Goal: Task Accomplishment & Management: Manage account settings

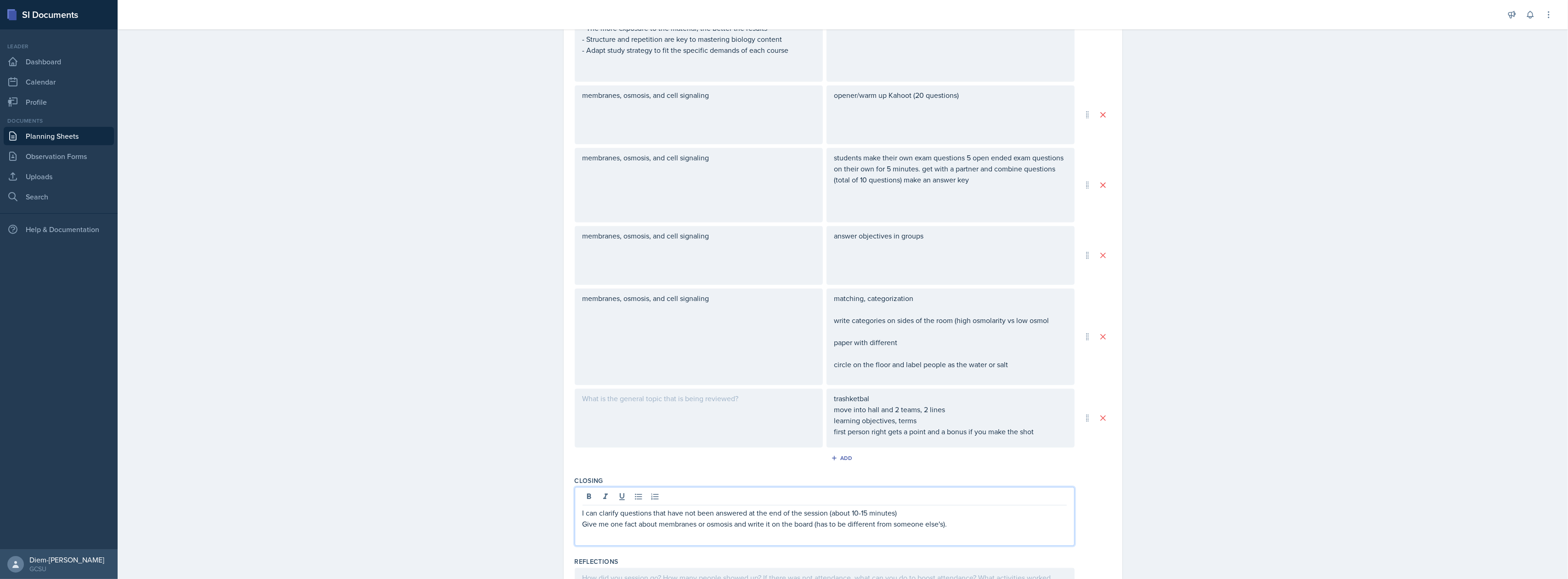
scroll to position [880, 0]
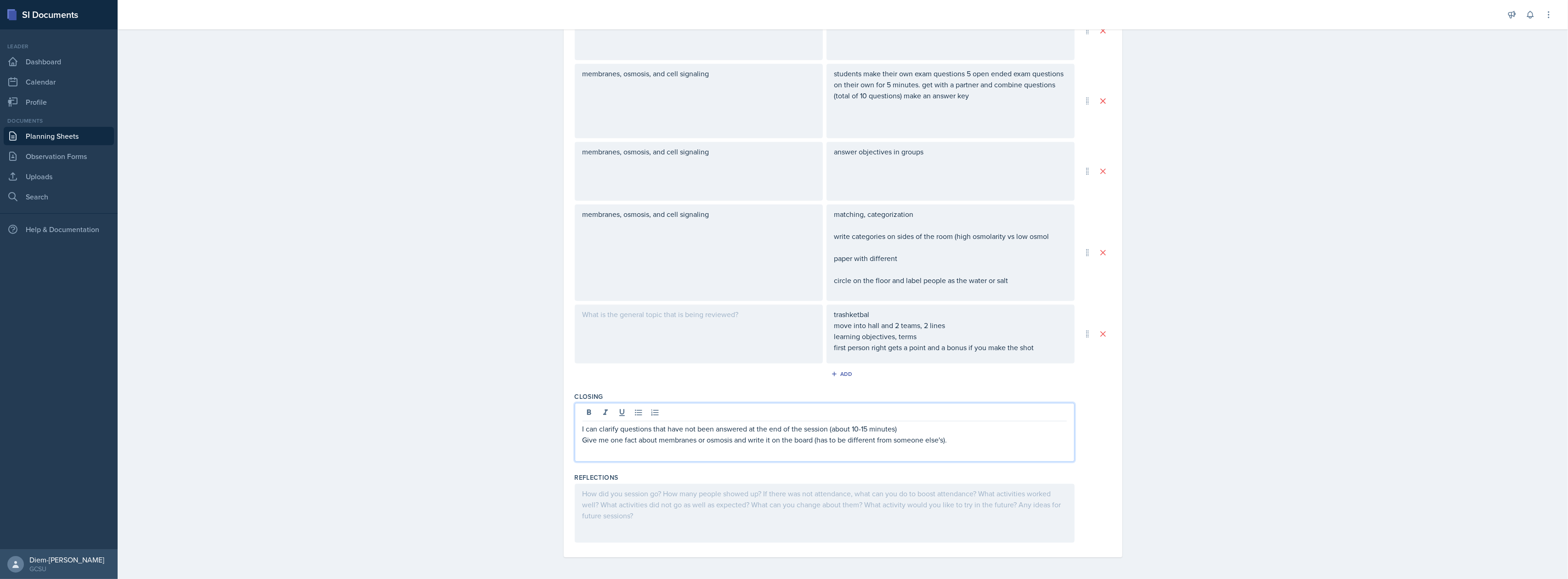
click at [954, 436] on p "Give me one fact about membranes or osmosis and write it on the board (has to b…" at bounding box center [825, 440] width 485 height 11
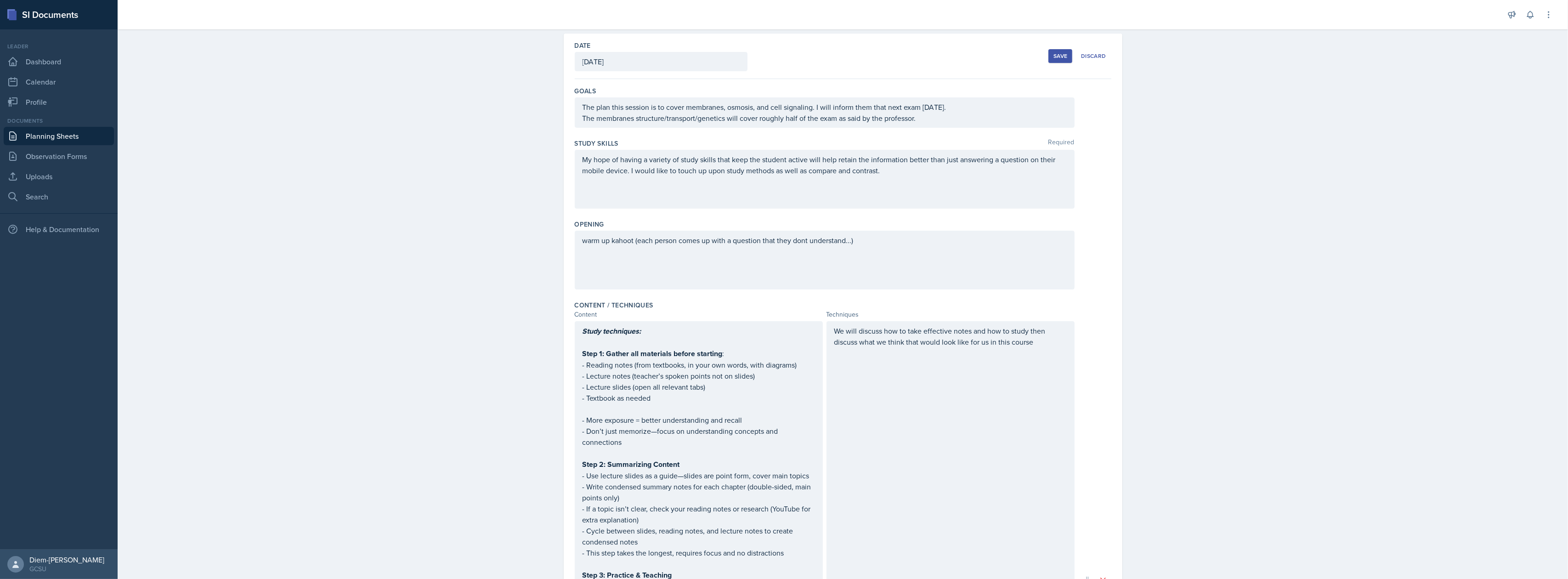
scroll to position [0, 0]
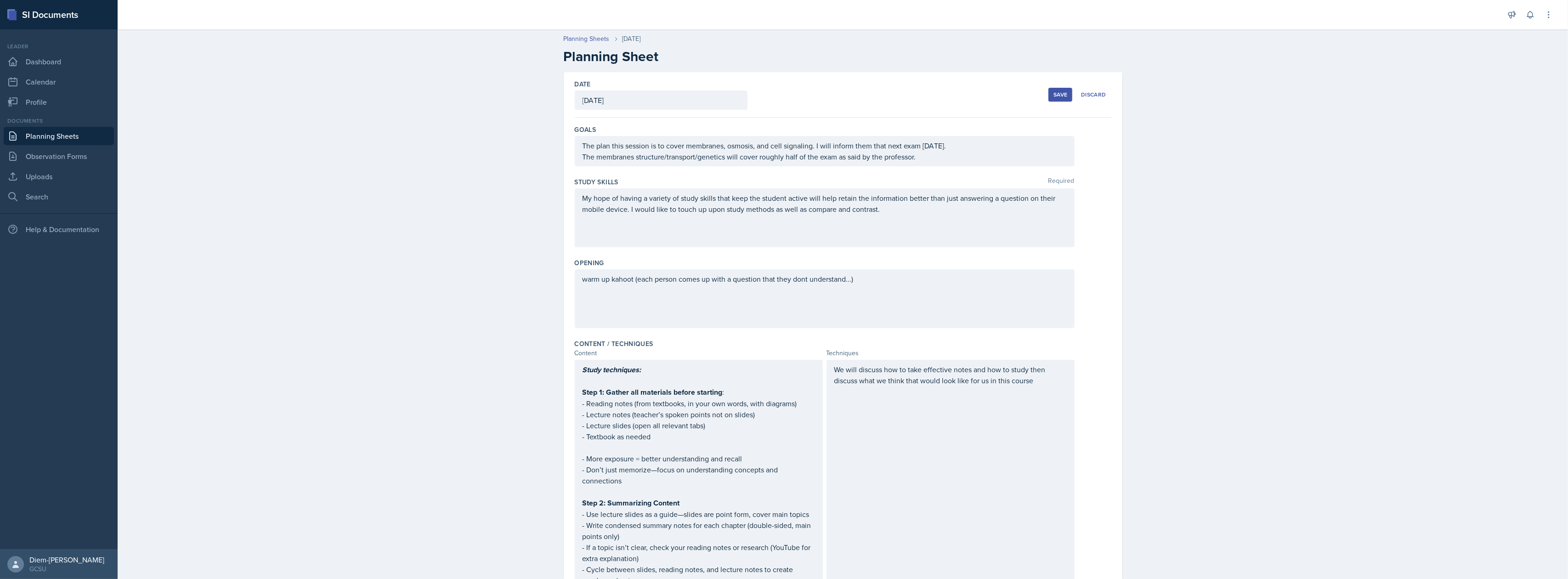
click at [1048, 99] on button "Save" at bounding box center [1060, 94] width 24 height 14
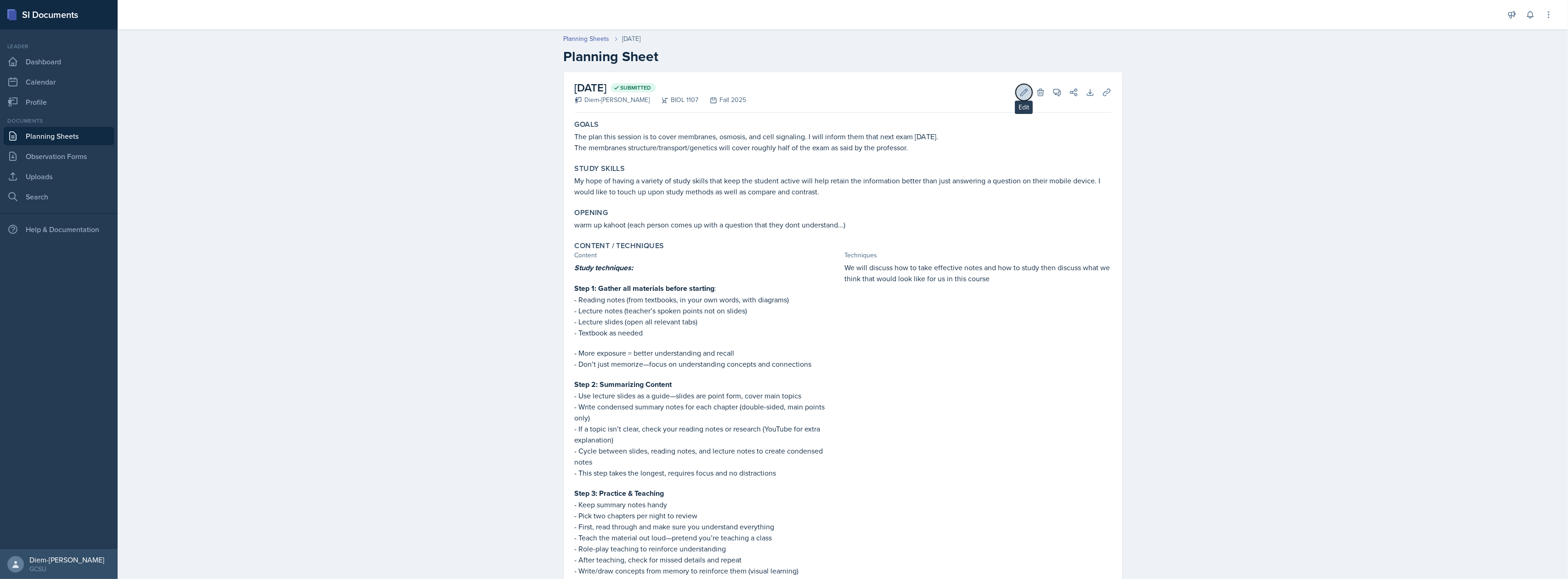
click at [1024, 92] on button "Edit" at bounding box center [1024, 92] width 16 height 16
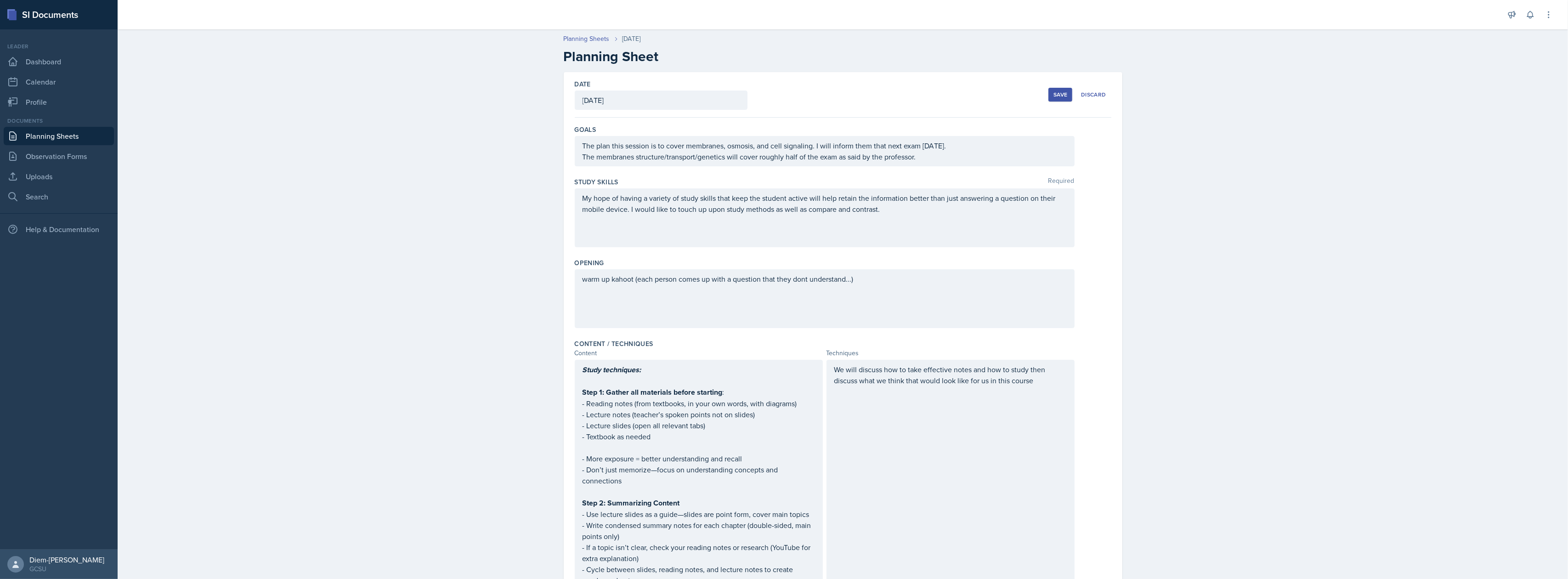
click at [878, 287] on div "warm up kahoot (each person comes up with a question that they dont understand.…" at bounding box center [824, 298] width 500 height 59
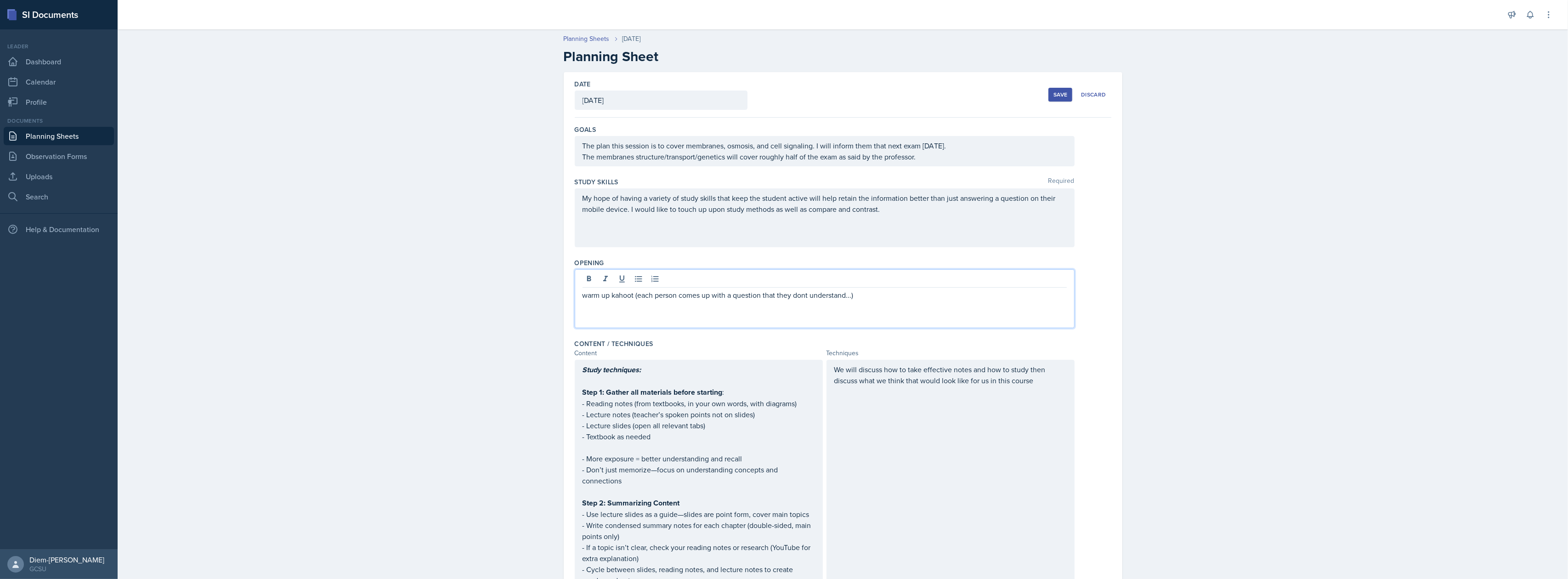
click at [629, 302] on div "warm up kahoot (each person comes up with a question that they dont understand.…" at bounding box center [824, 298] width 500 height 59
click at [688, 304] on div "warm up kahoot (each person comes up with a question that they dont understand.…" at bounding box center [824, 298] width 500 height 59
click at [745, 303] on div "warm up kahoot (each person comes up with a question that they dont understand.…" at bounding box center [824, 298] width 500 height 59
click at [648, 295] on p "warm up kahoot (each person comes up with a question that they dont understand.…" at bounding box center [825, 295] width 485 height 11
click at [631, 300] on p "warm up kahoot (each person comes up with a question that they dont understand.…" at bounding box center [825, 295] width 485 height 11
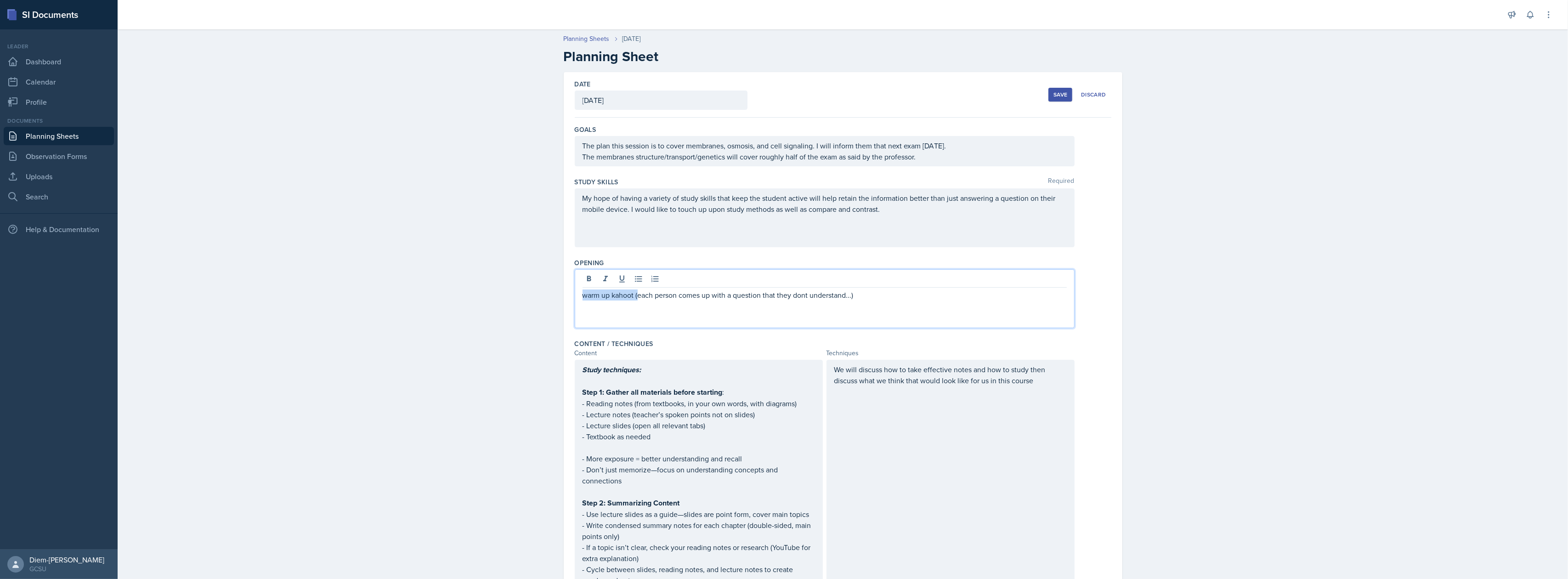
drag, startPoint x: 634, startPoint y: 300, endPoint x: 559, endPoint y: 299, distance: 75.0
click at [739, 281] on p "Each person comes up with a question that they dont understand...)" at bounding box center [825, 279] width 485 height 11
click at [743, 280] on p "Each person comes up with a question that they dont understand...)" at bounding box center [825, 279] width 485 height 11
click at [744, 281] on p "Each person comes up with a question that they dont understand...)" at bounding box center [825, 279] width 485 height 11
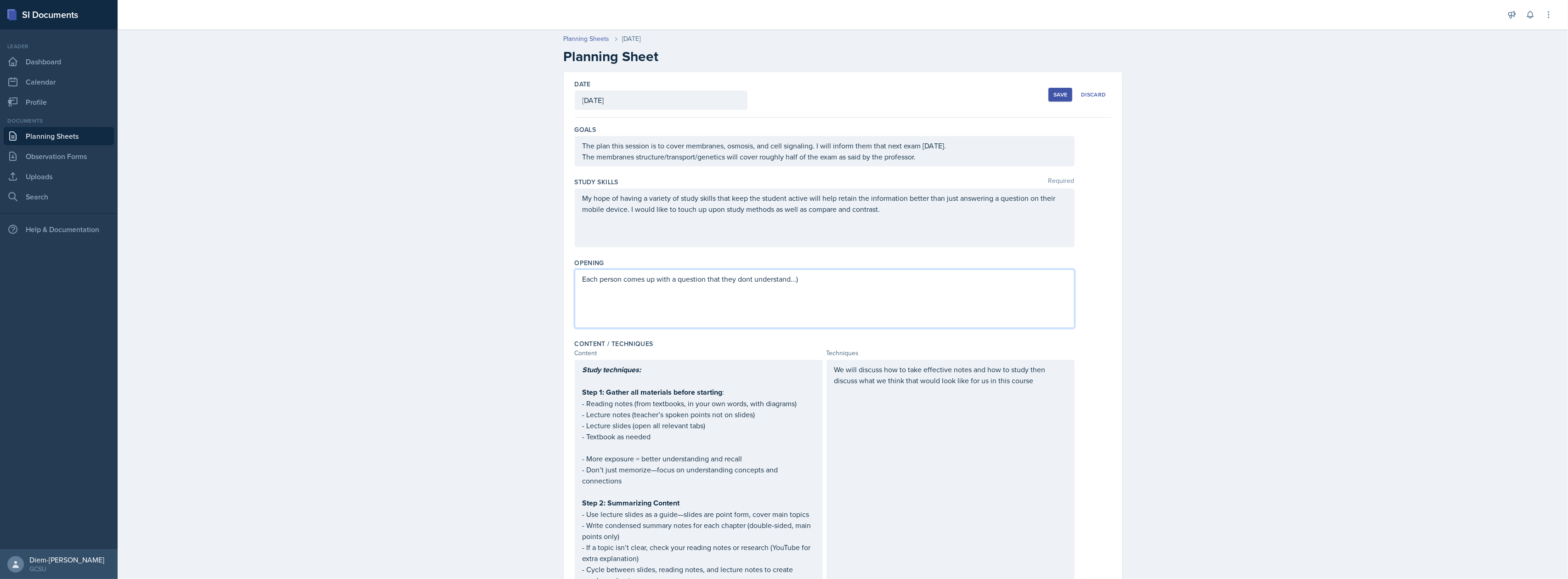
click at [747, 282] on p "Each person comes up with a question that they dont understand...)" at bounding box center [825, 279] width 485 height 11
click at [786, 231] on div "My hope of having a variety of study skills that keep the student active will h…" at bounding box center [824, 217] width 500 height 59
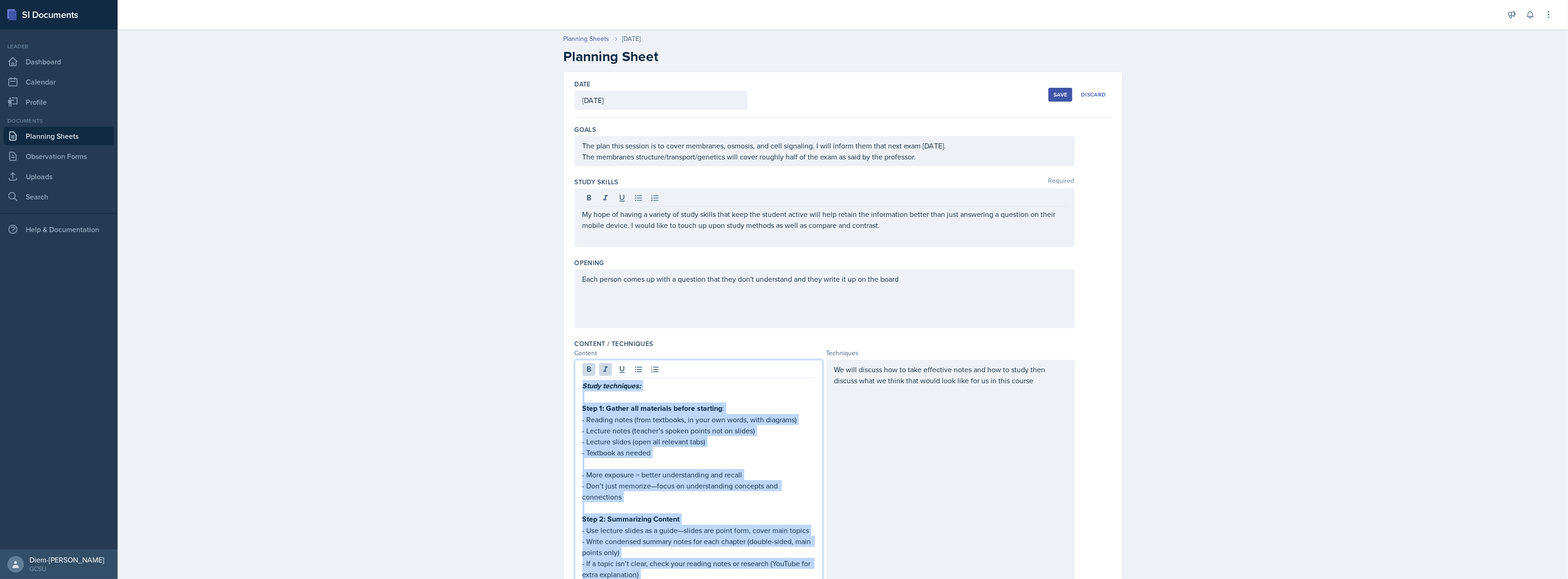
drag, startPoint x: 788, startPoint y: 480, endPoint x: 579, endPoint y: 390, distance: 227.6
copy div "Lorem ipsumdolor: Sita 0: Consec adi elitseddo eiusmo temporin : - Utlabor etdo…"
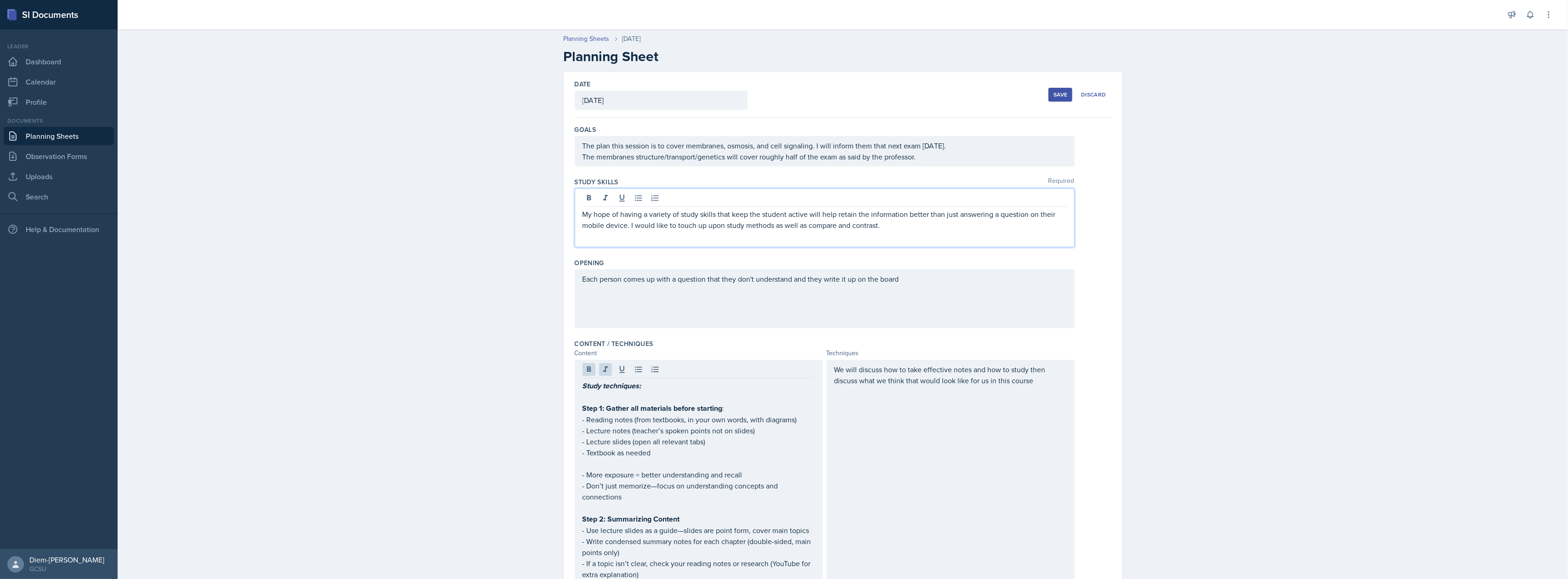
click at [659, 208] on div "My hope of having a variety of study skills that keep the student active will h…" at bounding box center [824, 217] width 500 height 59
click at [659, 207] on div at bounding box center [825, 199] width 485 height 15
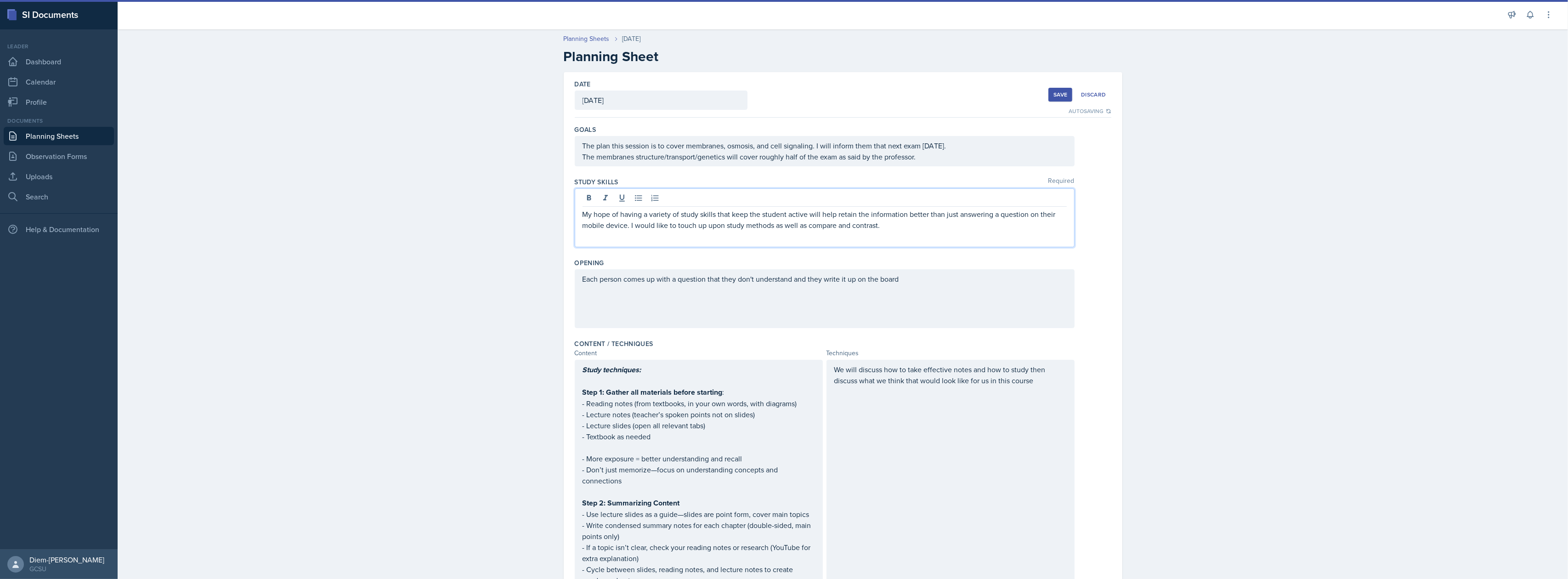
click at [930, 228] on p "My hope of having a variety of study skills that keep the student active will h…" at bounding box center [825, 220] width 485 height 22
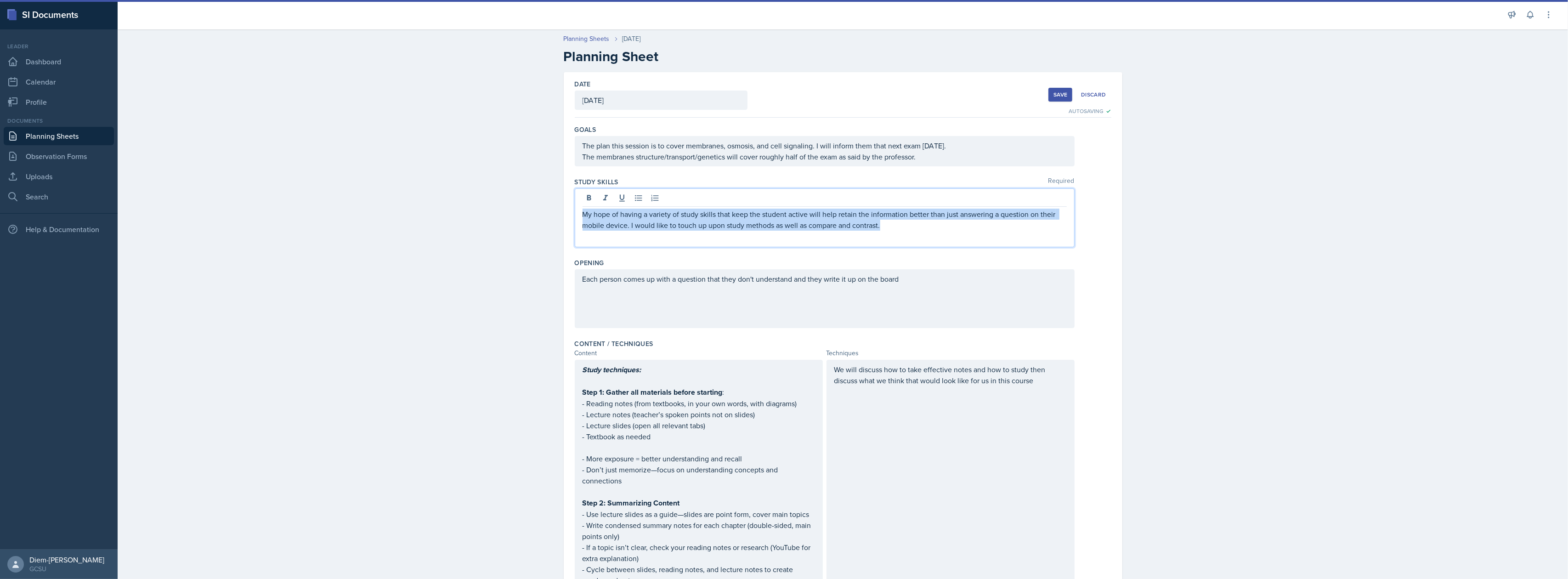
drag, startPoint x: 914, startPoint y: 233, endPoint x: 564, endPoint y: 211, distance: 350.7
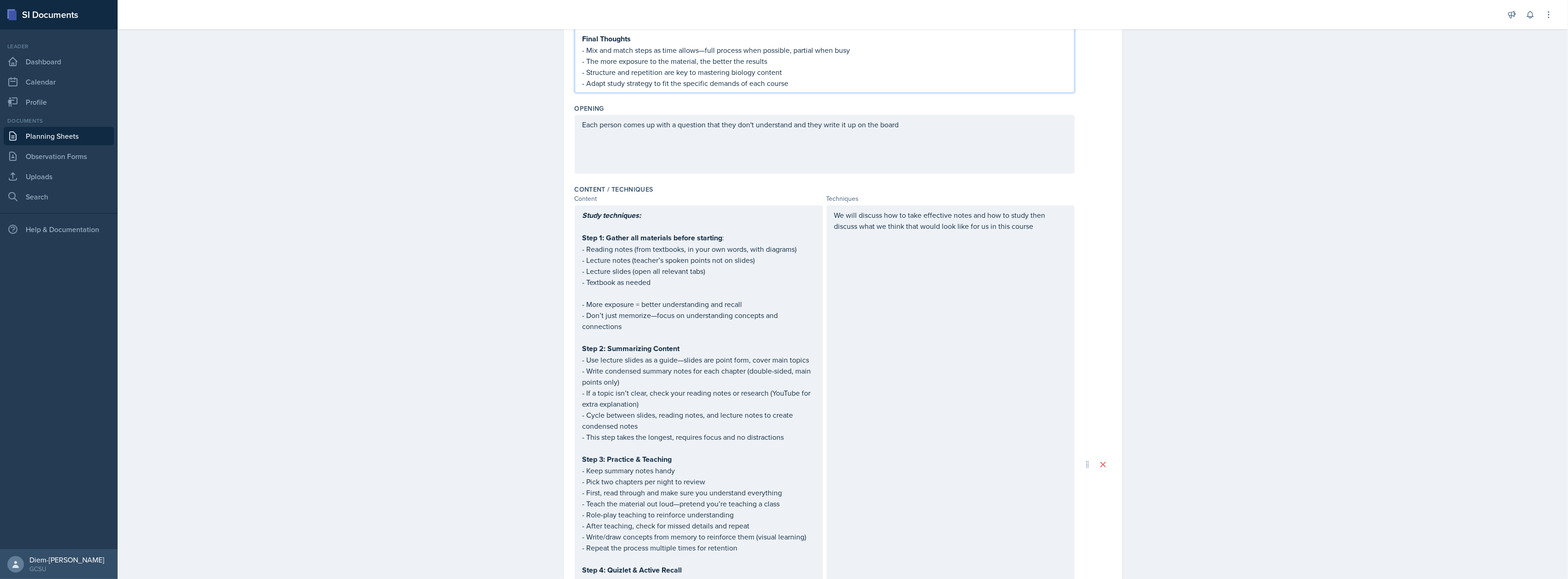
click at [615, 227] on p at bounding box center [699, 226] width 233 height 11
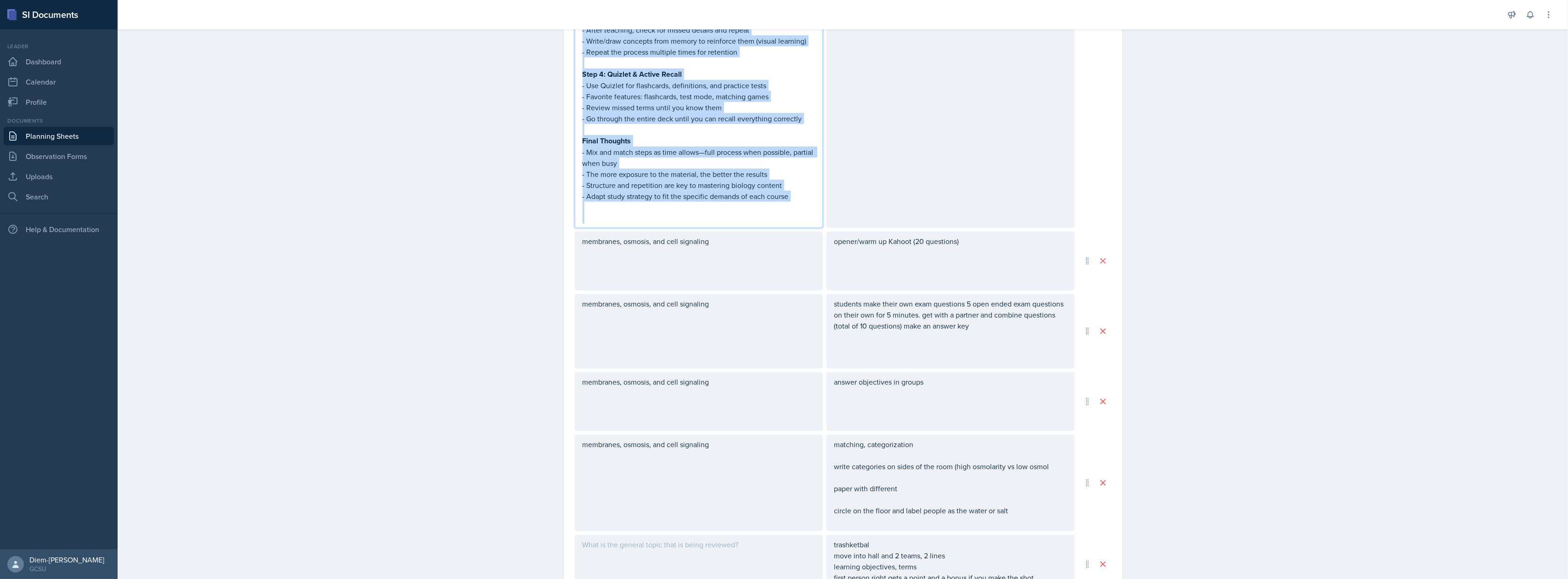
scroll to position [1208, 0]
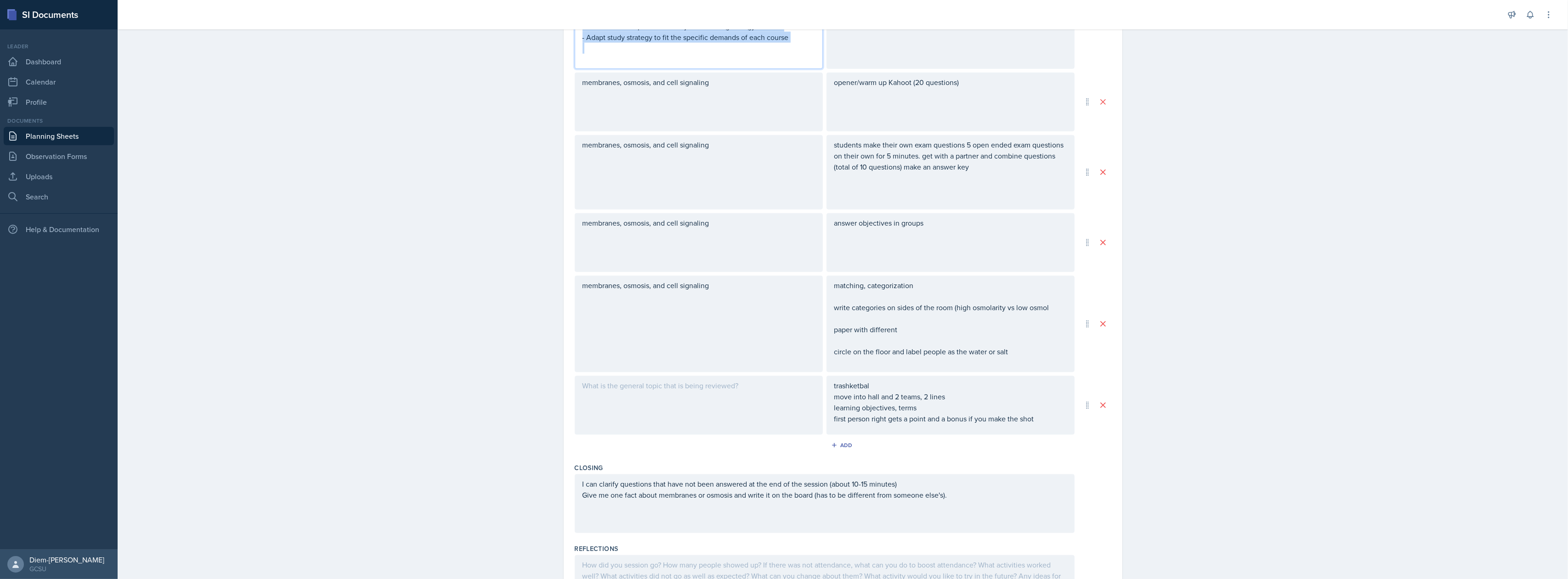
drag, startPoint x: 578, startPoint y: 214, endPoint x: 673, endPoint y: 44, distance: 194.7
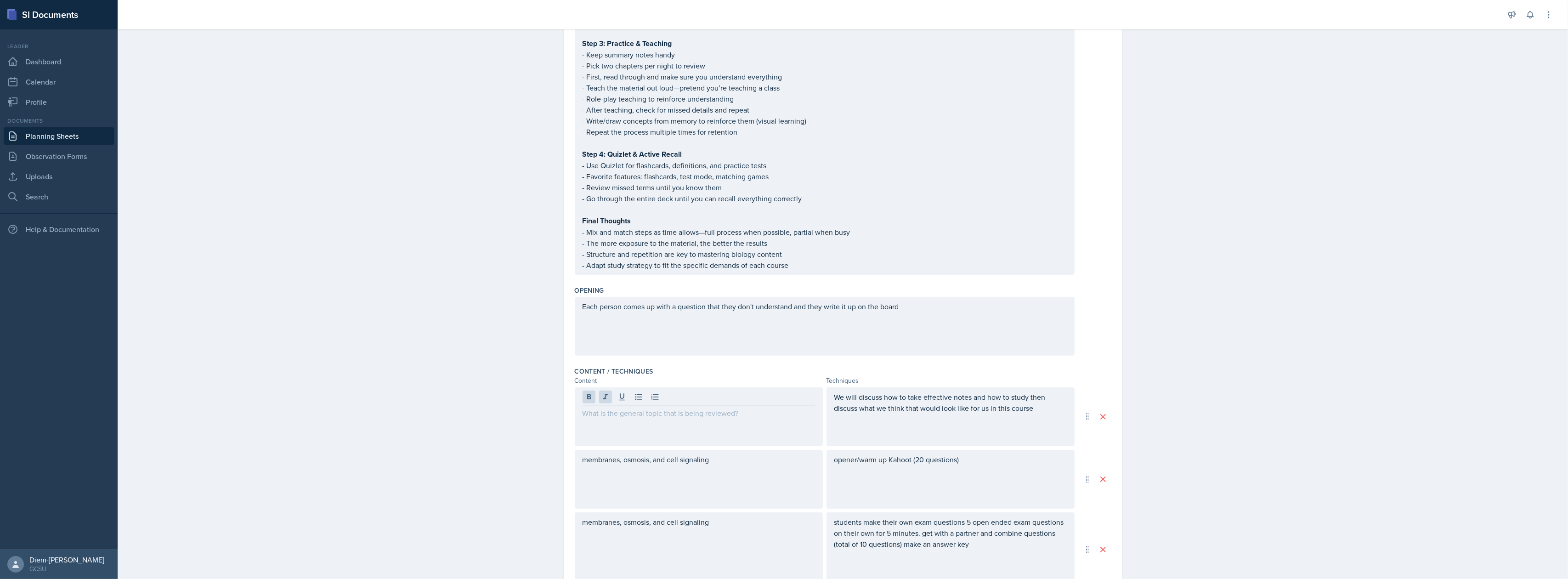
click at [945, 430] on div "We will discuss how to take effective notes and how to study then discuss what …" at bounding box center [951, 416] width 248 height 59
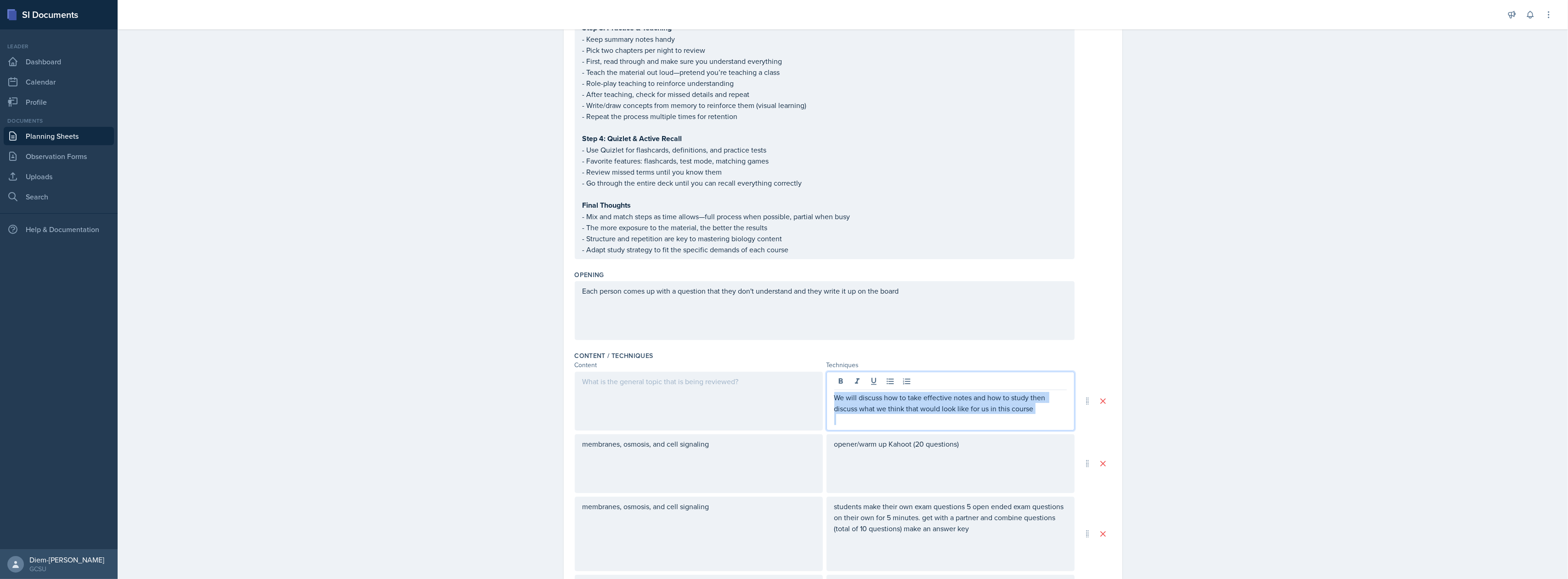
drag, startPoint x: 1035, startPoint y: 412, endPoint x: 778, endPoint y: 384, distance: 258.5
click at [778, 384] on div "We will discuss how to take effective notes and how to study then discuss what …" at bounding box center [824, 401] width 500 height 59
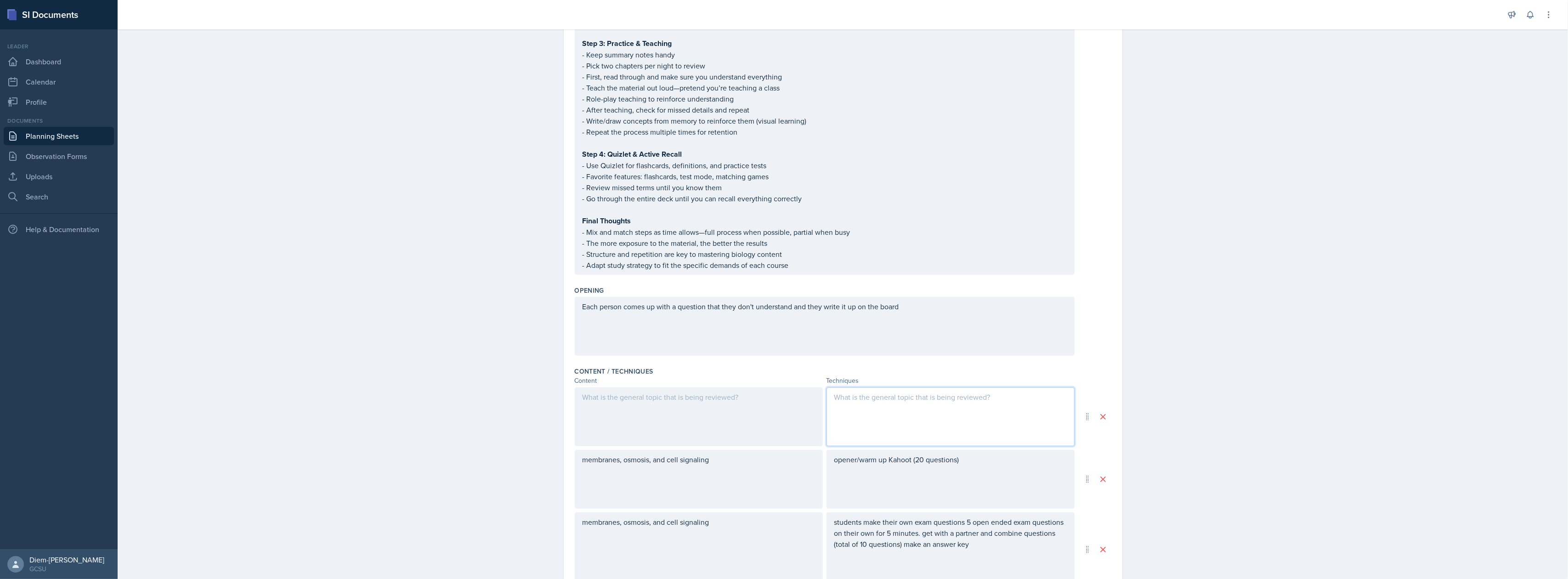
scroll to position [0, 0]
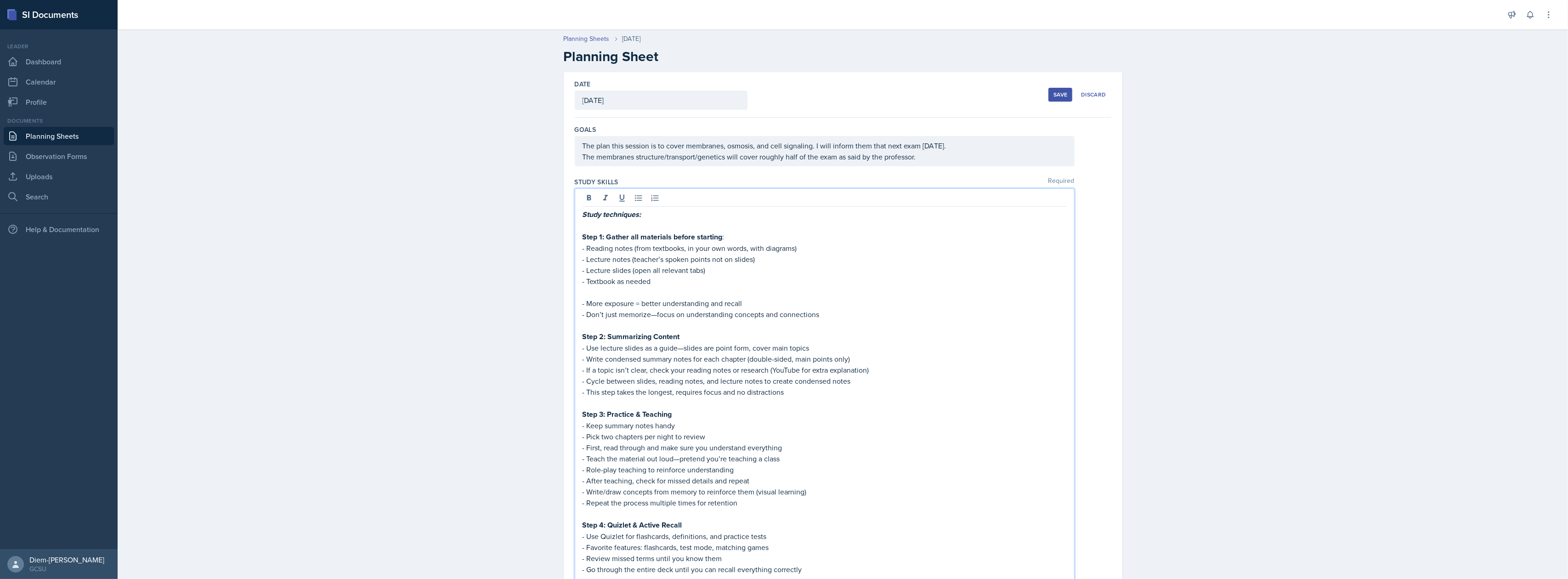
click at [754, 258] on div "Study techniques: Step 1: Gather all materials before starting : - Reading note…" at bounding box center [825, 425] width 485 height 433
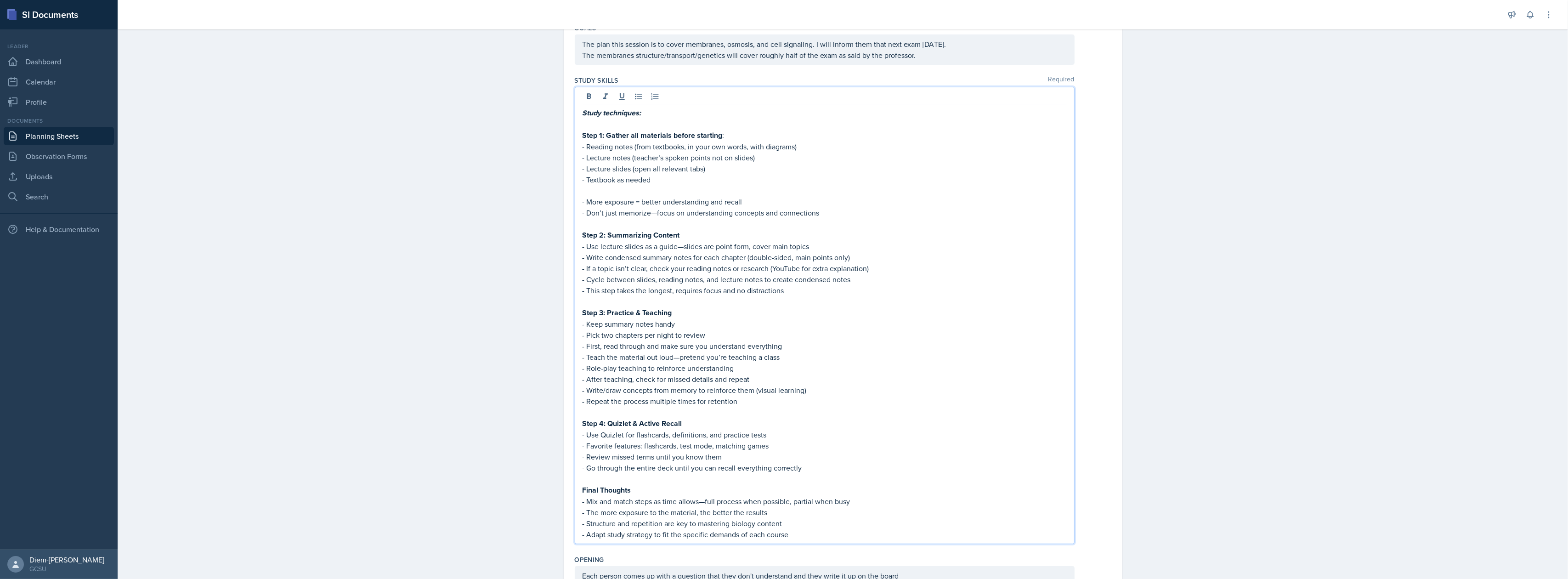
scroll to position [122, 0]
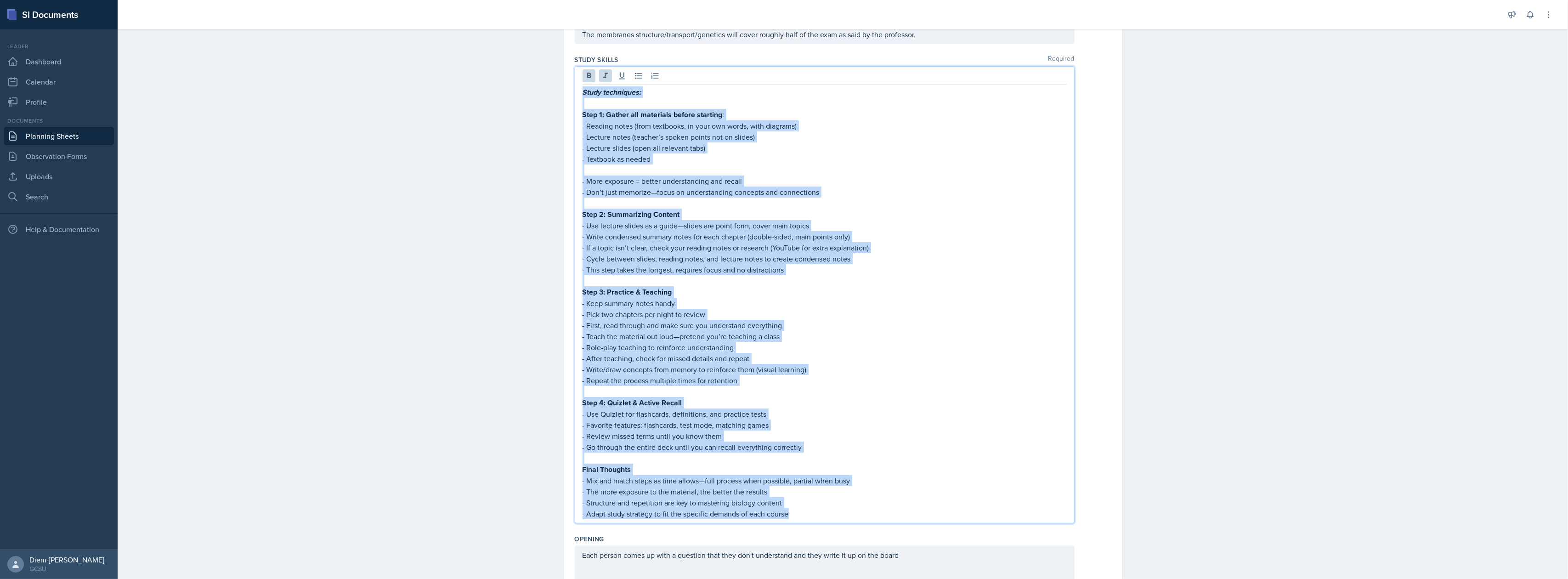
drag, startPoint x: 799, startPoint y: 515, endPoint x: 574, endPoint y: 86, distance: 484.4
click at [575, 86] on div "Study techniques: Step 1: Gather all materials before starting : - Reading note…" at bounding box center [824, 295] width 500 height 457
copy div "Lorem ipsumdolor: Sita 0: Consec adi elitseddo eiusmo temporin : - Utlabor etdo…"
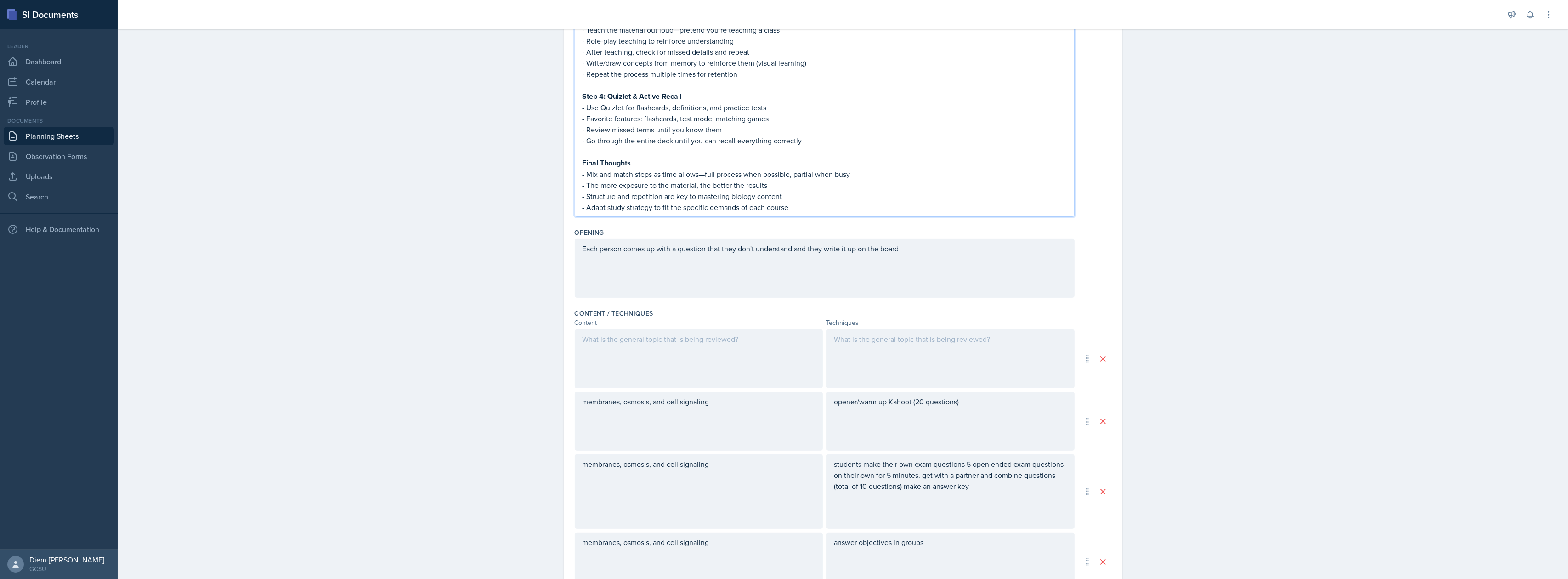
click at [741, 280] on div "Each person comes up with a question that they don't understand and they write …" at bounding box center [824, 268] width 500 height 59
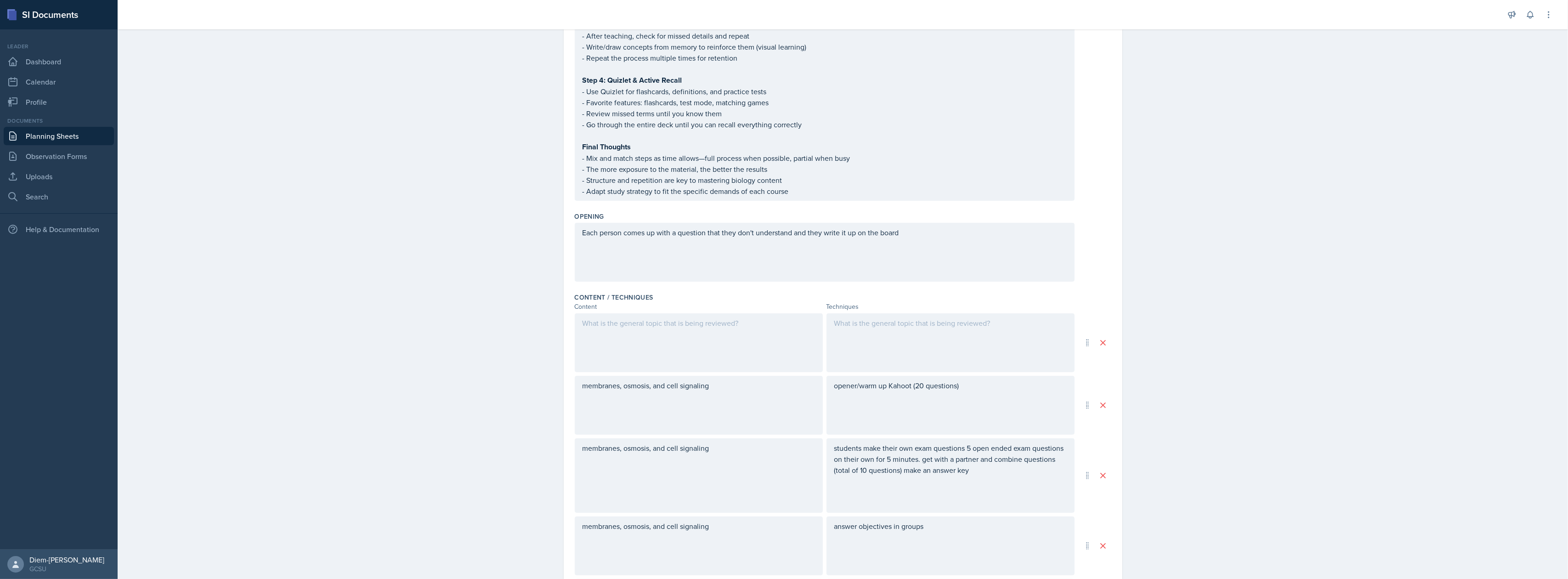
scroll to position [429, 0]
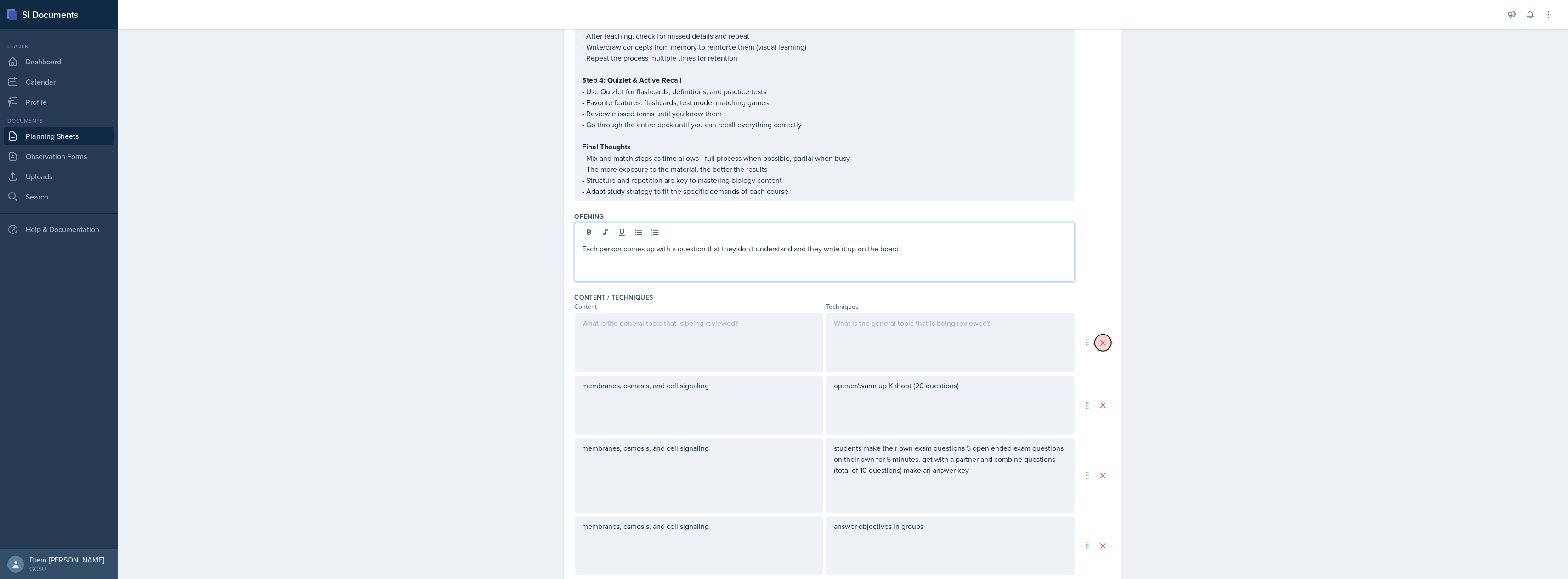
click at [1105, 342] on button at bounding box center [1103, 342] width 16 height 16
click at [1105, 397] on button at bounding box center [1103, 405] width 16 height 16
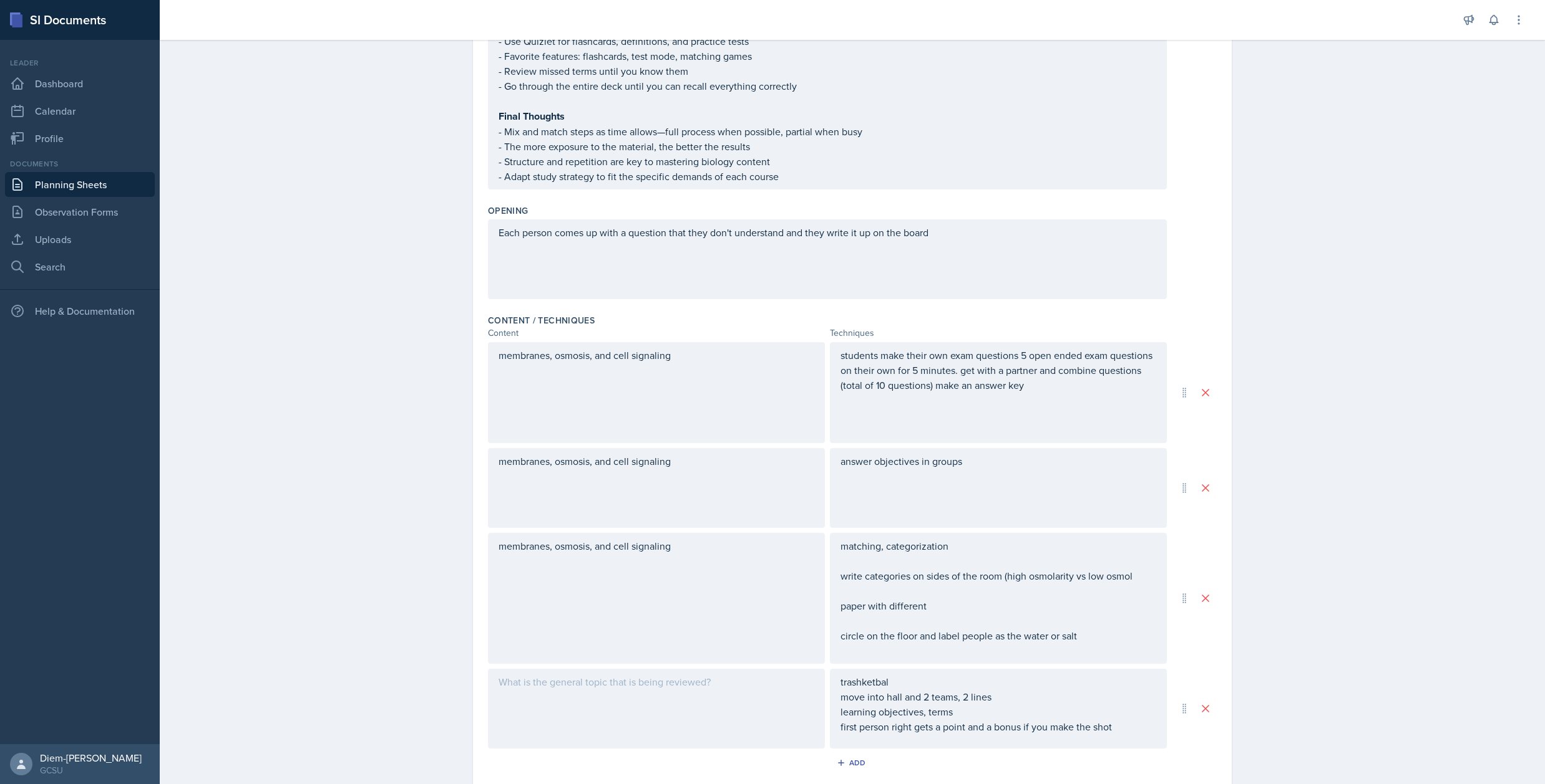
scroll to position [831, 0]
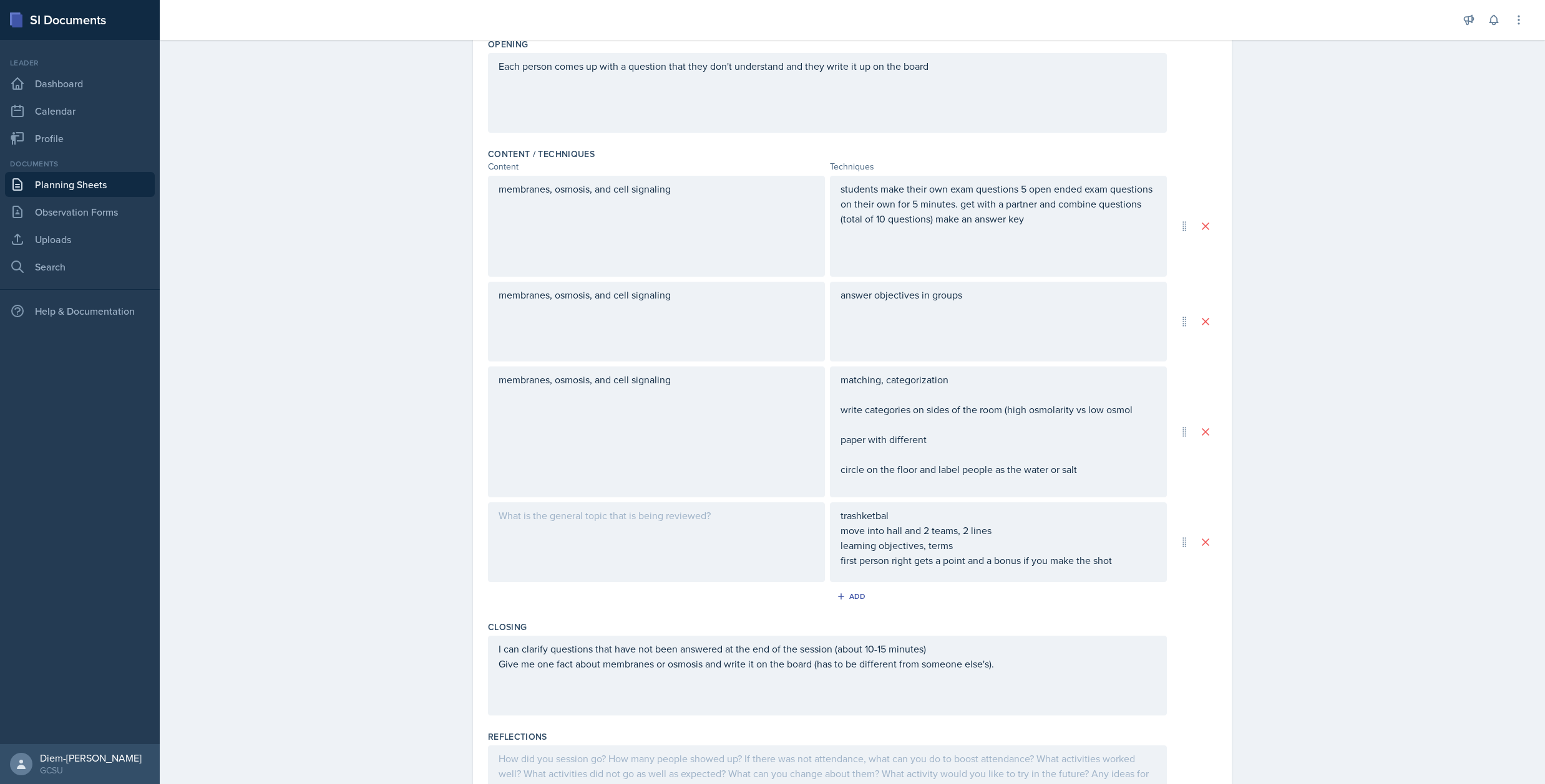
click at [1070, 226] on p at bounding box center [999, 234] width 316 height 15
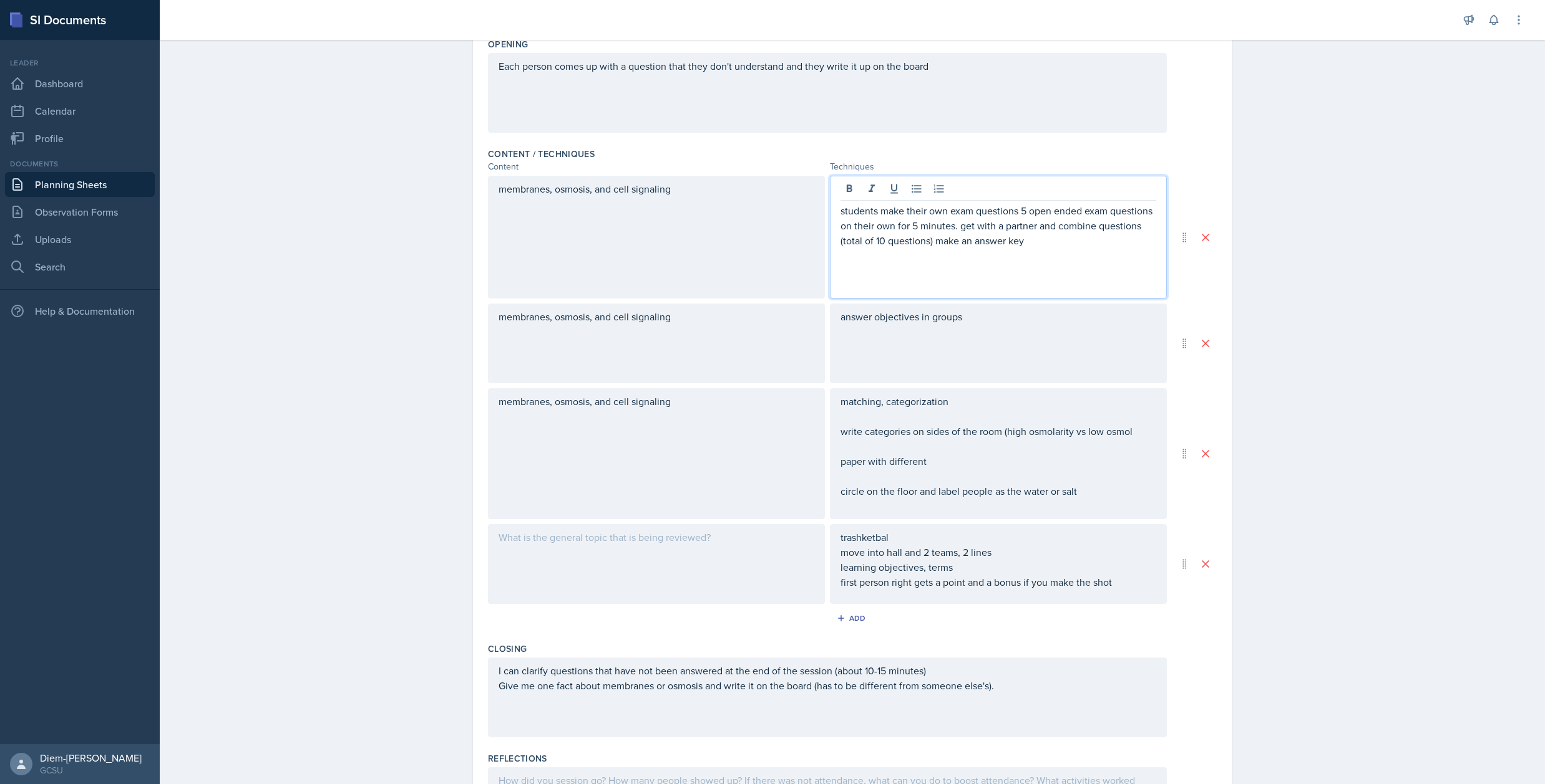
scroll to position [853, 0]
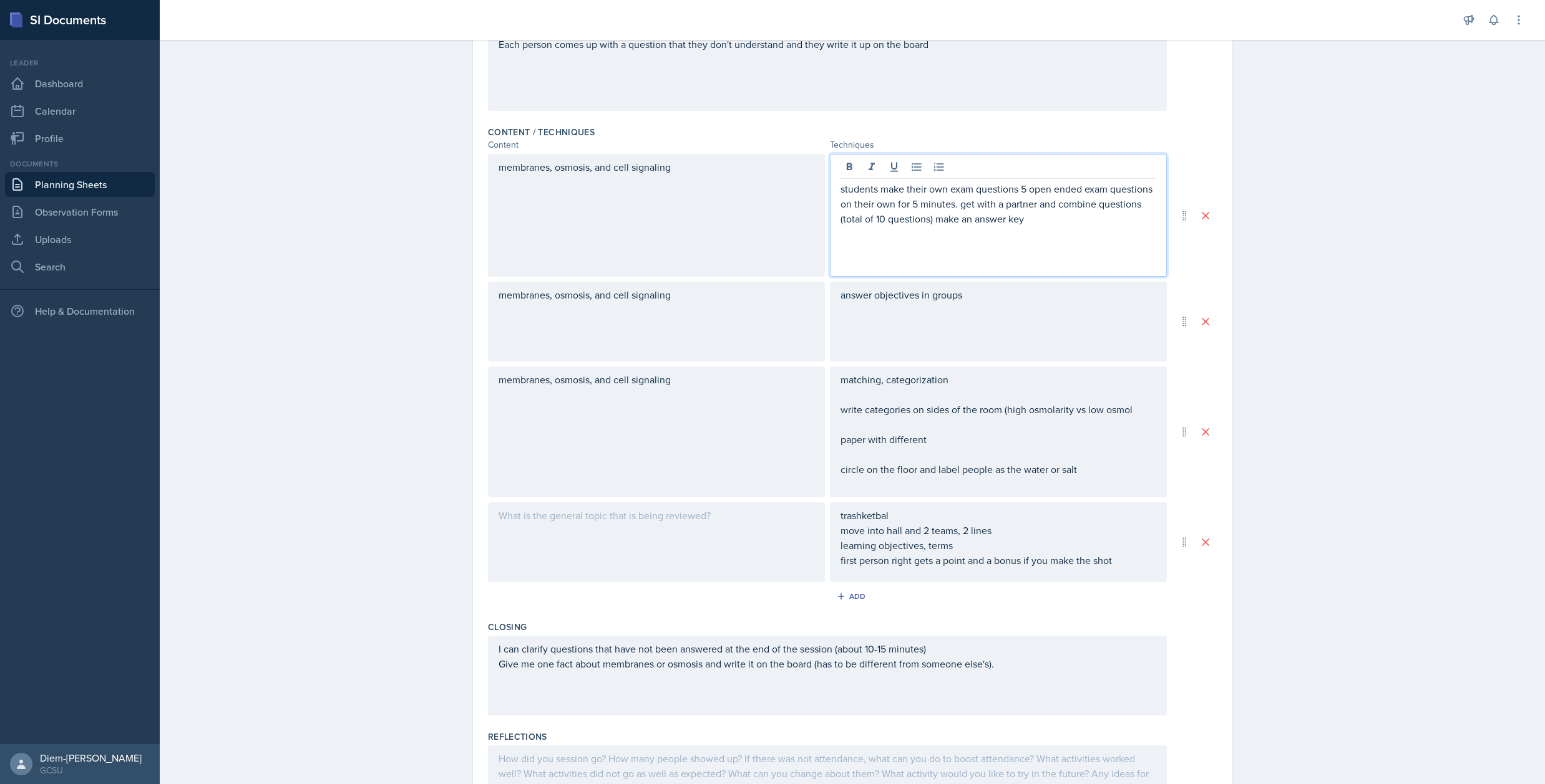
click at [1048, 220] on p "students make their own exam questions 5 open ended exam questions on their own…" at bounding box center [999, 204] width 316 height 45
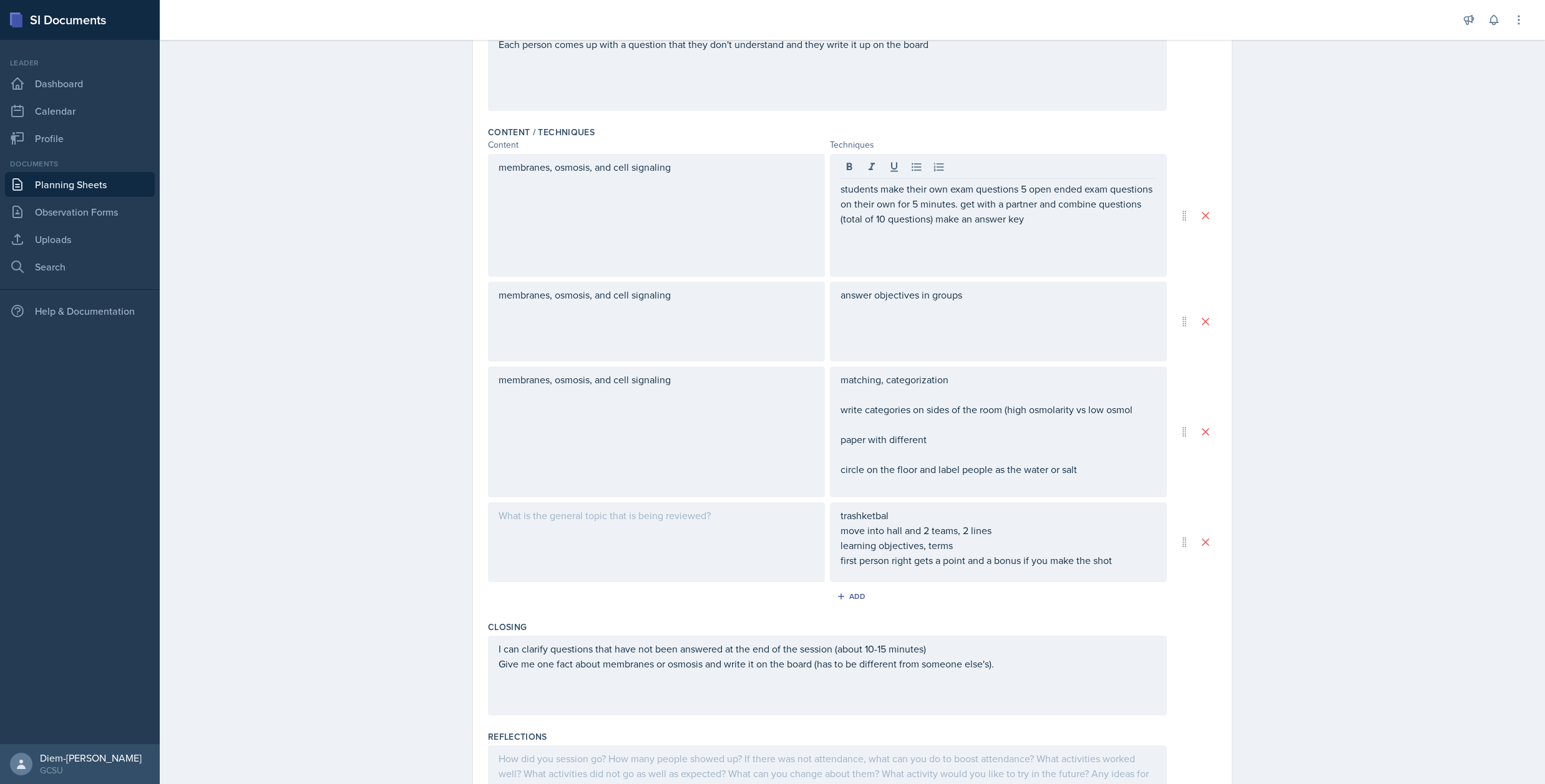
click at [704, 194] on div "membranes, osmosis, and cell signaling" at bounding box center [656, 215] width 337 height 123
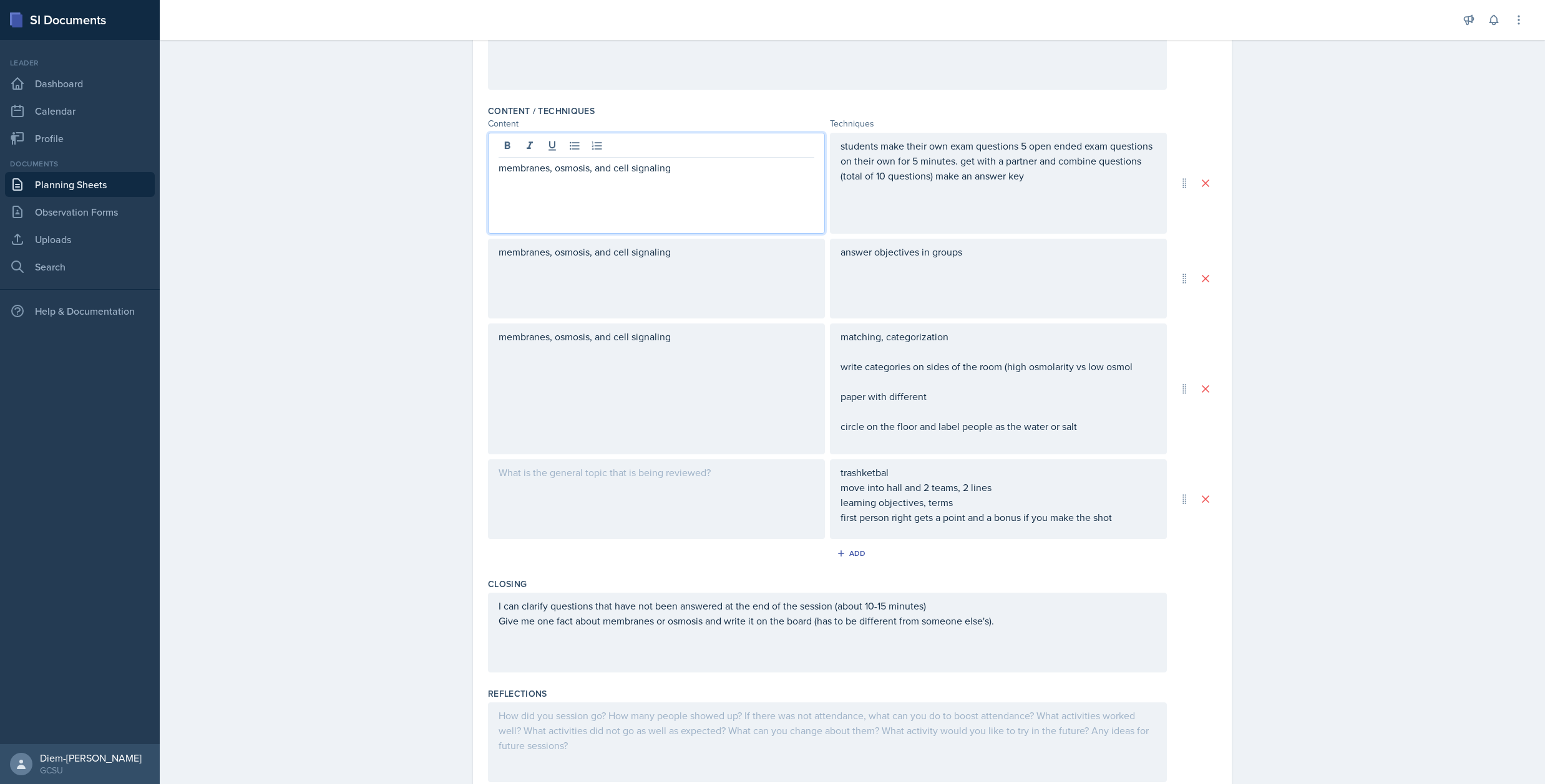
click at [1032, 284] on div "answer objectives in groups" at bounding box center [999, 278] width 337 height 80
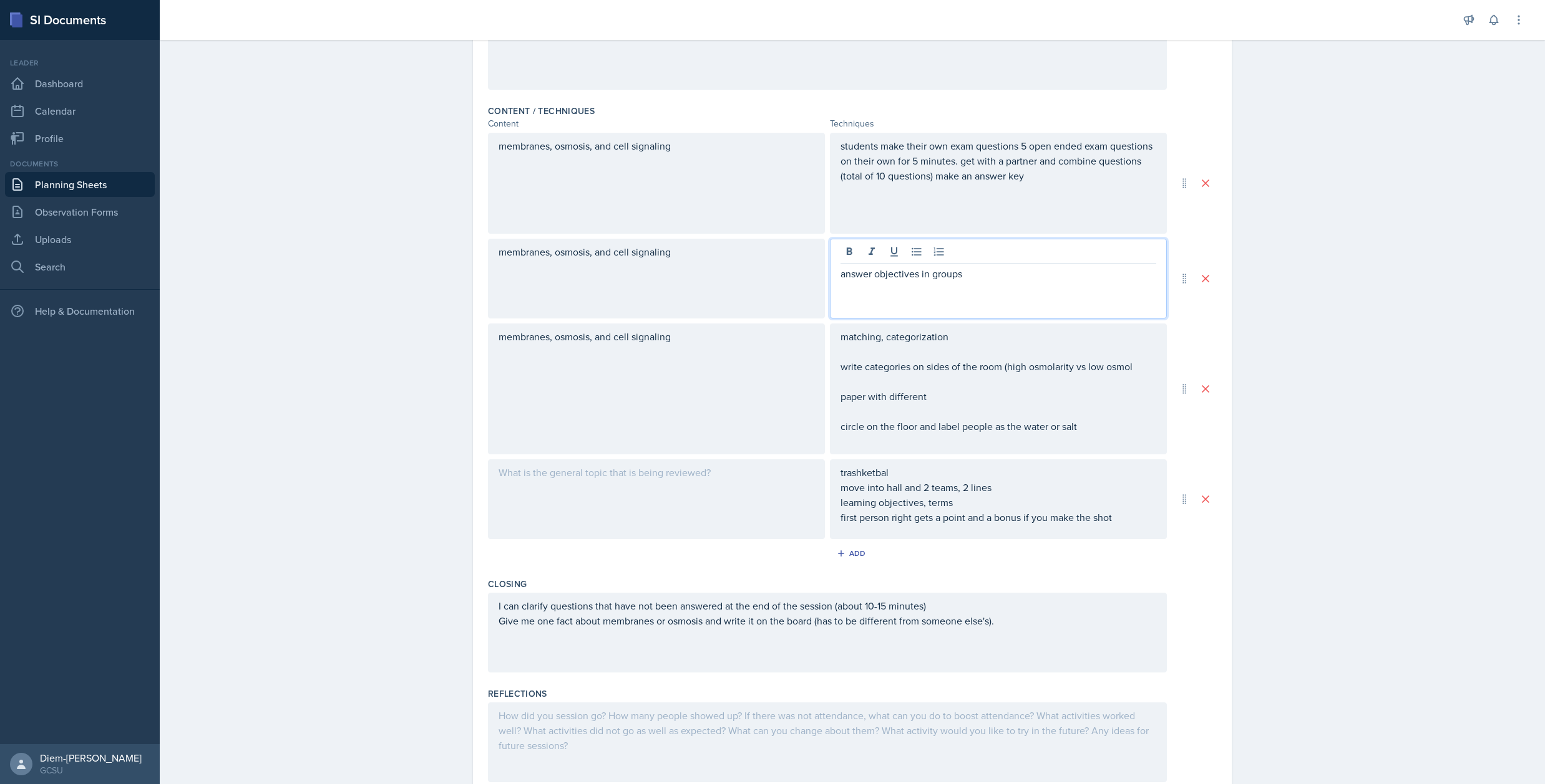
scroll to position [896, 0]
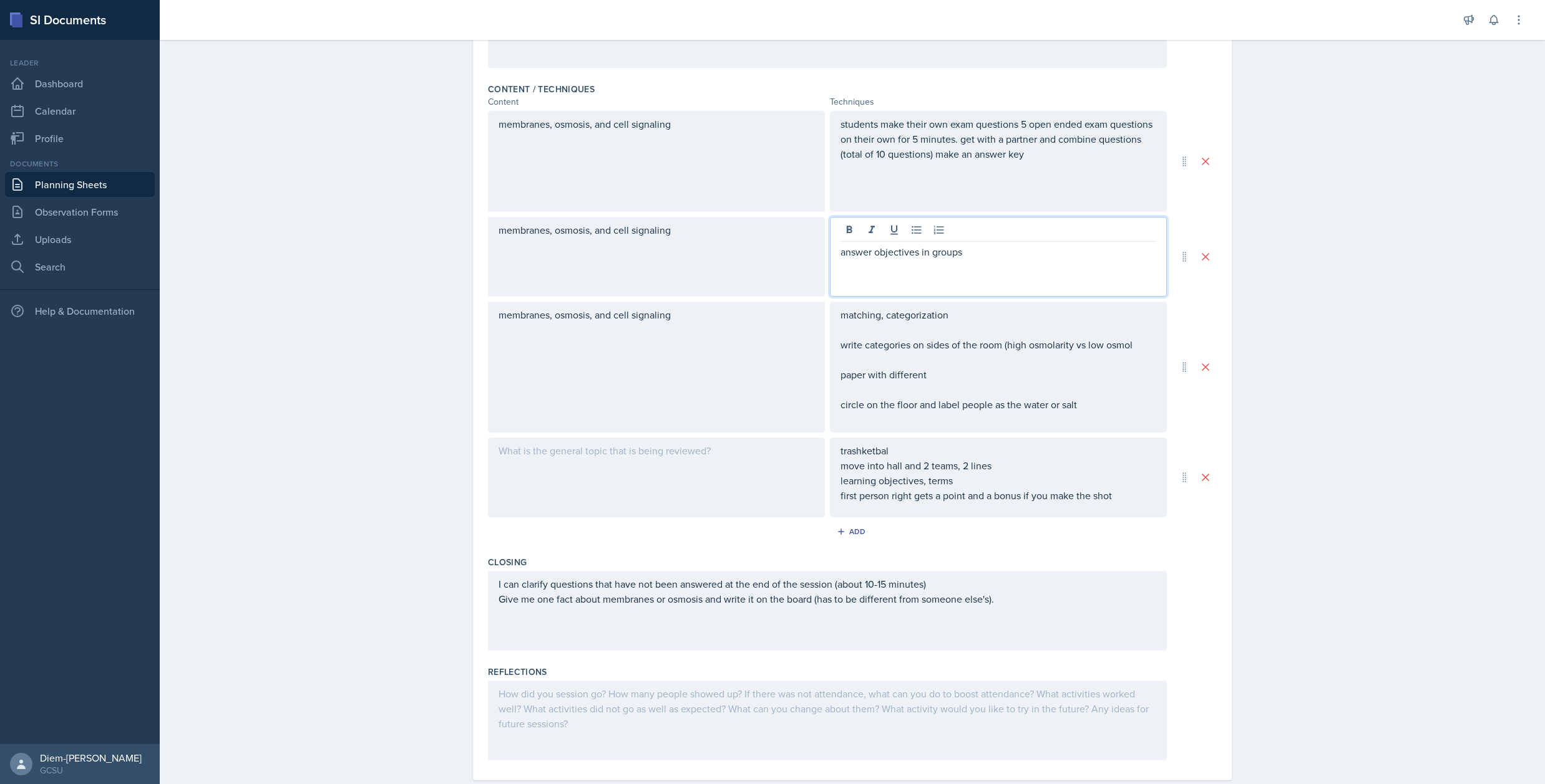
click at [984, 255] on p "answer objectives in groups" at bounding box center [999, 252] width 316 height 15
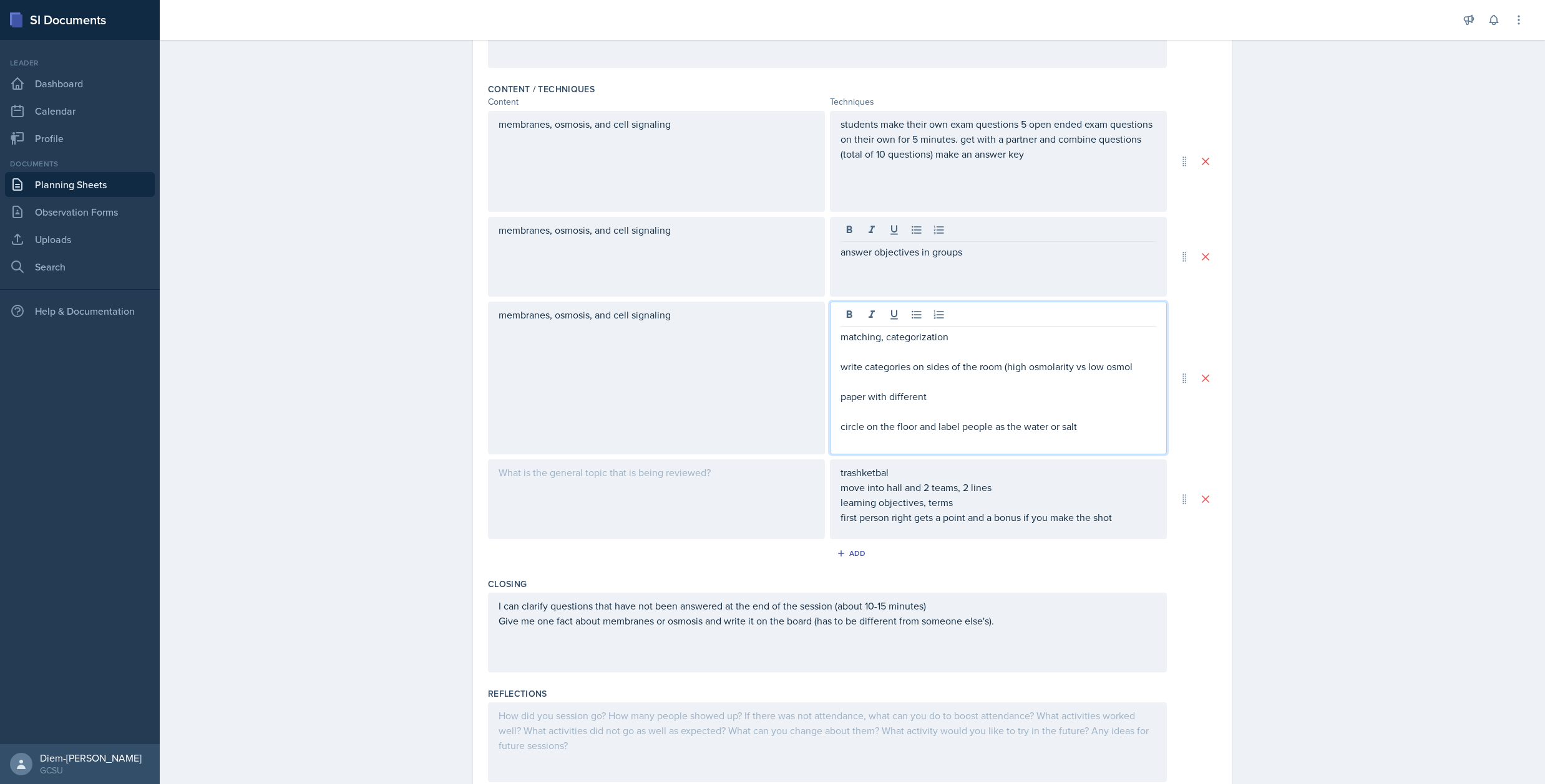
click at [1006, 375] on div "matching, categorization write categories on sides of the room (high osmolarity…" at bounding box center [999, 389] width 316 height 120
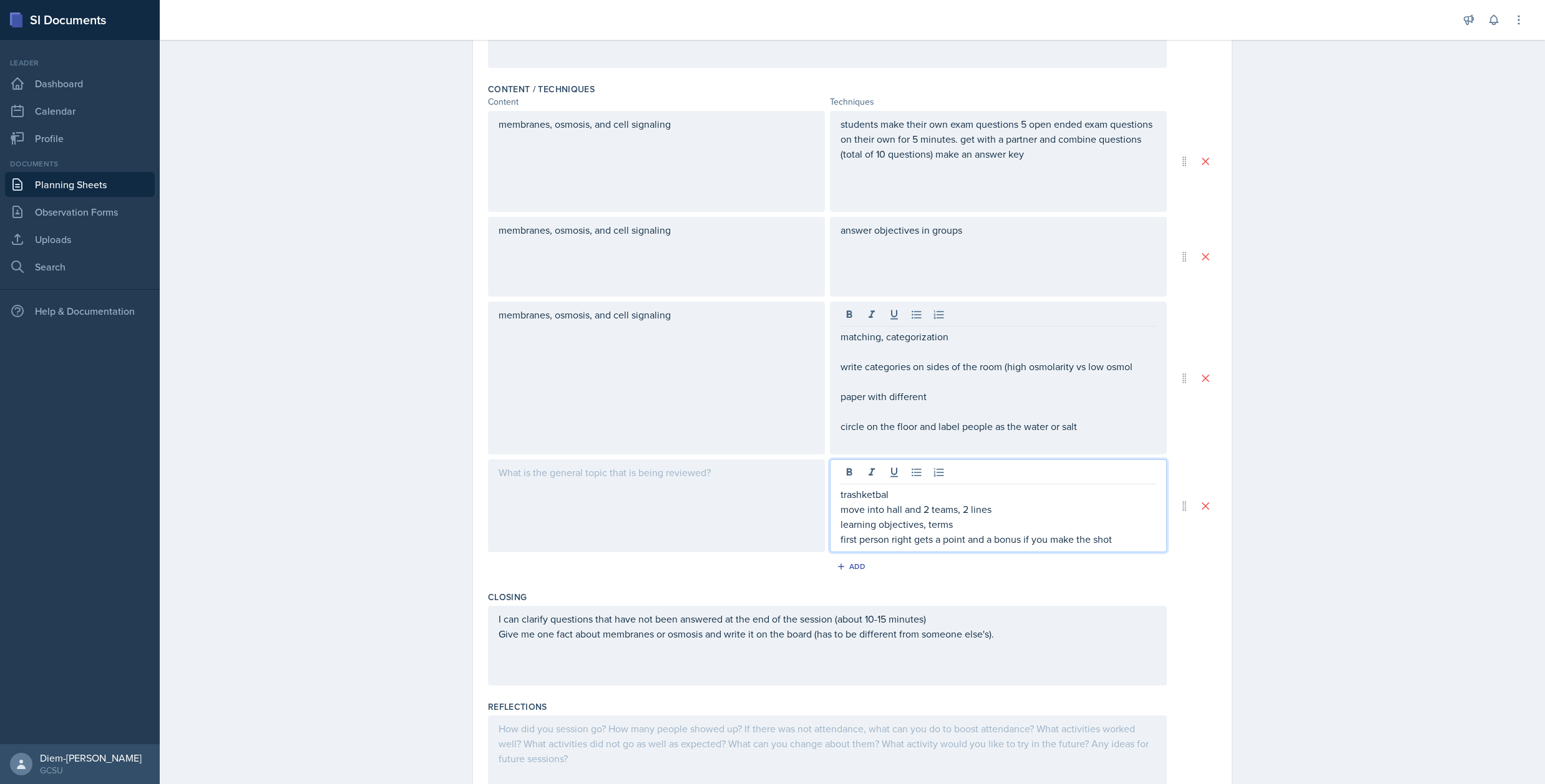
click at [1004, 501] on div "trashketbal move into hall and 2 teams, 2 lines learning objectives, terms firs…" at bounding box center [999, 516] width 316 height 59
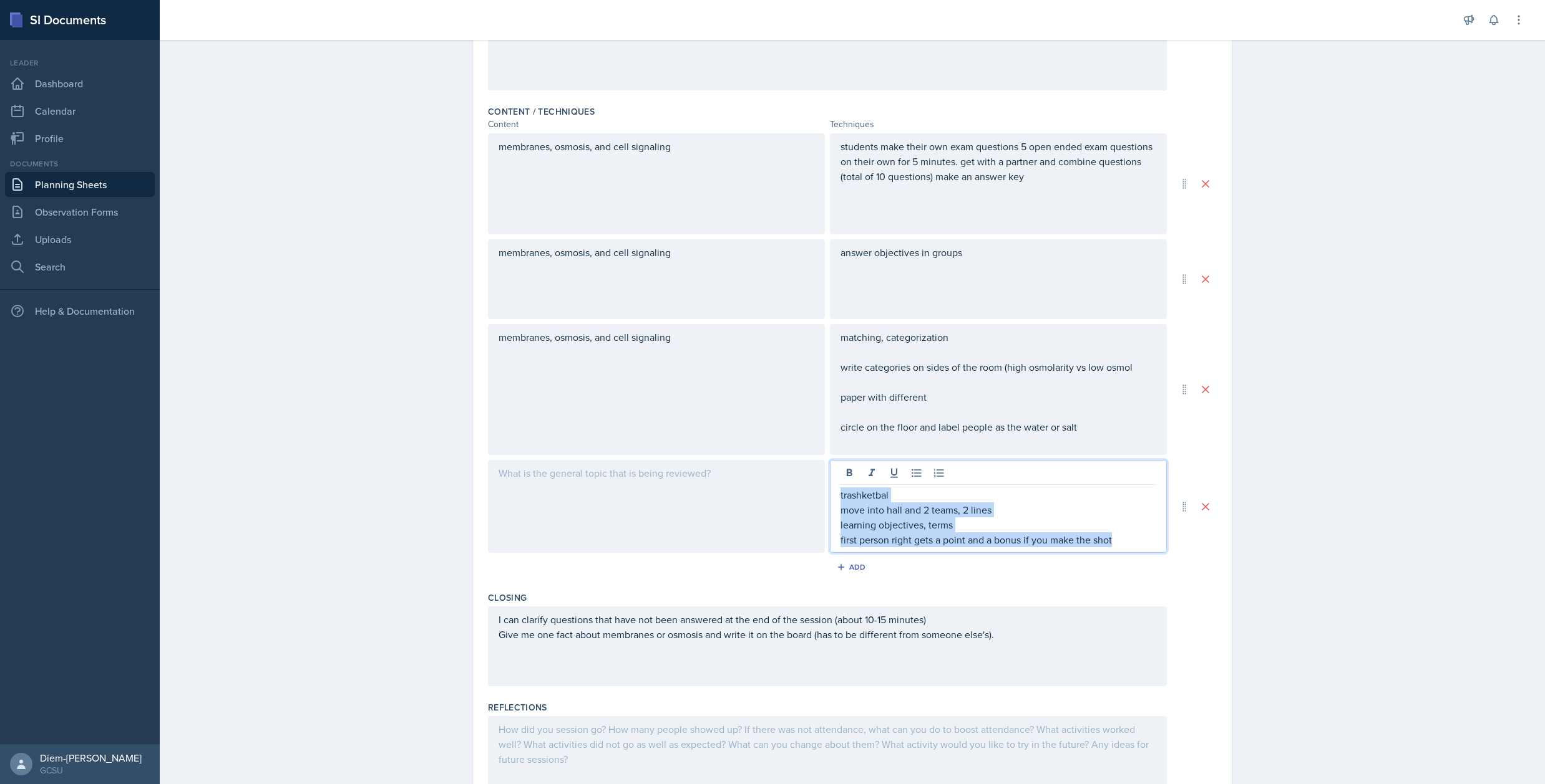
drag, startPoint x: 1131, startPoint y: 542, endPoint x: 777, endPoint y: 497, distance: 356.8
click at [777, 497] on div "trashketbal move into hall and 2 teams, 2 lines learning objectives, terms firs…" at bounding box center [827, 506] width 679 height 93
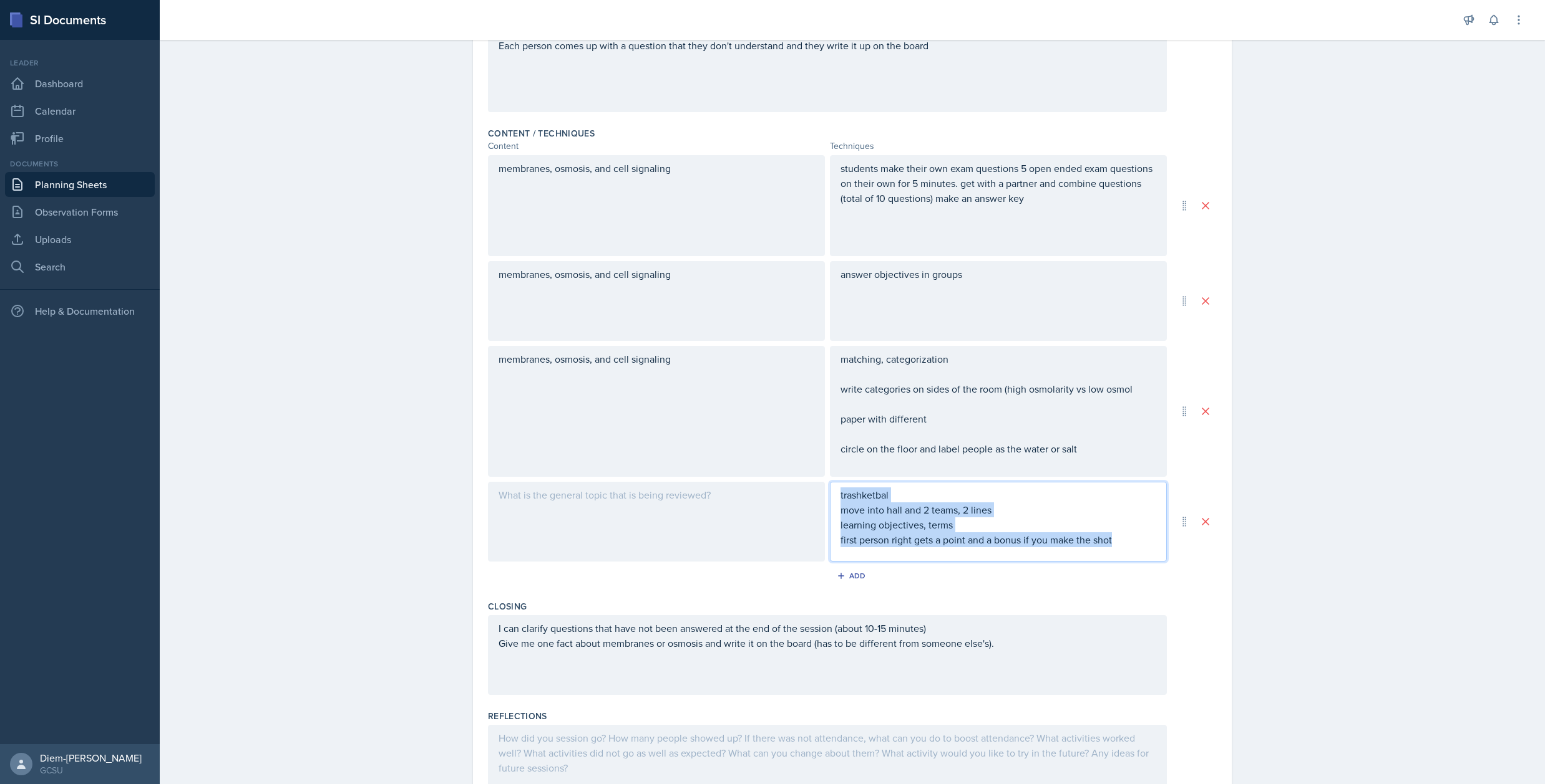
click at [923, 489] on p "trashketbal" at bounding box center [999, 495] width 316 height 15
click at [854, 490] on p "trashketbal" at bounding box center [999, 495] width 316 height 15
drag, startPoint x: 854, startPoint y: 490, endPoint x: 837, endPoint y: 489, distance: 17.0
click at [841, 489] on p "trashketbal" at bounding box center [999, 495] width 316 height 15
click at [854, 494] on p "trashketbal" at bounding box center [999, 495] width 316 height 15
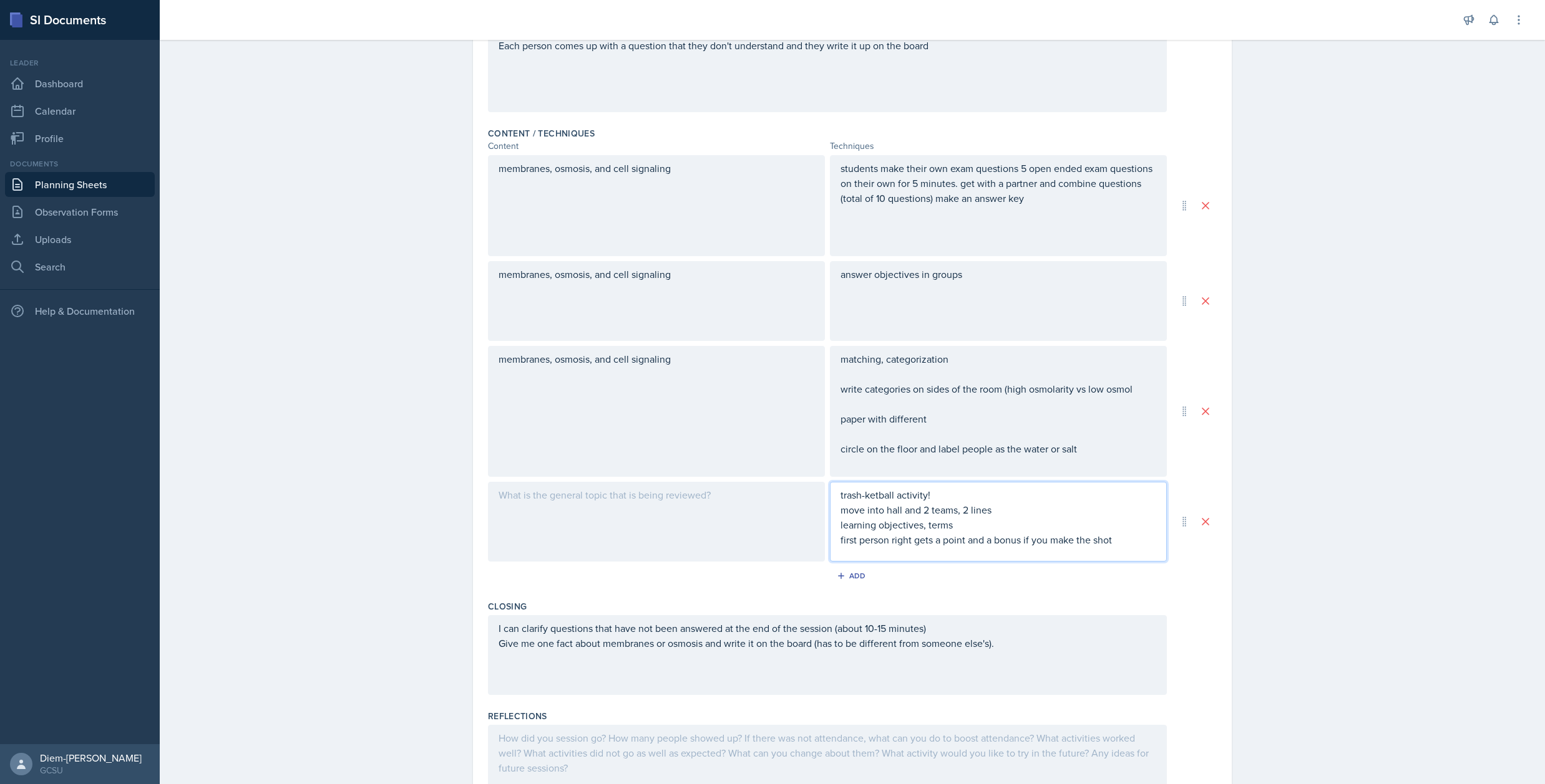
click at [885, 542] on p "first person right gets a point and a bonus if you make the shot" at bounding box center [999, 540] width 316 height 15
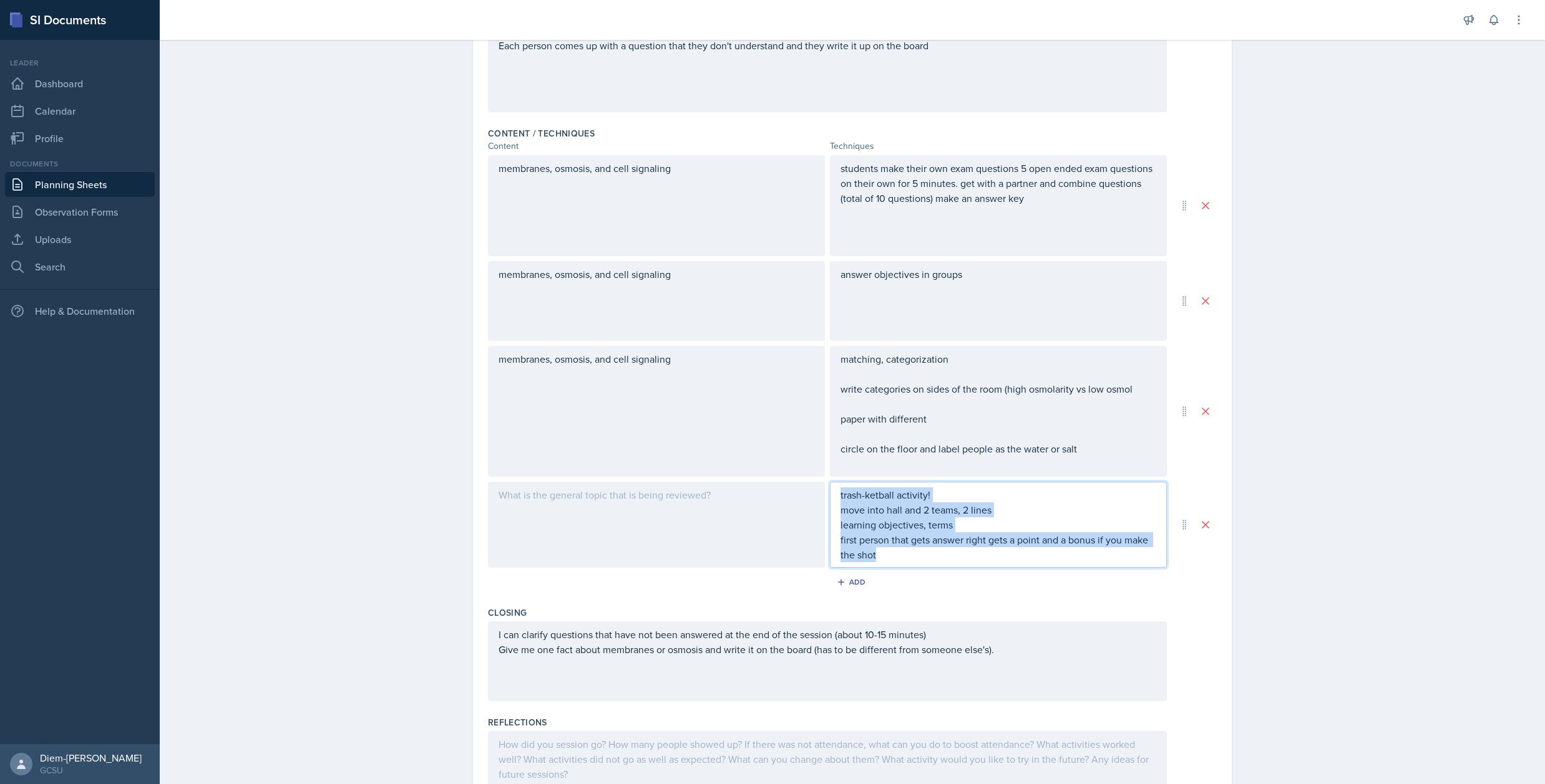
drag, startPoint x: 932, startPoint y: 556, endPoint x: 813, endPoint y: 479, distance: 141.7
click at [813, 482] on div "trash-ketball activity! move into hall and 2 teams, 2 lines learning objectives…" at bounding box center [827, 525] width 679 height 86
copy div "trash-ketball activity! move into hall and 2 teams, 2 lines learning objectives…"
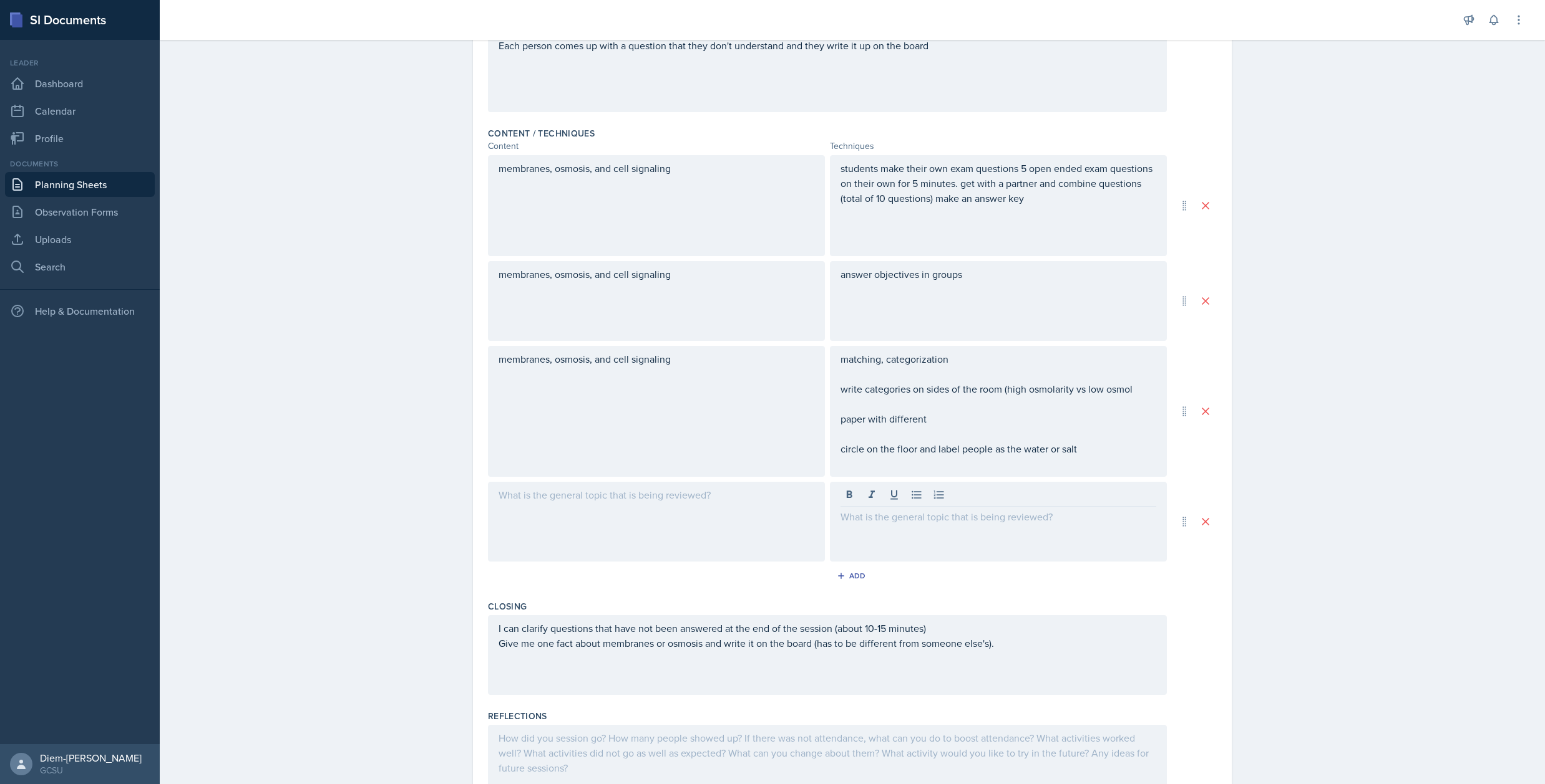
click at [1044, 502] on div at bounding box center [999, 521] width 337 height 80
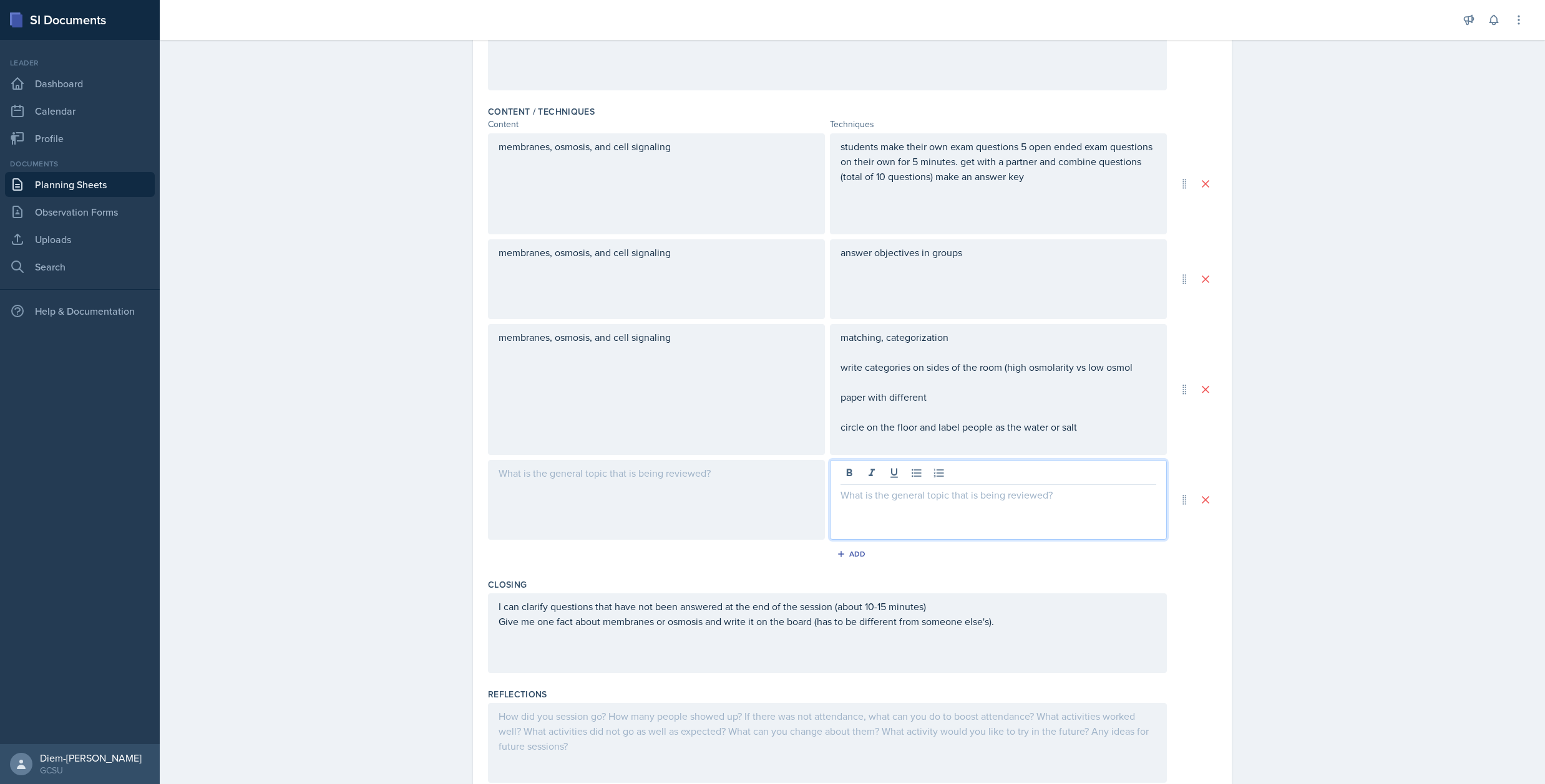
click at [943, 270] on p at bounding box center [999, 268] width 316 height 15
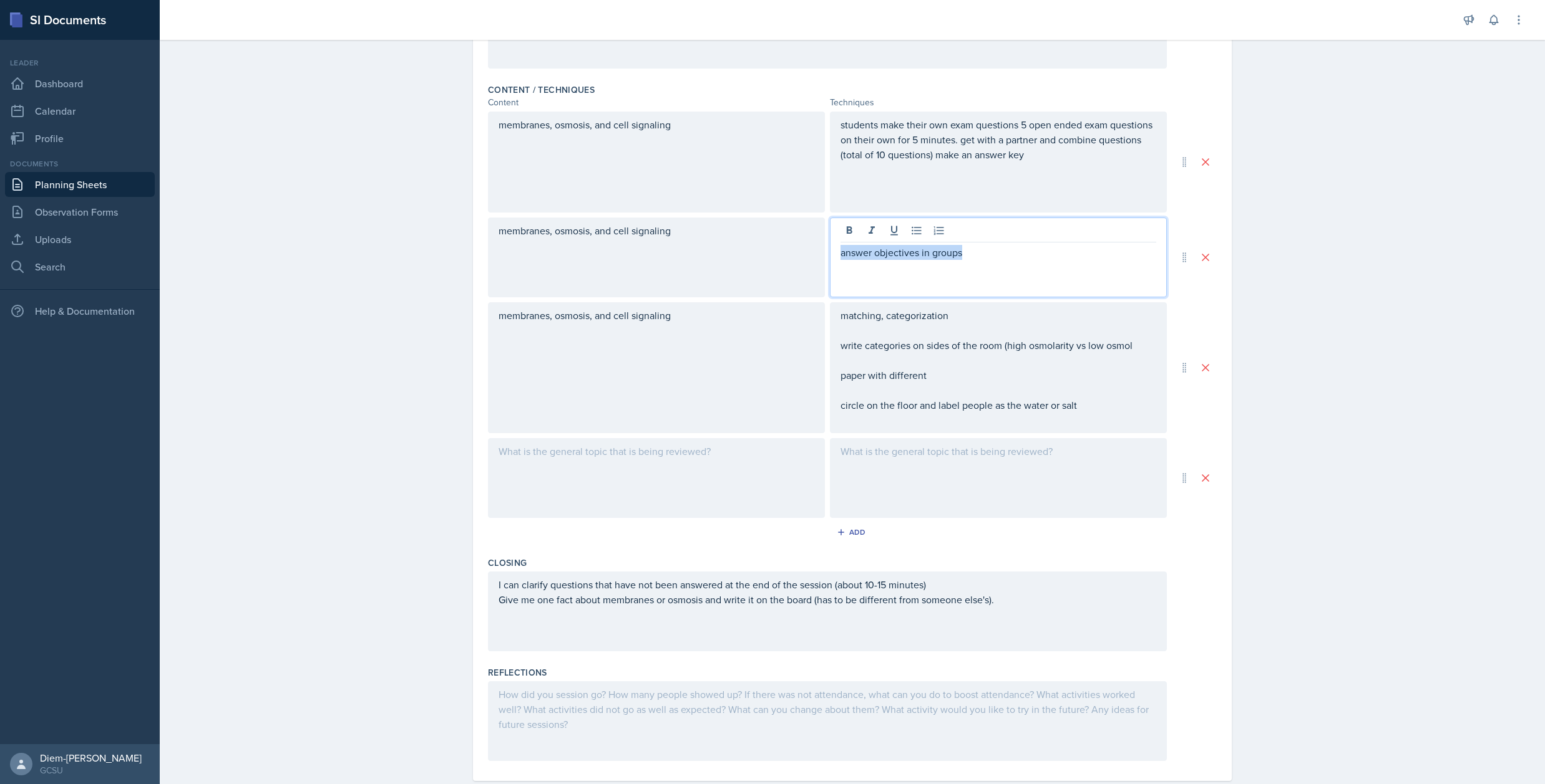
drag, startPoint x: 1004, startPoint y: 248, endPoint x: 819, endPoint y: 253, distance: 185.1
click at [819, 253] on div "membranes, osmosis, and cell signaling answer objectives in groups" at bounding box center [827, 257] width 679 height 80
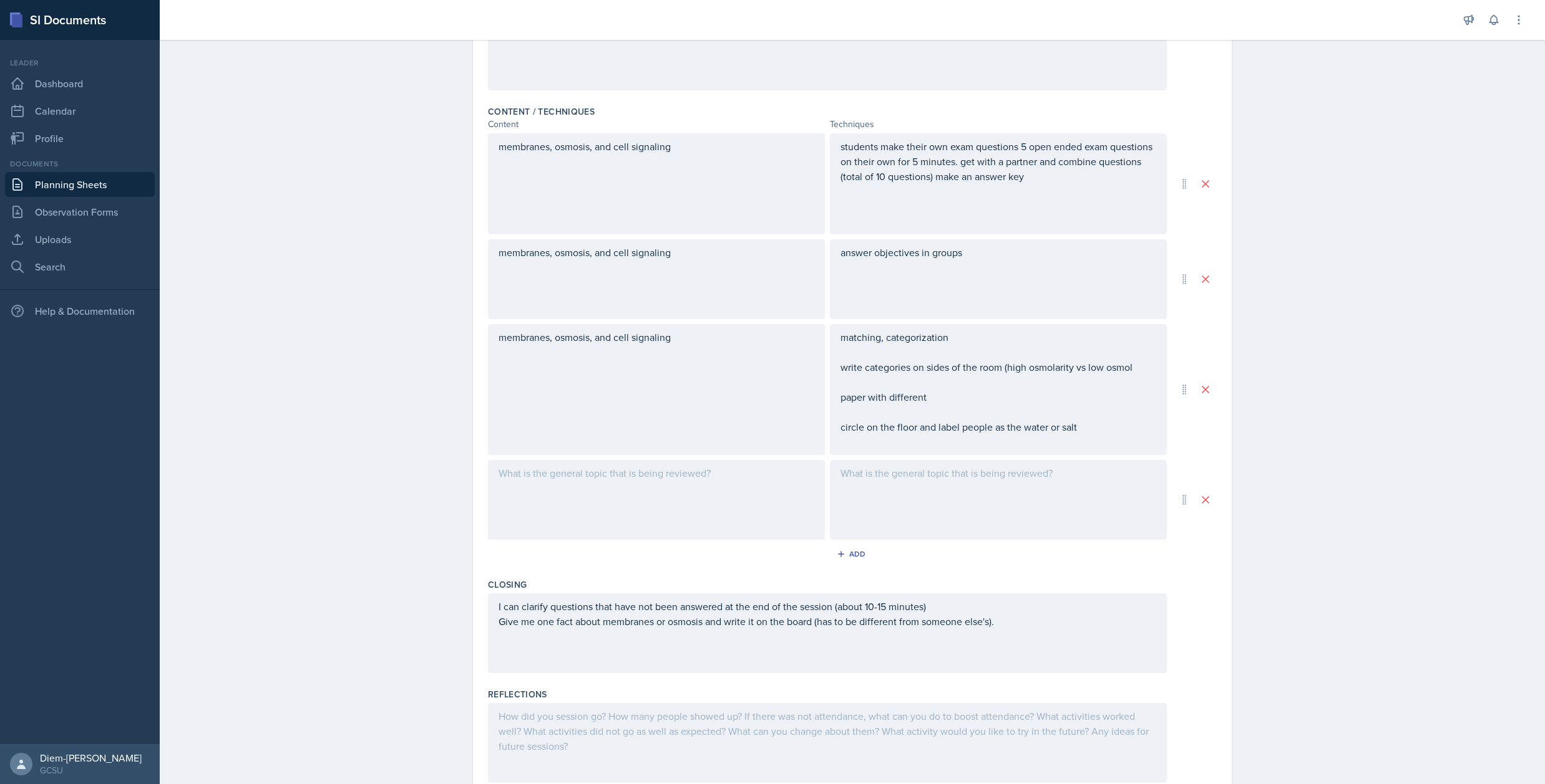
click at [921, 499] on div at bounding box center [999, 500] width 337 height 80
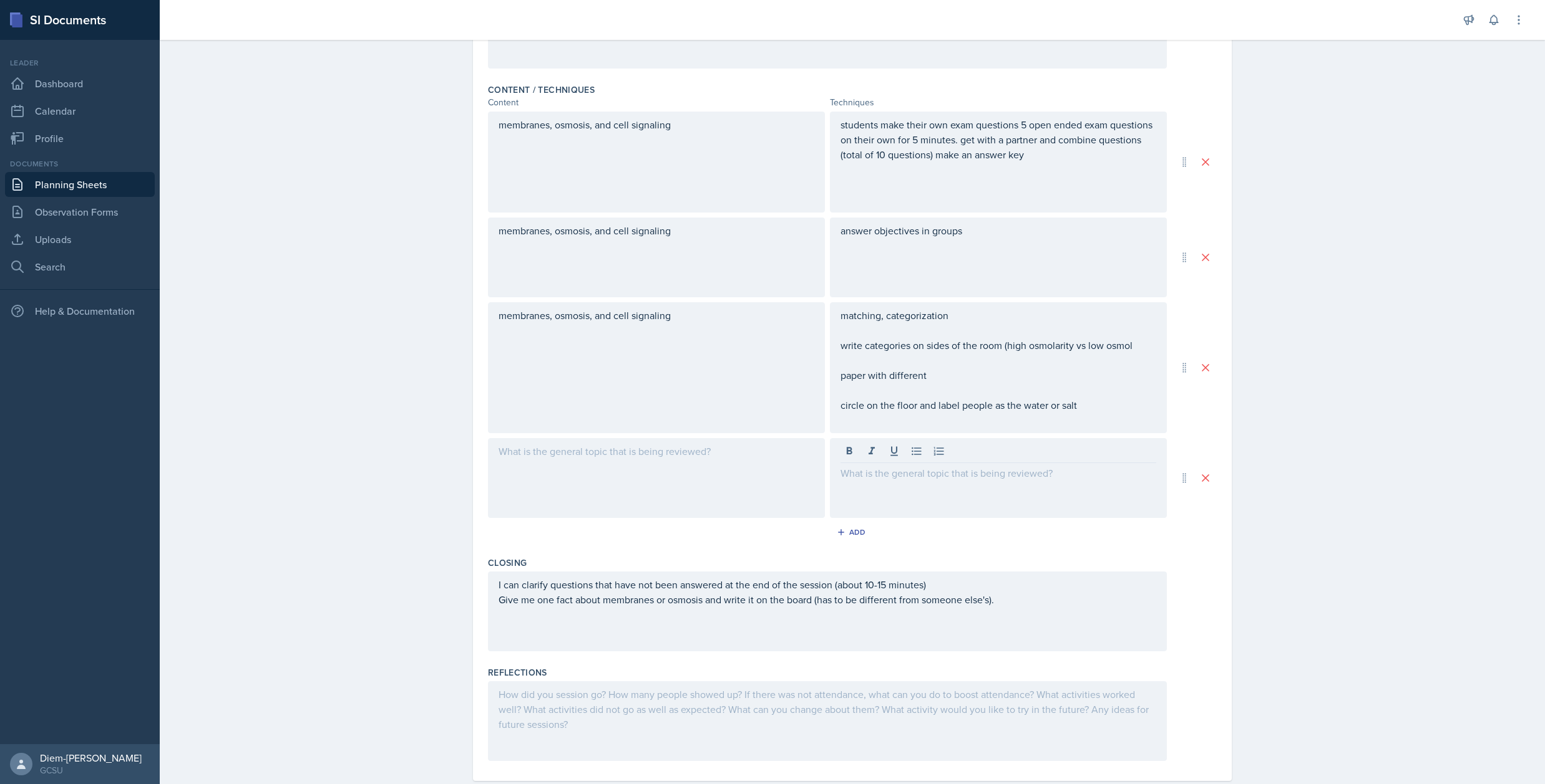
click at [960, 482] on div at bounding box center [999, 478] width 337 height 80
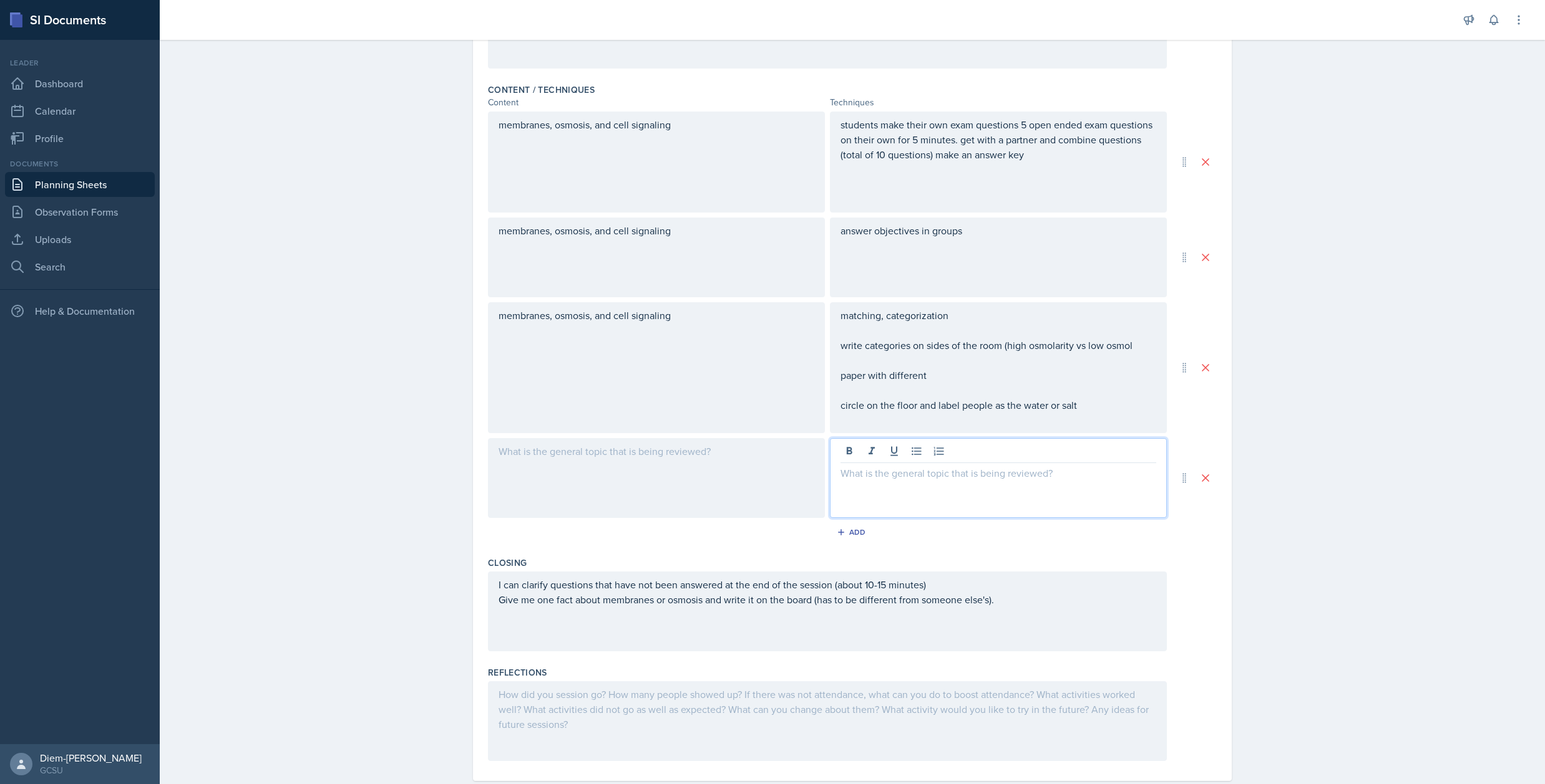
click at [963, 255] on div "answer objectives in groups" at bounding box center [999, 257] width 337 height 80
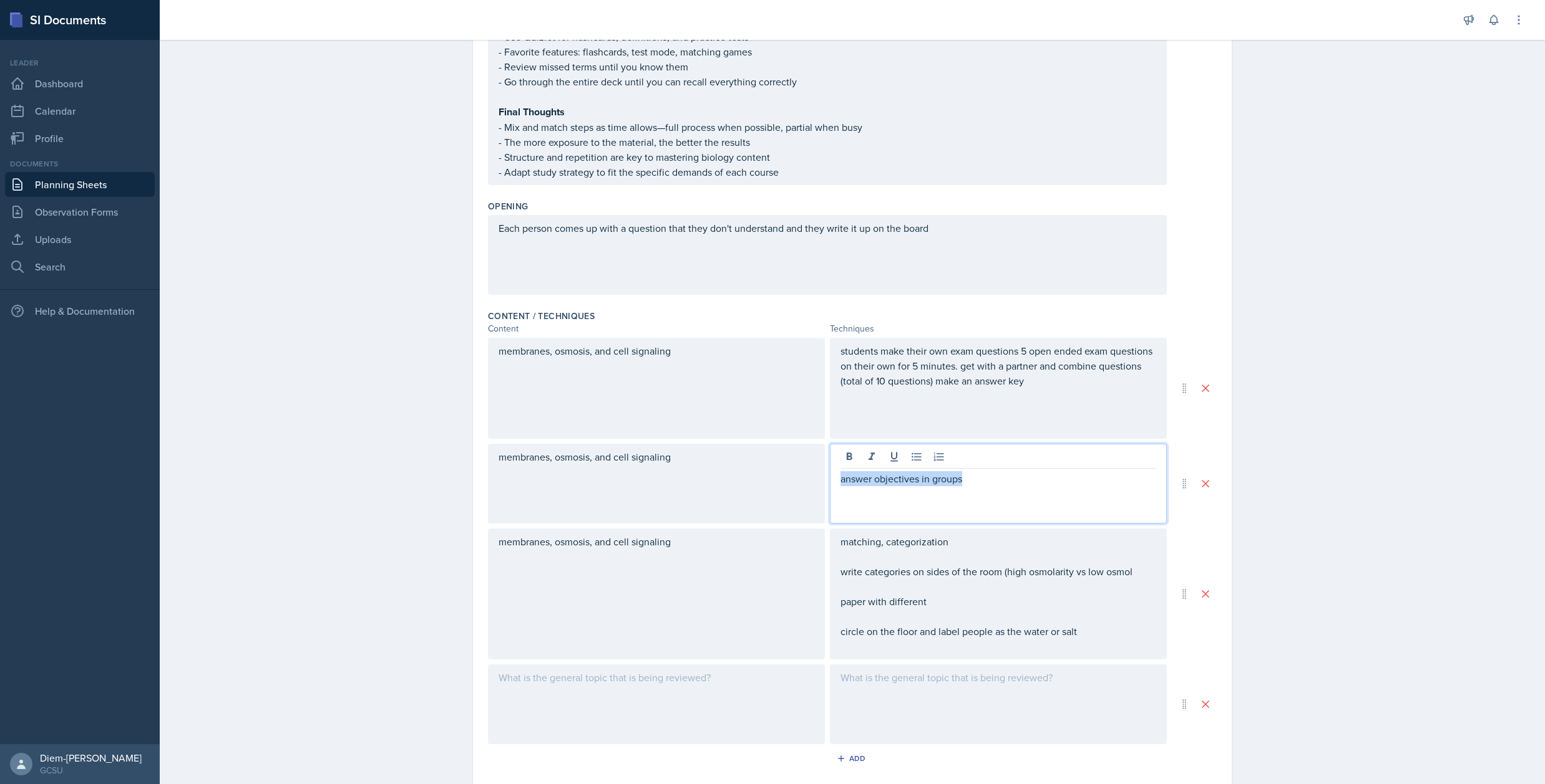
scroll to position [668, 0]
click at [968, 425] on p at bounding box center [999, 428] width 316 height 15
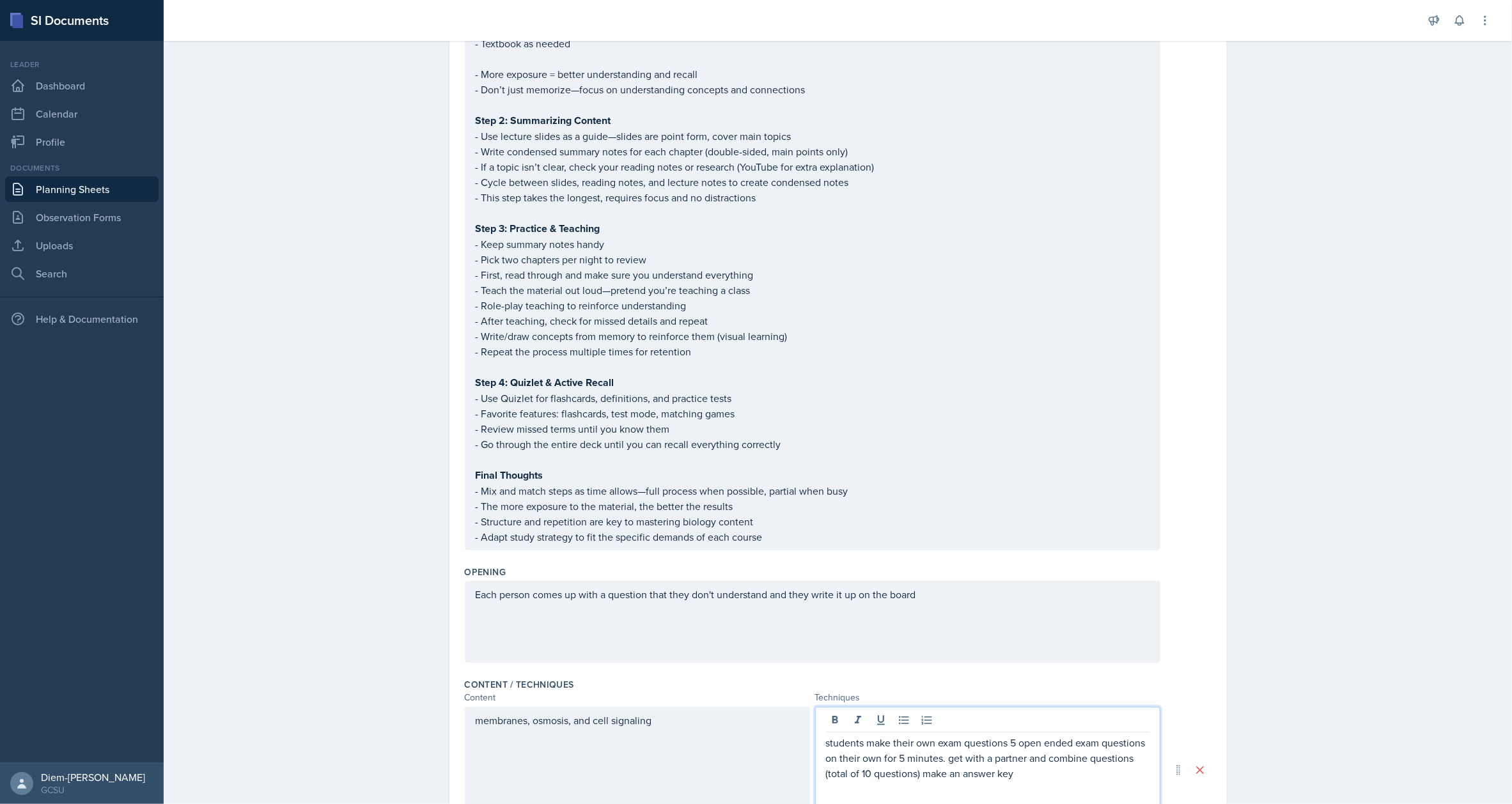
scroll to position [512, 0]
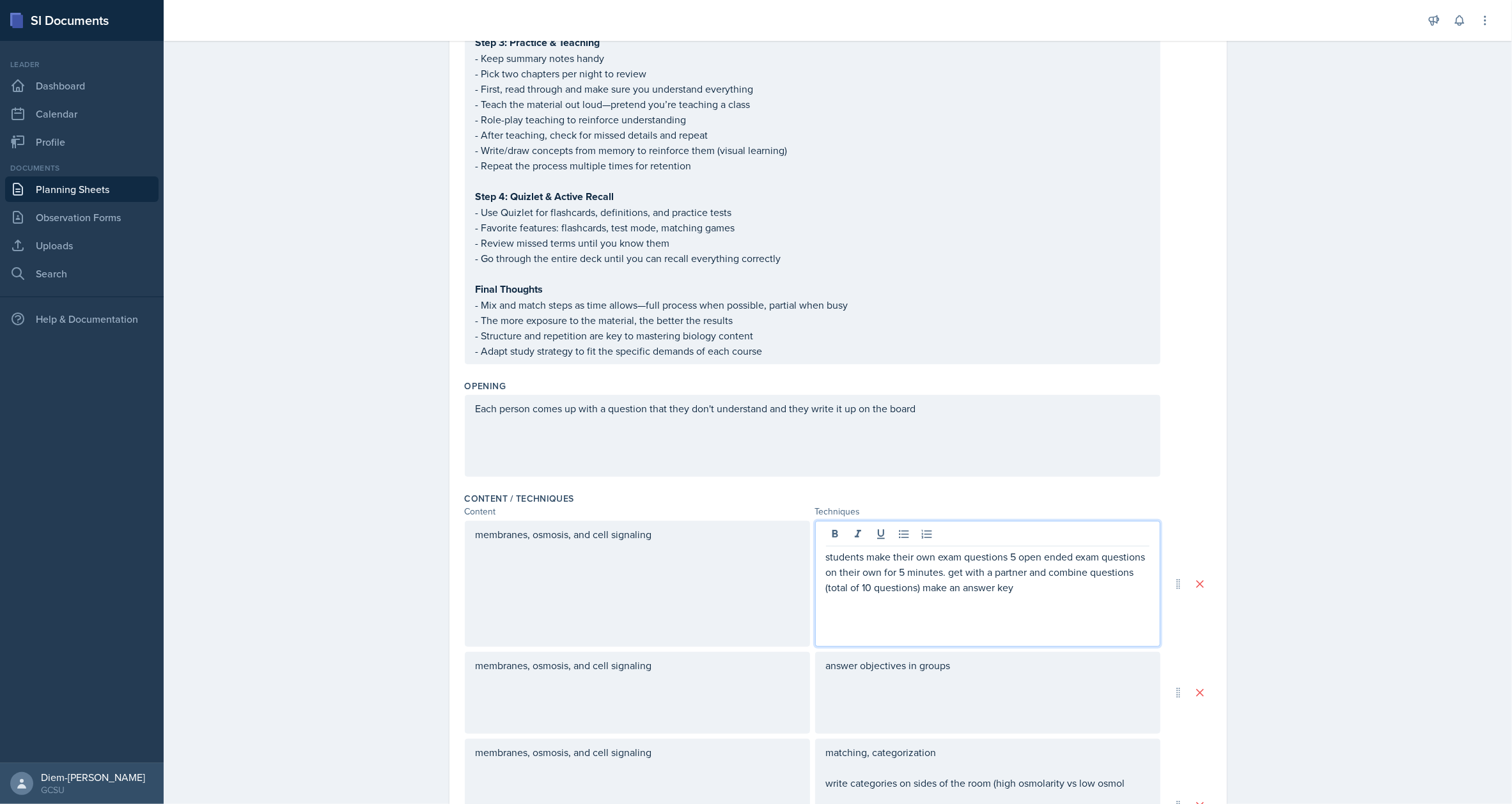
click at [939, 395] on div "Each person comes up with a question that they don't understand and they write …" at bounding box center [812, 435] width 695 height 82
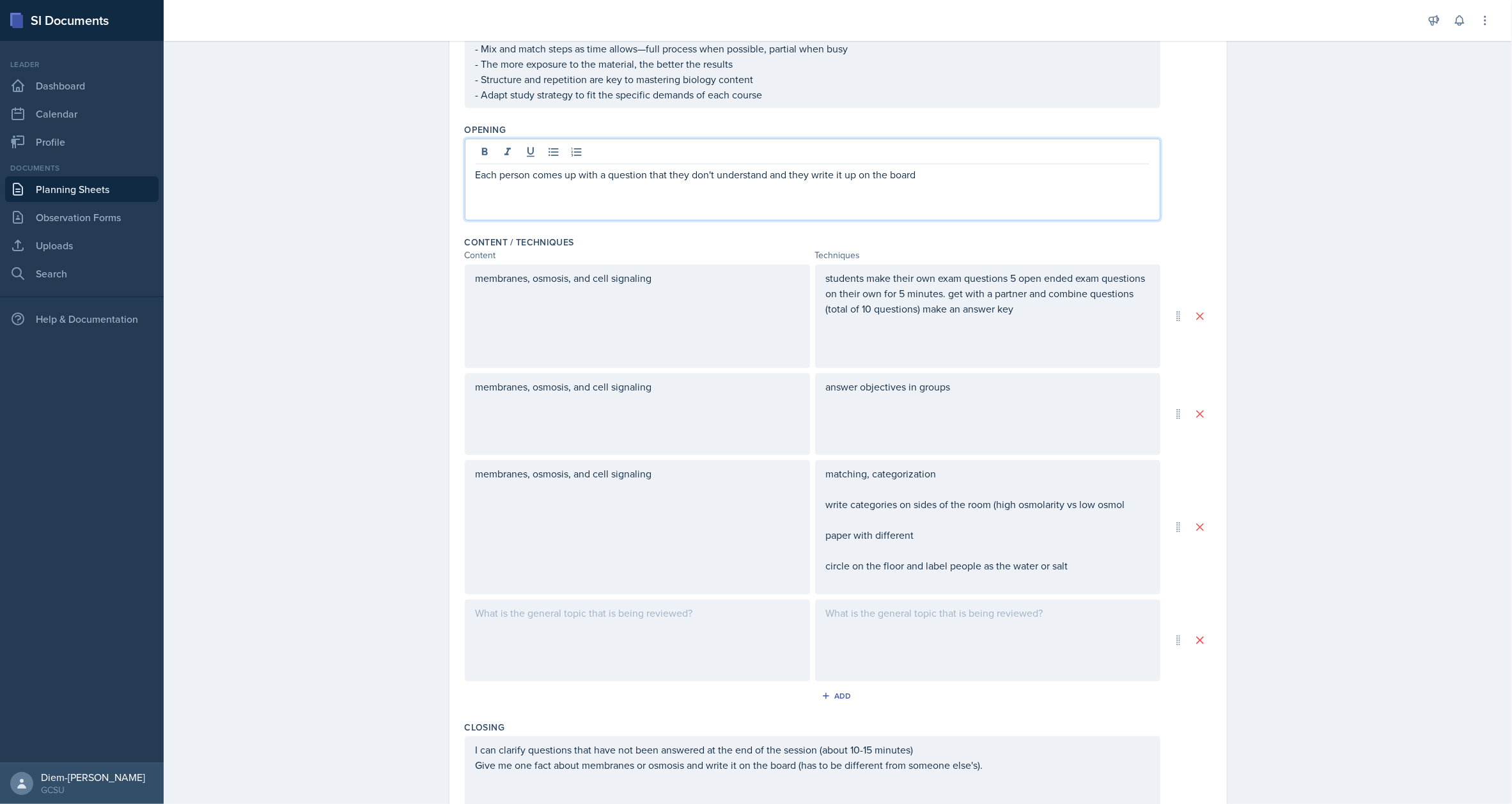
scroll to position [945, 0]
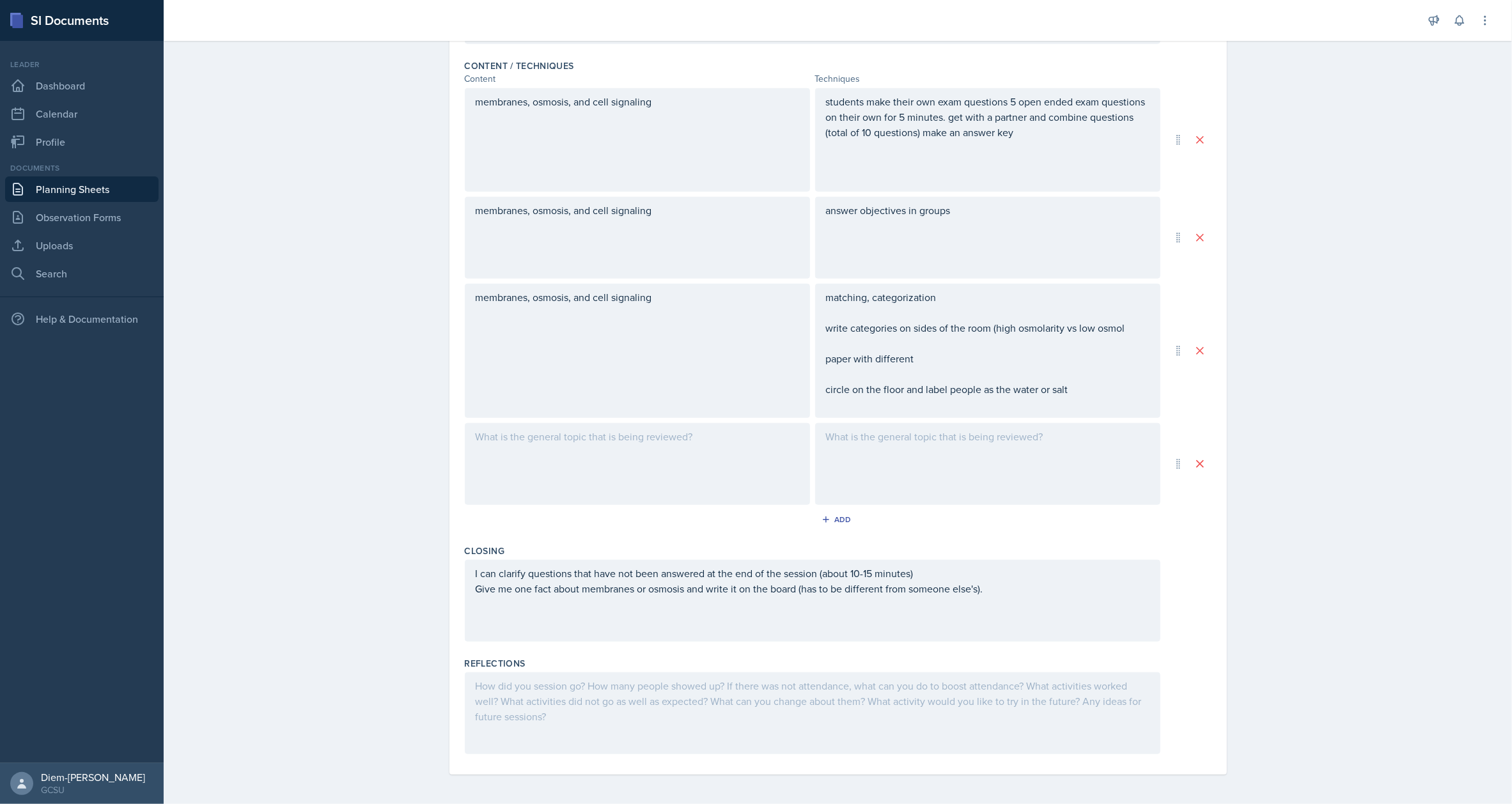
click at [995, 596] on div "I can clarify questions that have not been answered at the end of the session (…" at bounding box center [812, 601] width 695 height 82
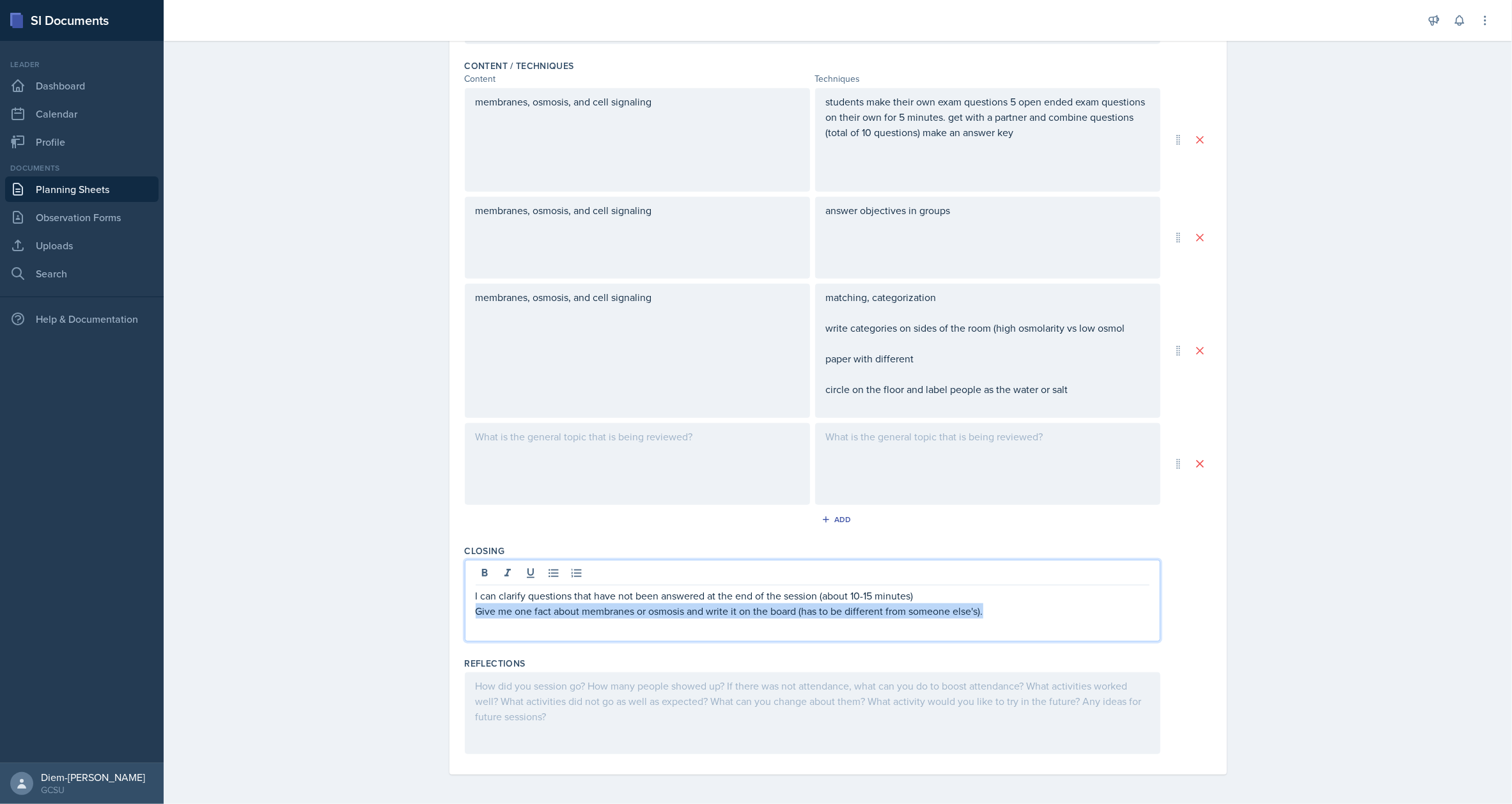
drag, startPoint x: 998, startPoint y: 610, endPoint x: 425, endPoint y: 632, distance: 573.4
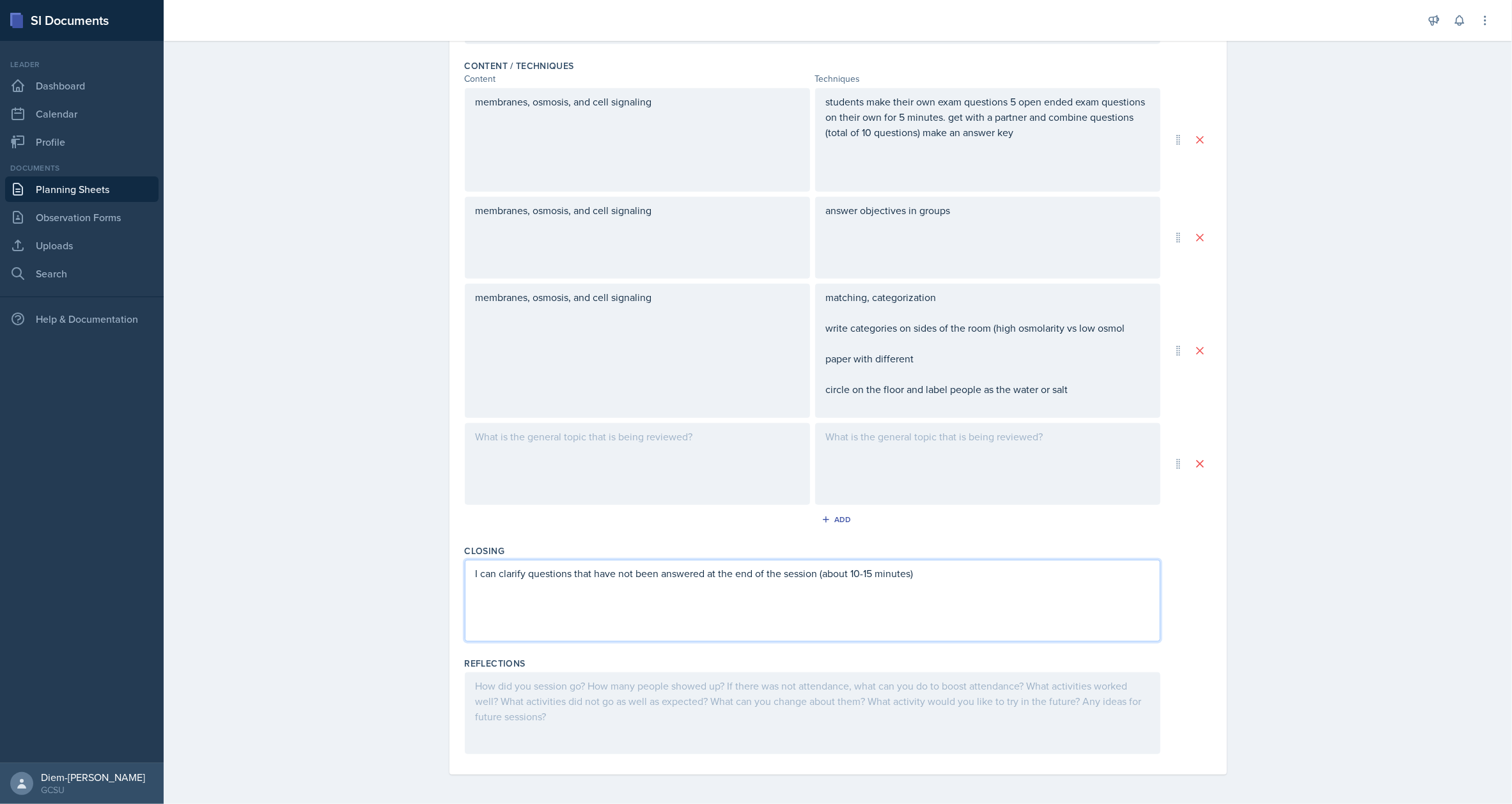
scroll to position [689, 0]
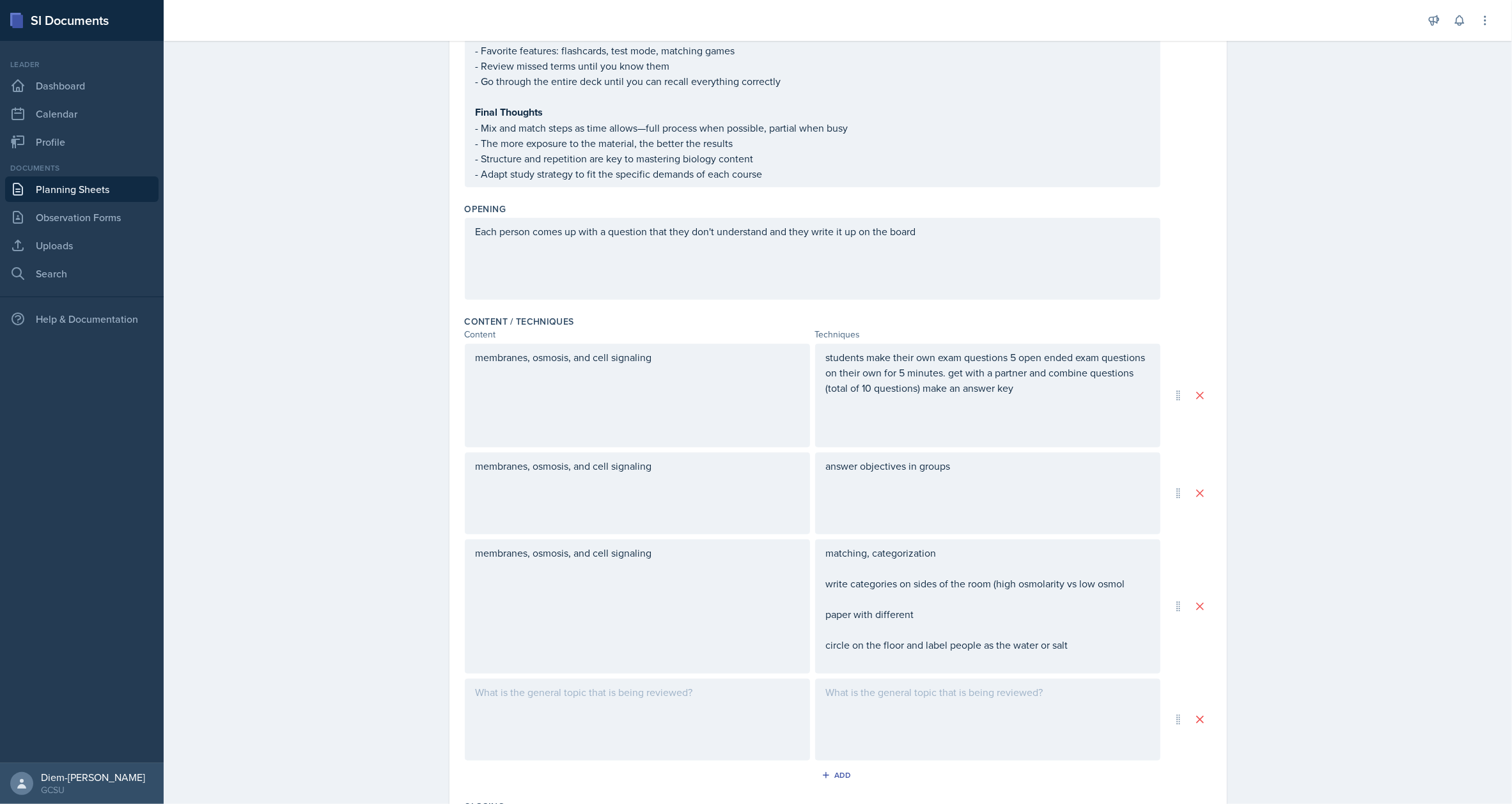
click at [875, 515] on div "answer objectives in groups" at bounding box center [988, 493] width 346 height 82
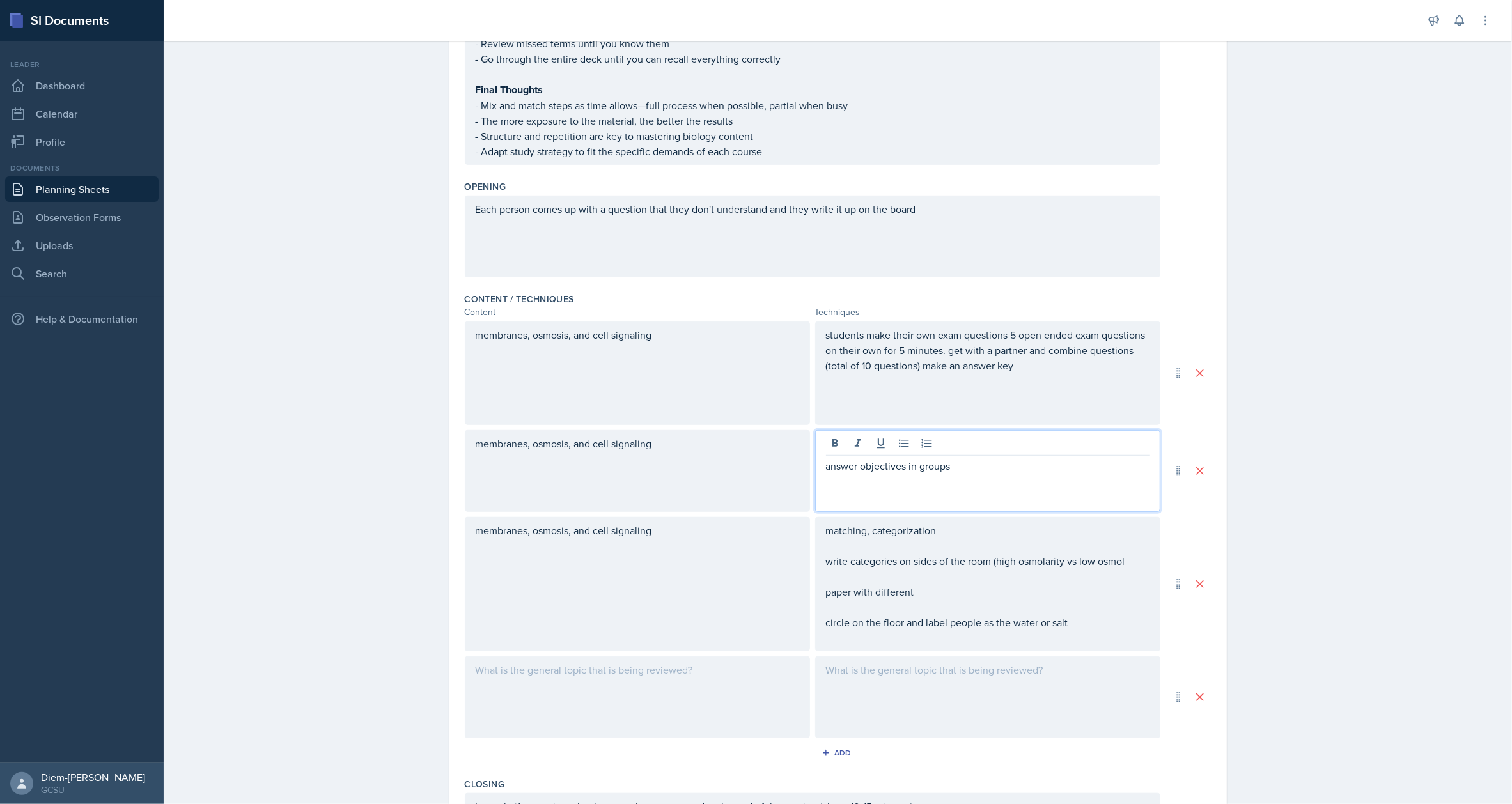
click at [983, 474] on p at bounding box center [988, 481] width 324 height 15
click at [968, 397] on p at bounding box center [988, 396] width 324 height 15
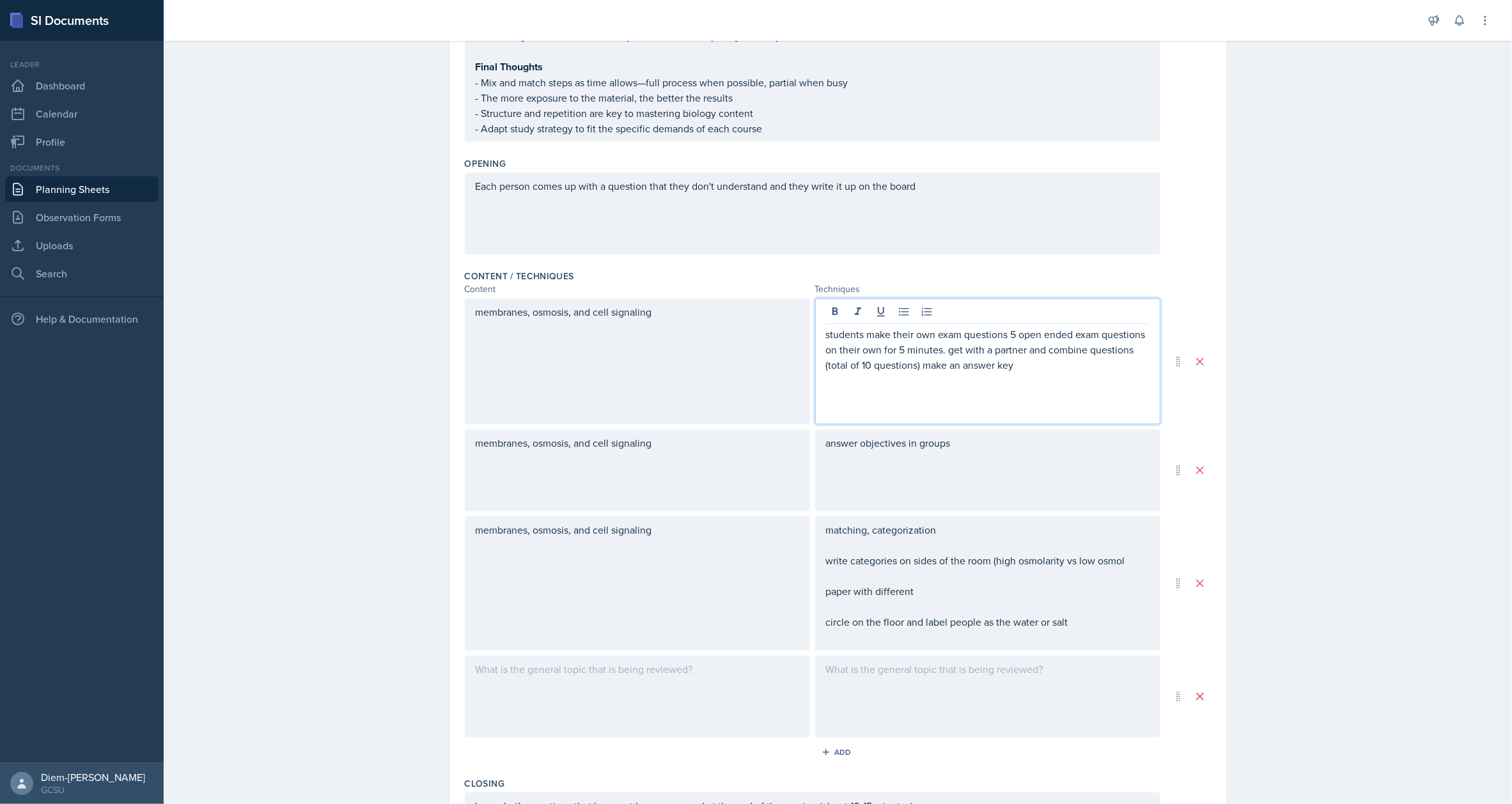
click at [1060, 379] on p at bounding box center [988, 380] width 324 height 15
click at [1016, 367] on p "students make their own exam questions 5 open ended exam questions on their own…" at bounding box center [988, 350] width 324 height 46
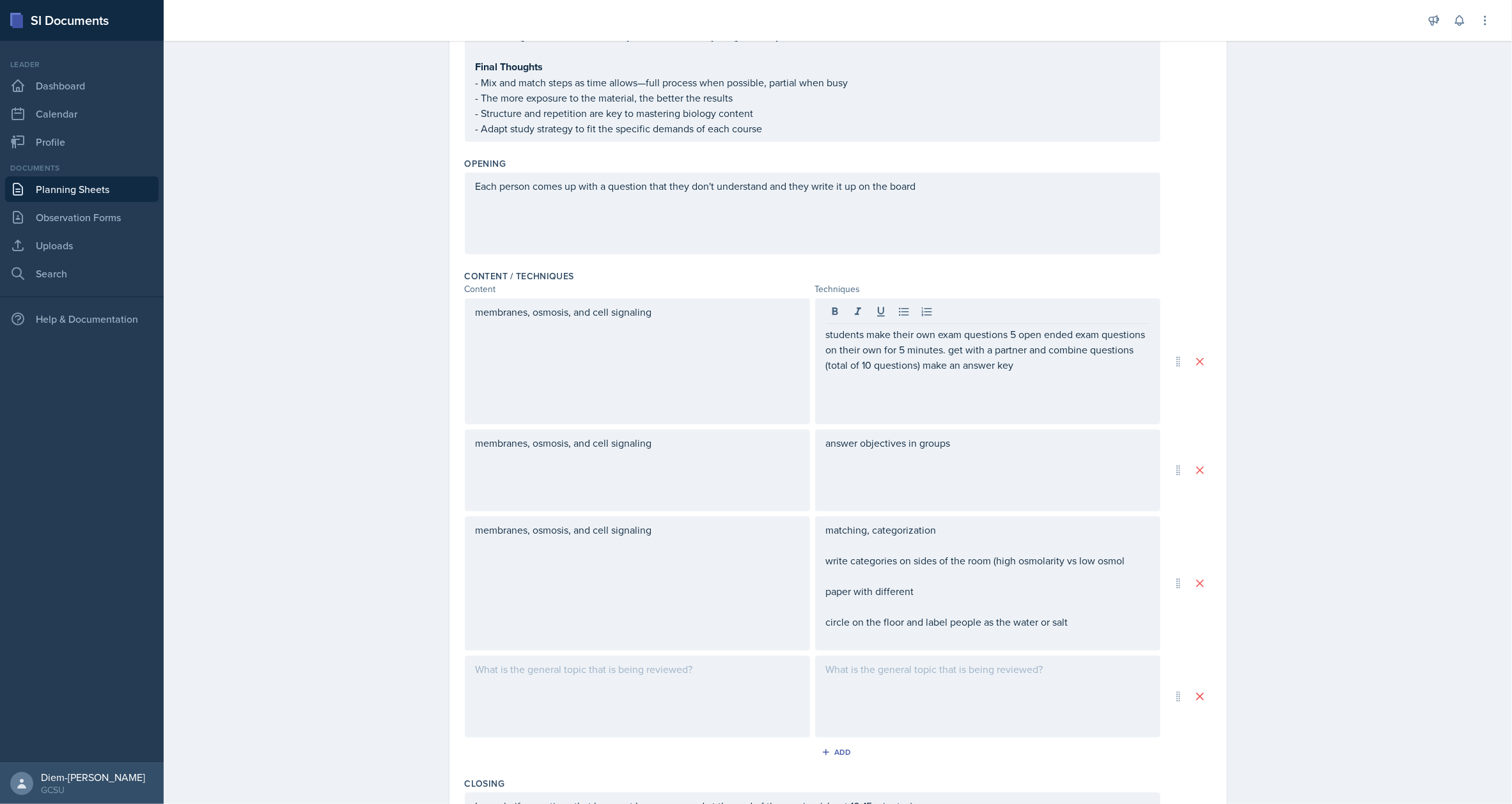
click at [817, 335] on div "students make their own exam questions 5 open ended exam questions on their own…" at bounding box center [988, 361] width 346 height 126
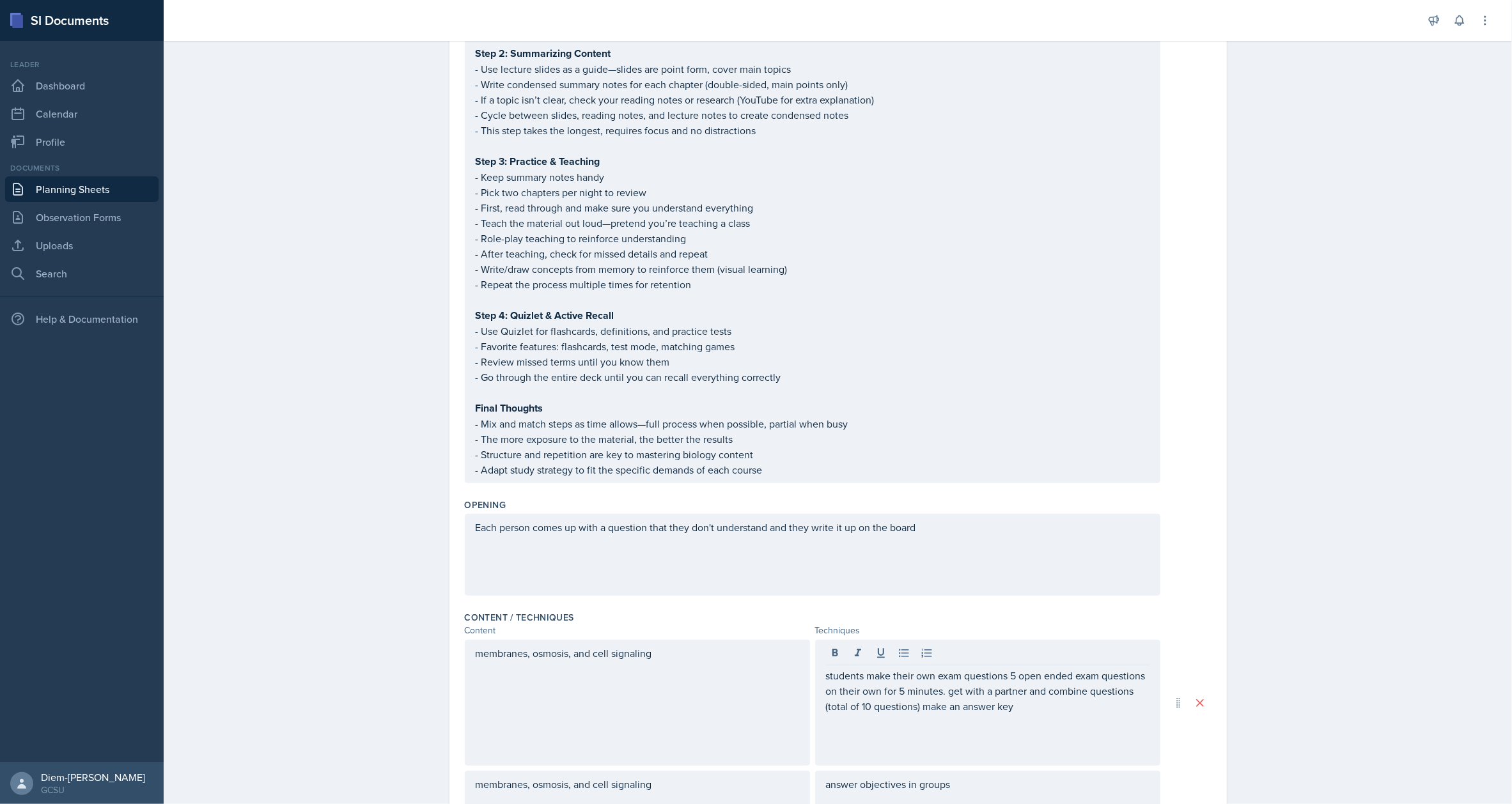
click at [953, 535] on div "Each person comes up with a question that they don't understand and they write …" at bounding box center [812, 555] width 695 height 82
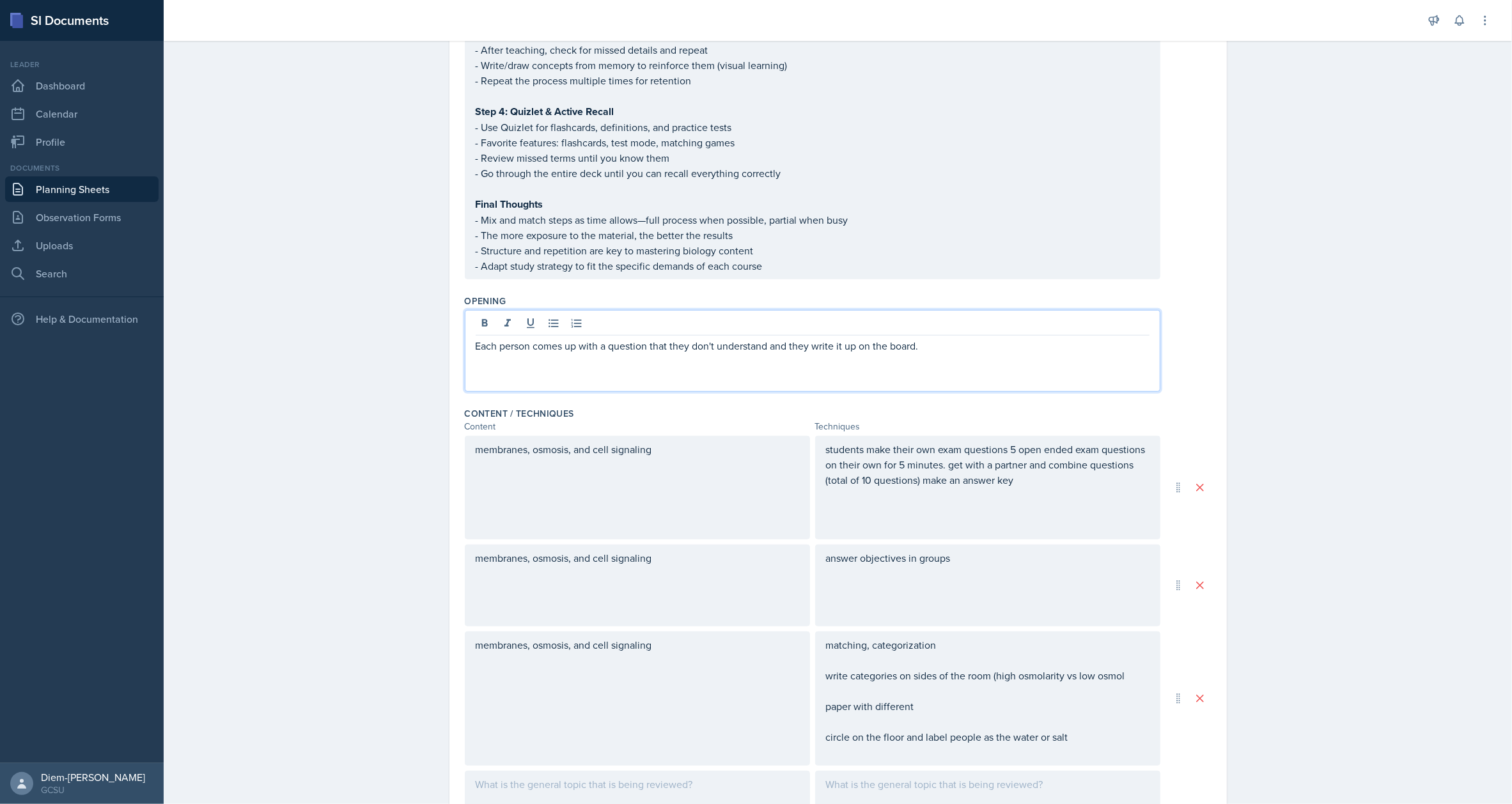
scroll to position [945, 0]
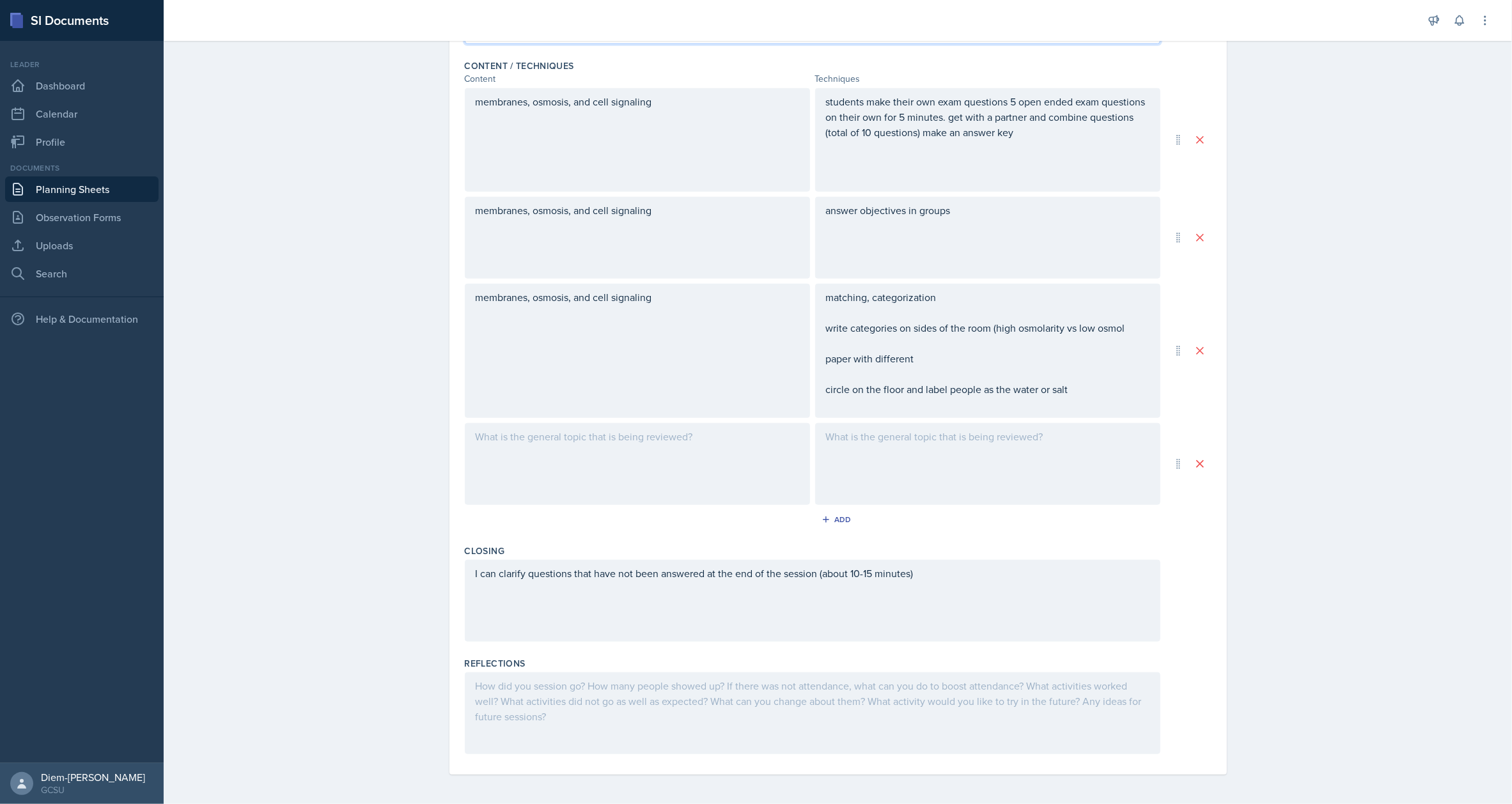
click at [955, 579] on div "I can clarify questions that have not been answered at the end of the session (…" at bounding box center [812, 601] width 695 height 82
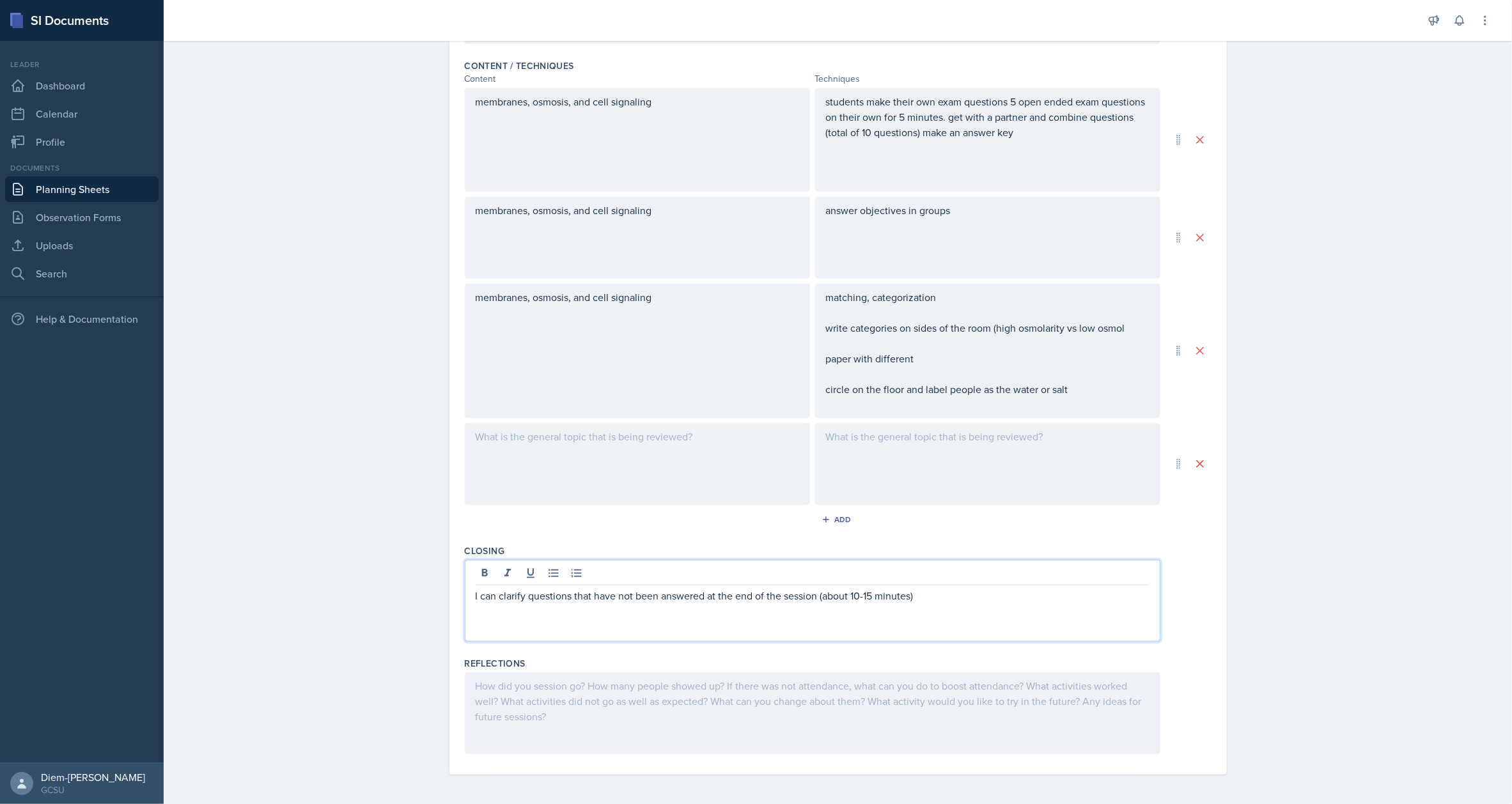
click at [952, 595] on p "I can clarify questions that have not been answered at the end of the session (…" at bounding box center [813, 596] width 674 height 15
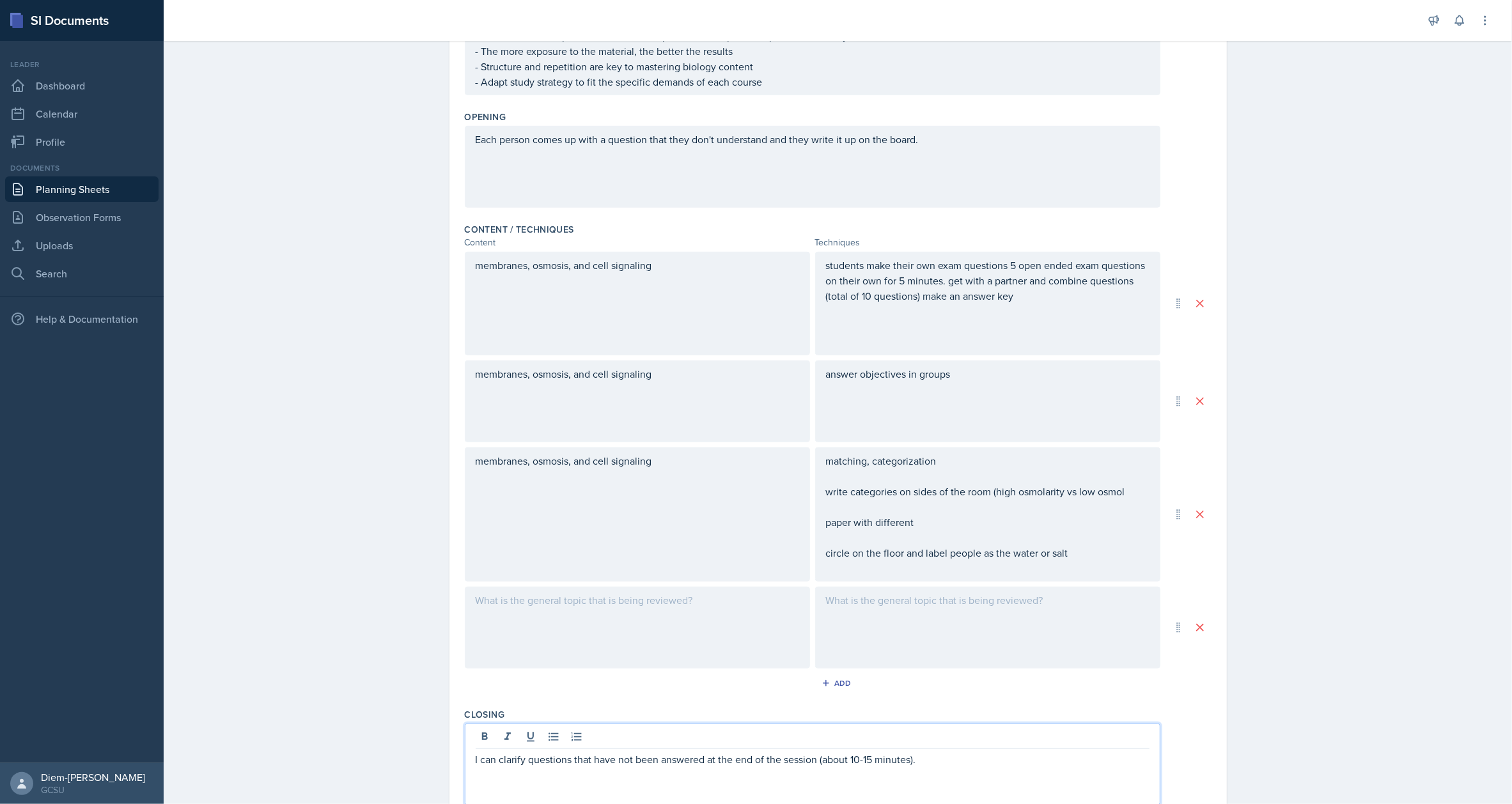
scroll to position [603, 0]
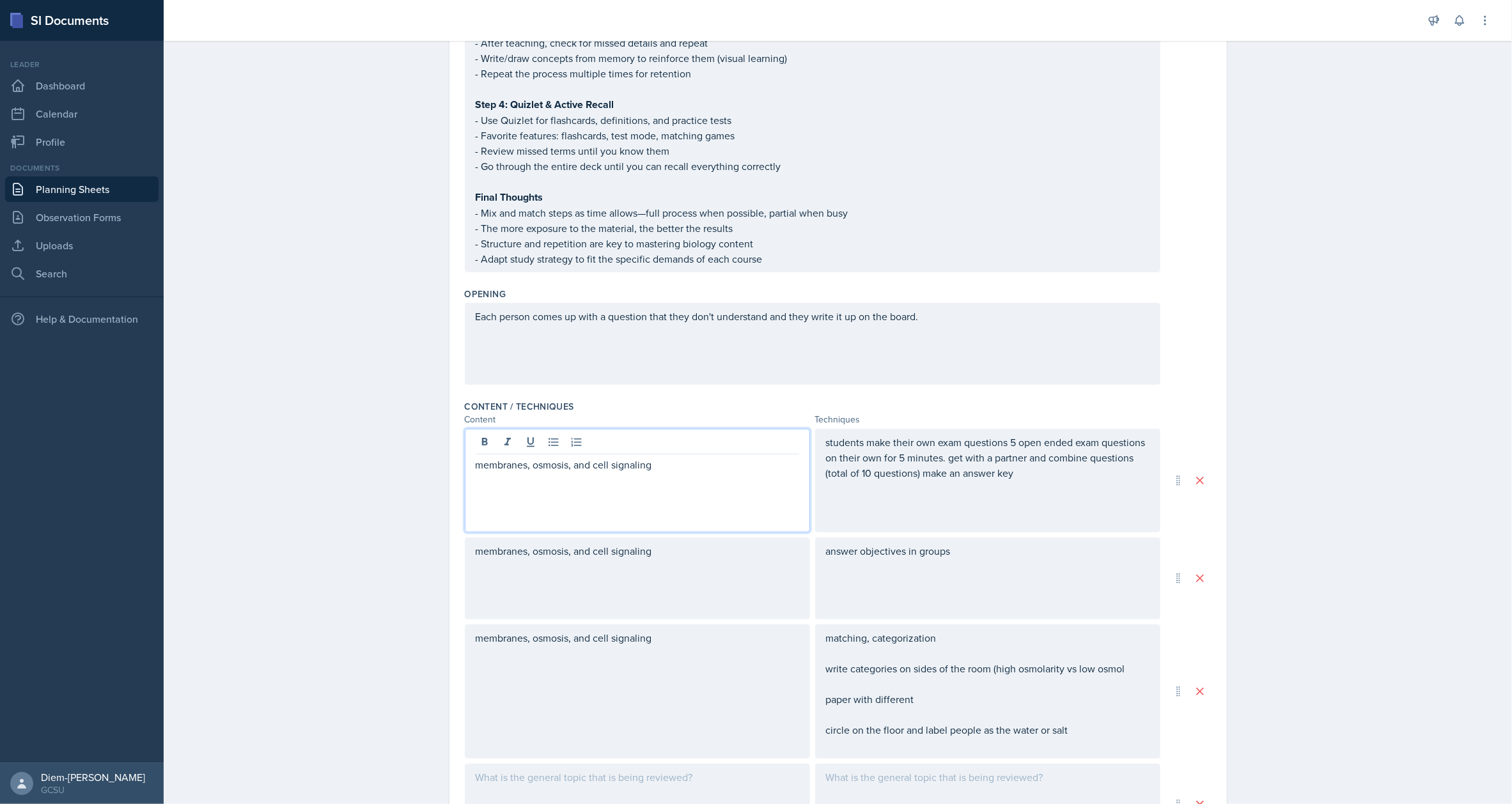
click at [713, 457] on p "membranes, osmosis, and cell signaling" at bounding box center [638, 465] width 324 height 15
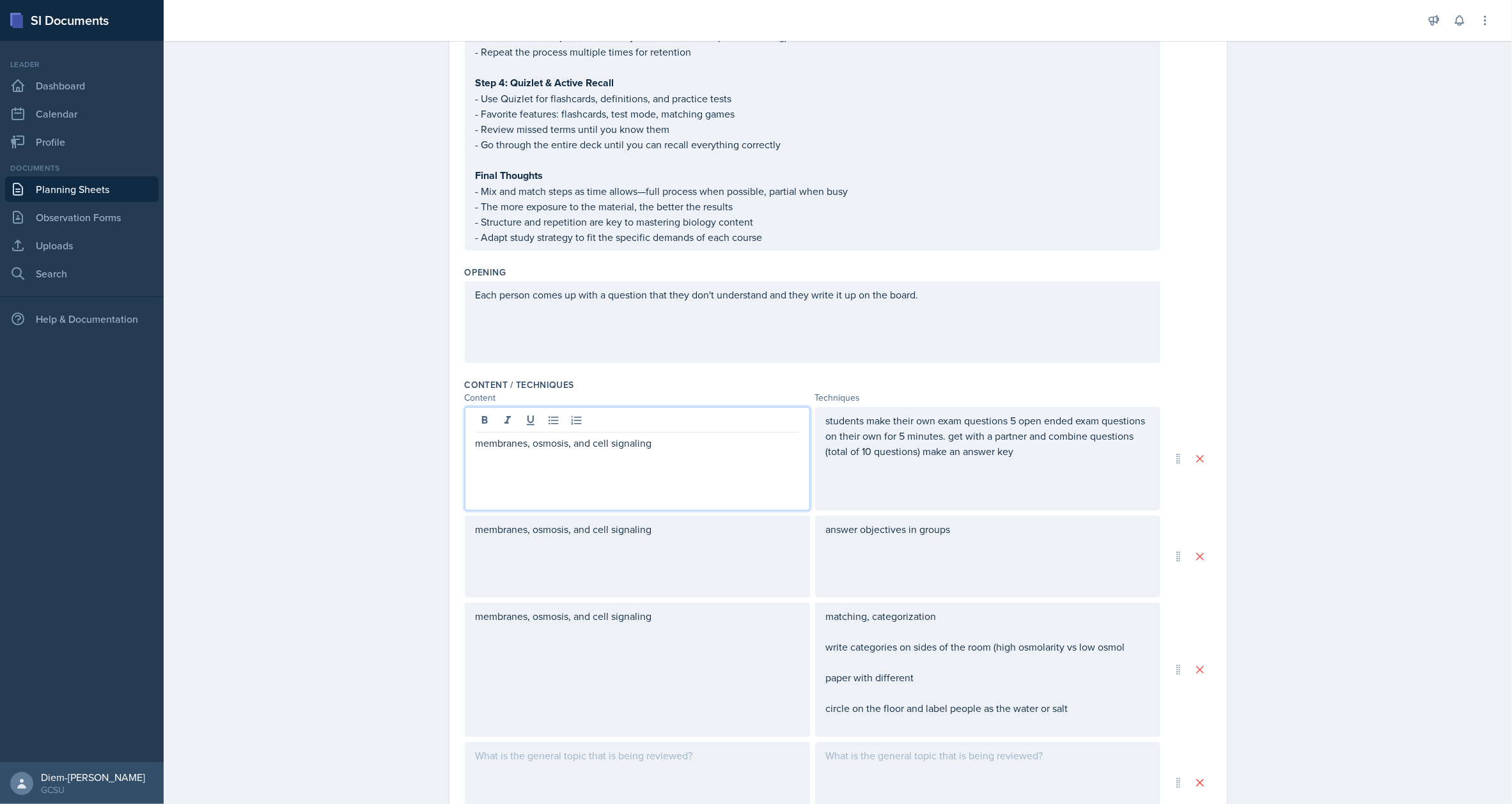
click at [476, 442] on p "membranes, osmosis, and cell signaling" at bounding box center [638, 443] width 324 height 15
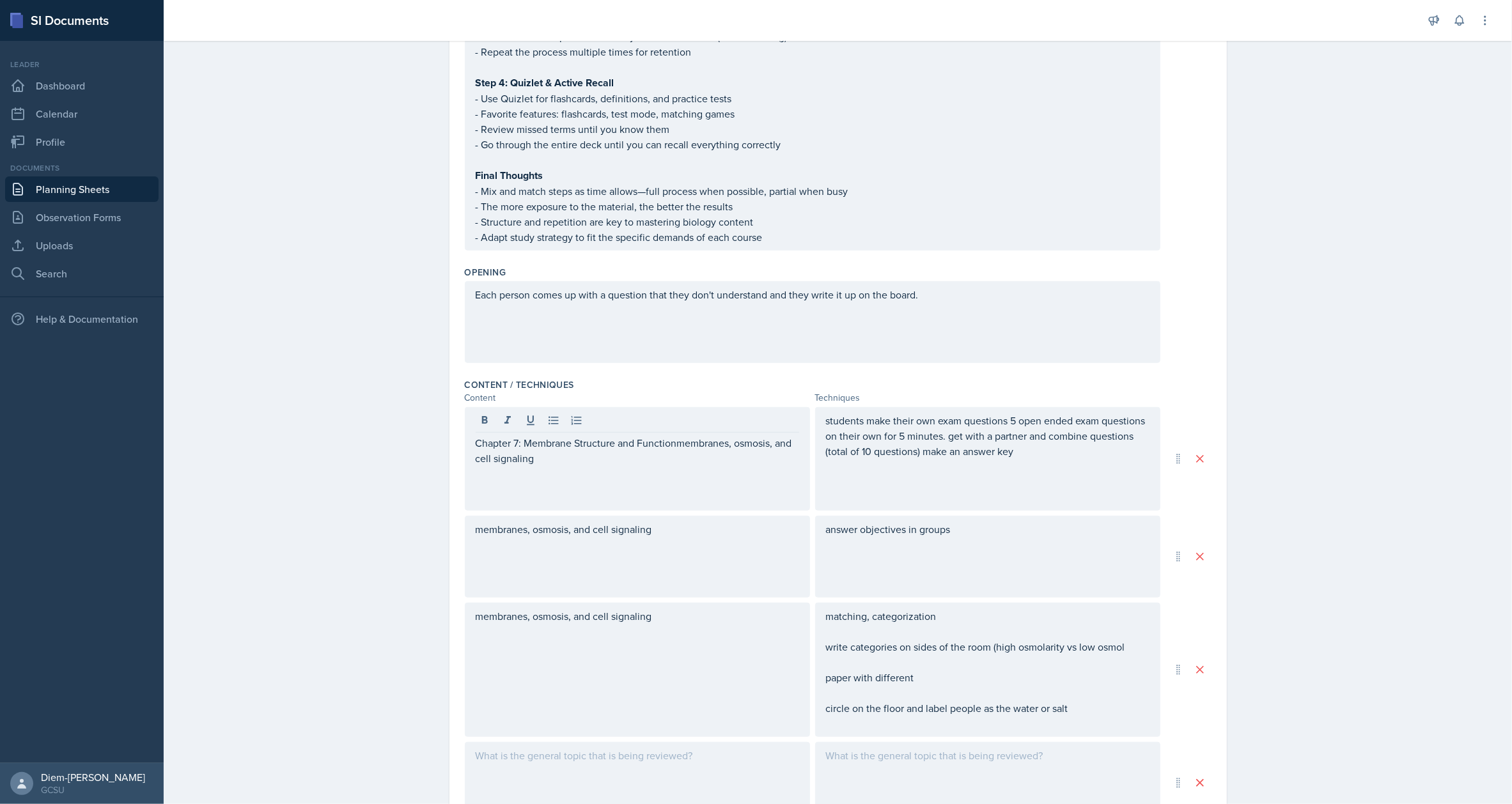
drag, startPoint x: 563, startPoint y: 468, endPoint x: 686, endPoint y: 446, distance: 125.0
click at [686, 446] on div "Chapter 7: Membrane Structure and Functionmembranes, osmosis, and cell signaling" at bounding box center [638, 459] width 346 height 103
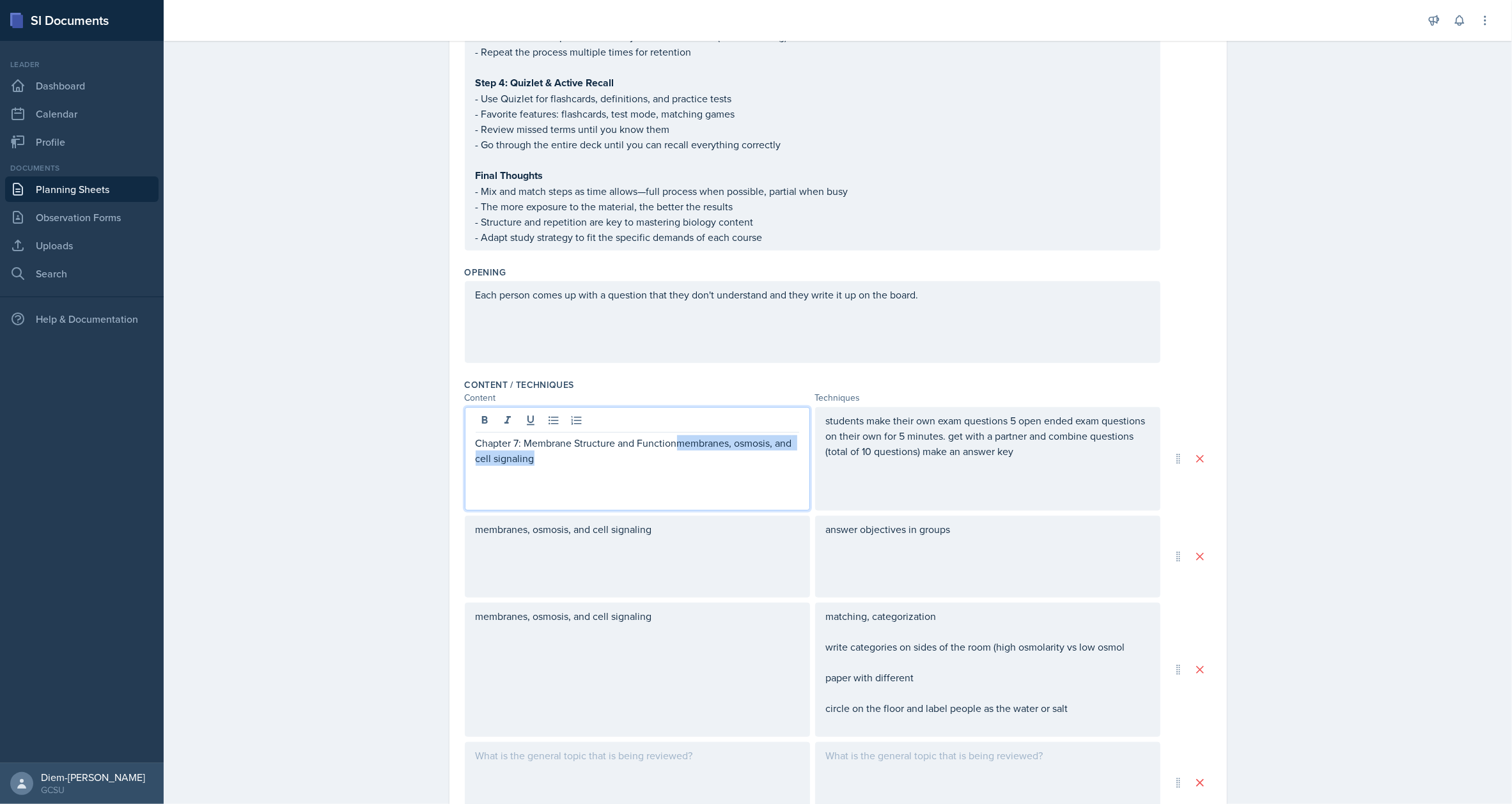
drag, startPoint x: 673, startPoint y: 442, endPoint x: 684, endPoint y: 466, distance: 26.4
click at [684, 466] on div "Chapter 7: Membrane Structure and Functionmembranes, osmosis, and cell signaling" at bounding box center [638, 459] width 346 height 103
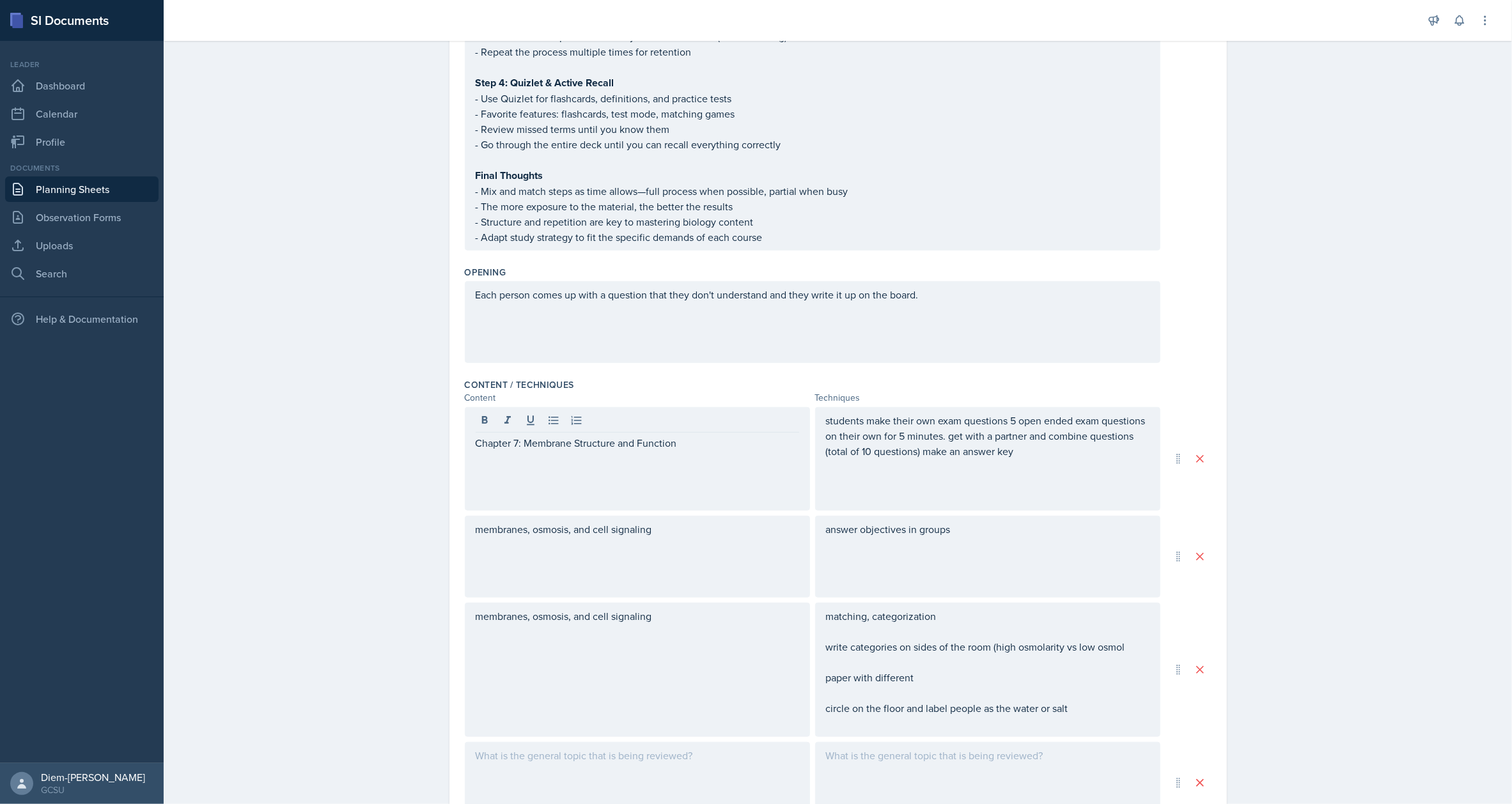
click at [691, 486] on div "Chapter 7: Membrane Structure and Function" at bounding box center [638, 459] width 346 height 103
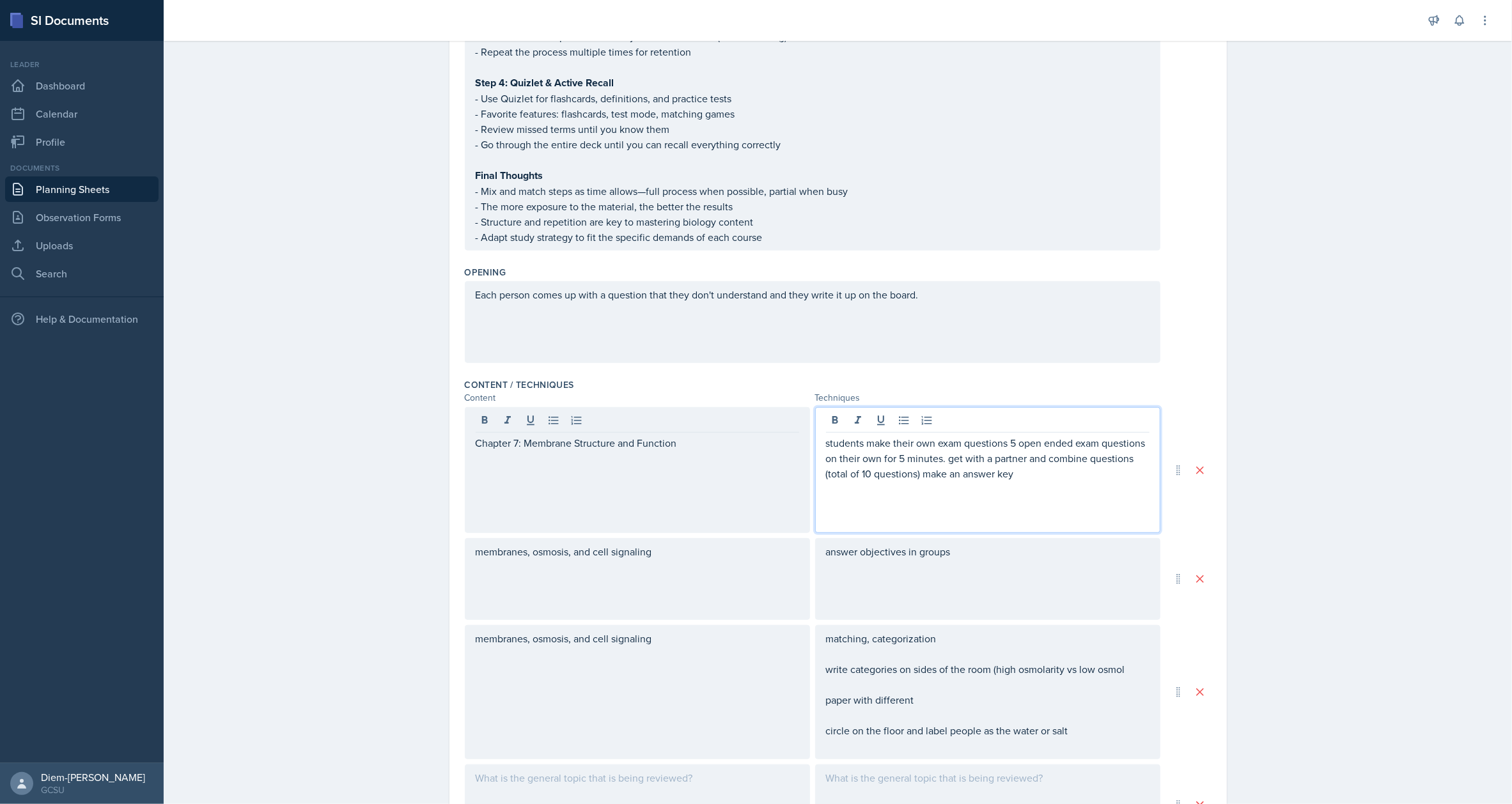
click at [982, 496] on p at bounding box center [988, 504] width 324 height 15
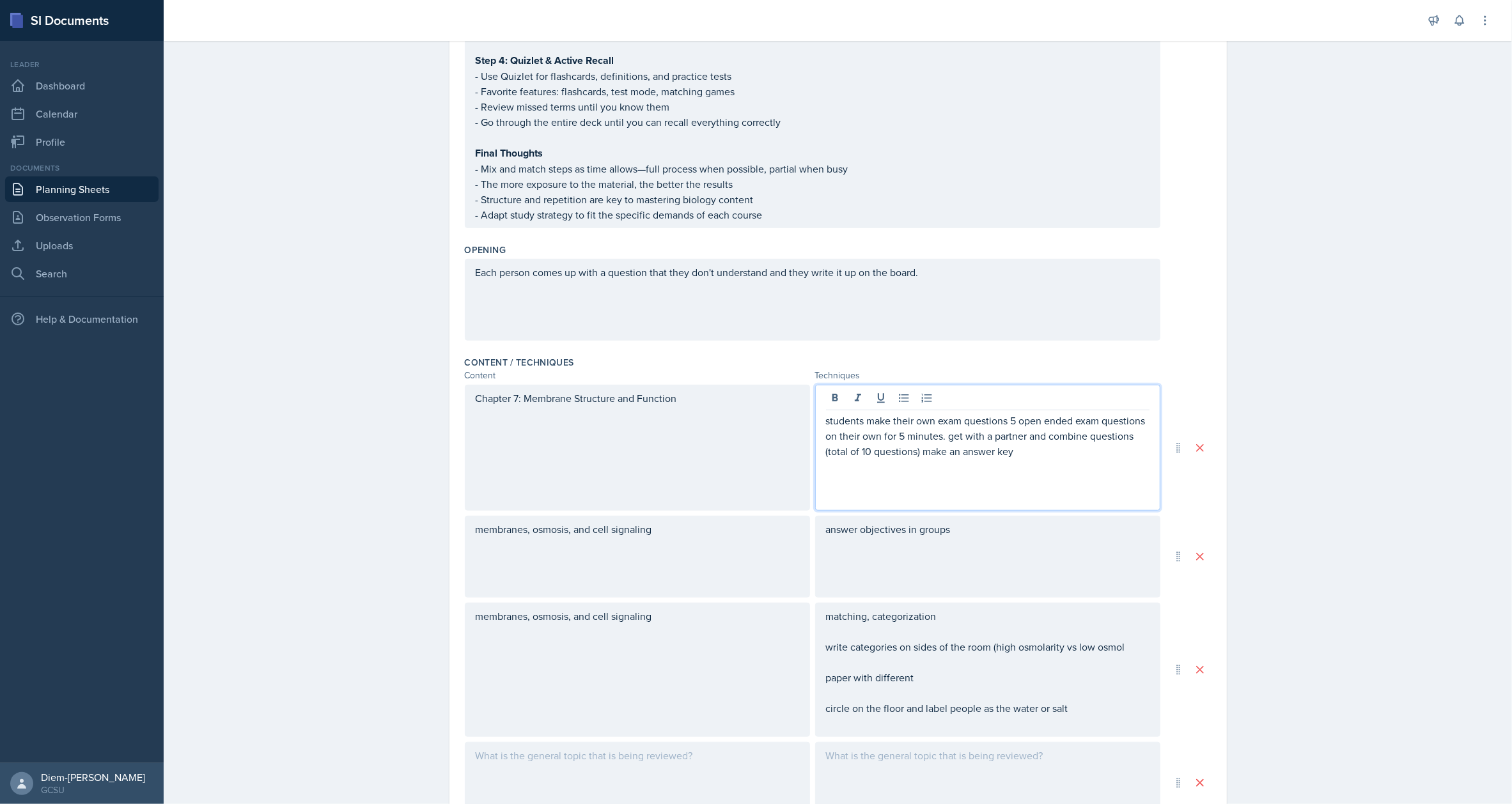
click at [1013, 463] on p at bounding box center [988, 467] width 324 height 15
click at [826, 418] on p "students make their own exam questions 5 open ended exam questions on their own…" at bounding box center [988, 436] width 324 height 46
click at [826, 417] on p "students make their own exam questions 5 open ended exam questions on their own…" at bounding box center [988, 436] width 324 height 46
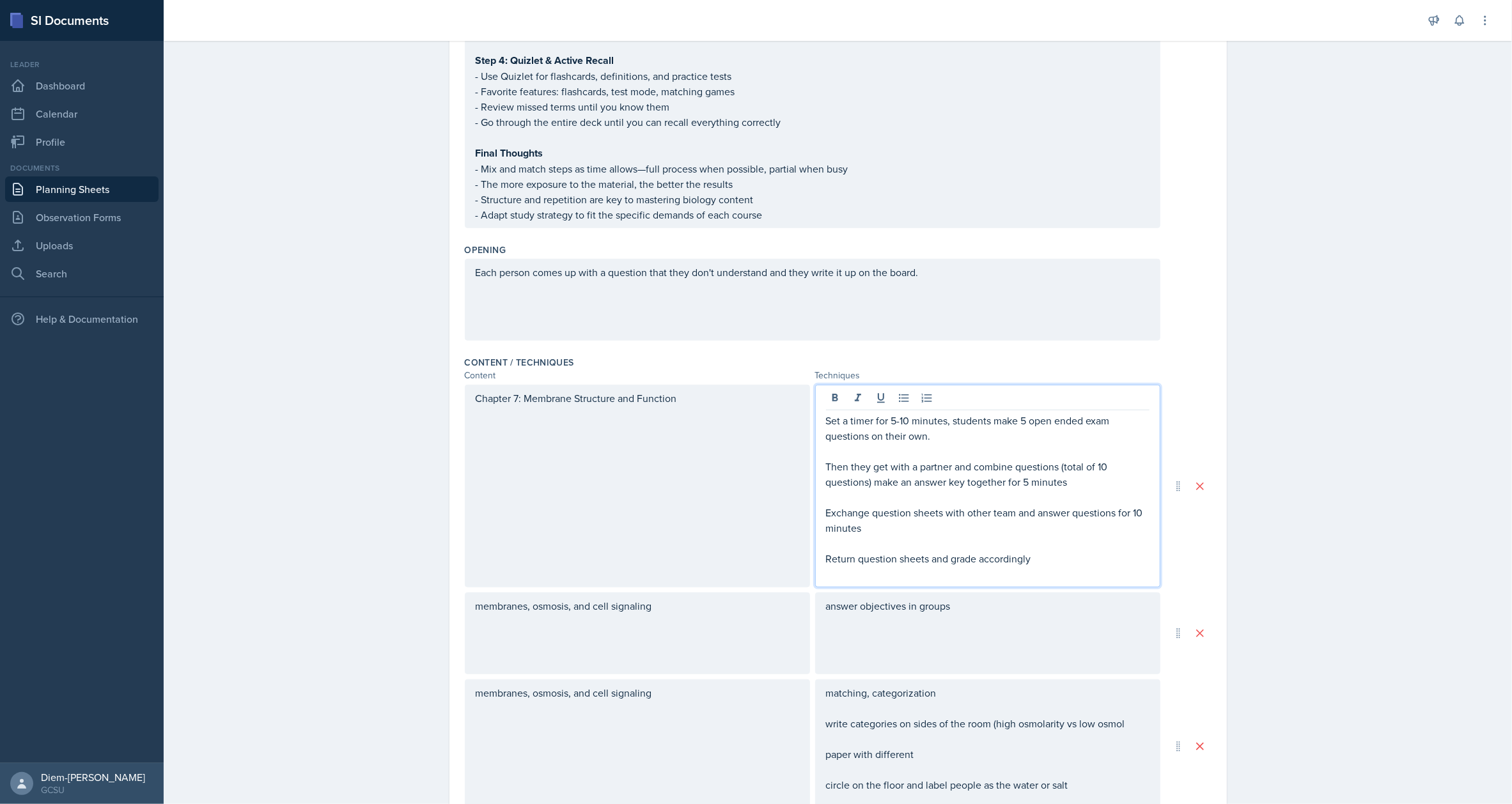
click at [724, 489] on div "Chapter 7: Membrane Structure and Function" at bounding box center [638, 485] width 346 height 202
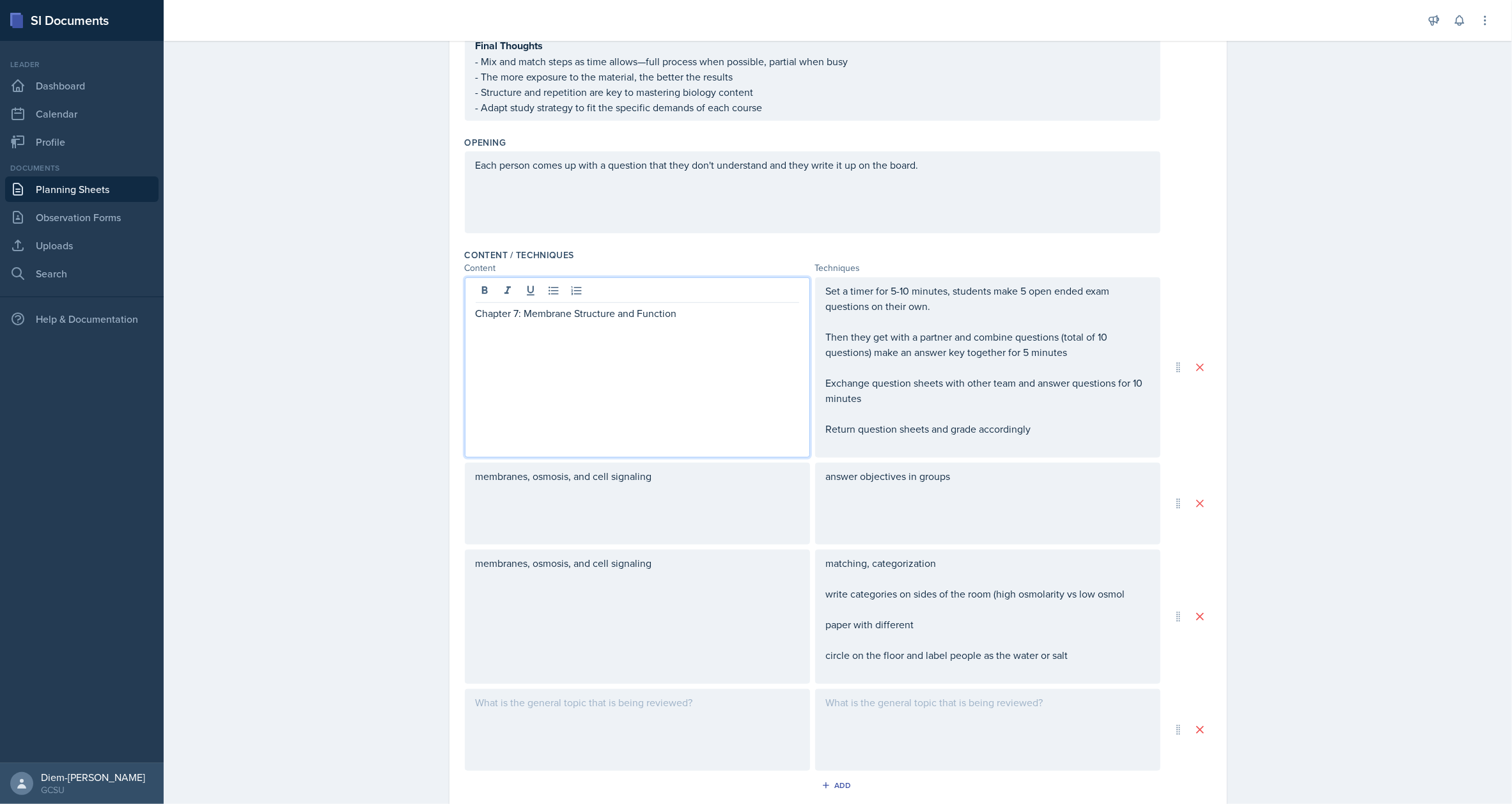
scroll to position [778, 0]
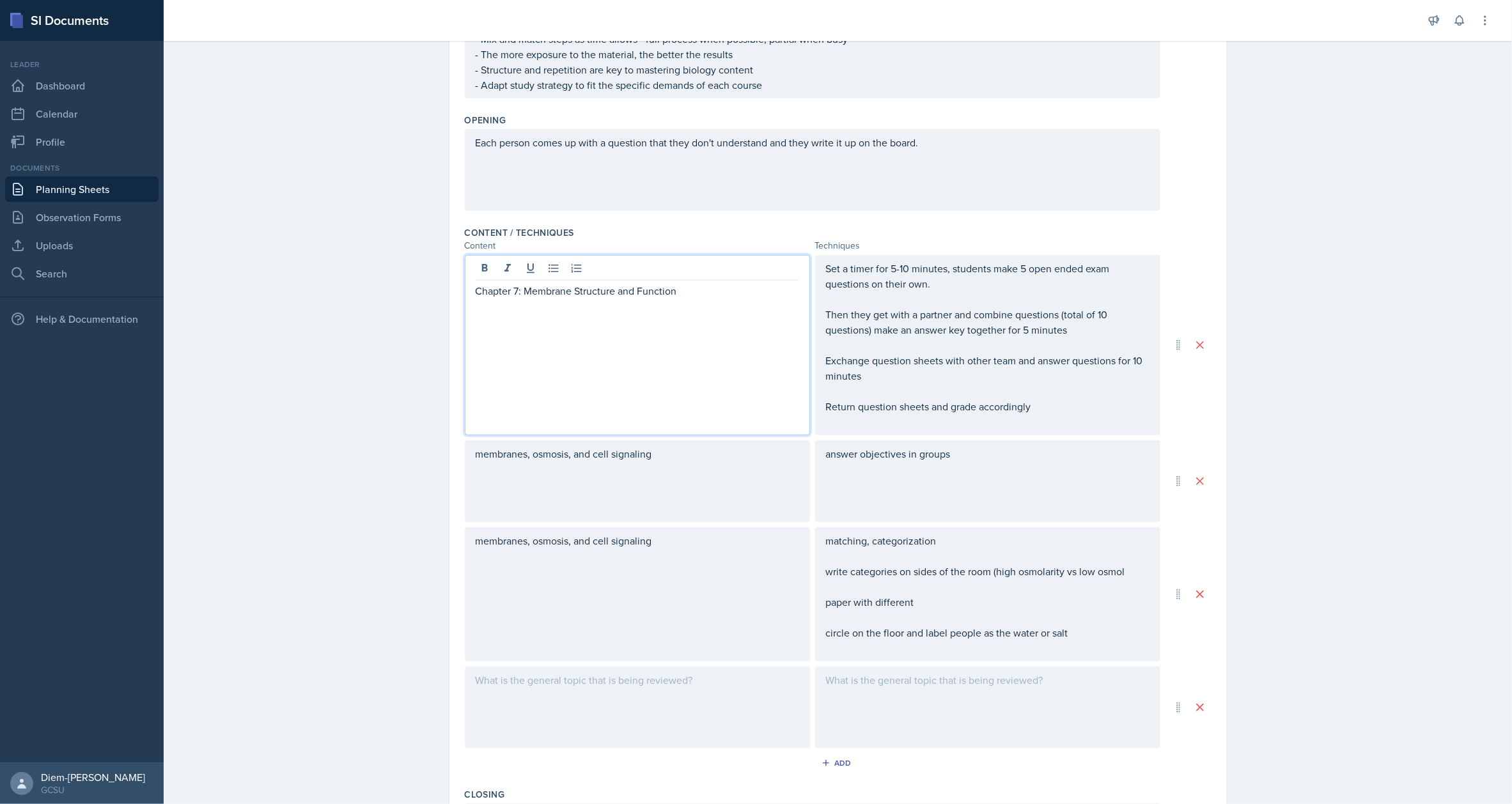
click at [934, 640] on p "circle on the floor and label people as the water or salt" at bounding box center [988, 633] width 324 height 15
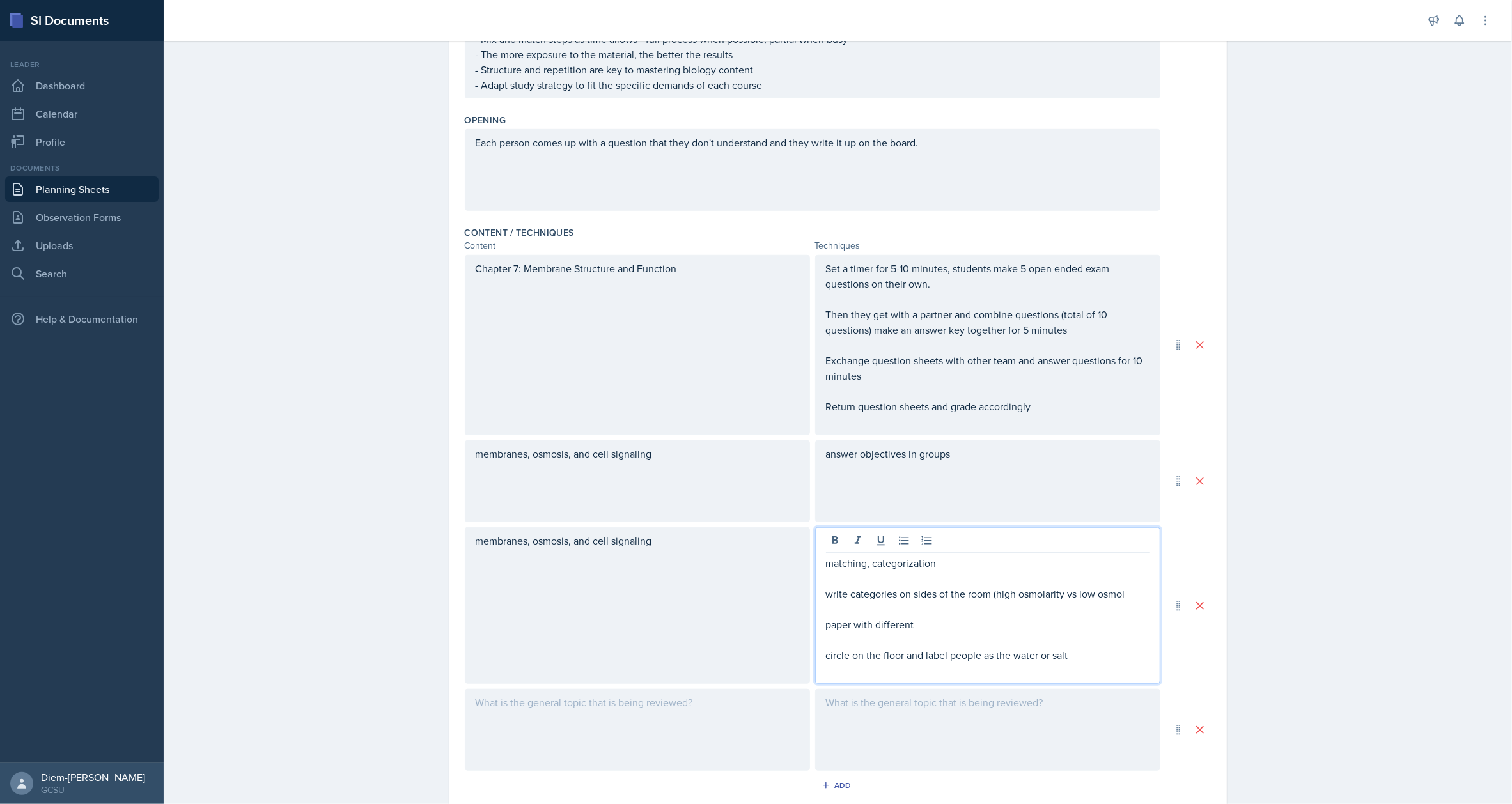
click at [1062, 648] on p "circle on the floor and label people as the water or salt" at bounding box center [988, 656] width 324 height 15
click at [937, 627] on p "paper with different" at bounding box center [988, 624] width 324 height 15
drag, startPoint x: 927, startPoint y: 630, endPoint x: 807, endPoint y: 619, distance: 120.5
click at [807, 619] on div "membranes, osmosis, and cell signaling matching, categorization write categorie…" at bounding box center [812, 606] width 695 height 157
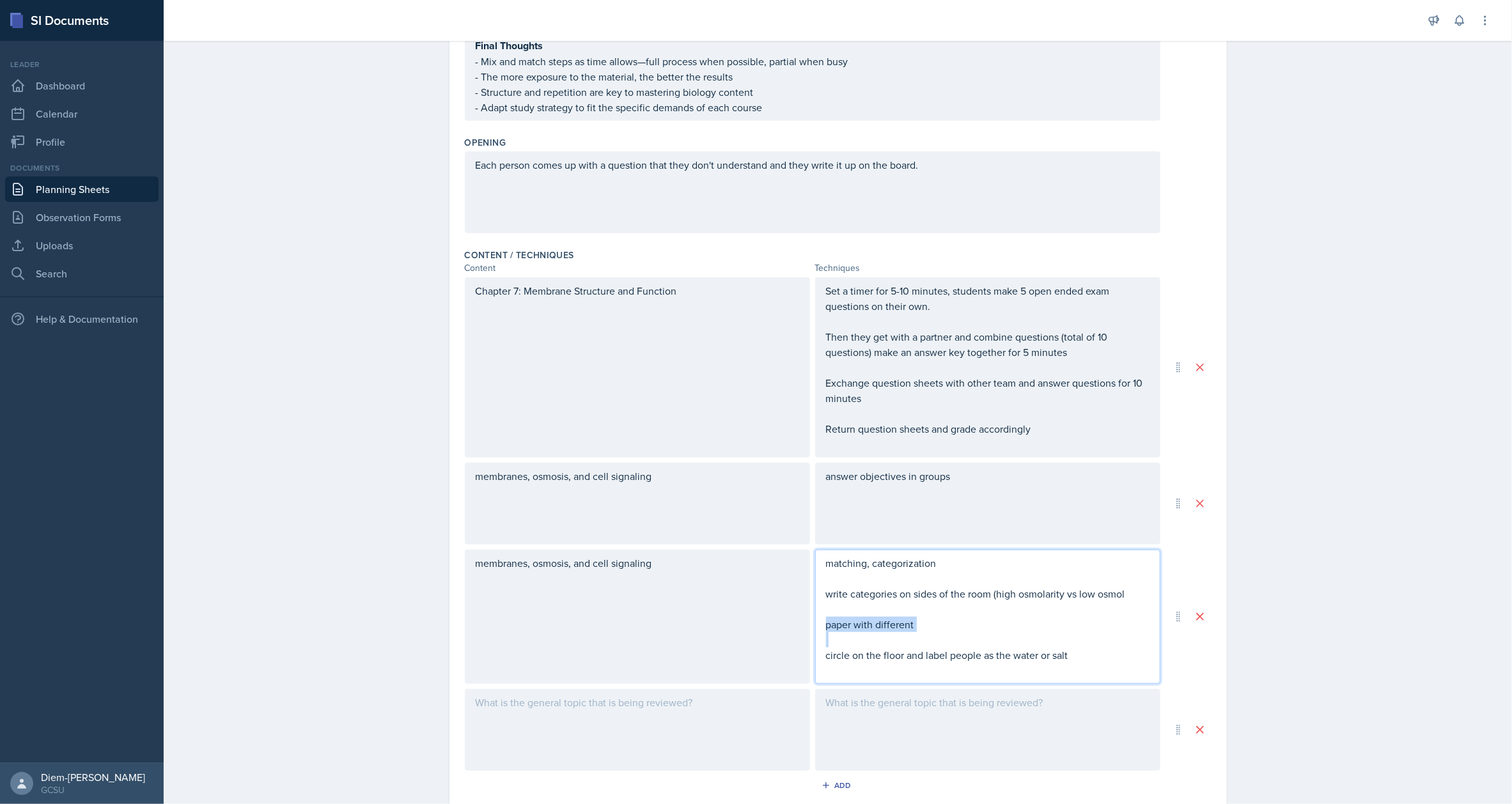
click at [906, 618] on p "paper with different" at bounding box center [988, 624] width 324 height 15
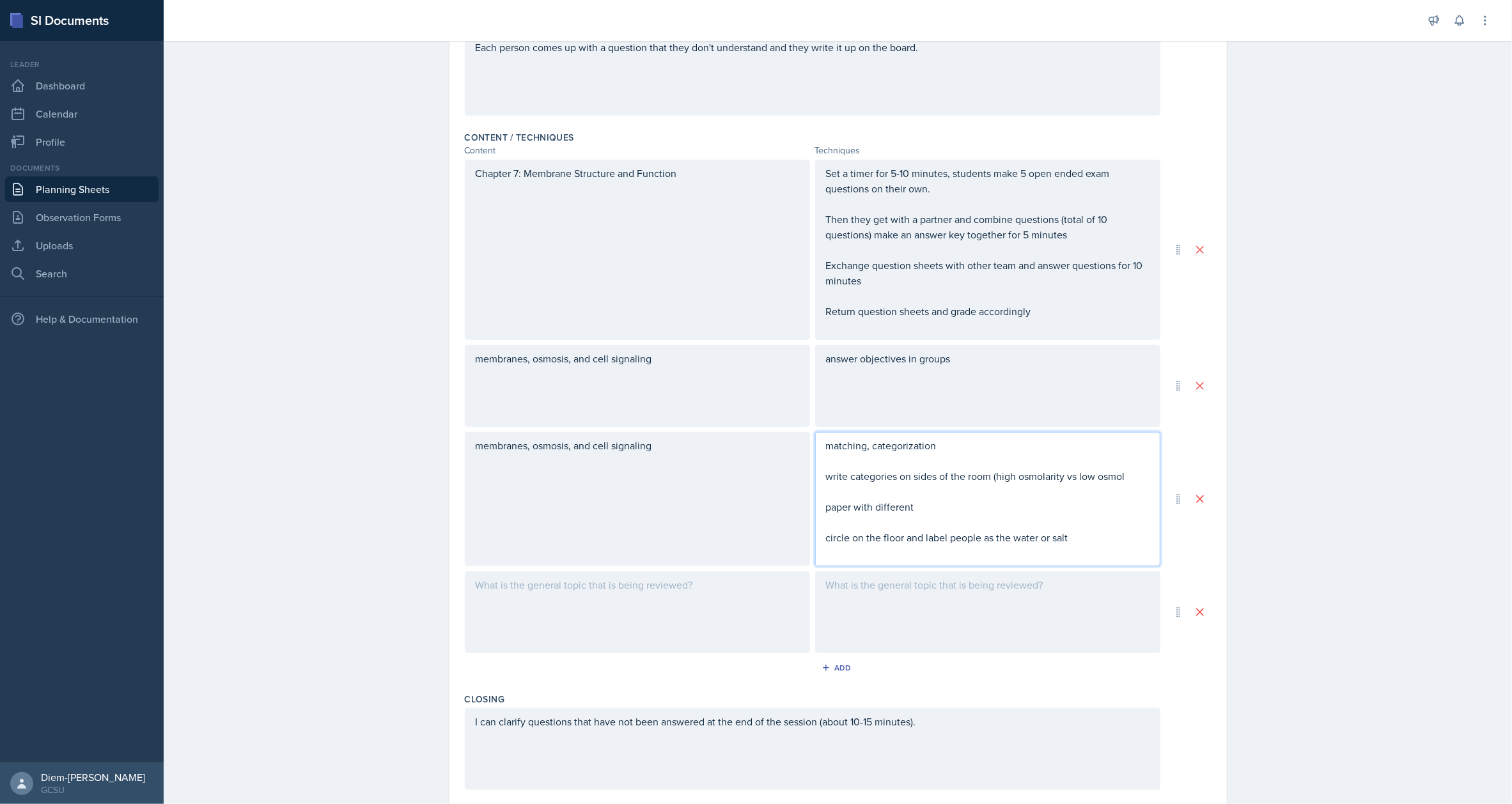
scroll to position [1021, 0]
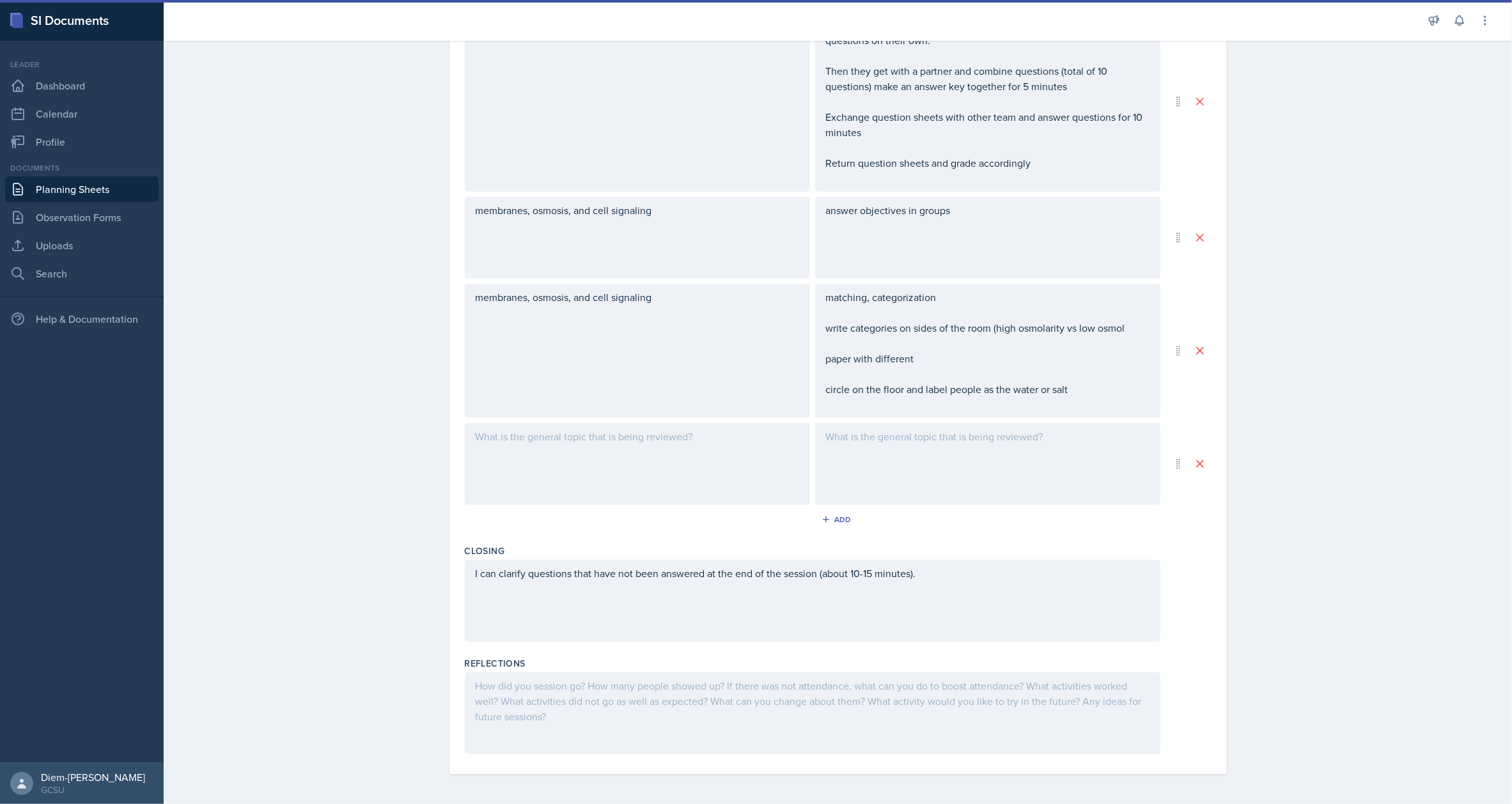
click at [638, 619] on div "I can clarify questions that have not been answered at the end of the session (…" at bounding box center [812, 601] width 695 height 82
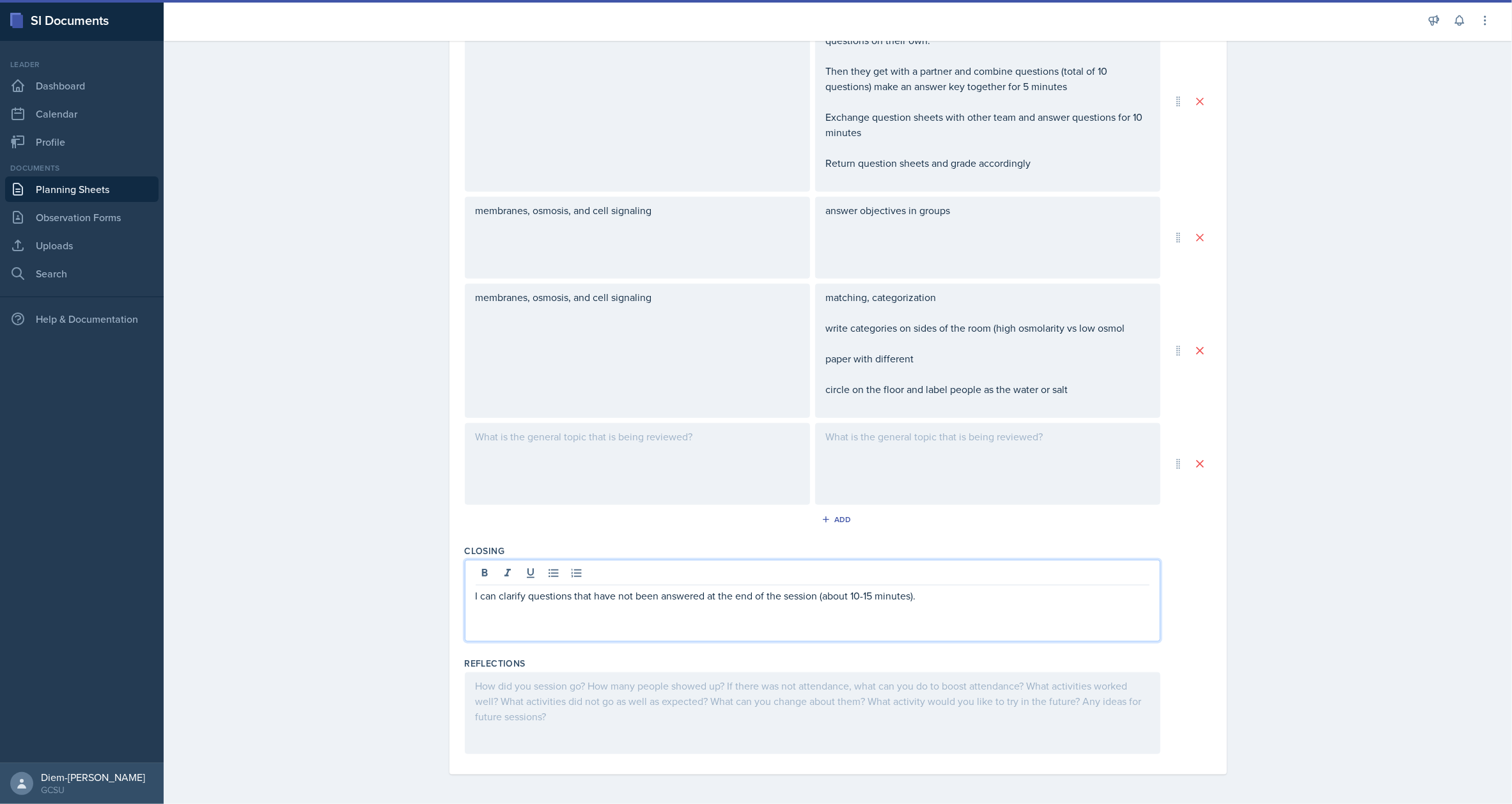
click at [1014, 600] on p "I can clarify questions that have not been answered at the end of the session (…" at bounding box center [813, 596] width 674 height 15
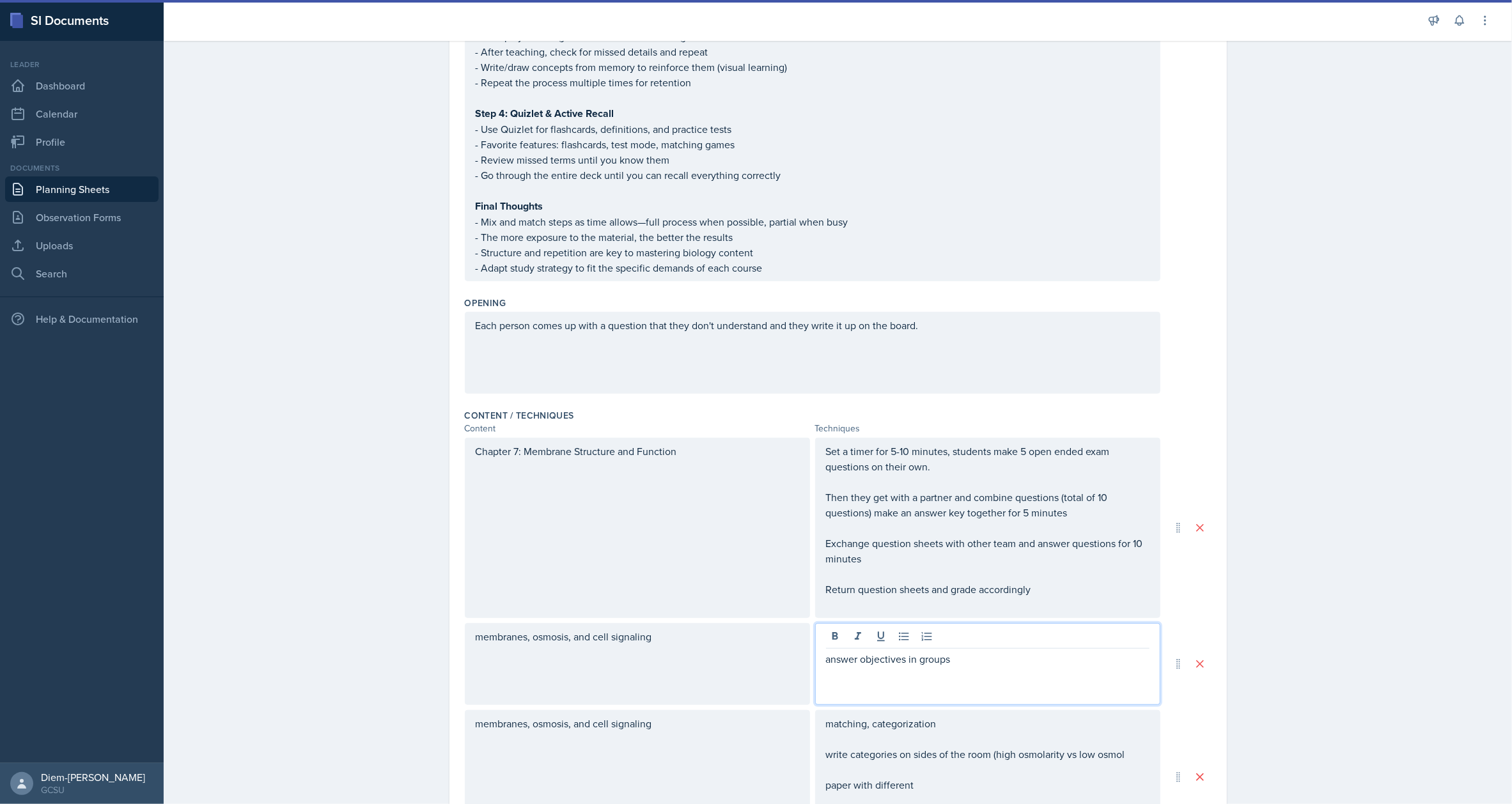
click at [972, 652] on p "answer objectives in groups" at bounding box center [988, 659] width 324 height 15
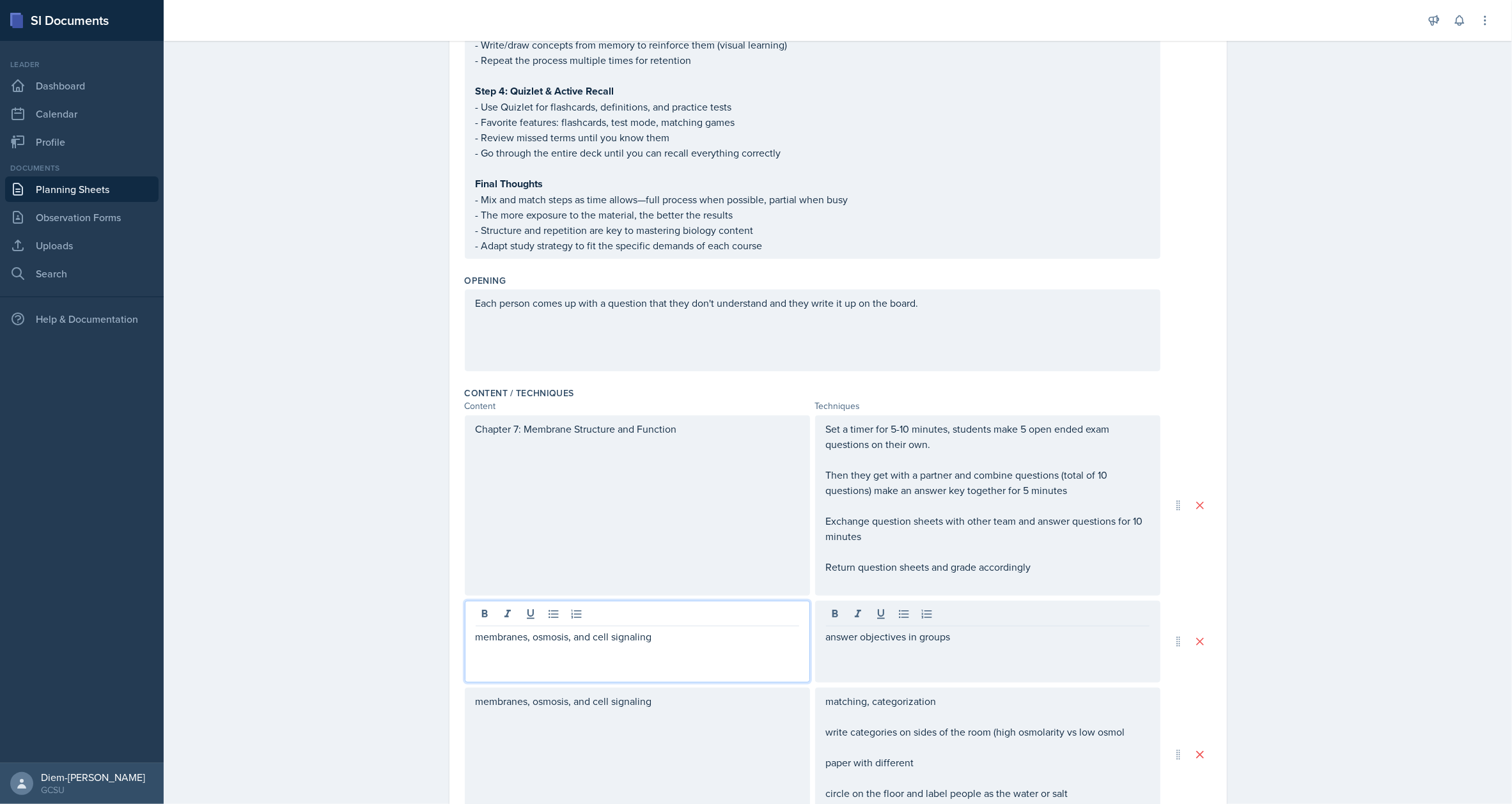
click at [706, 629] on div "membranes, osmosis, and cell signaling" at bounding box center [638, 645] width 324 height 30
click at [653, 642] on p "membranes, osmosis, and cell signaling" at bounding box center [638, 637] width 324 height 15
click at [601, 658] on div "membranes, osmosis, and cell signaling" at bounding box center [638, 641] width 346 height 82
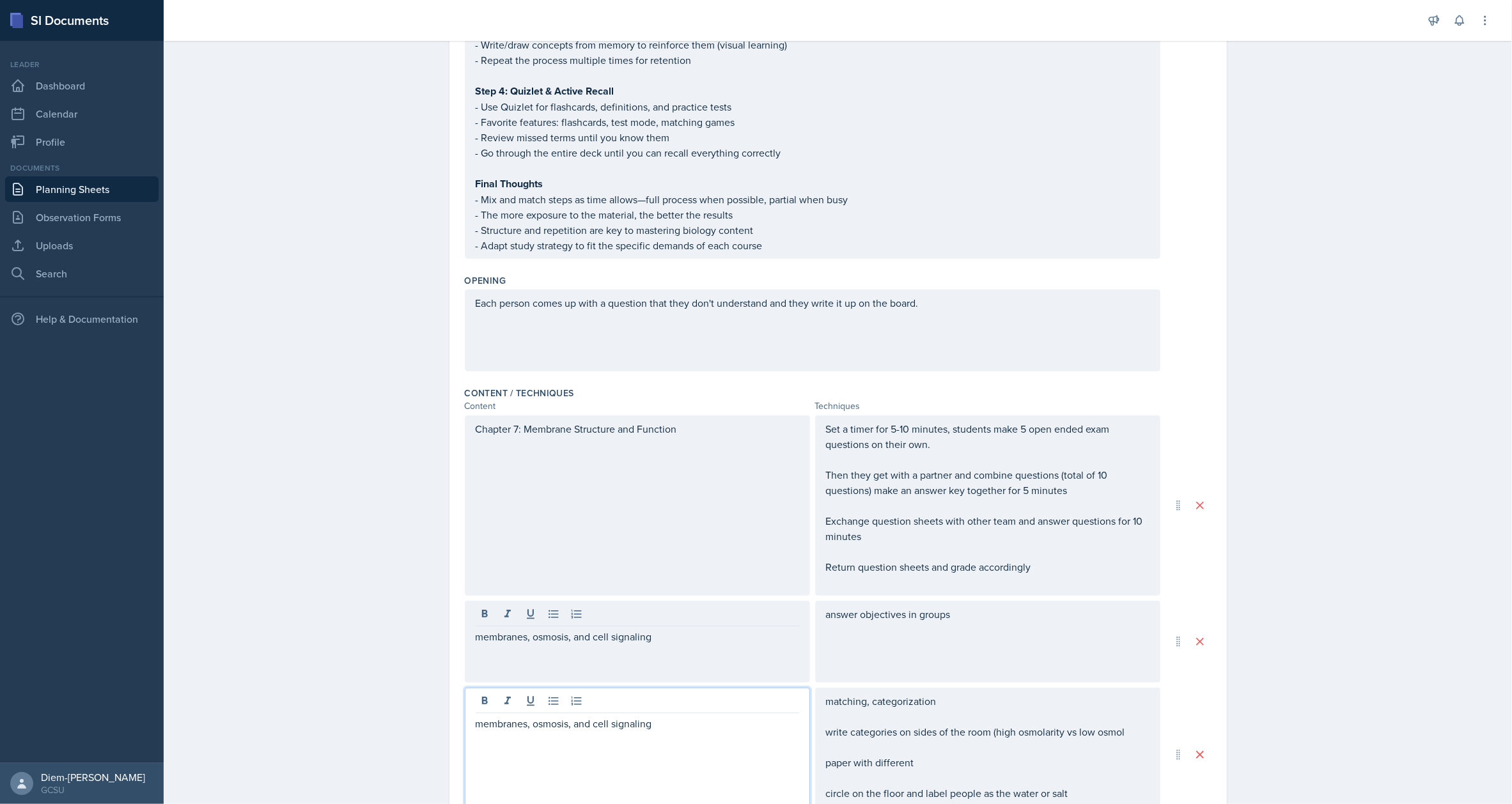
scroll to position [640, 0]
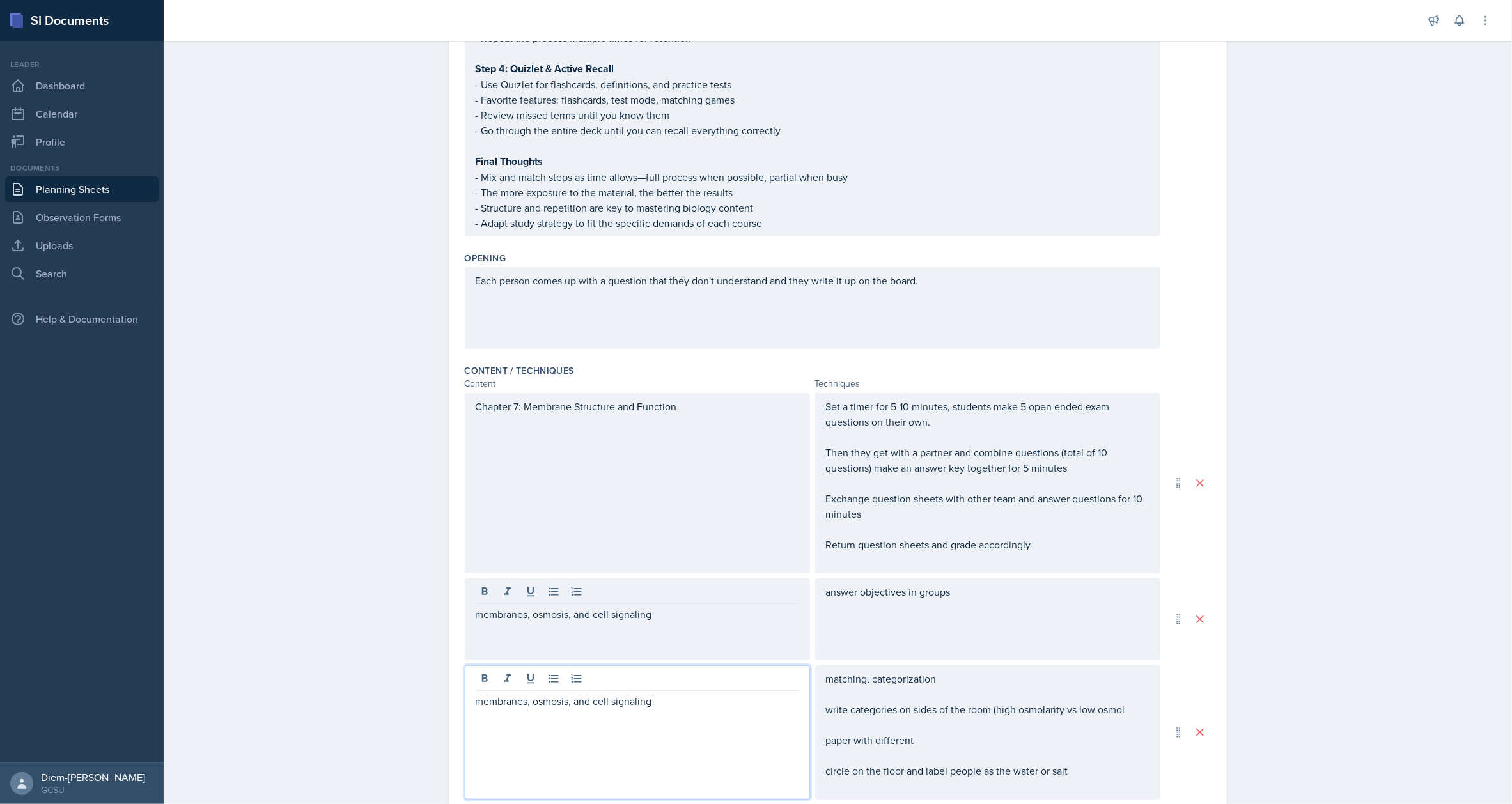
click at [694, 715] on p at bounding box center [638, 717] width 324 height 15
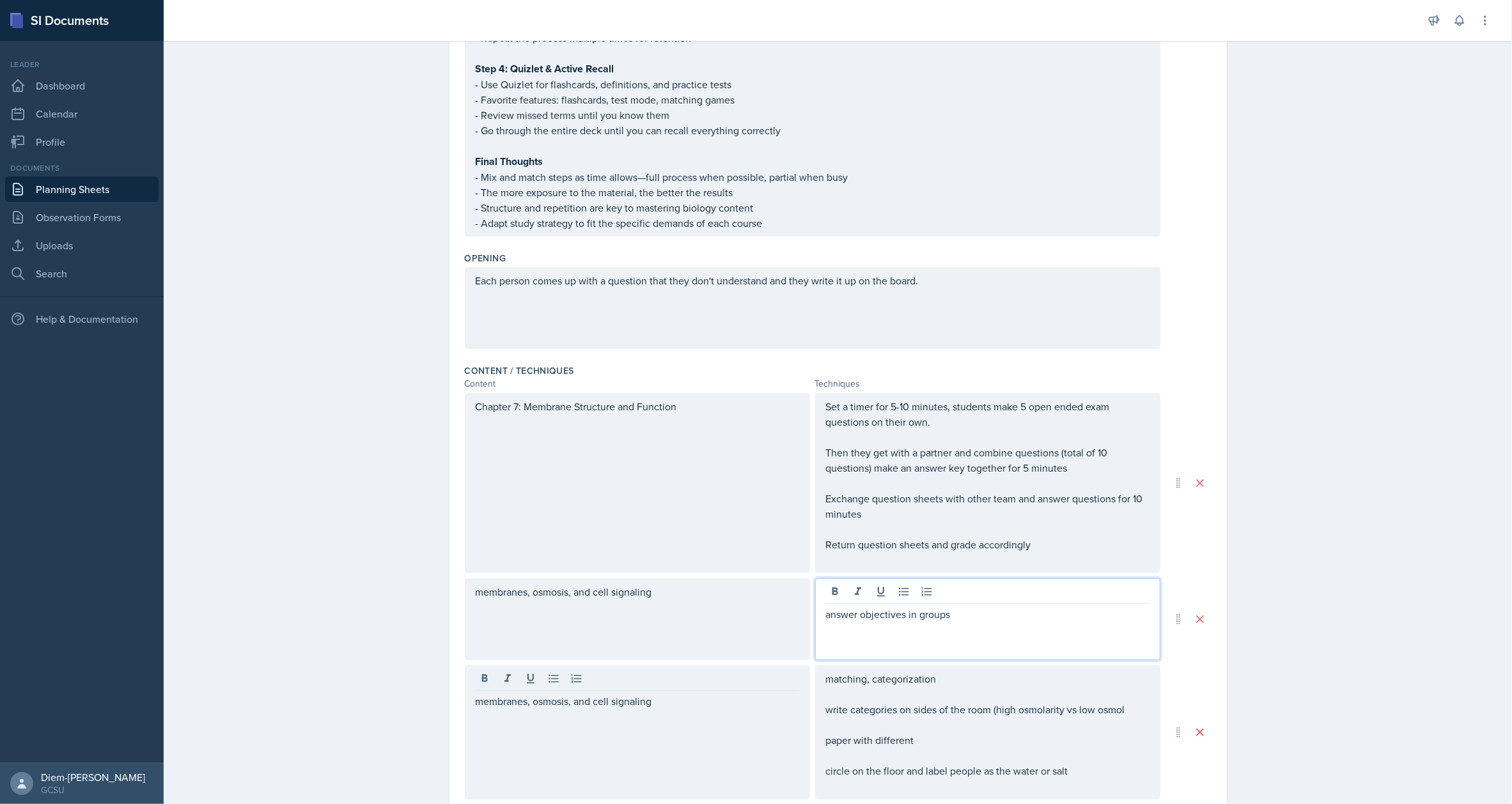
click at [995, 607] on div "answer objectives in groups" at bounding box center [988, 622] width 324 height 30
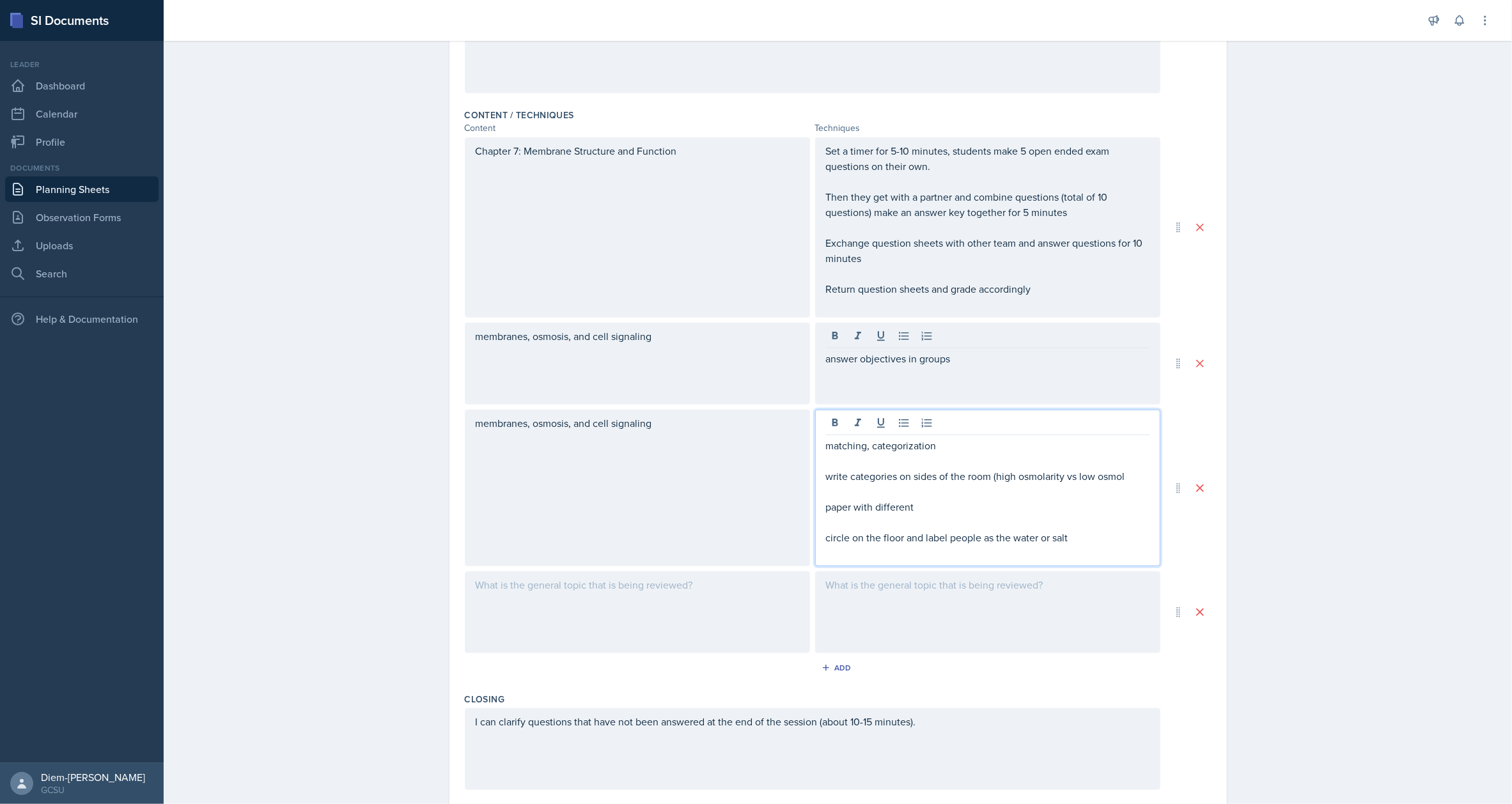
scroll to position [917, 0]
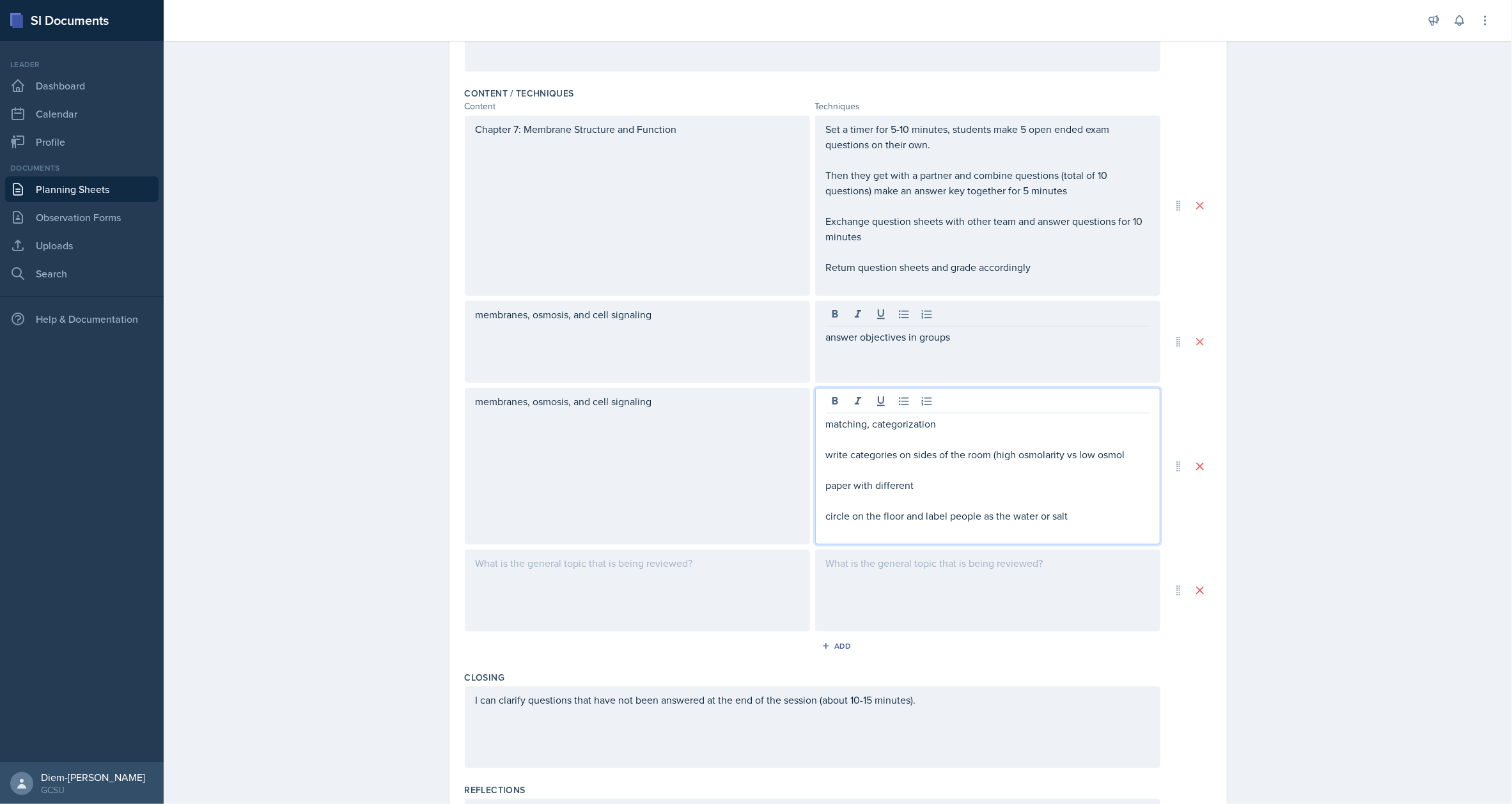
click at [950, 478] on p "paper with different" at bounding box center [988, 485] width 324 height 15
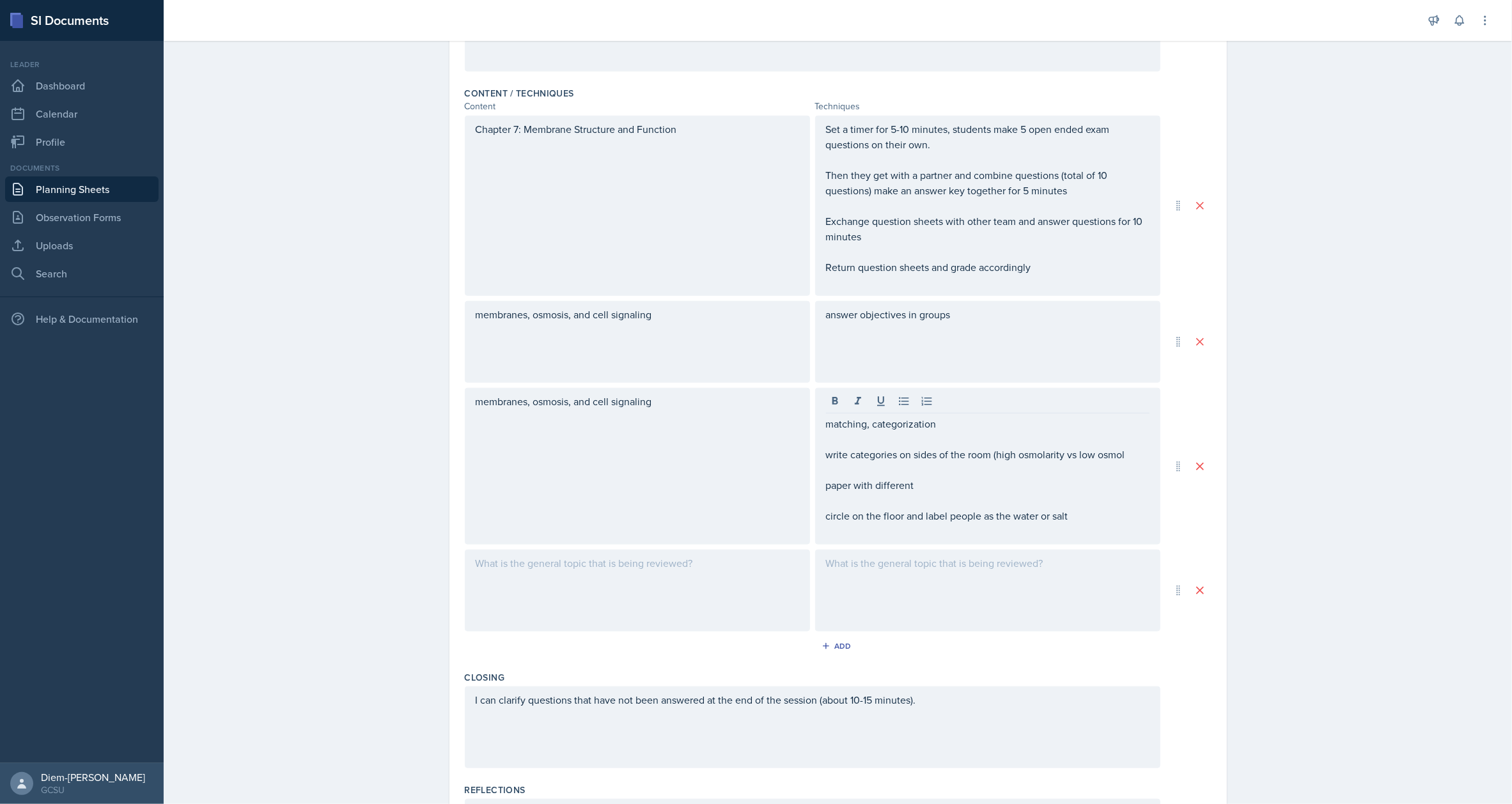
drag, startPoint x: 817, startPoint y: 454, endPoint x: 799, endPoint y: 421, distance: 37.6
click at [799, 421] on div "membranes, osmosis, and cell signaling matching, categorization write categorie…" at bounding box center [812, 466] width 695 height 157
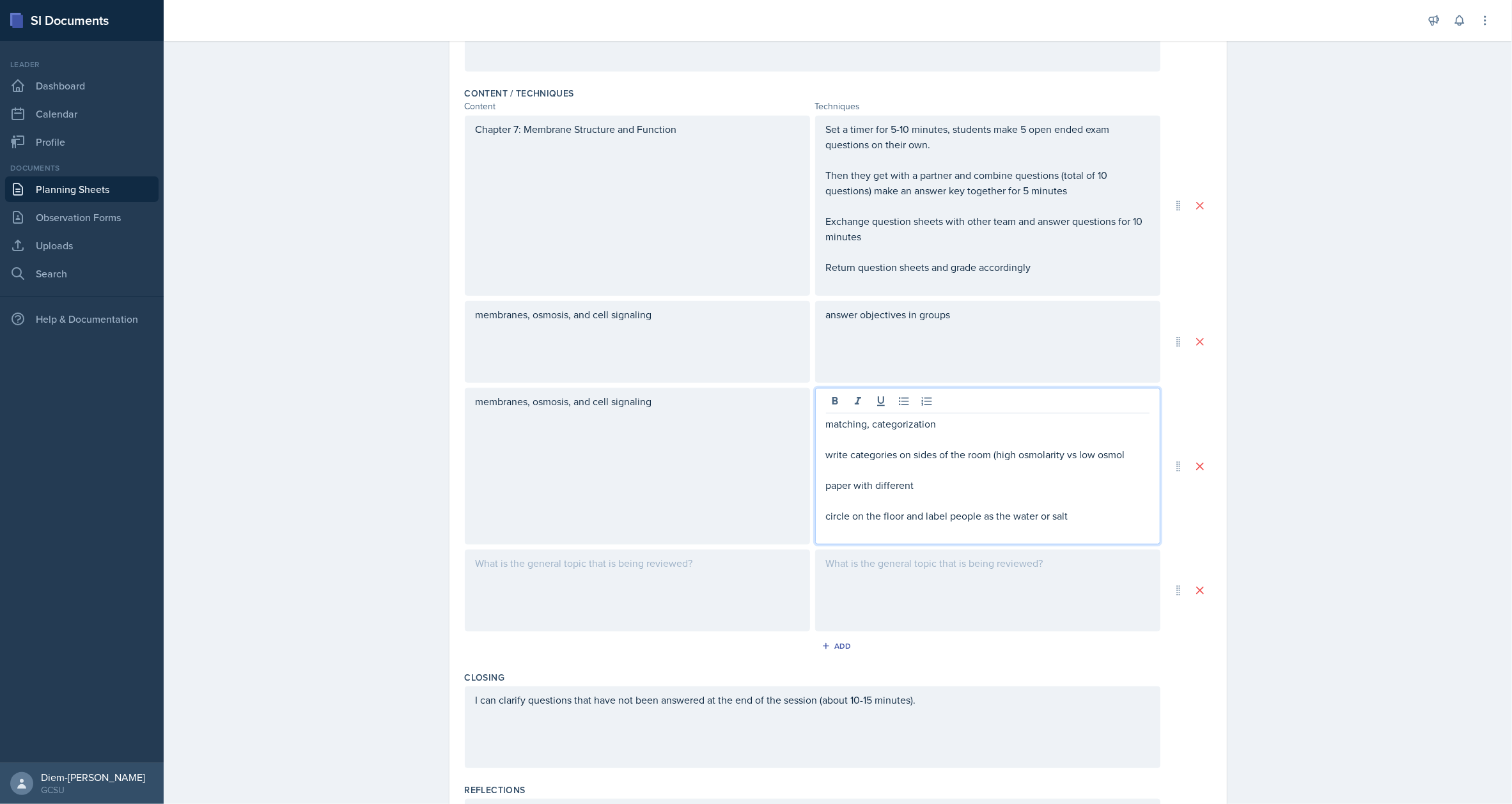
click at [826, 431] on div "matching, categorization write categories on sides of the room (high osmolarity…" at bounding box center [988, 477] width 324 height 123
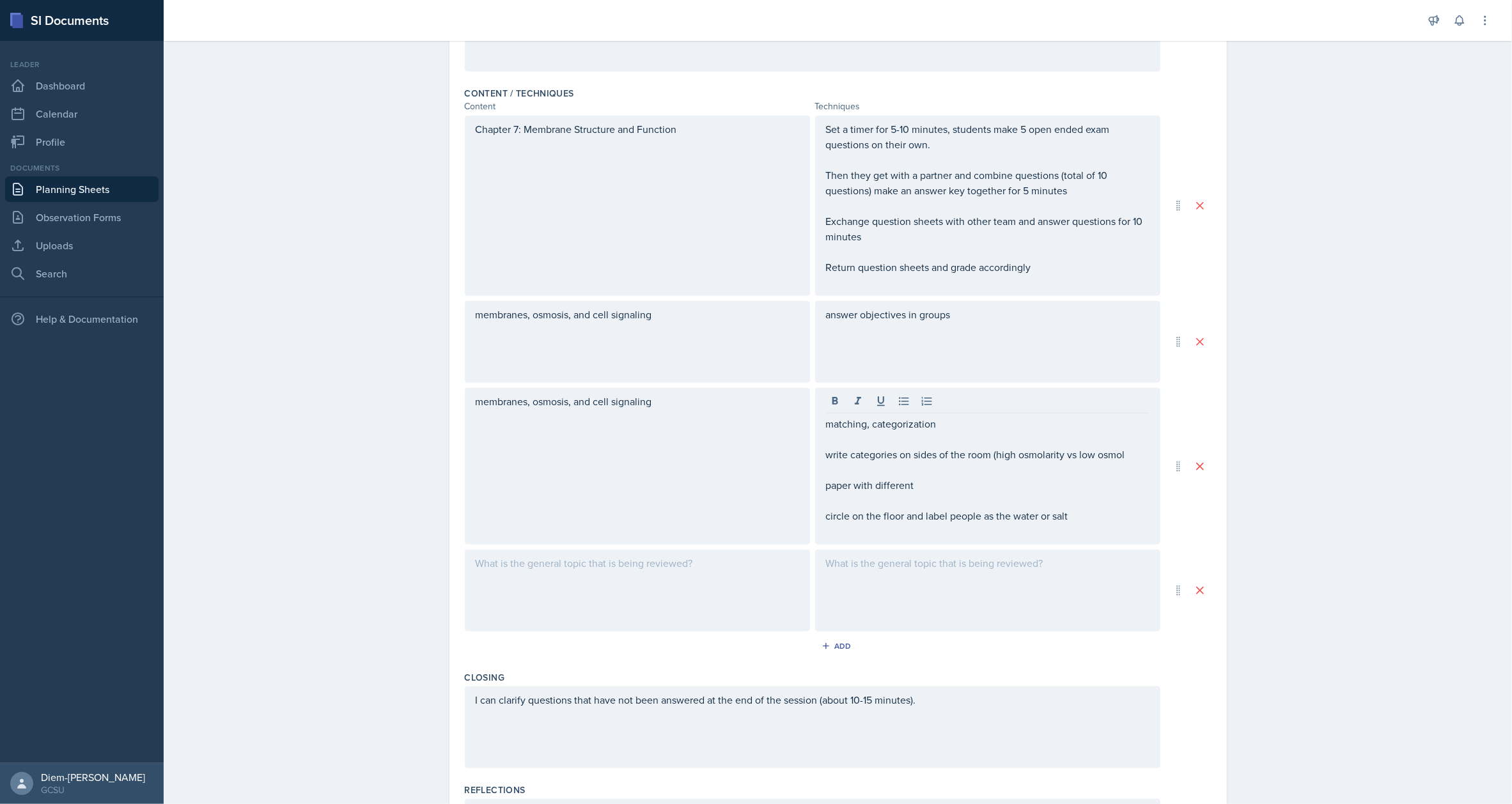
drag, startPoint x: 817, startPoint y: 455, endPoint x: 813, endPoint y: 420, distance: 35.2
click at [815, 420] on div "matching, categorization write categories on sides of the room (high osmolarity…" at bounding box center [988, 466] width 346 height 157
drag, startPoint x: 818, startPoint y: 452, endPoint x: 824, endPoint y: 430, distance: 22.8
click at [824, 430] on div "matching, categorization write categories on sides of the room (high osmolarity…" at bounding box center [988, 466] width 346 height 157
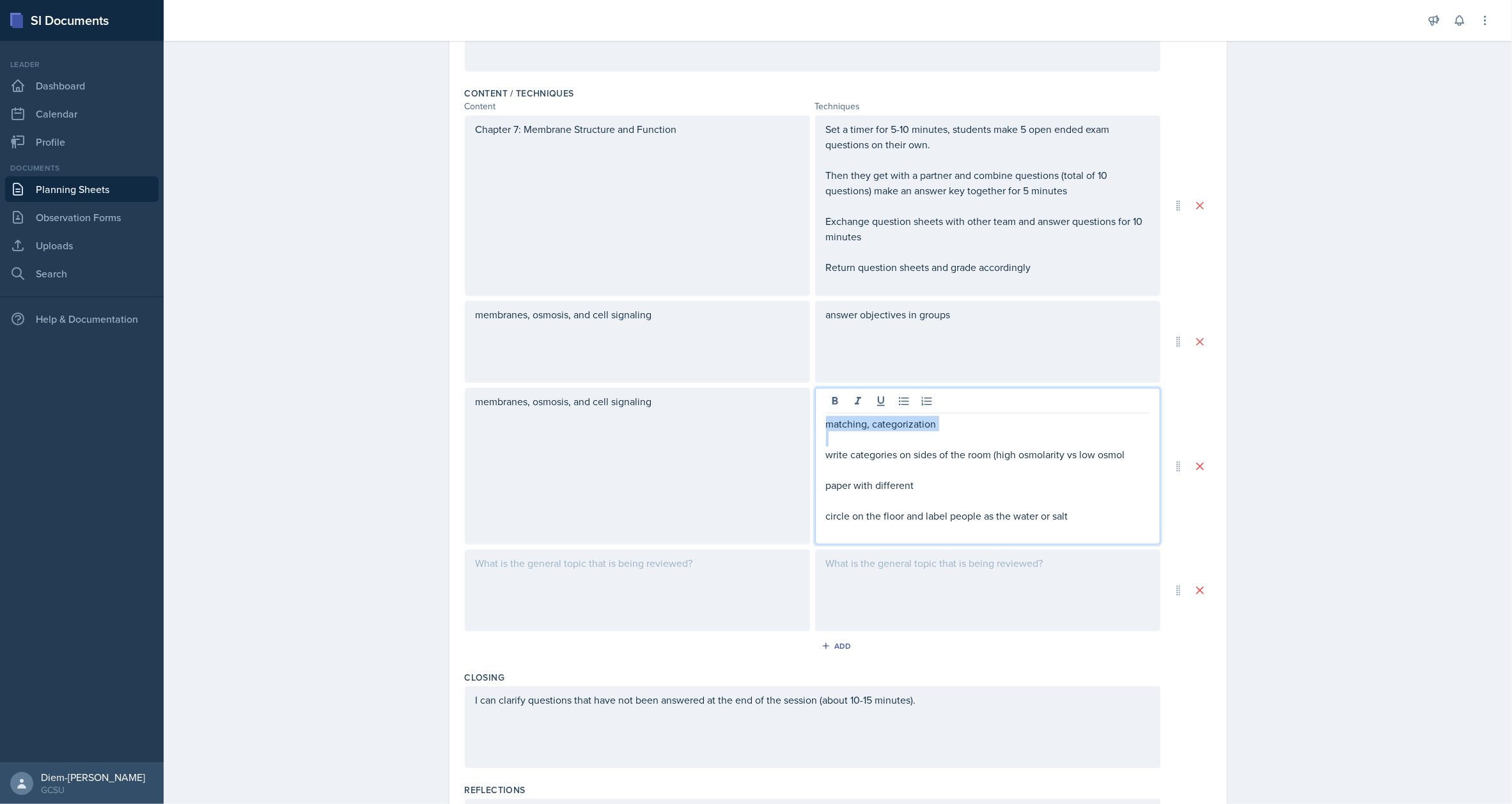
drag, startPoint x: 825, startPoint y: 432, endPoint x: 813, endPoint y: 415, distance: 20.8
click at [815, 415] on div "matching, categorization write categories on sides of the room (high osmolarity…" at bounding box center [988, 466] width 346 height 157
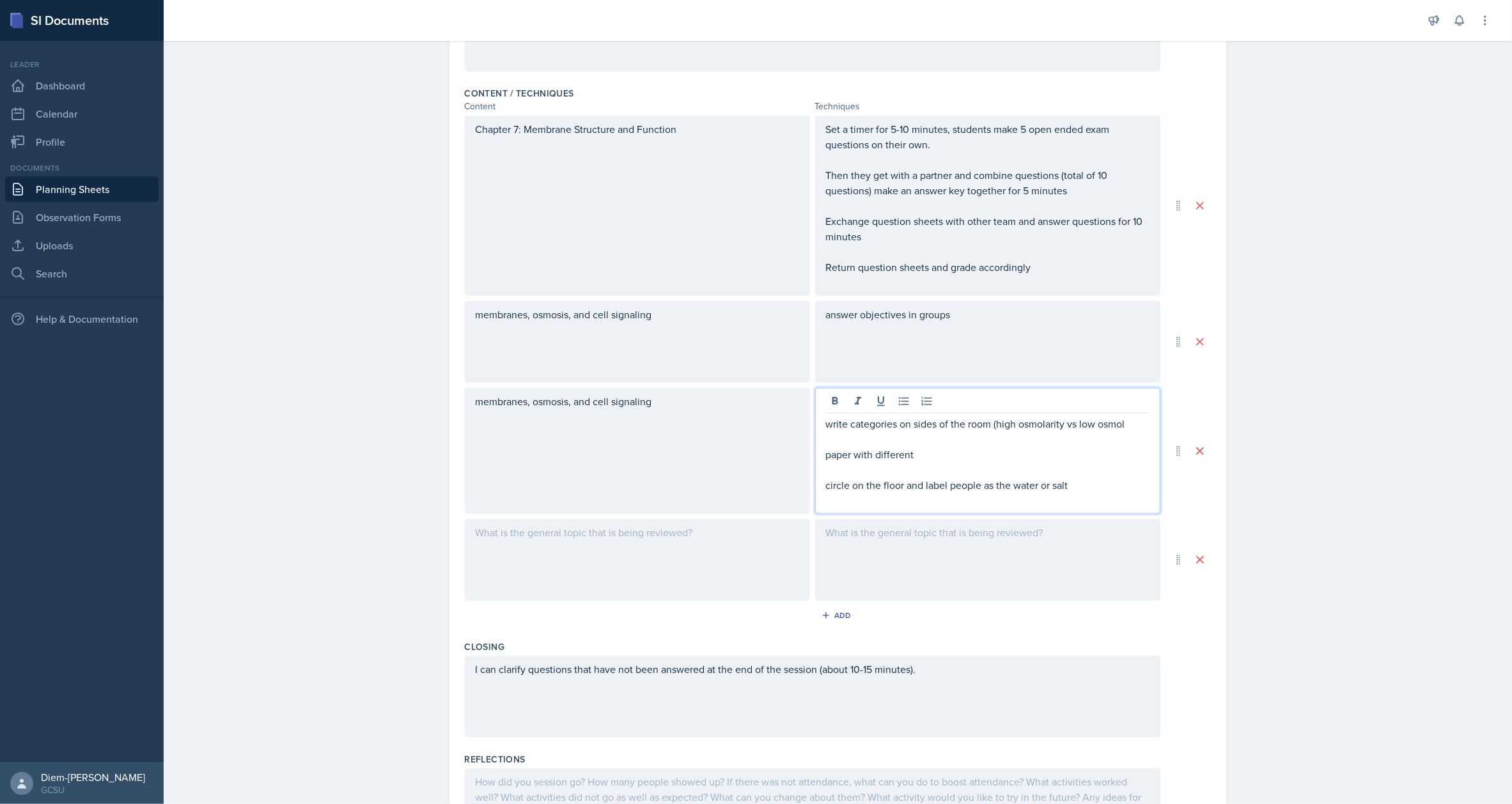
click at [1121, 425] on p "write categories on sides of the room (high osmolarity vs low osmol" at bounding box center [988, 424] width 324 height 15
click at [1003, 457] on p "paper with different" at bounding box center [988, 455] width 324 height 15
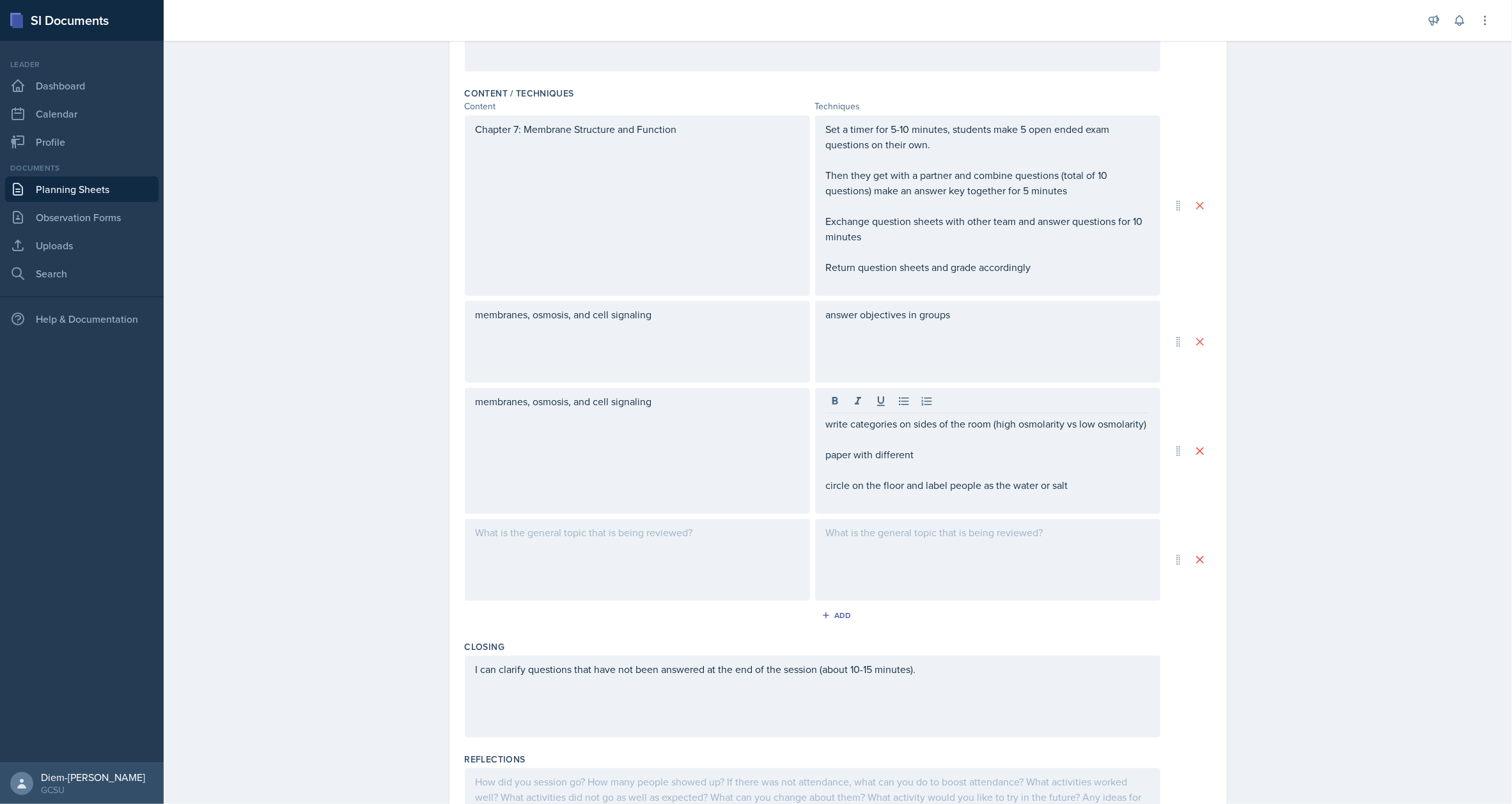
drag, startPoint x: 817, startPoint y: 484, endPoint x: 847, endPoint y: 453, distance: 43.1
click at [815, 449] on div "write categories on sides of the room (high osmolarity vs low osmolarity) paper…" at bounding box center [988, 451] width 346 height 126
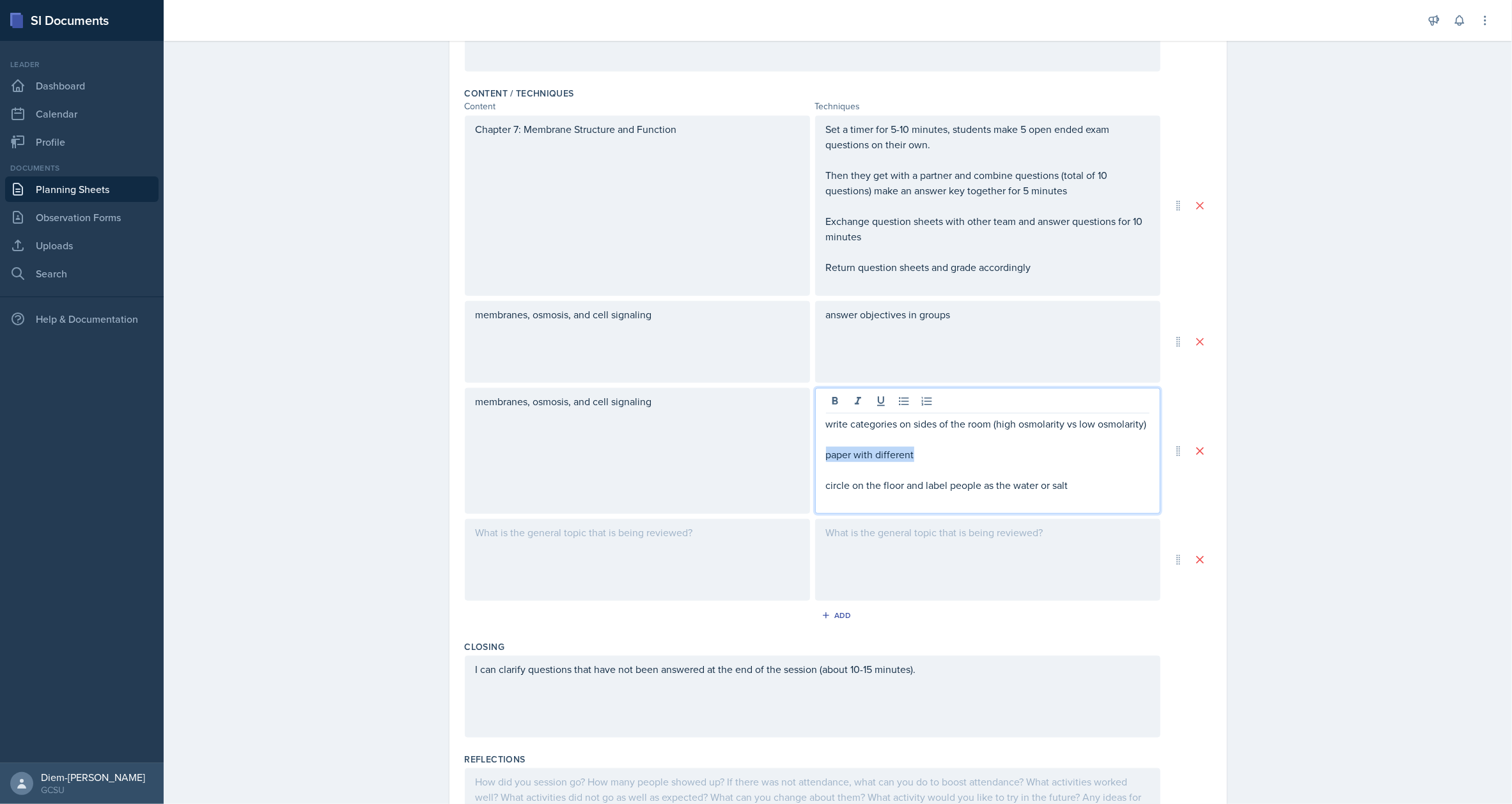
drag, startPoint x: 929, startPoint y: 451, endPoint x: 816, endPoint y: 457, distance: 113.2
click at [816, 457] on div "write categories on sides of the room (high osmolarity vs low osmolarity) paper…" at bounding box center [988, 451] width 346 height 126
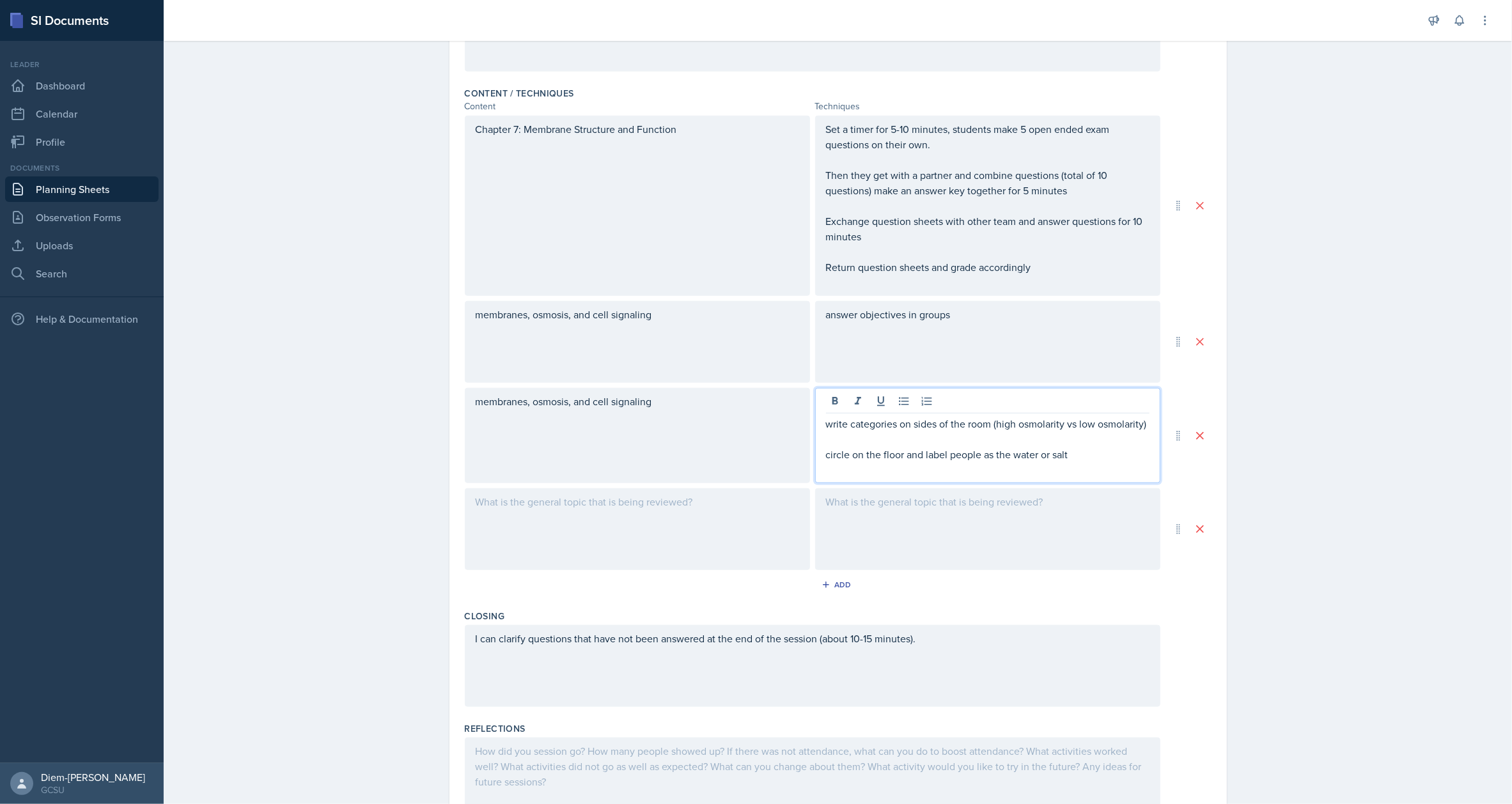
click at [977, 327] on div "answer objectives in groups" at bounding box center [988, 322] width 324 height 30
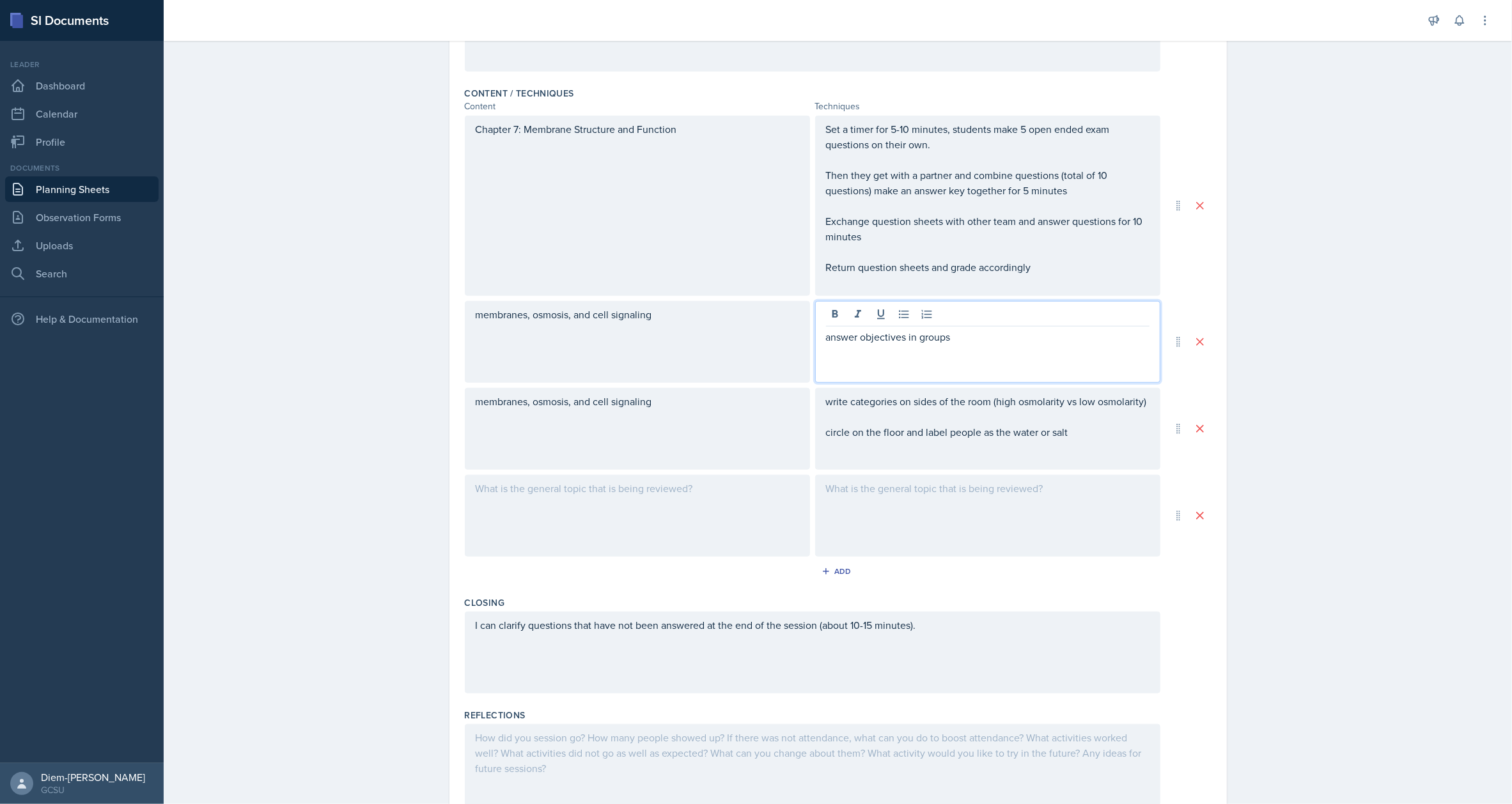
click at [1033, 499] on div at bounding box center [988, 516] width 346 height 82
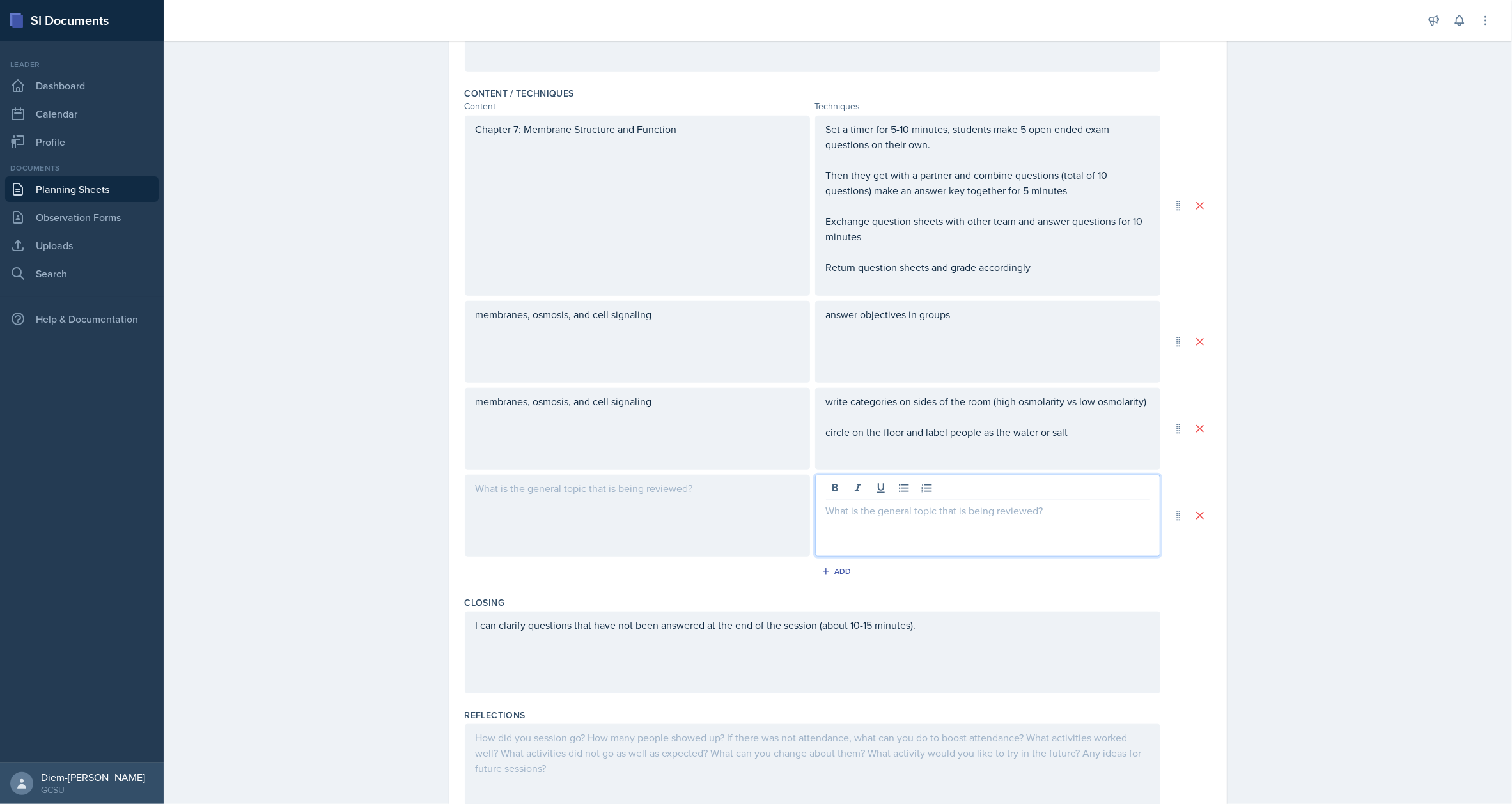
scroll to position [940, 0]
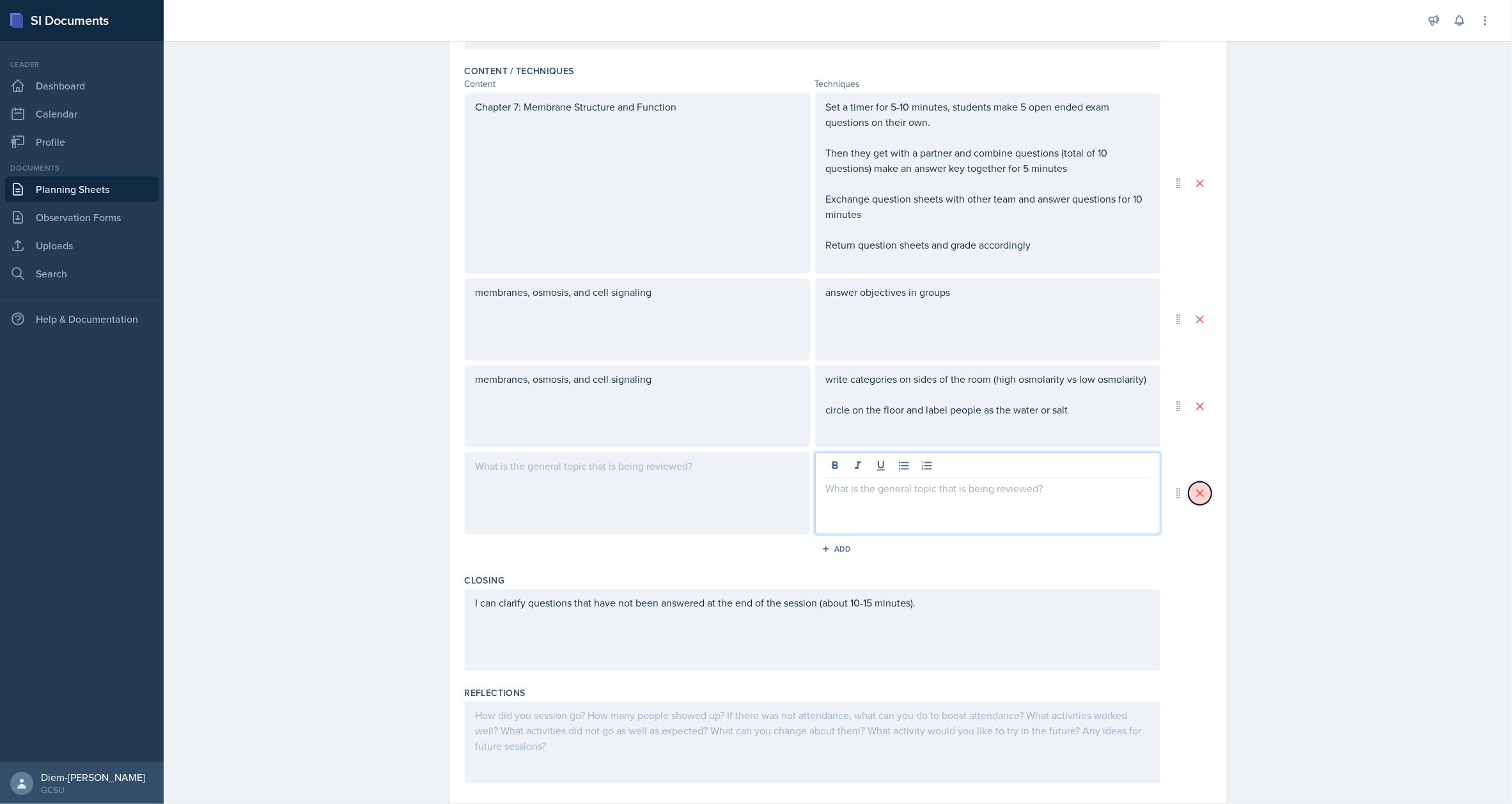
click at [1197, 491] on icon at bounding box center [1200, 494] width 7 height 7
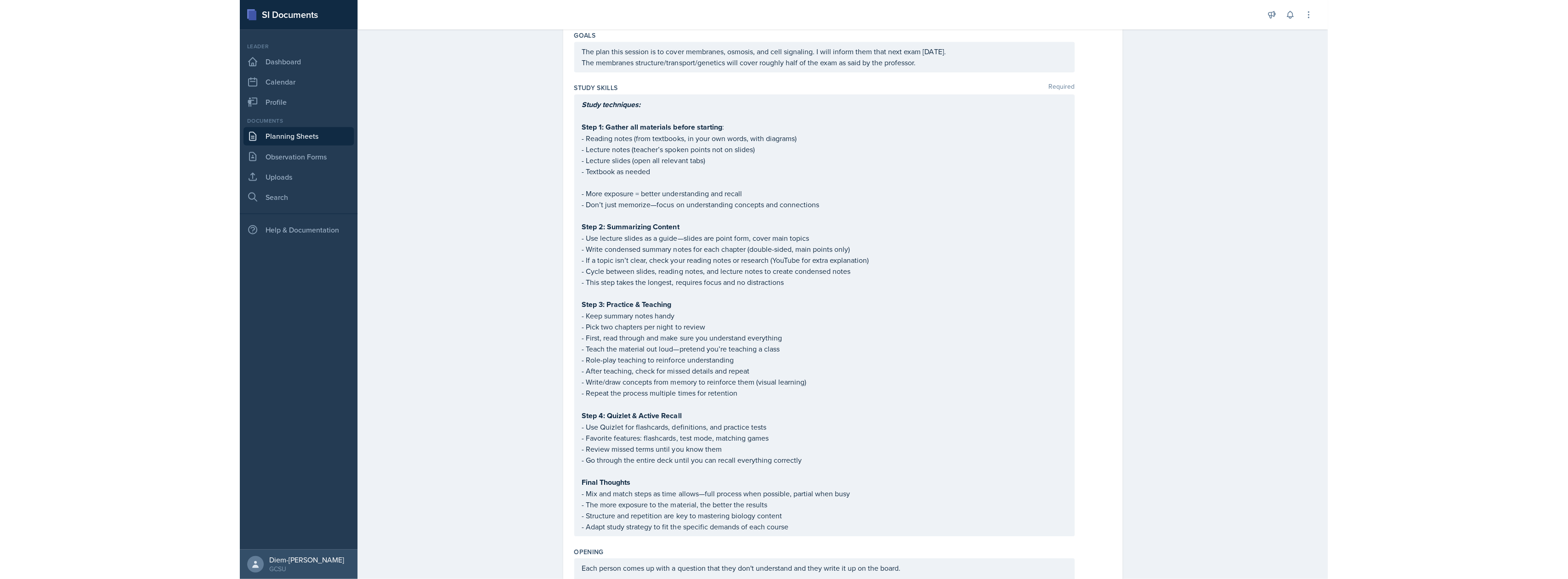
scroll to position [0, 0]
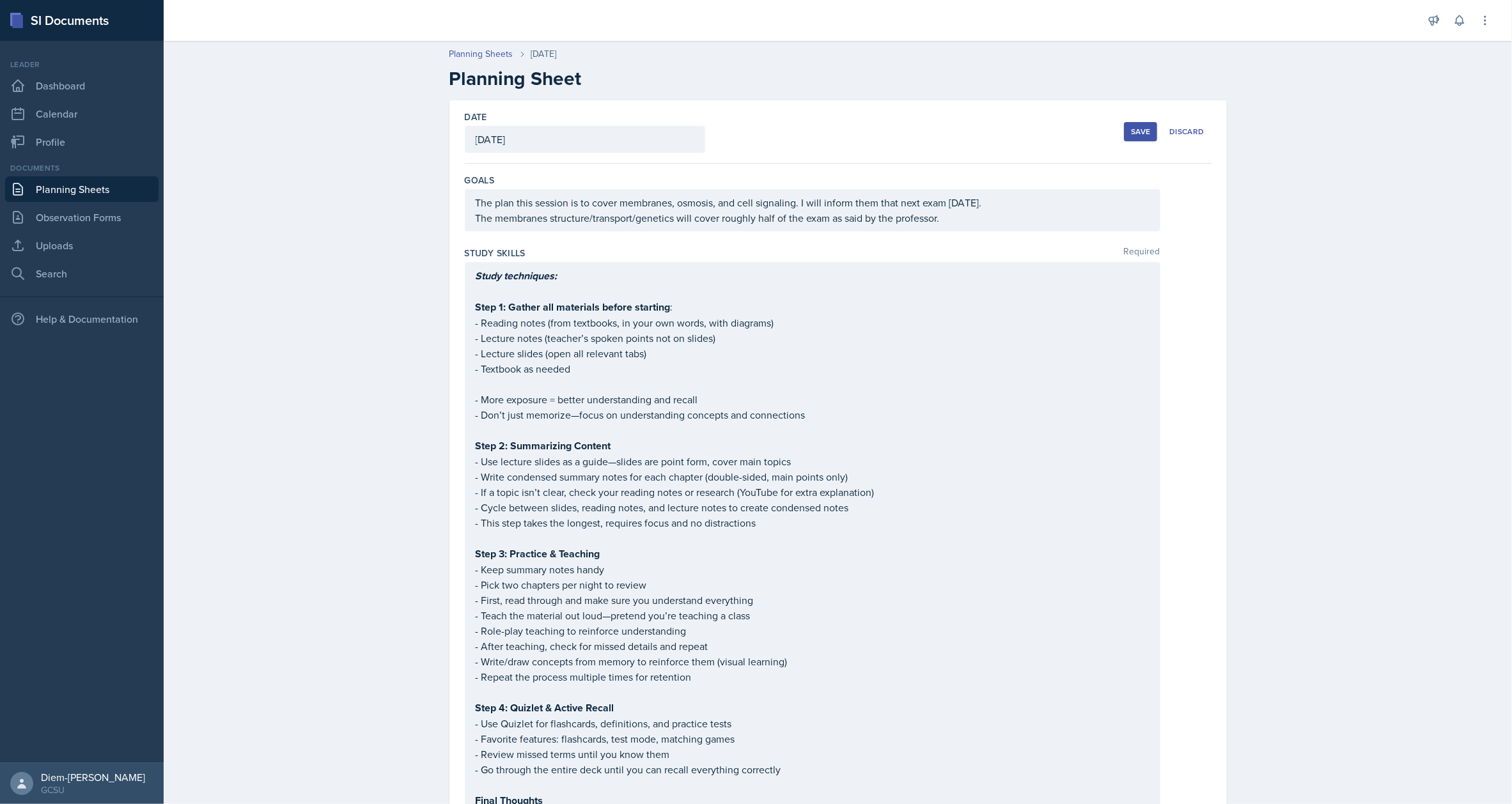
click at [1131, 129] on div "Save" at bounding box center [1140, 131] width 19 height 10
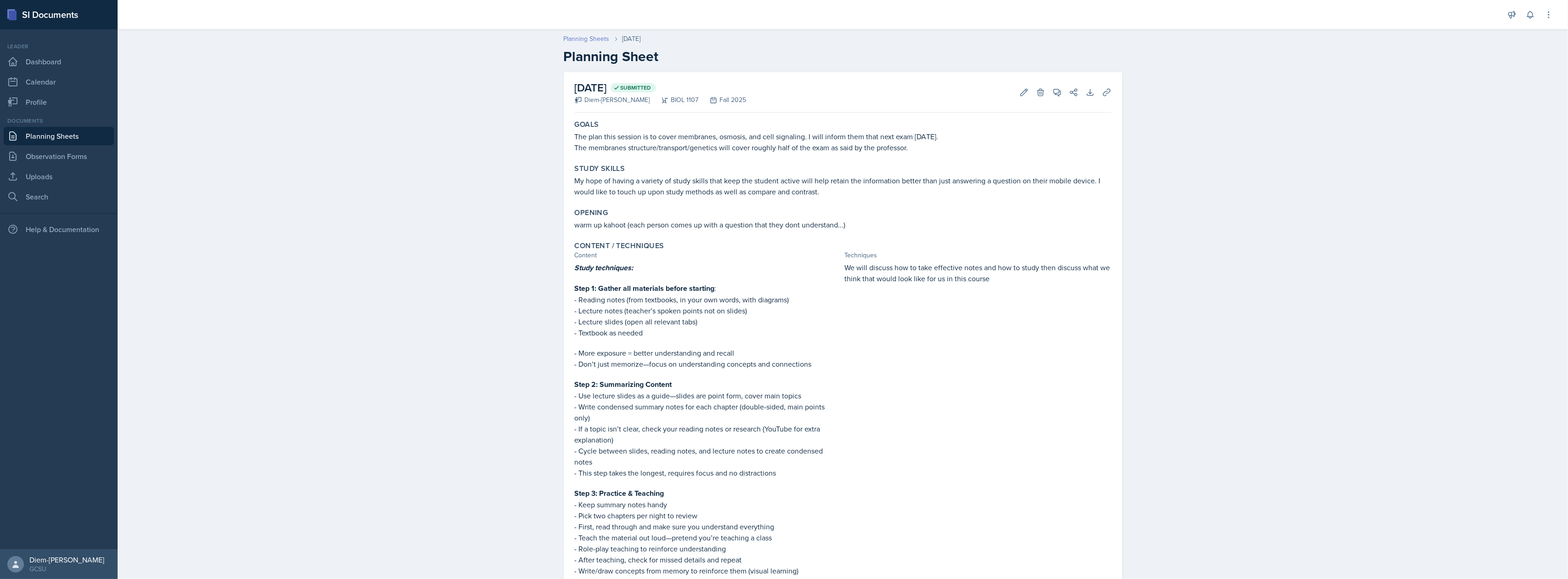
click at [583, 35] on link "Planning Sheets" at bounding box center [586, 39] width 46 height 10
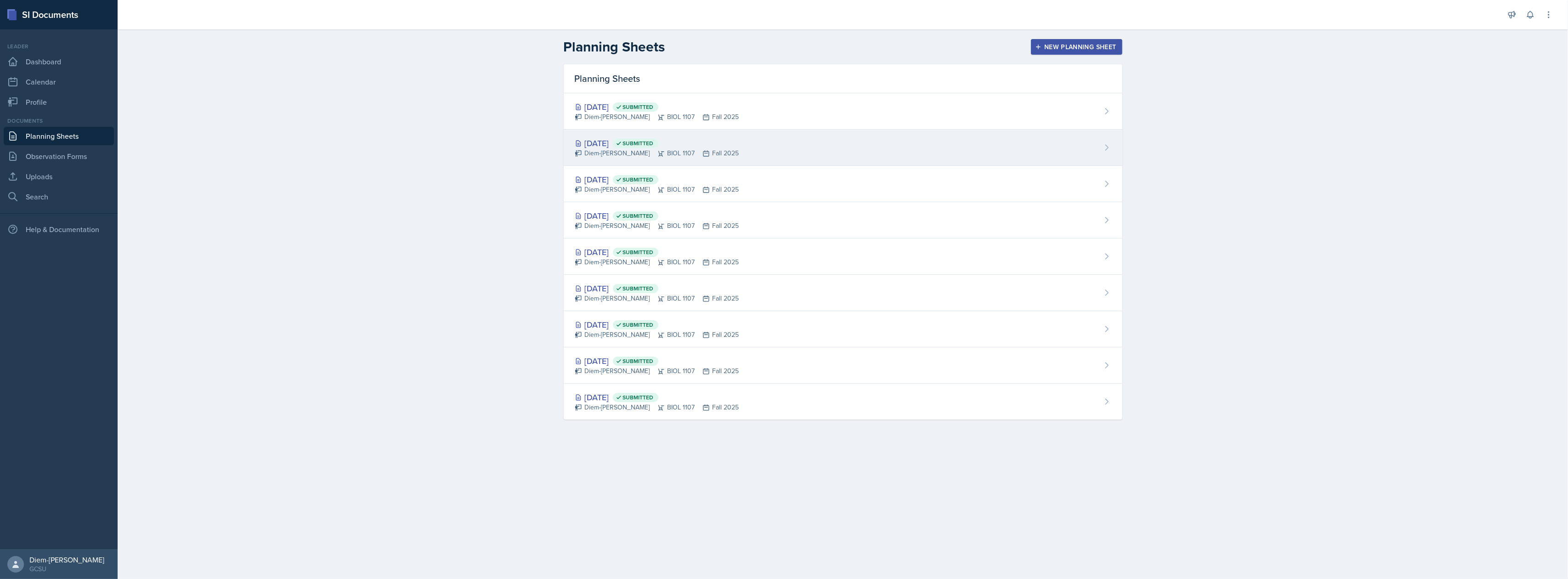
click at [635, 142] on div "Sep 23rd, 2025 Submitted" at bounding box center [657, 143] width 164 height 12
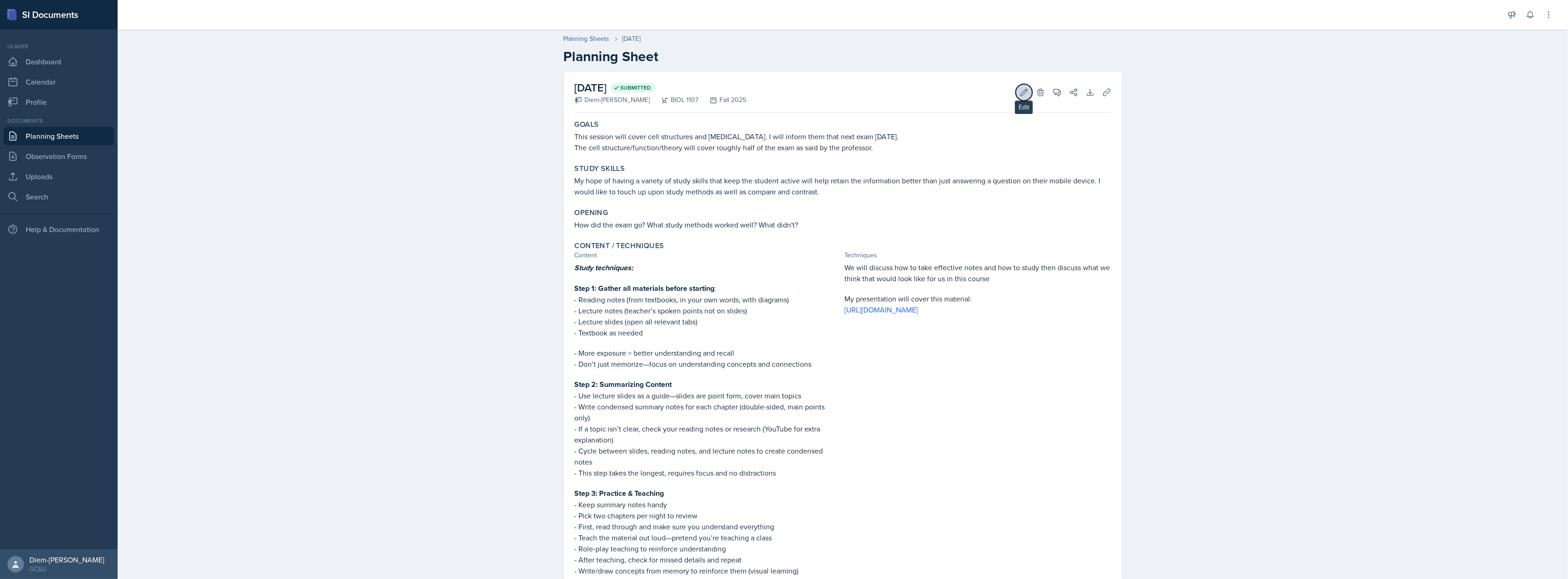
click at [1016, 96] on button "Edit" at bounding box center [1024, 92] width 16 height 16
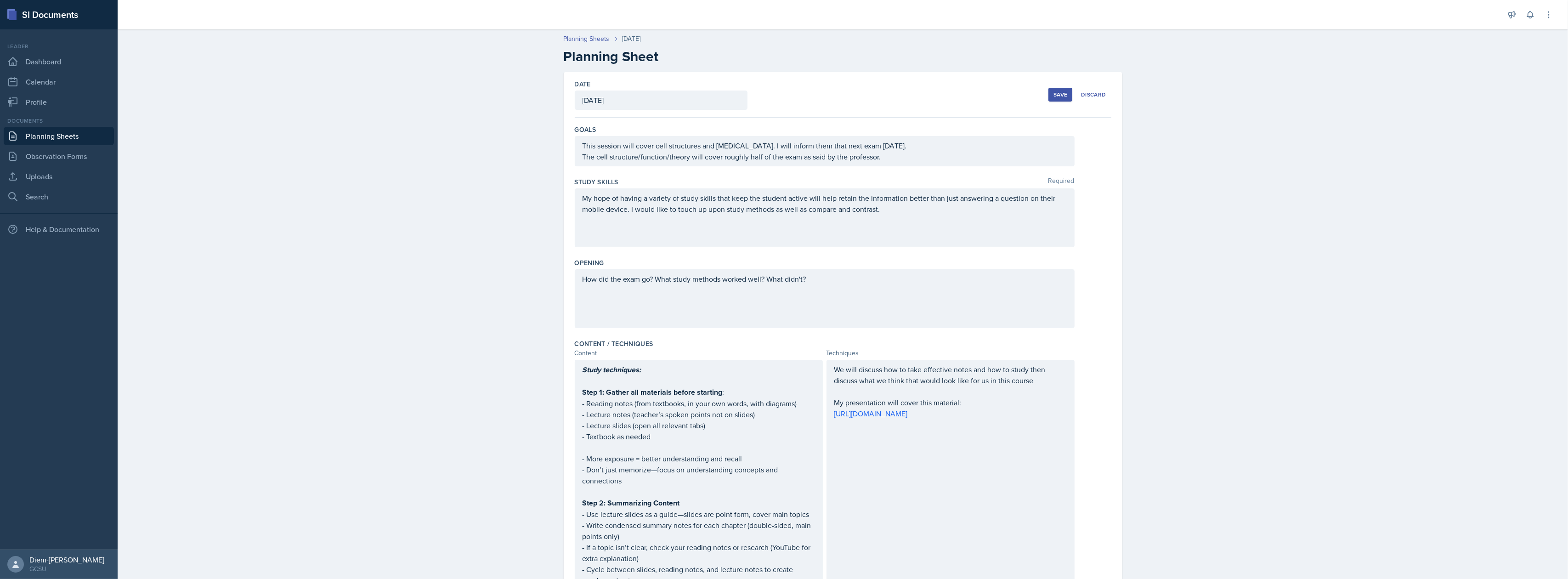
click at [737, 203] on div "My hope of having a variety of study skills that keep the student active will h…" at bounding box center [824, 217] width 500 height 59
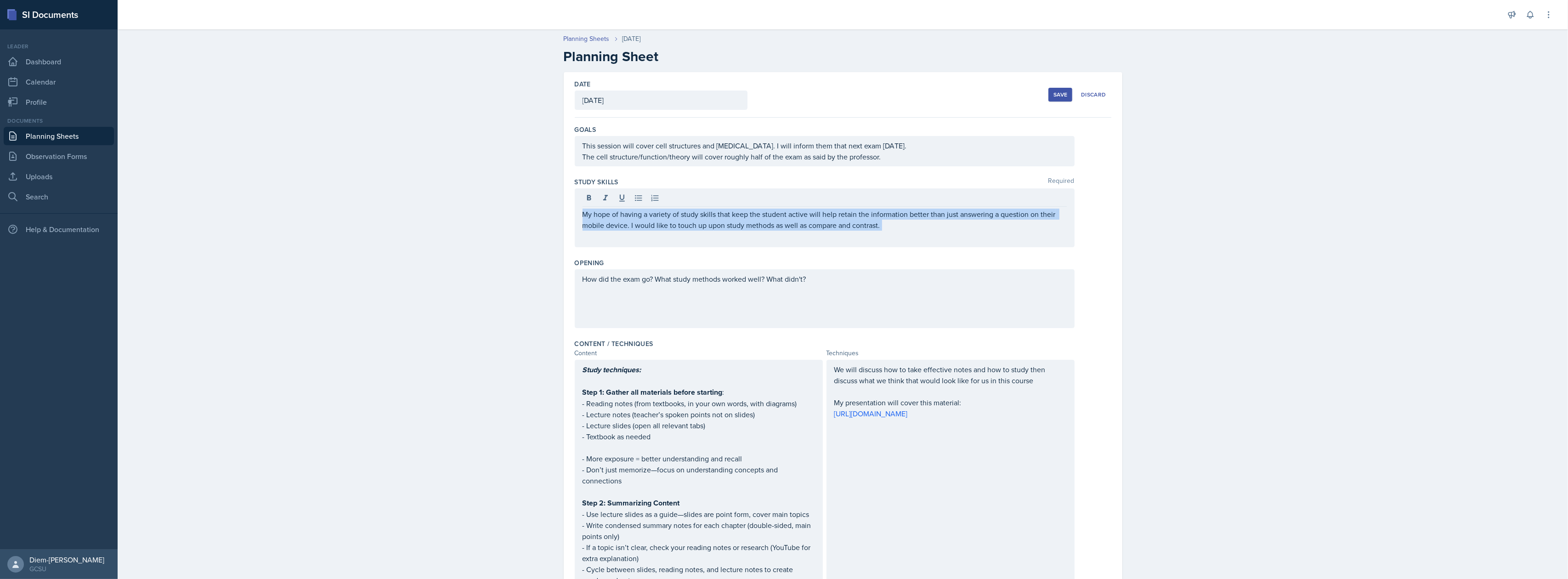
drag, startPoint x: 909, startPoint y: 234, endPoint x: 399, endPoint y: 234, distance: 510.0
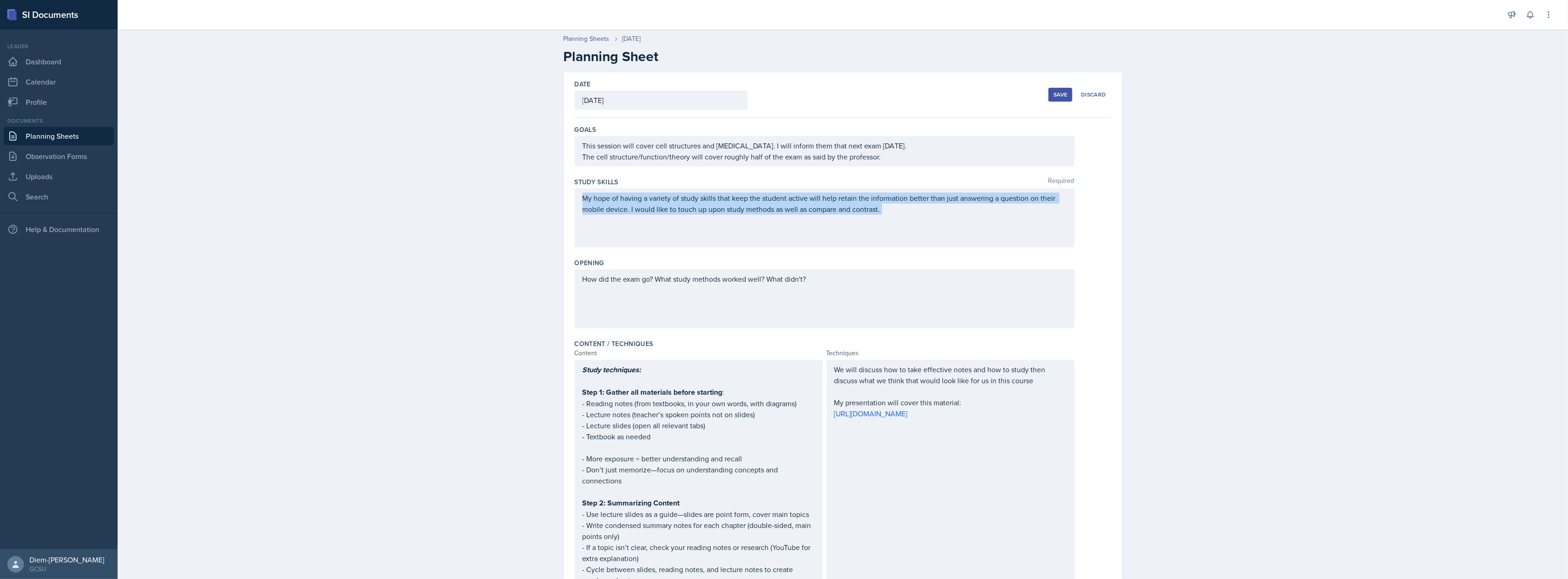
click at [730, 222] on div "My hope of having a variety of study skills that keep the student active will h…" at bounding box center [824, 217] width 500 height 59
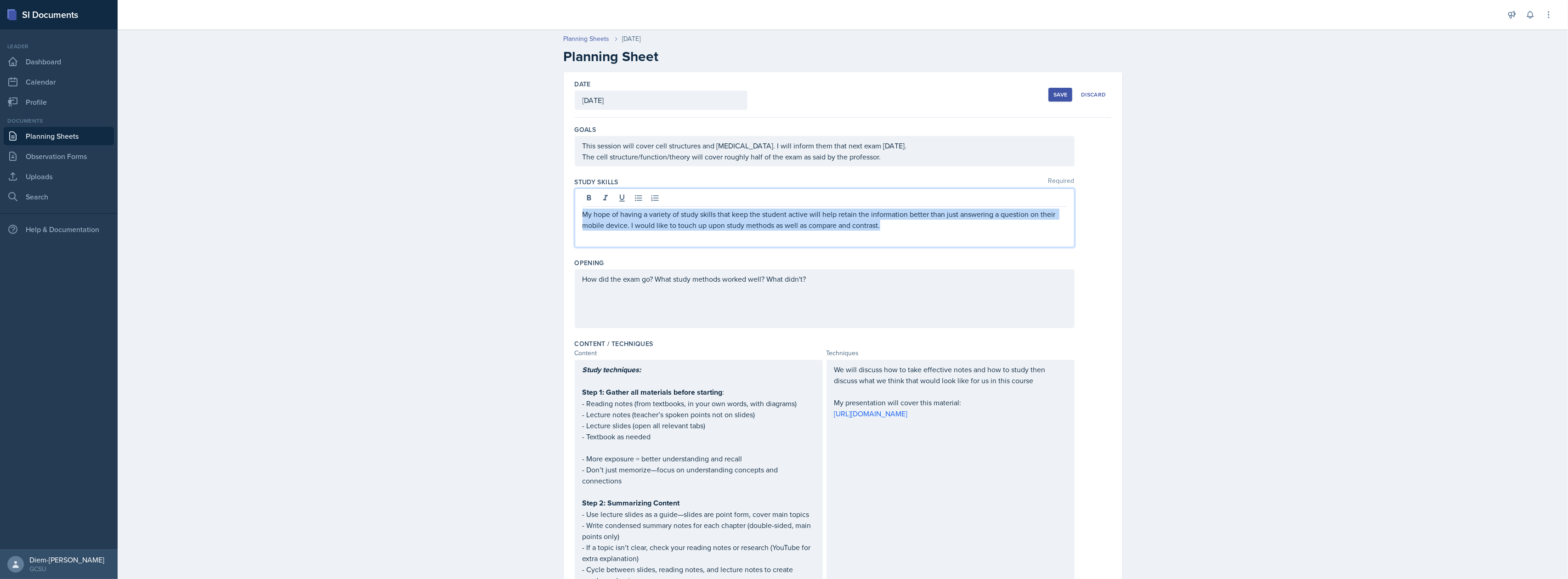
drag, startPoint x: 884, startPoint y: 226, endPoint x: 432, endPoint y: 215, distance: 452.1
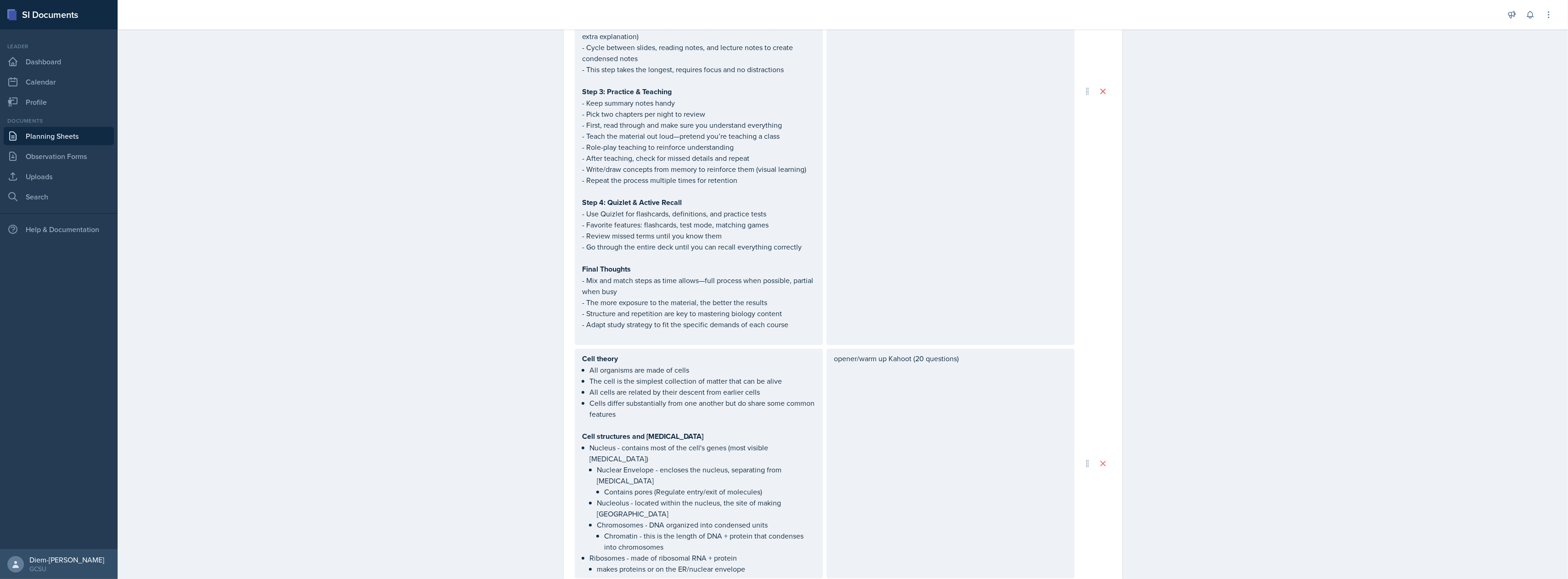
click at [680, 311] on p "- Structure and repetition are key to mastering biology content" at bounding box center [699, 314] width 233 height 11
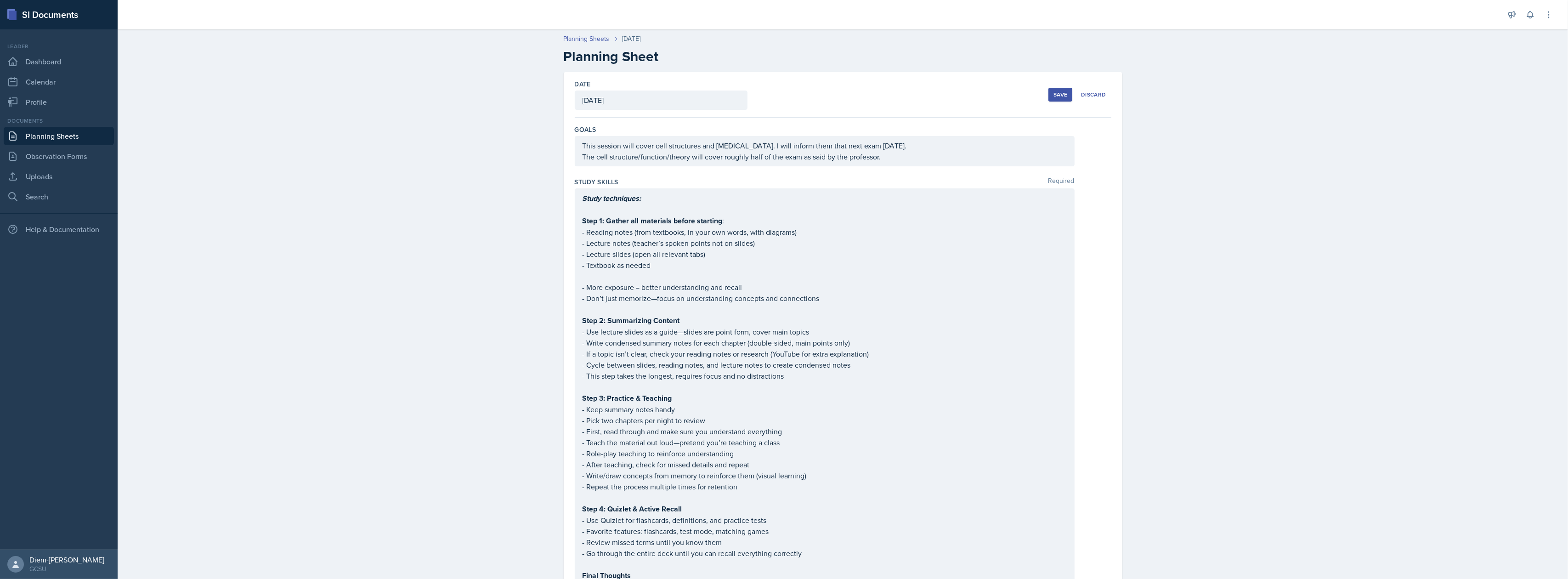
drag, startPoint x: 789, startPoint y: 328, endPoint x: 634, endPoint y: 376, distance: 162.3
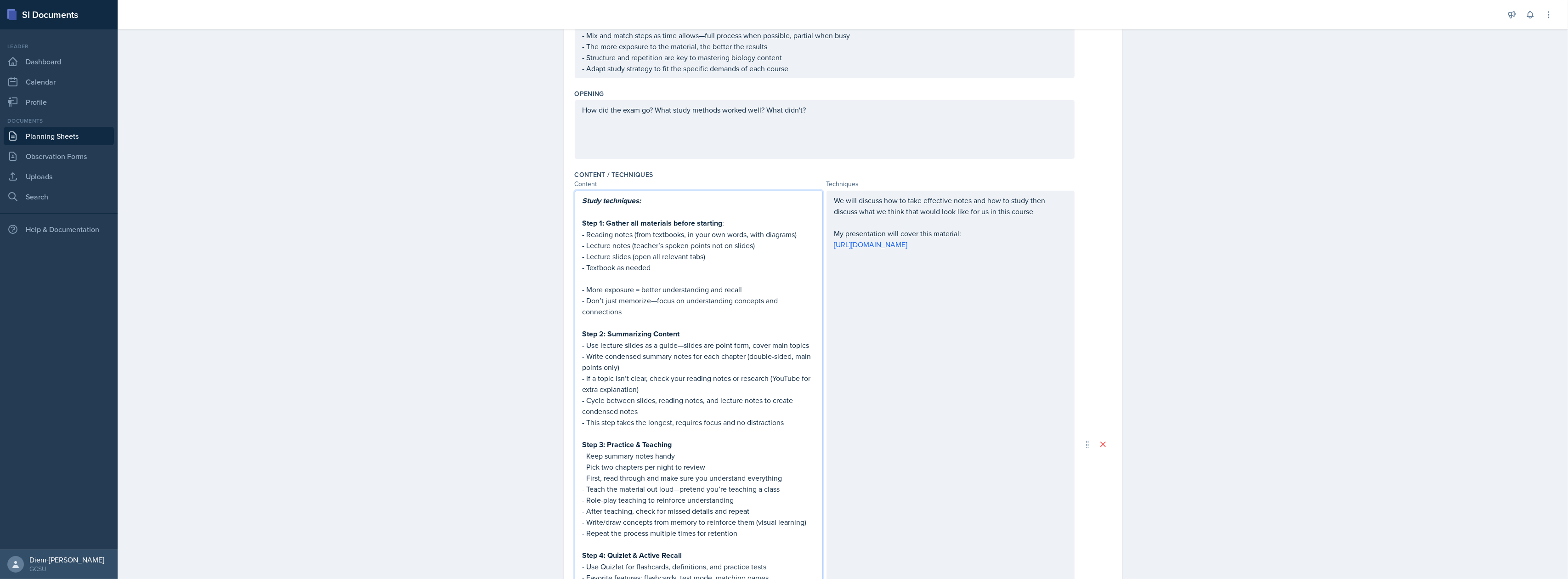
click at [873, 316] on div "We will discuss how to take effective notes and how to study then discuss what …" at bounding box center [951, 444] width 248 height 507
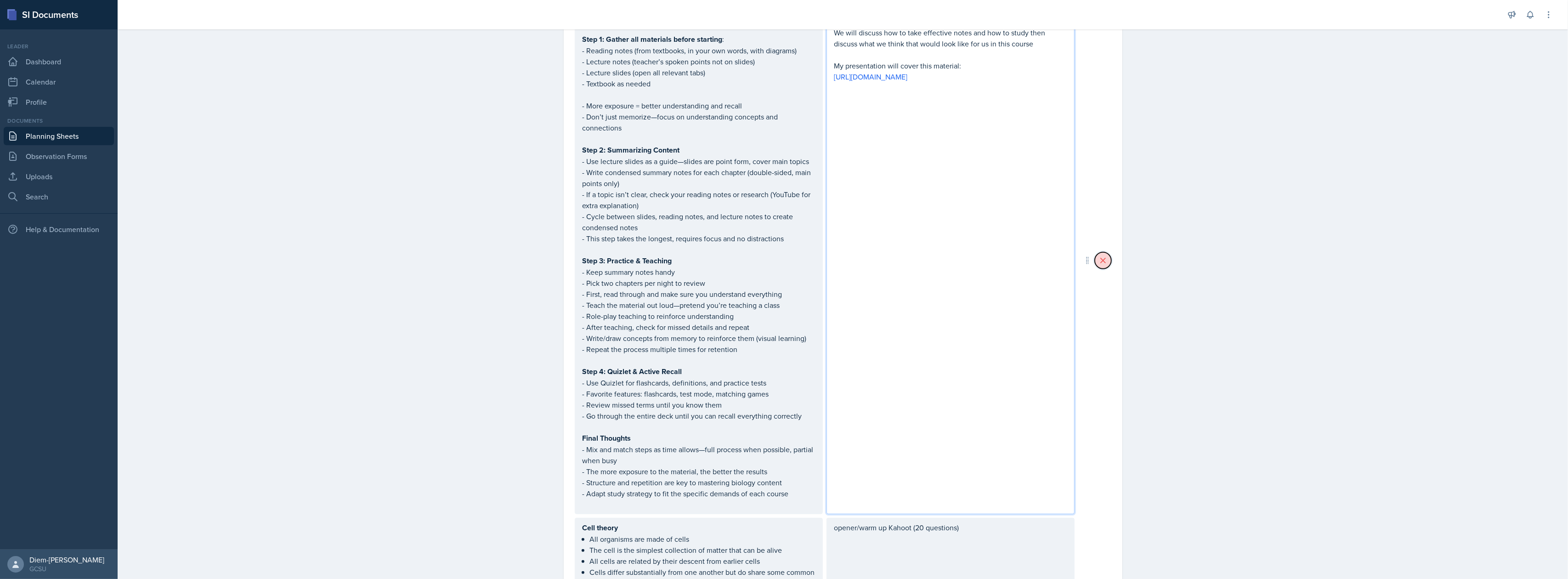
click at [1102, 256] on icon at bounding box center [1103, 260] width 9 height 9
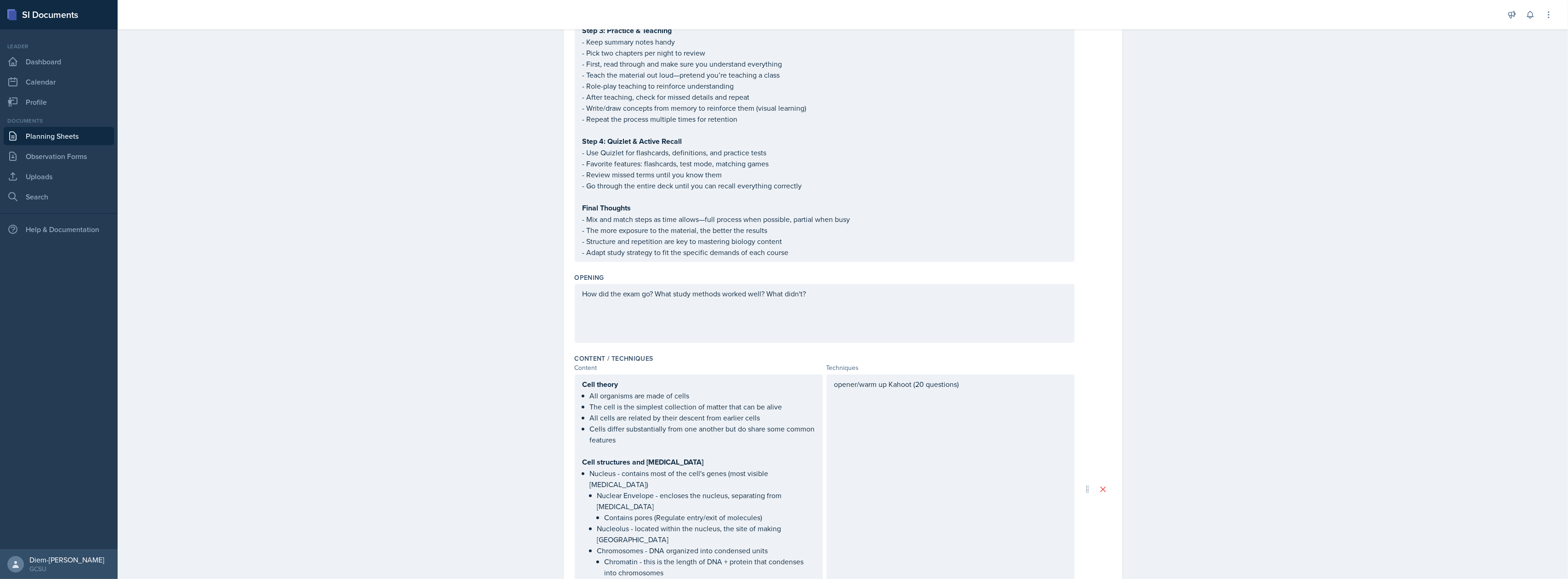
scroll to position [612, 0]
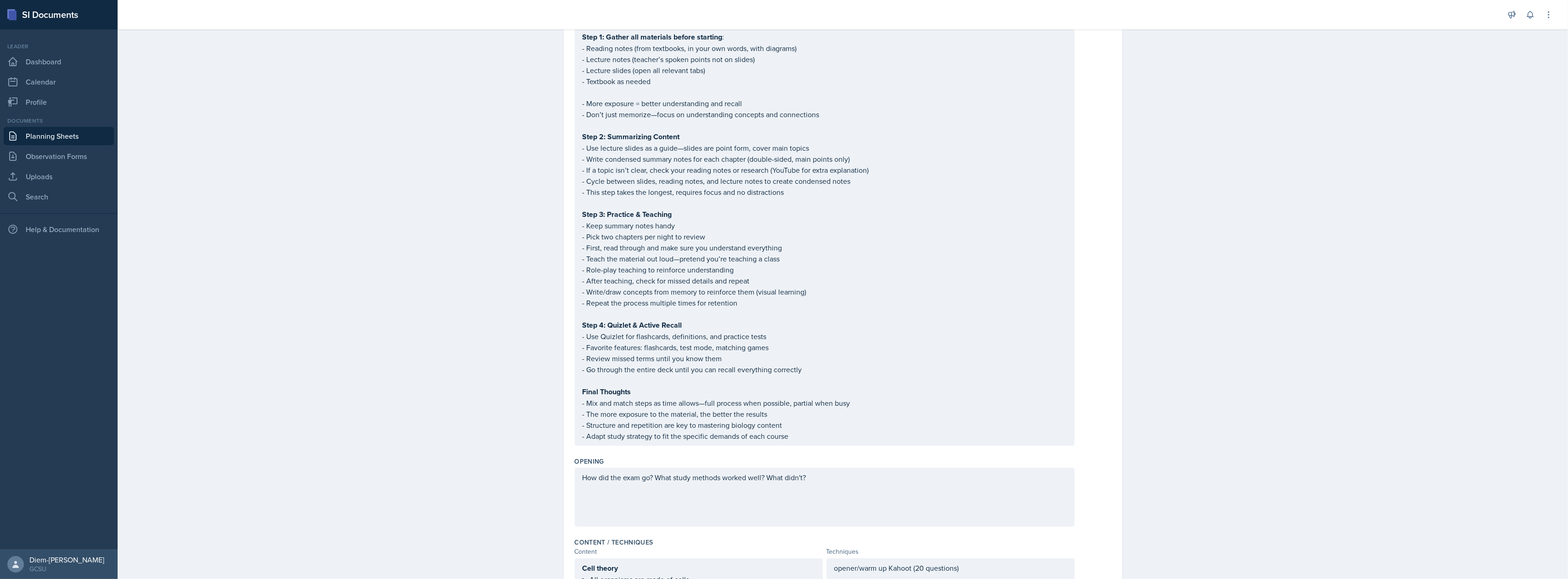
click at [871, 489] on div "How did the exam go? What study methods worked well? What didn't?" at bounding box center [824, 497] width 500 height 59
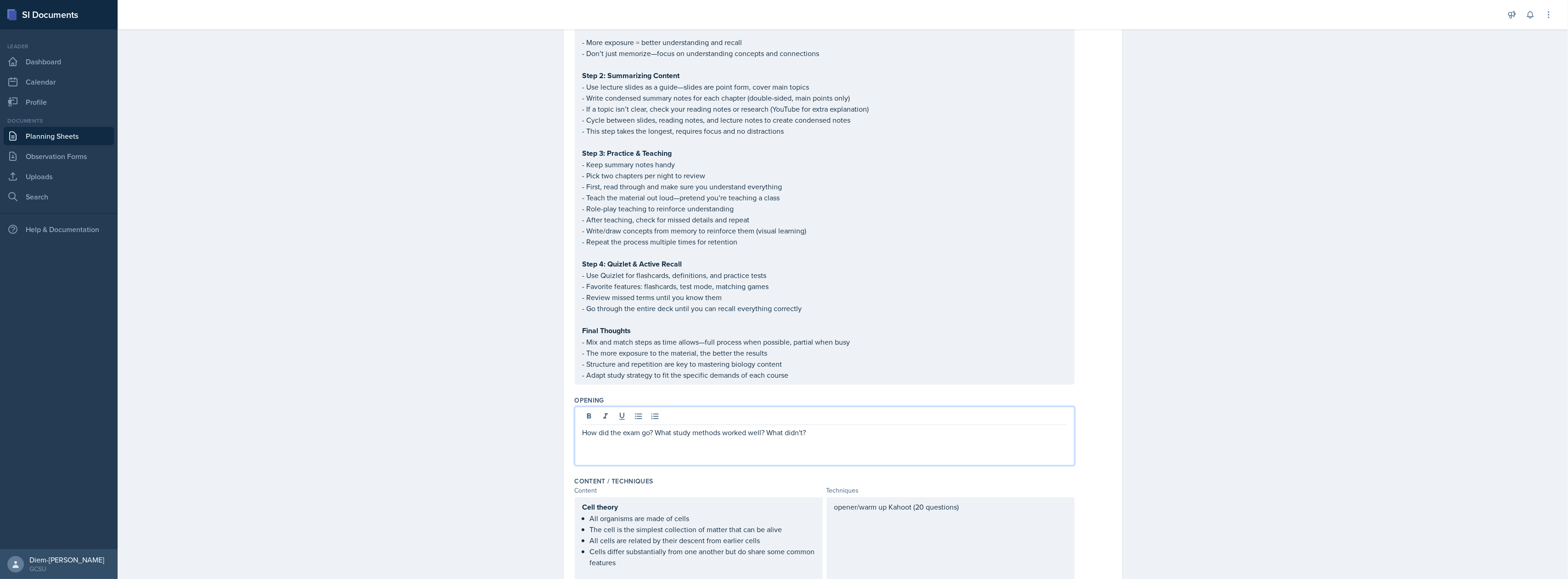
scroll to position [0, 0]
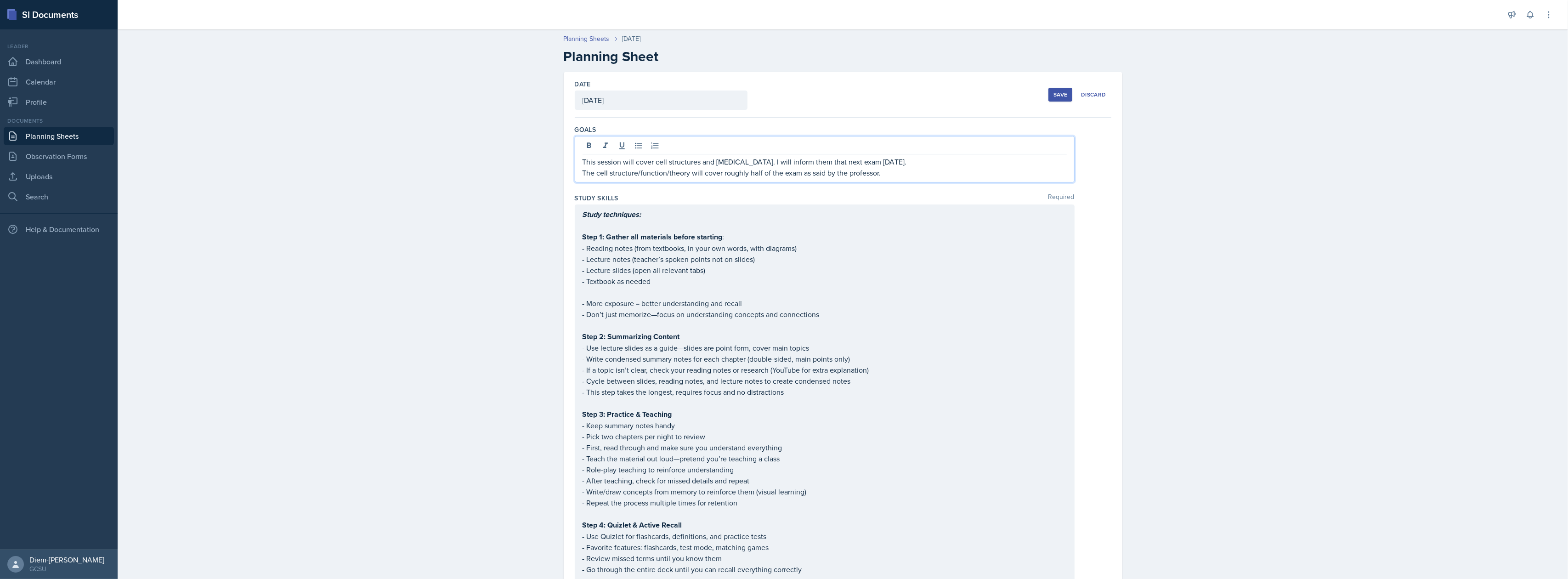
click at [930, 144] on div "This session will cover cell structures and organelles. I will inform them that…" at bounding box center [824, 159] width 500 height 46
click at [912, 291] on div "Study techniques: Step 1: Gather all materials before starting : - Reading note…" at bounding box center [825, 425] width 485 height 433
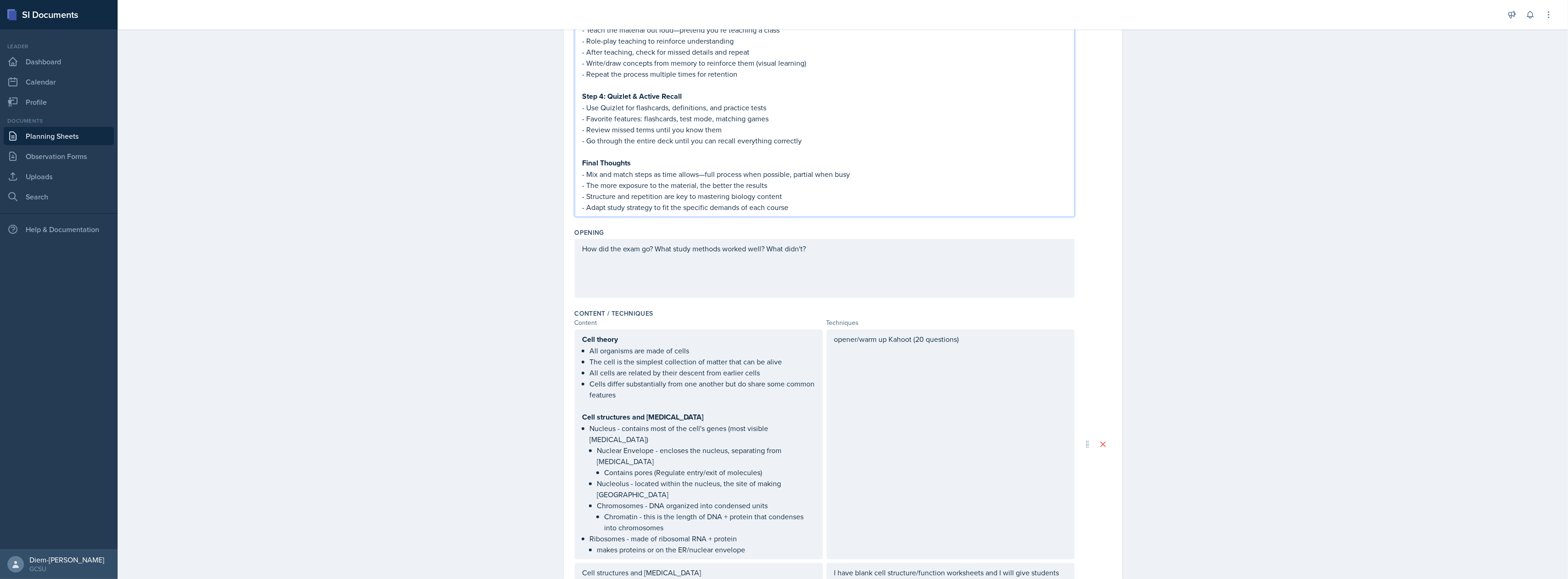
click at [863, 262] on div "How did the exam go? What study methods worked well? What didn't?" at bounding box center [824, 268] width 500 height 59
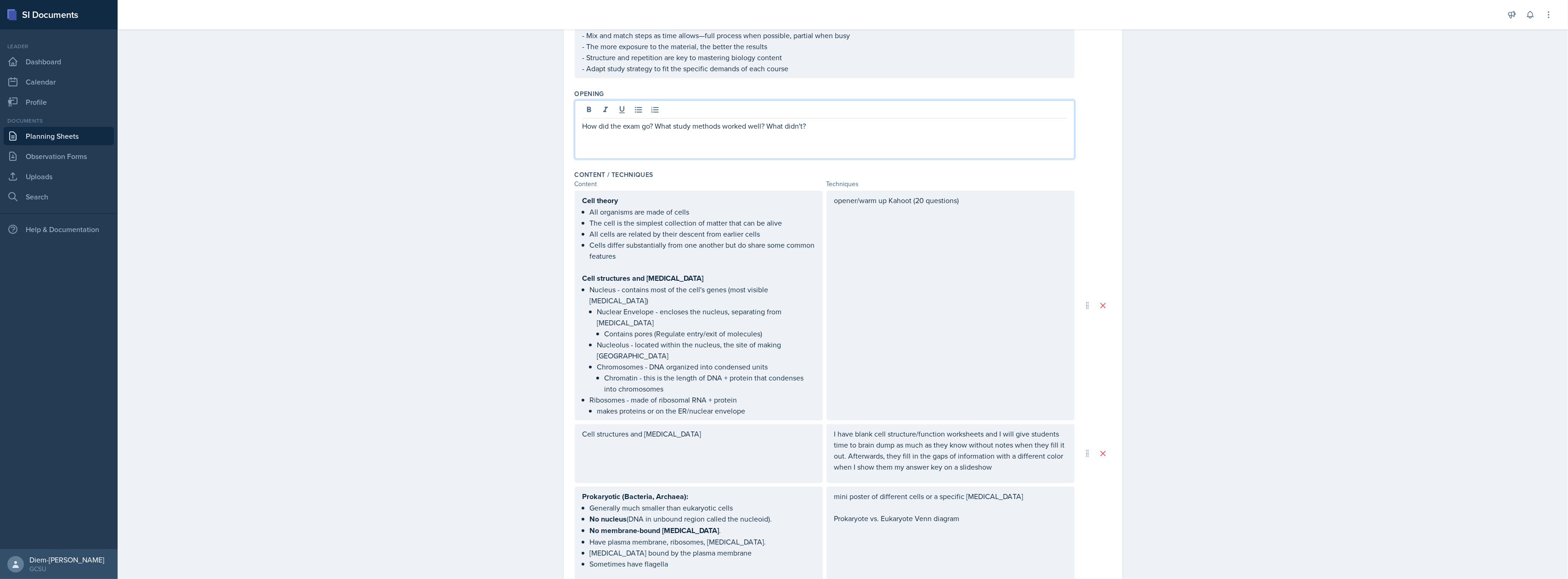
click at [927, 259] on div "opener/warm up Kahoot (20 questions)" at bounding box center [951, 305] width 248 height 230
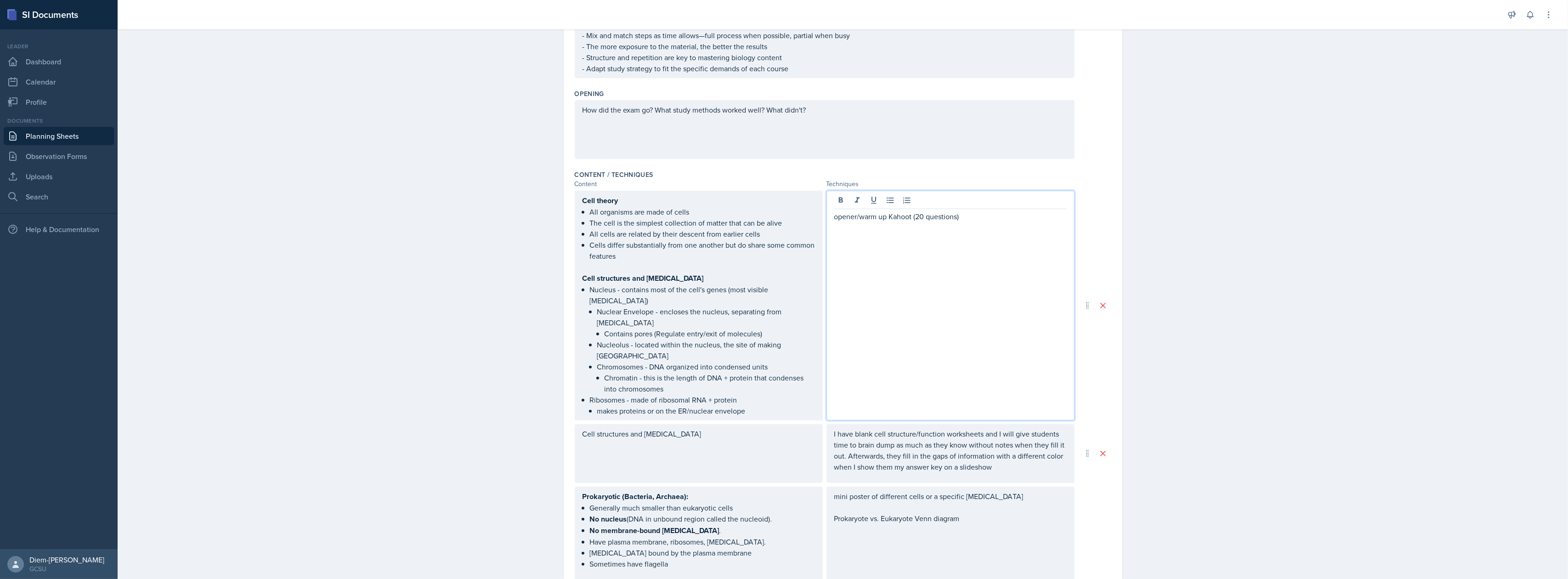
scroll to position [567, 0]
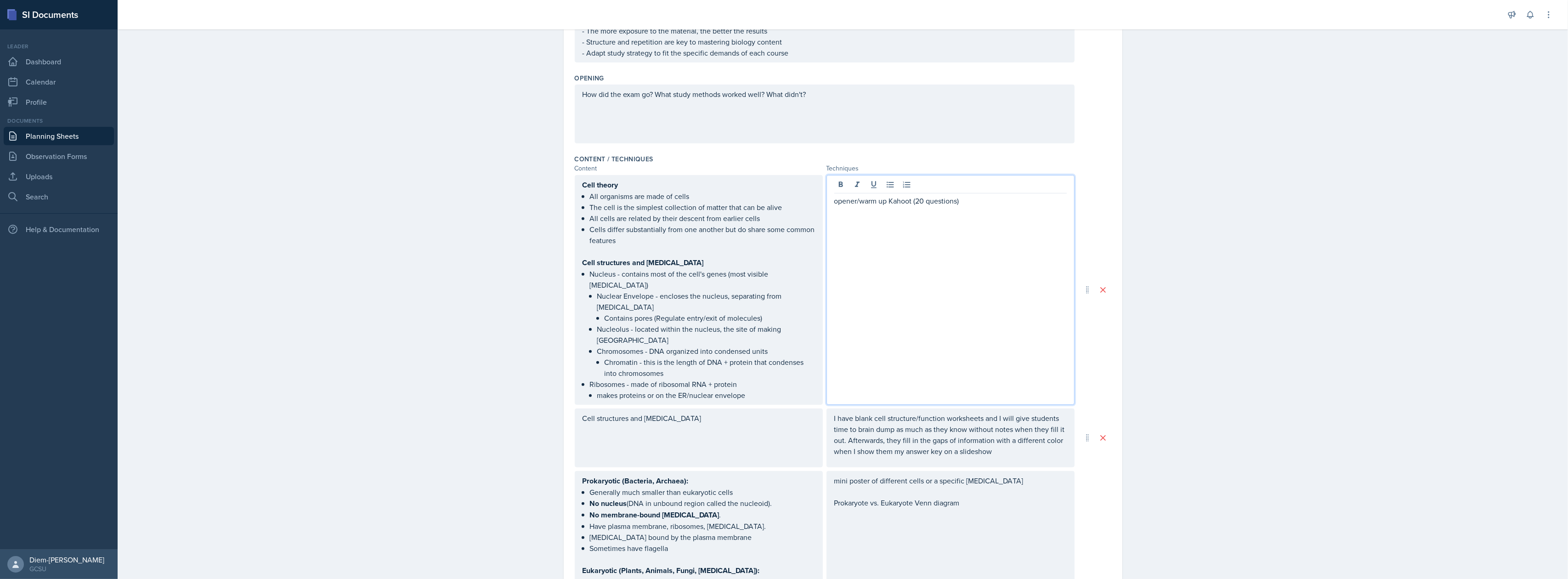
click at [967, 184] on div at bounding box center [951, 186] width 233 height 15
click at [976, 208] on div "opener/warm up Kahoot (20 questions)" at bounding box center [951, 290] width 248 height 230
click at [975, 204] on p "opener/warm up Kahoot (20 questions)" at bounding box center [951, 201] width 233 height 11
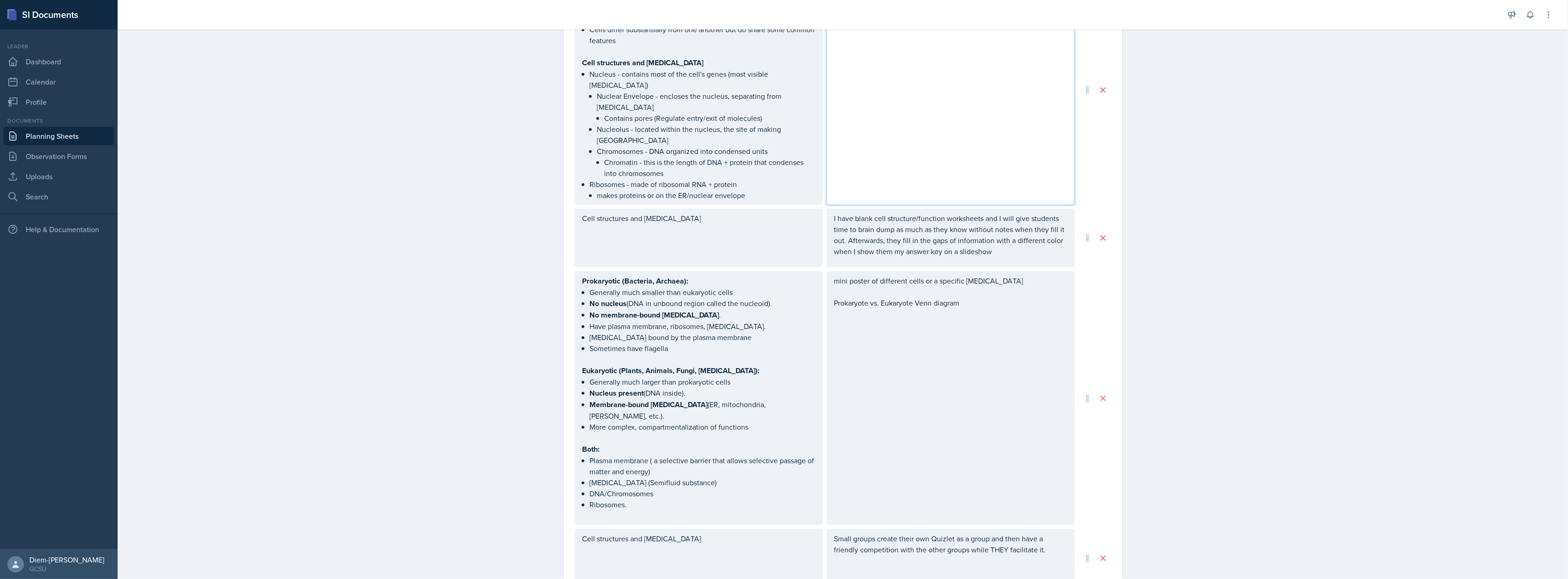
click at [901, 237] on p "I have blank cell structure/function worksheets and I will give students time t…" at bounding box center [951, 234] width 233 height 44
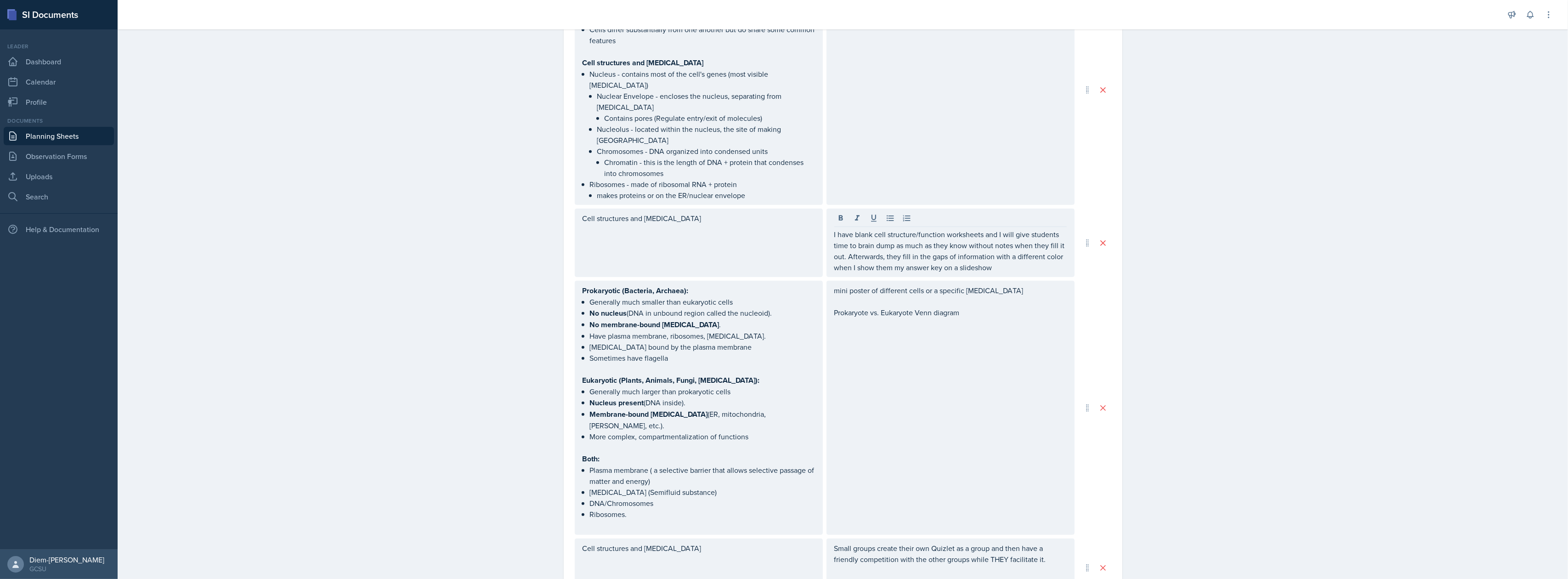
click at [923, 328] on div "mini poster of different cells or a specific organelle Prokaryote vs. Eukaryote…" at bounding box center [951, 407] width 248 height 254
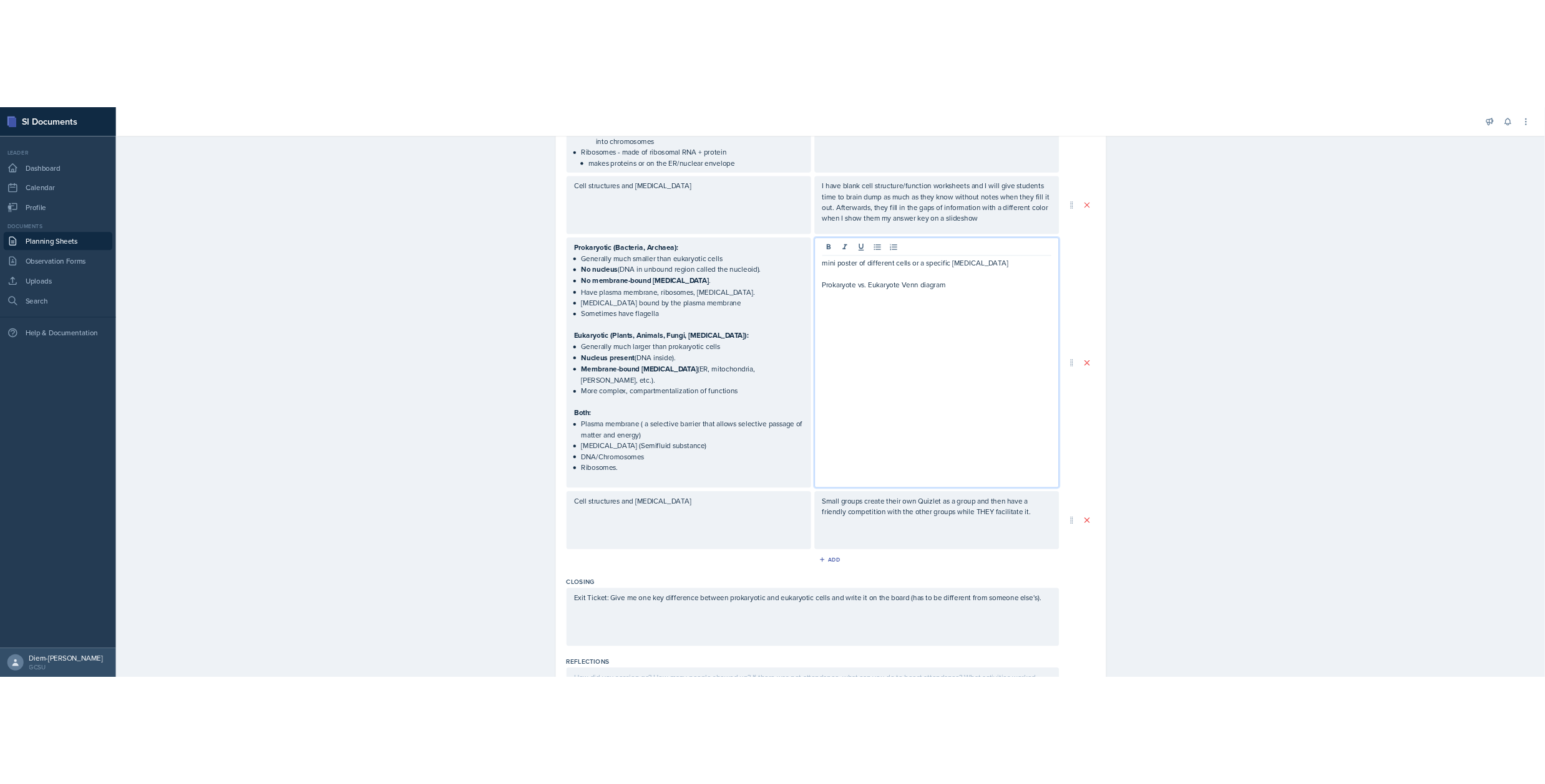
scroll to position [1309, 0]
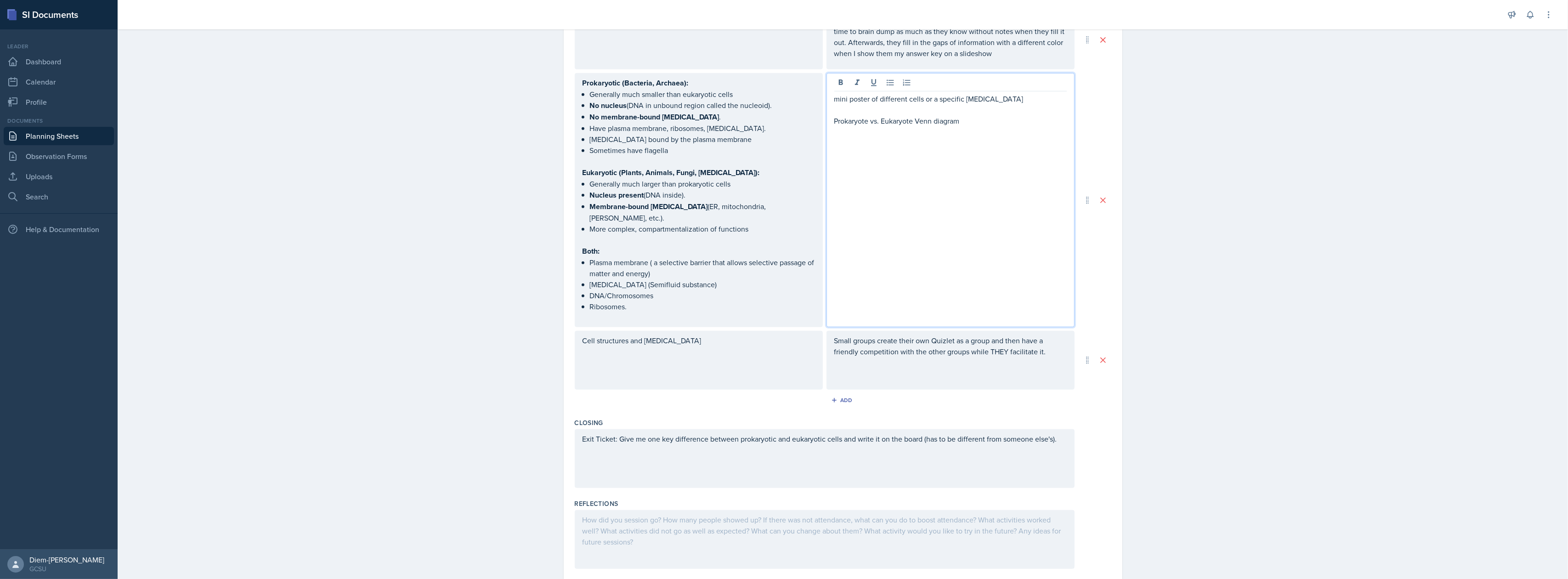
click at [645, 335] on div "Cell structures and organelles" at bounding box center [699, 346] width 233 height 22
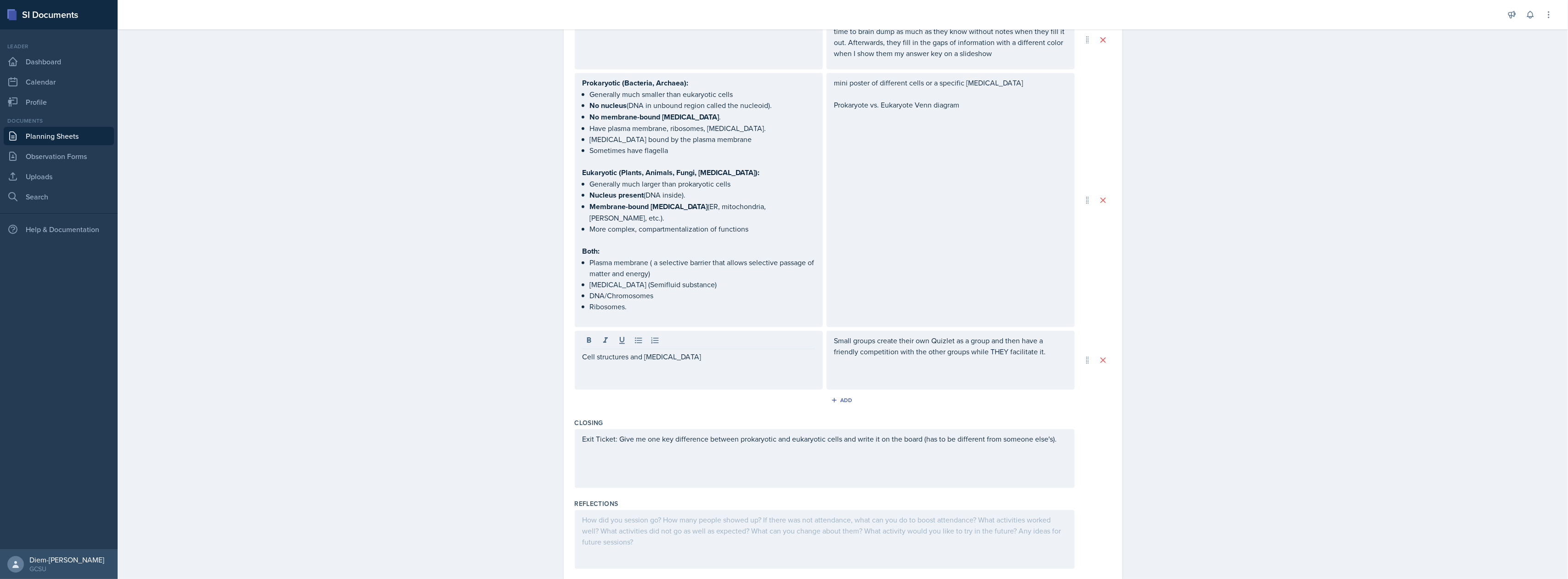
click at [887, 344] on div "Small groups create their own Quizlet as a group and then have a friendly compe…" at bounding box center [951, 360] width 248 height 59
click at [1045, 351] on p "Small groups create their own Quizlet as a group and then have a friendly compe…" at bounding box center [951, 362] width 233 height 22
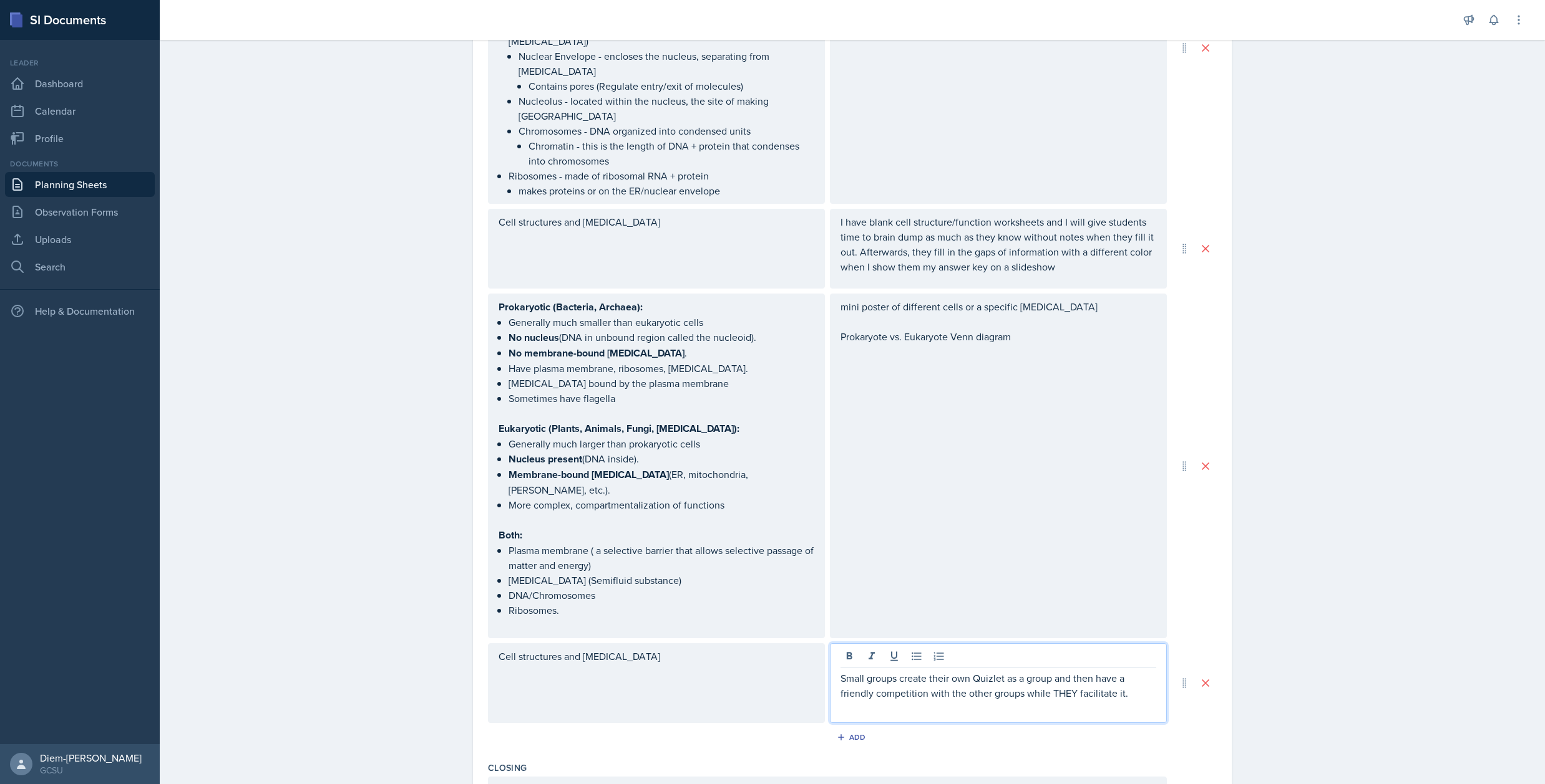
scroll to position [1143, 0]
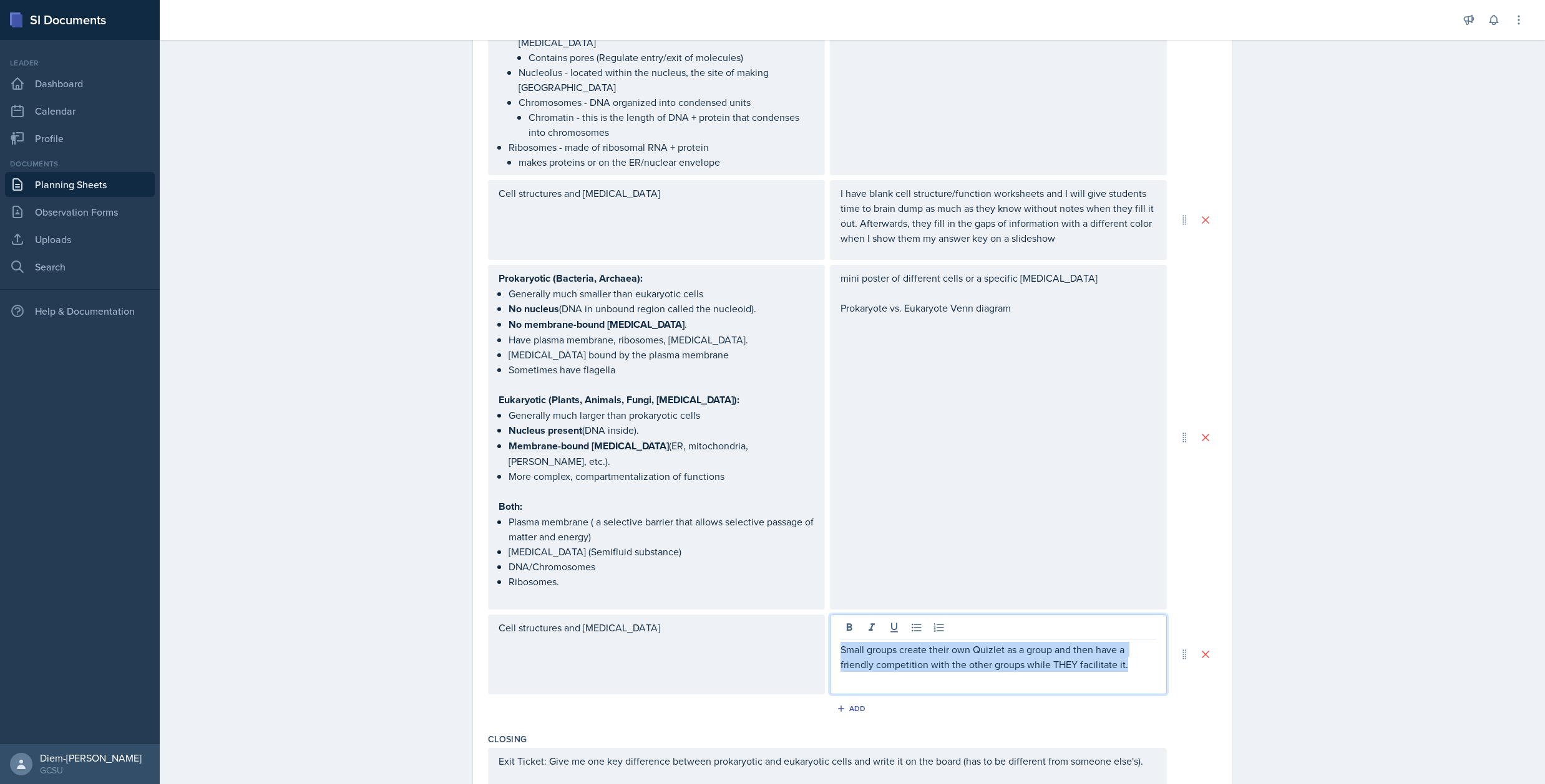
drag, startPoint x: 1131, startPoint y: 632, endPoint x: 779, endPoint y: 609, distance: 352.8
click at [779, 615] on div "Cell structures and organelles Small groups create their own Quizlet as a group…" at bounding box center [827, 654] width 679 height 80
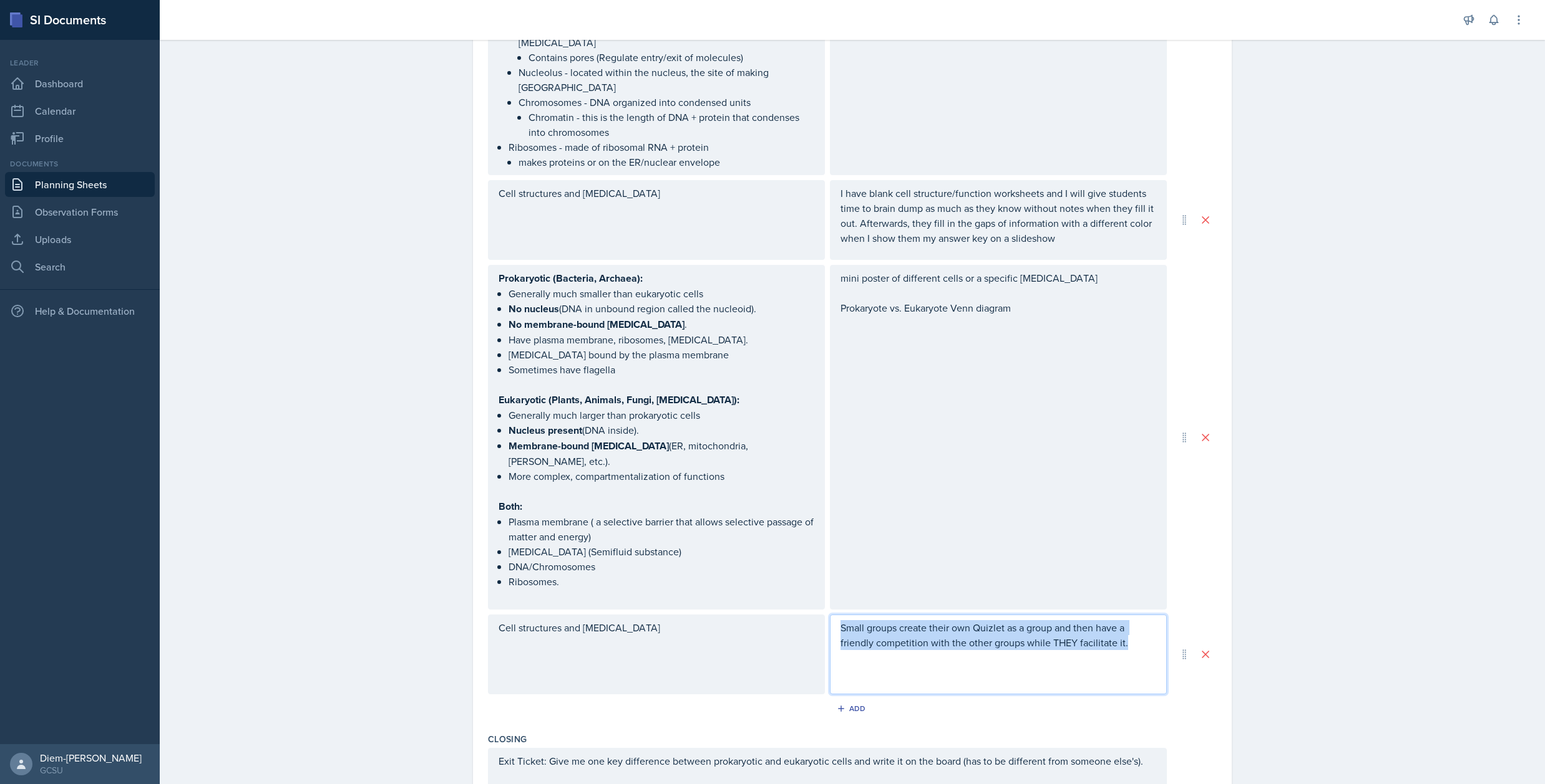
scroll to position [1123, 0]
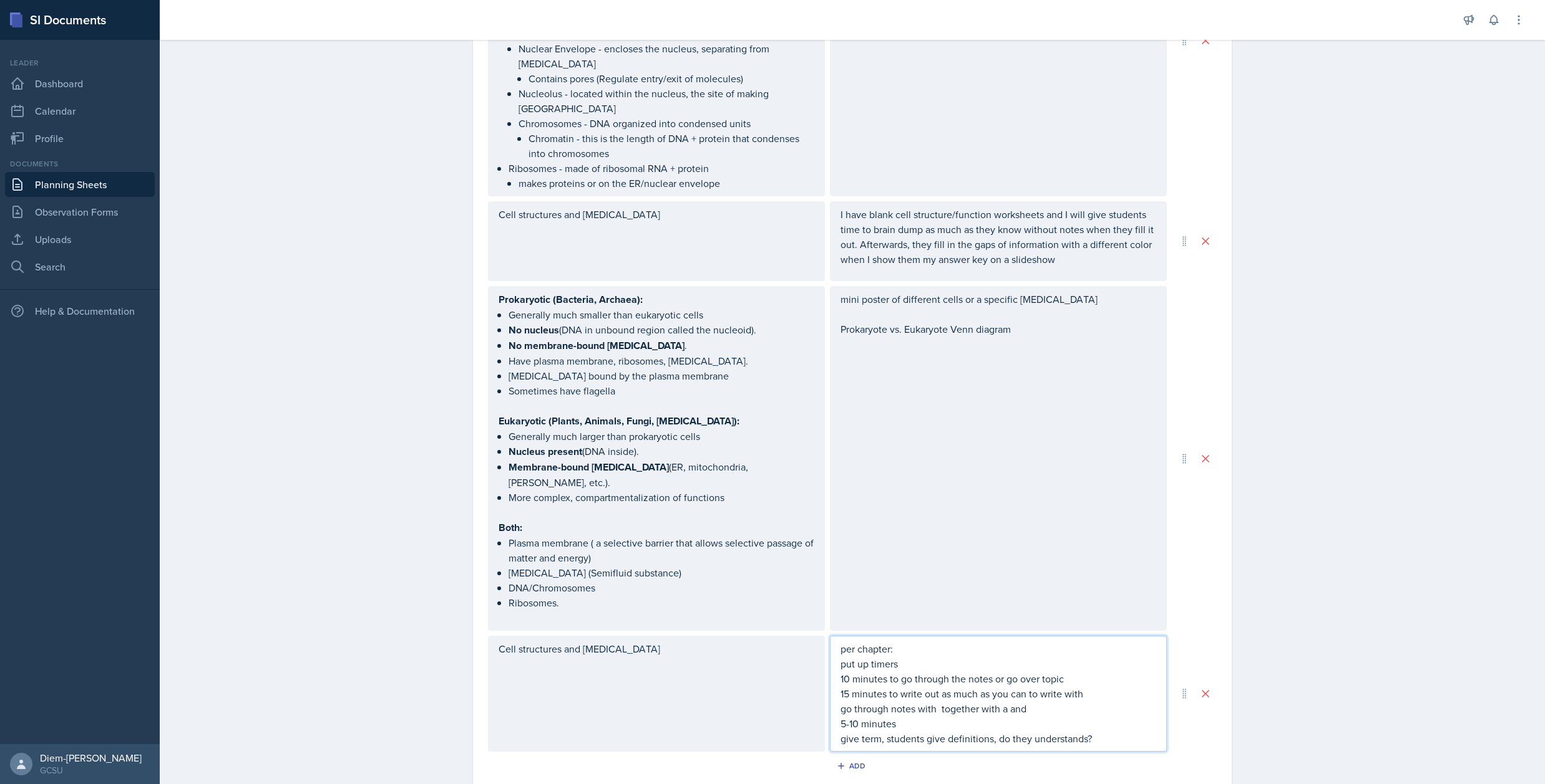
click at [866, 672] on p "10 minutes to go through the notes or go over topic" at bounding box center [999, 679] width 316 height 15
click at [866, 657] on p "put up timers" at bounding box center [999, 664] width 316 height 15
click at [841, 657] on p "put up timers" at bounding box center [999, 664] width 316 height 15
click at [922, 672] on p "10 minutes to go through the notes or go over topic" at bounding box center [999, 679] width 316 height 15
click at [908, 657] on p "put up timers" at bounding box center [999, 664] width 316 height 15
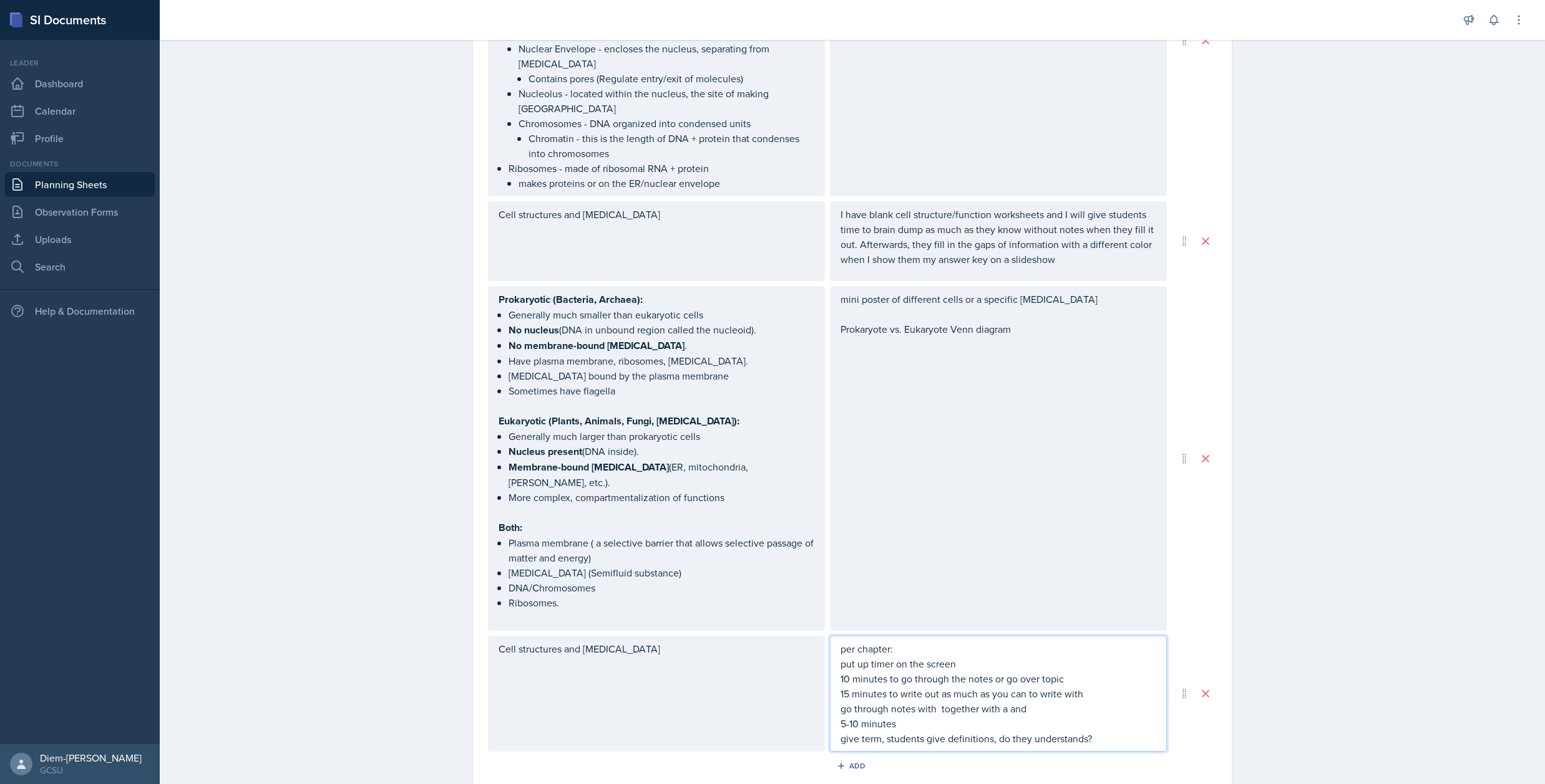
click at [884, 672] on p "10 minutes to go through the notes or go over topic" at bounding box center [999, 679] width 316 height 15
click at [889, 642] on p "per chapter:" at bounding box center [999, 649] width 316 height 15
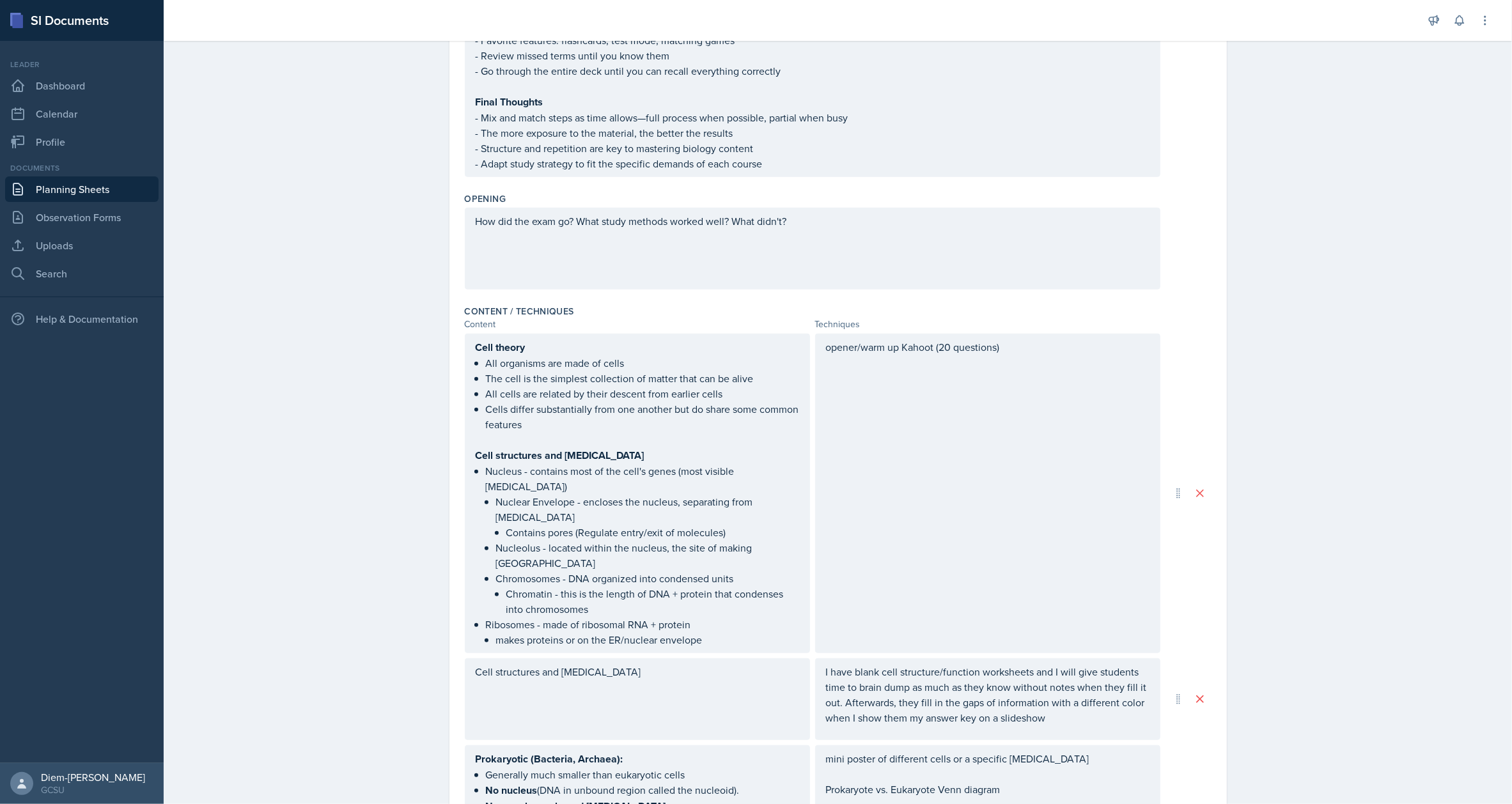
scroll to position [1211, 0]
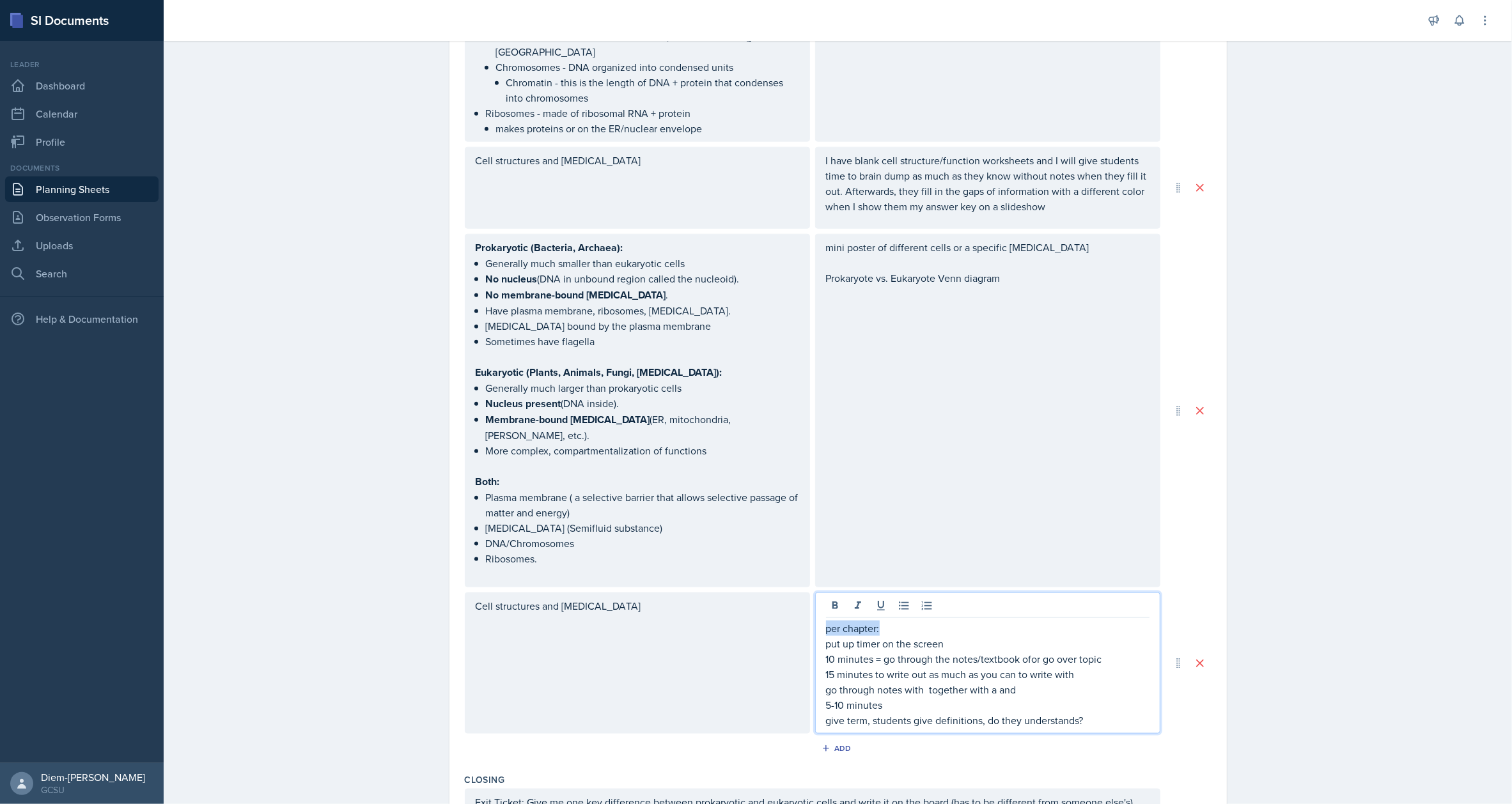
drag, startPoint x: 911, startPoint y: 589, endPoint x: 807, endPoint y: 579, distance: 104.5
click at [807, 593] on div "Cell structures and organelles per chapter: put up timer on the screen 10 minut…" at bounding box center [812, 663] width 695 height 141
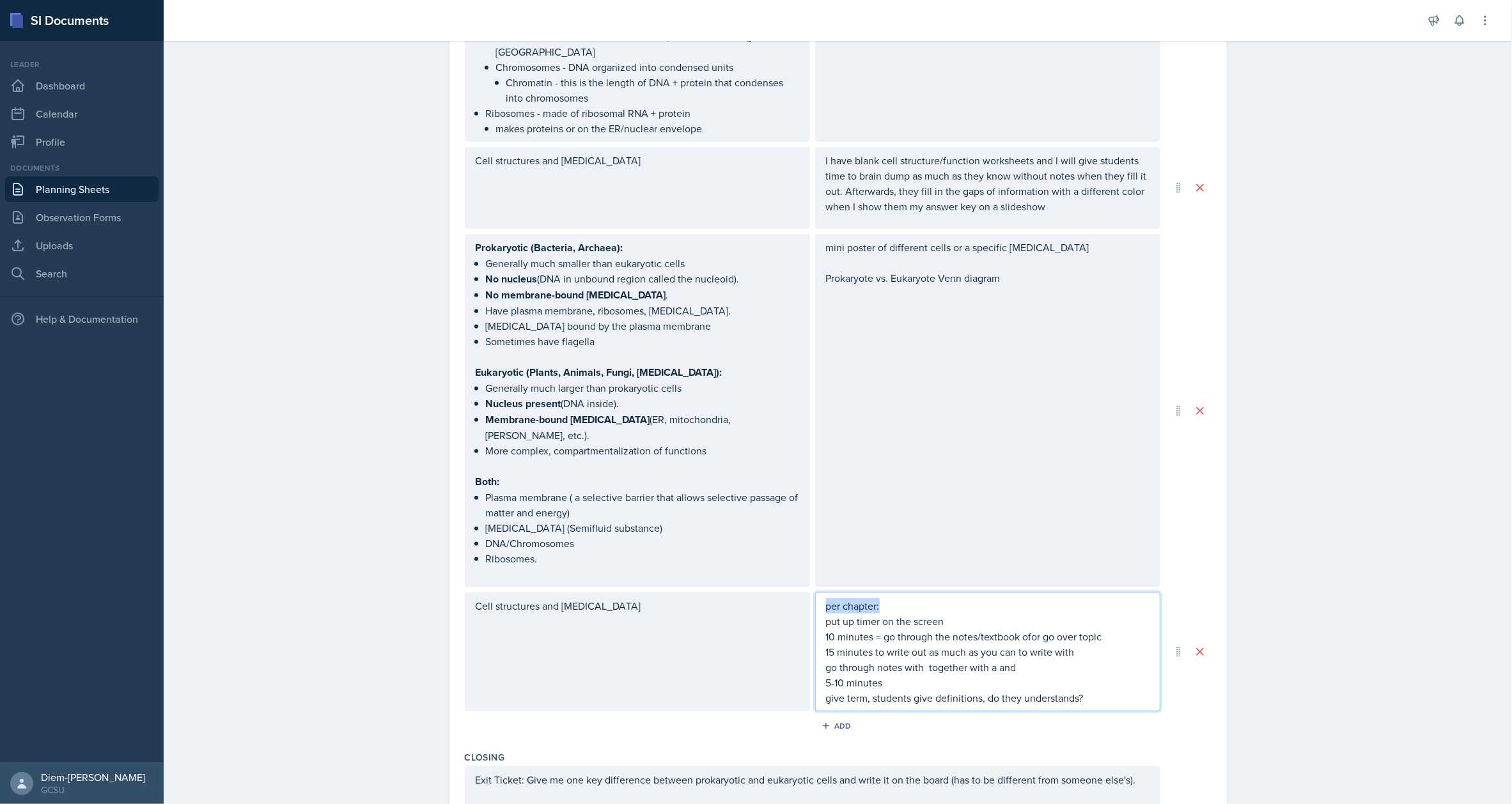
scroll to position [1188, 0]
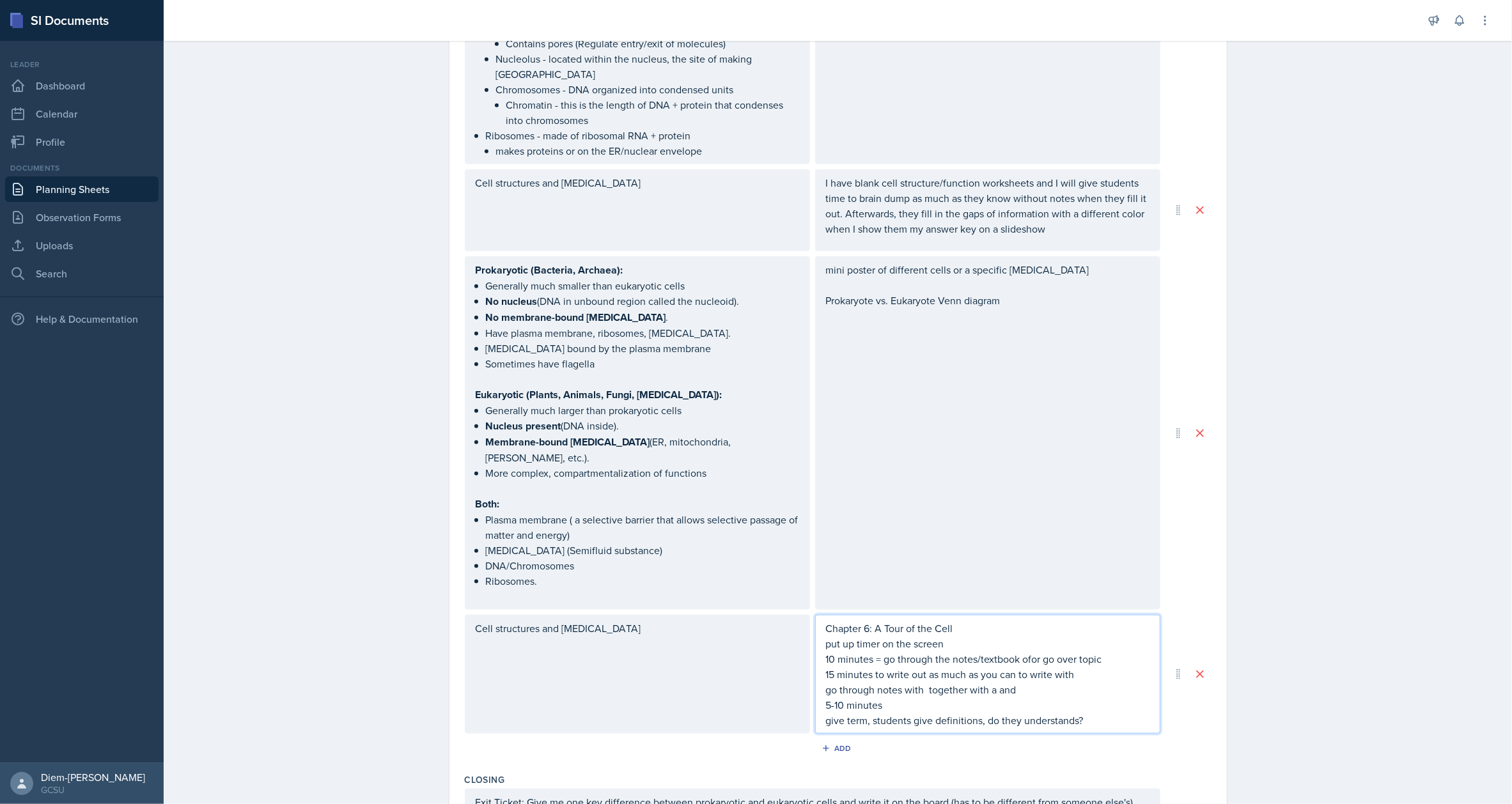
click at [941, 652] on p "10 minutes = go through the notes/textbook ofor go over topic" at bounding box center [988, 659] width 324 height 15
click at [945, 636] on p "put up timer on the screen" at bounding box center [988, 644] width 324 height 15
click at [914, 667] on p "15 minutes to write out as much as you can to write with" at bounding box center [988, 674] width 324 height 15
click at [965, 667] on p "15 minutes to write out as much as you can to write with" at bounding box center [988, 674] width 324 height 15
click at [1039, 652] on p "10 minutes = go through the notes/textbook ofor go over topic" at bounding box center [988, 659] width 324 height 15
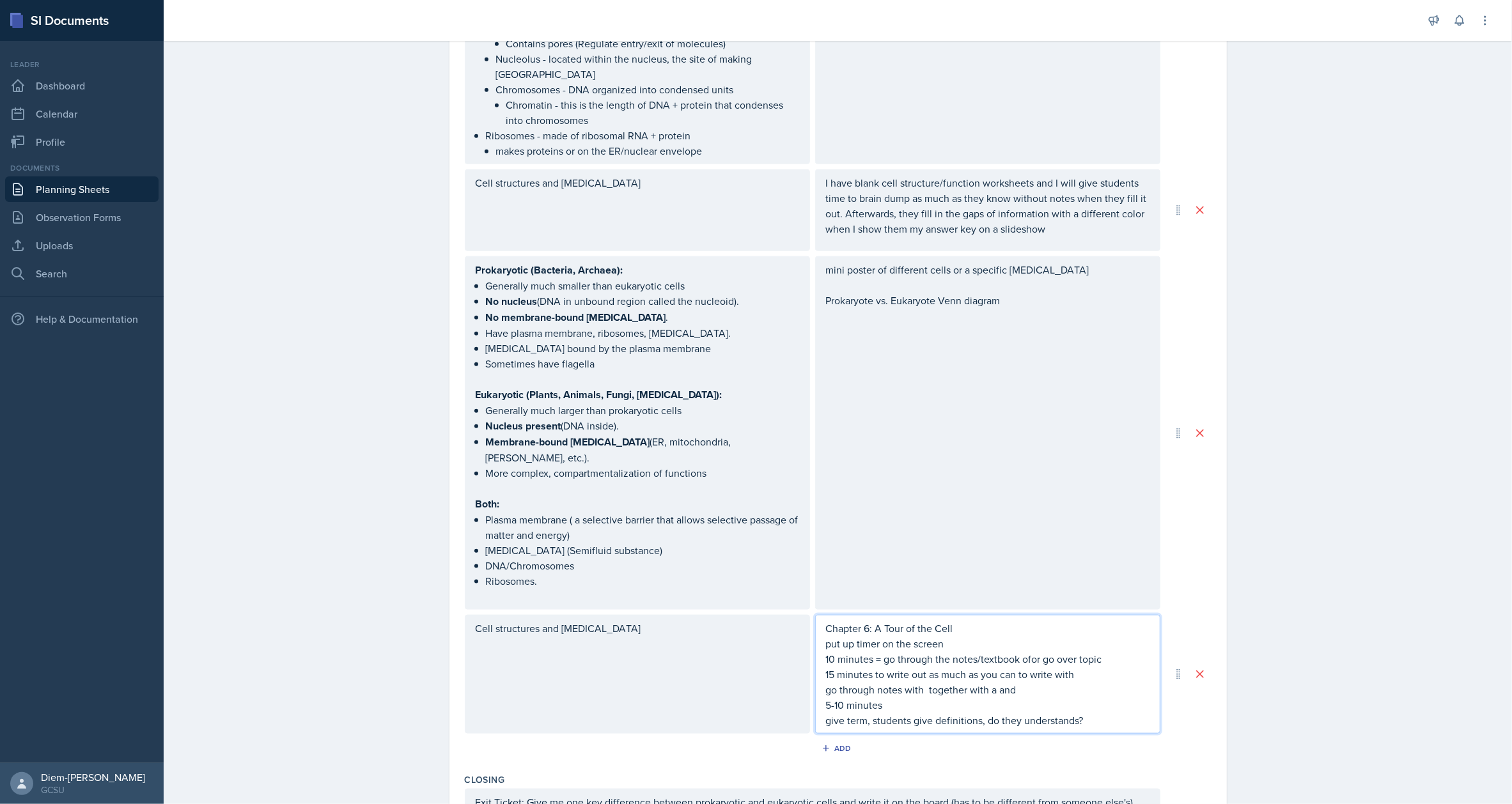
click at [1022, 652] on p "10 minutes = go through the notes/textbook ofor go over topic" at bounding box center [988, 659] width 324 height 15
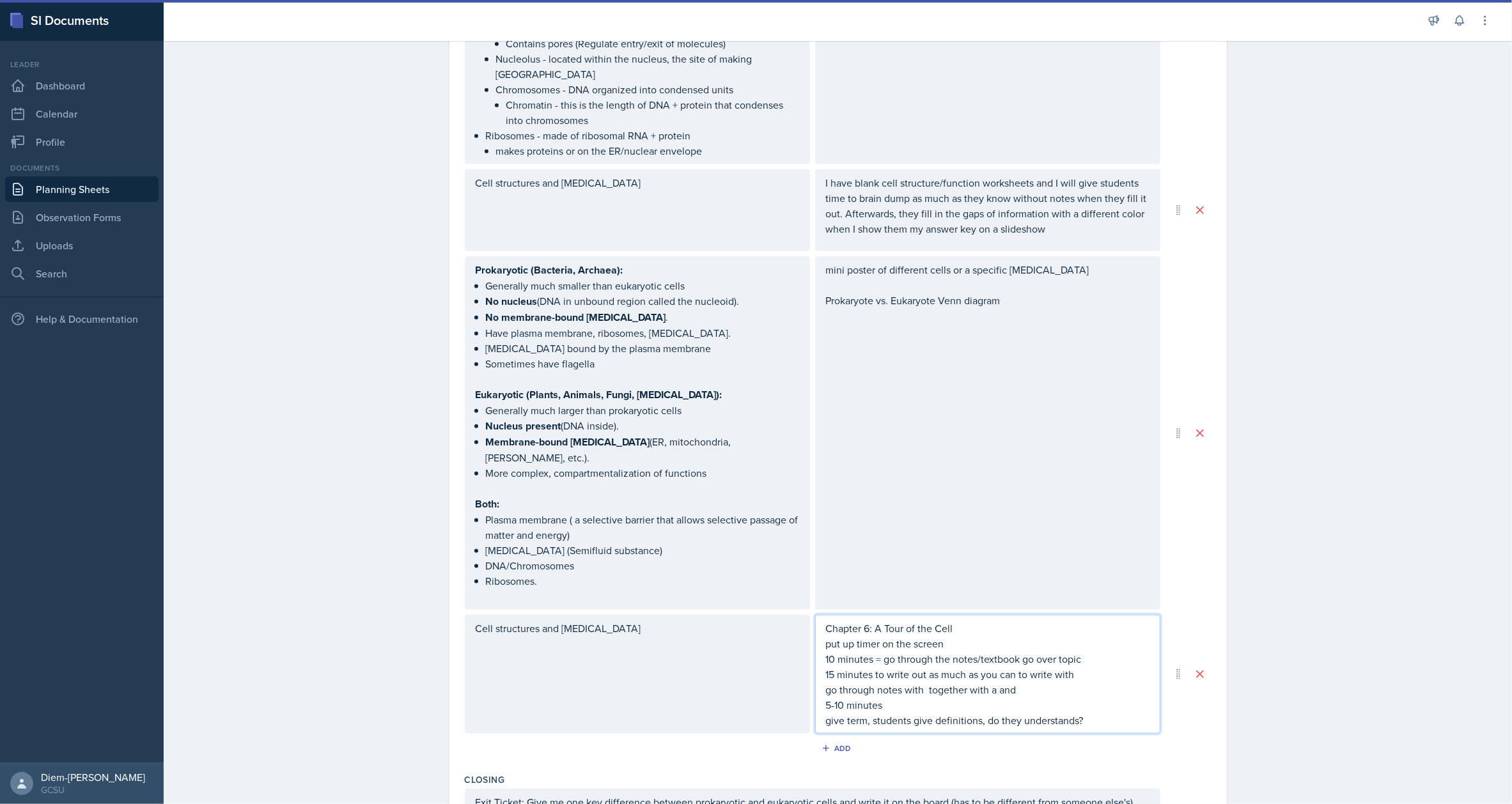
click at [870, 667] on p "15 minutes to write out as much as you can to write with" at bounding box center [988, 674] width 324 height 15
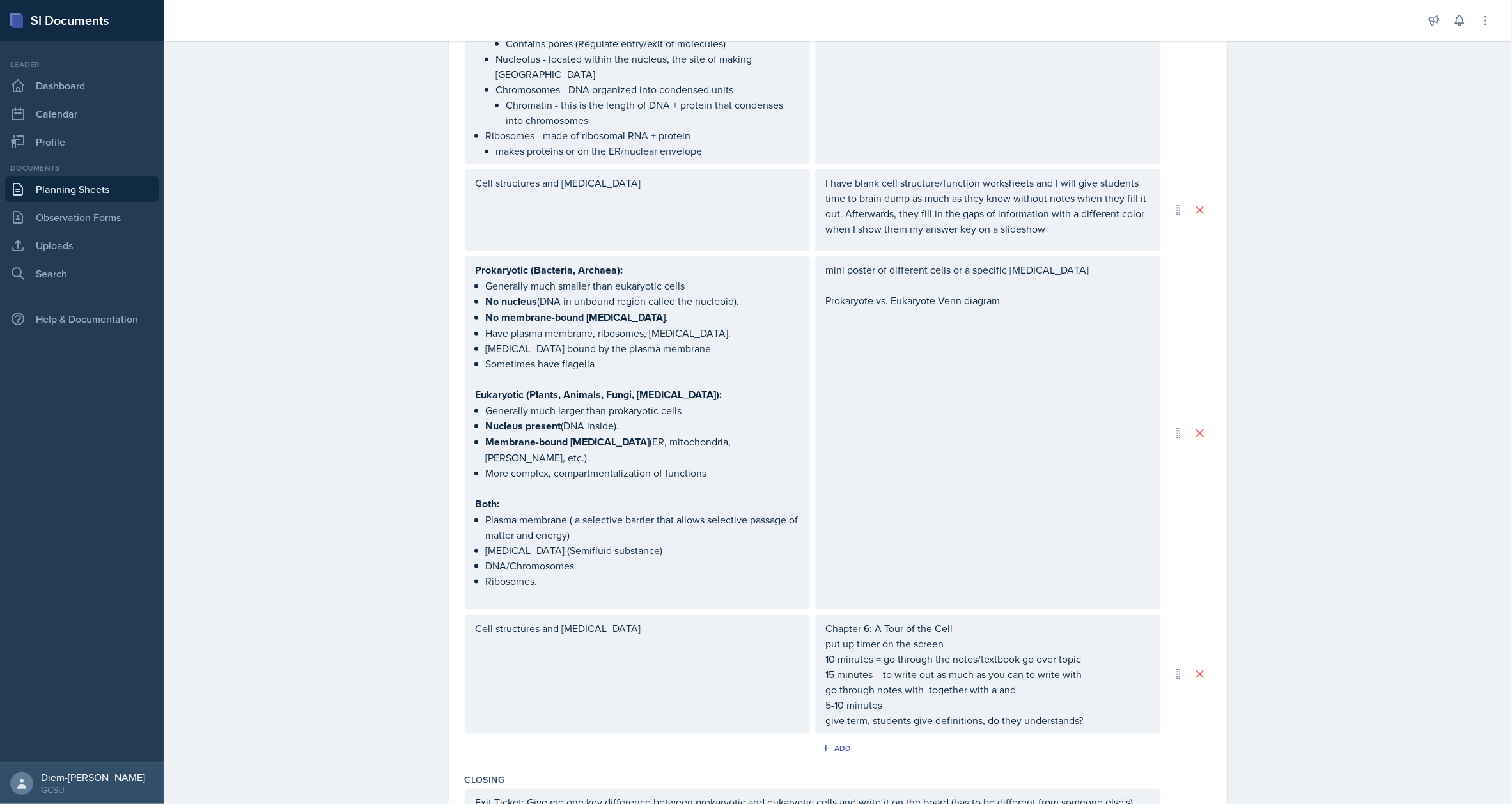
scroll to position [1211, 0]
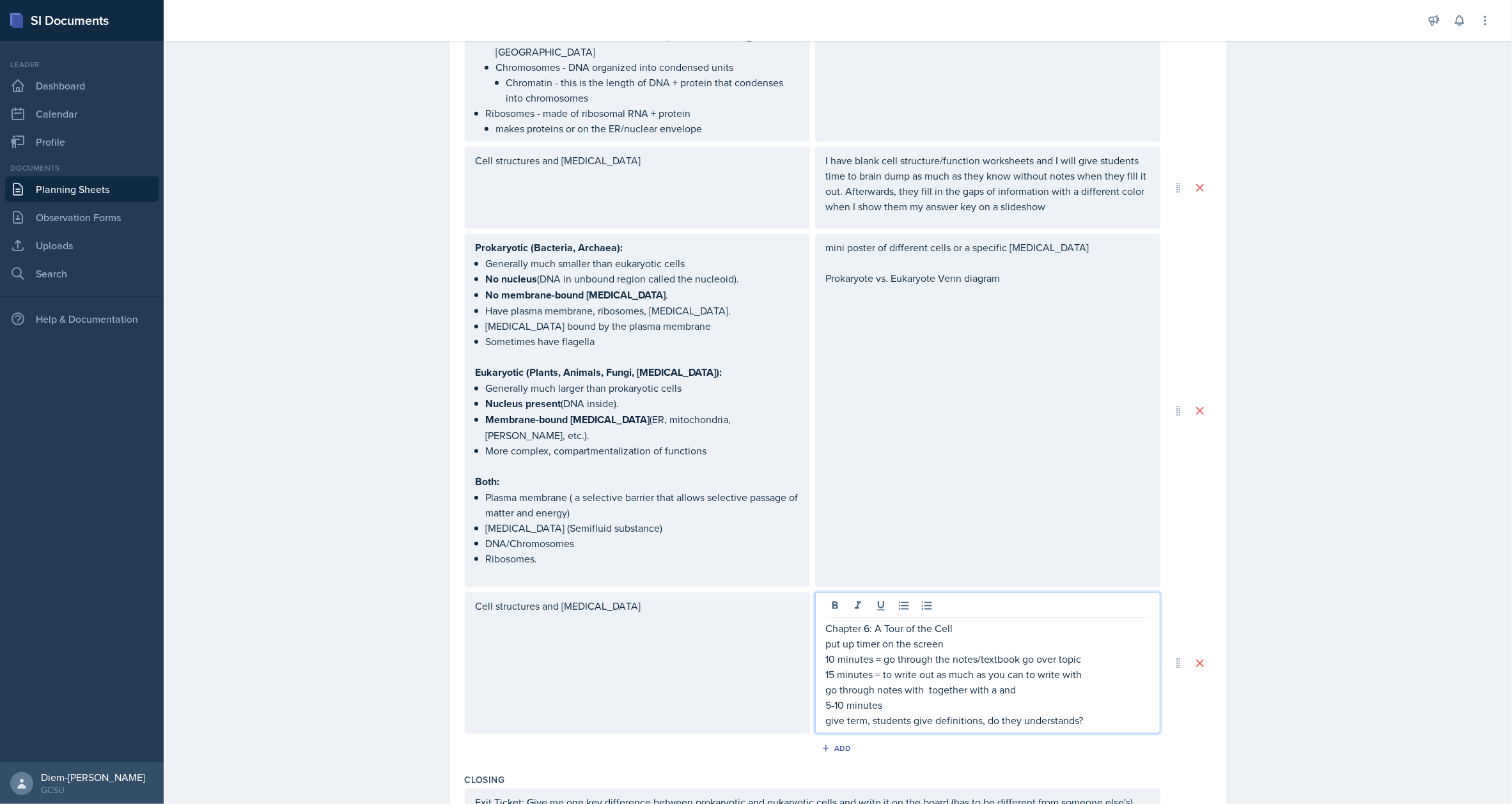
click at [1047, 667] on p "15 minutes = to write out as much as you can to write with" at bounding box center [988, 674] width 324 height 15
click at [1079, 667] on p "15 minutes = to write out as much as you can to write with" at bounding box center [988, 674] width 324 height 15
click at [1064, 652] on p "10 minutes = go through the notes/textbook go over topic" at bounding box center [988, 659] width 324 height 15
click at [1087, 652] on p "10 minutes = go through the notes/textbook go over topic" at bounding box center [988, 659] width 324 height 15
click at [956, 667] on p "15 minutes = to write out as much as you can to write with" at bounding box center [988, 674] width 324 height 15
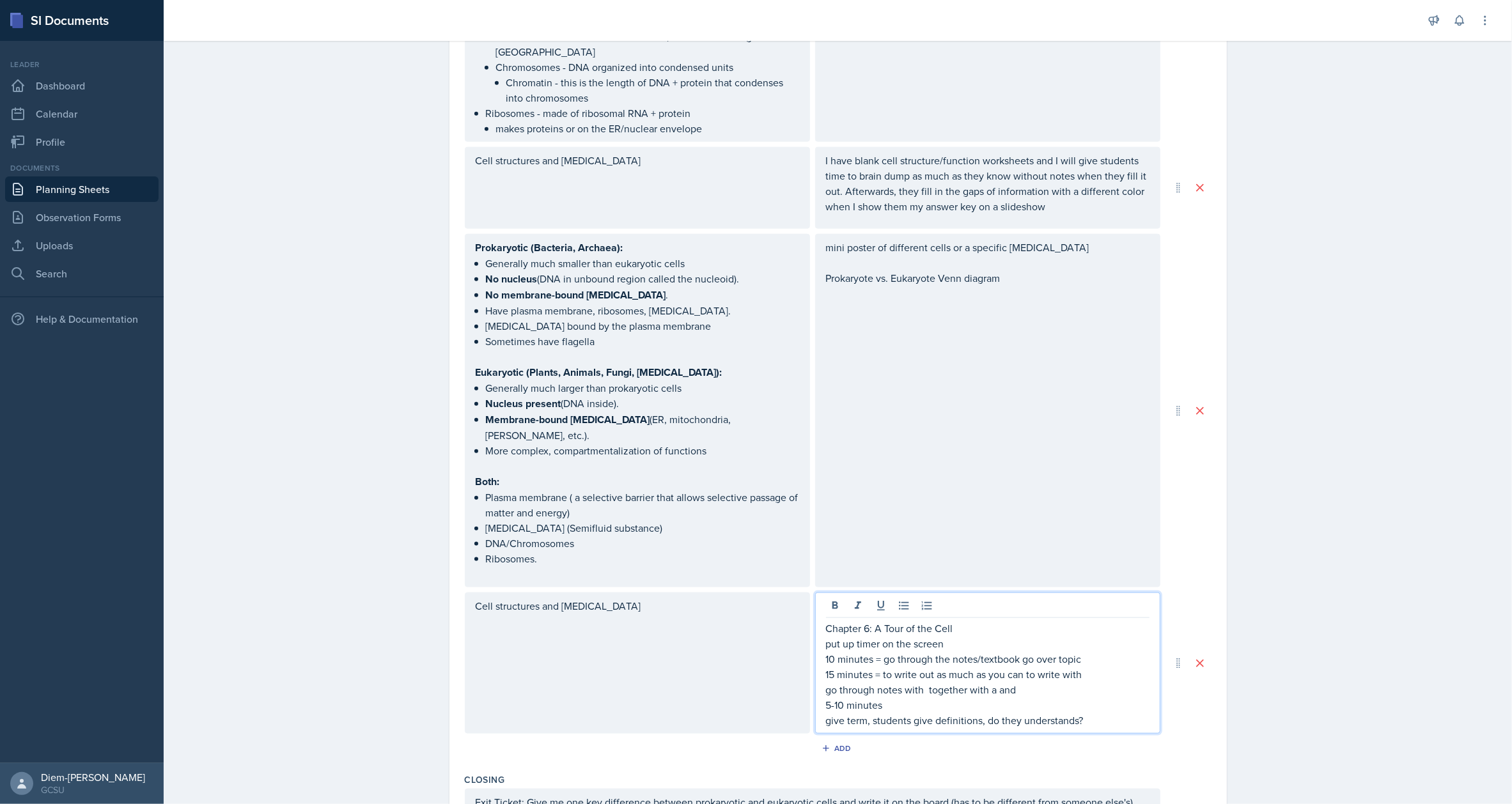
click at [1021, 667] on p "15 minutes = to write out as much as you can to write with" at bounding box center [988, 674] width 324 height 15
click at [1093, 667] on p "15 minutes = to write out as much as you can to write with" at bounding box center [988, 674] width 324 height 15
click at [830, 682] on p "go through notes with together with a and" at bounding box center [988, 690] width 324 height 15
click at [826, 682] on p "go through notes with together with a and" at bounding box center [988, 690] width 324 height 15
click at [1060, 667] on p "15 minutes = to write out as much as you can to write with" at bounding box center [988, 674] width 324 height 15
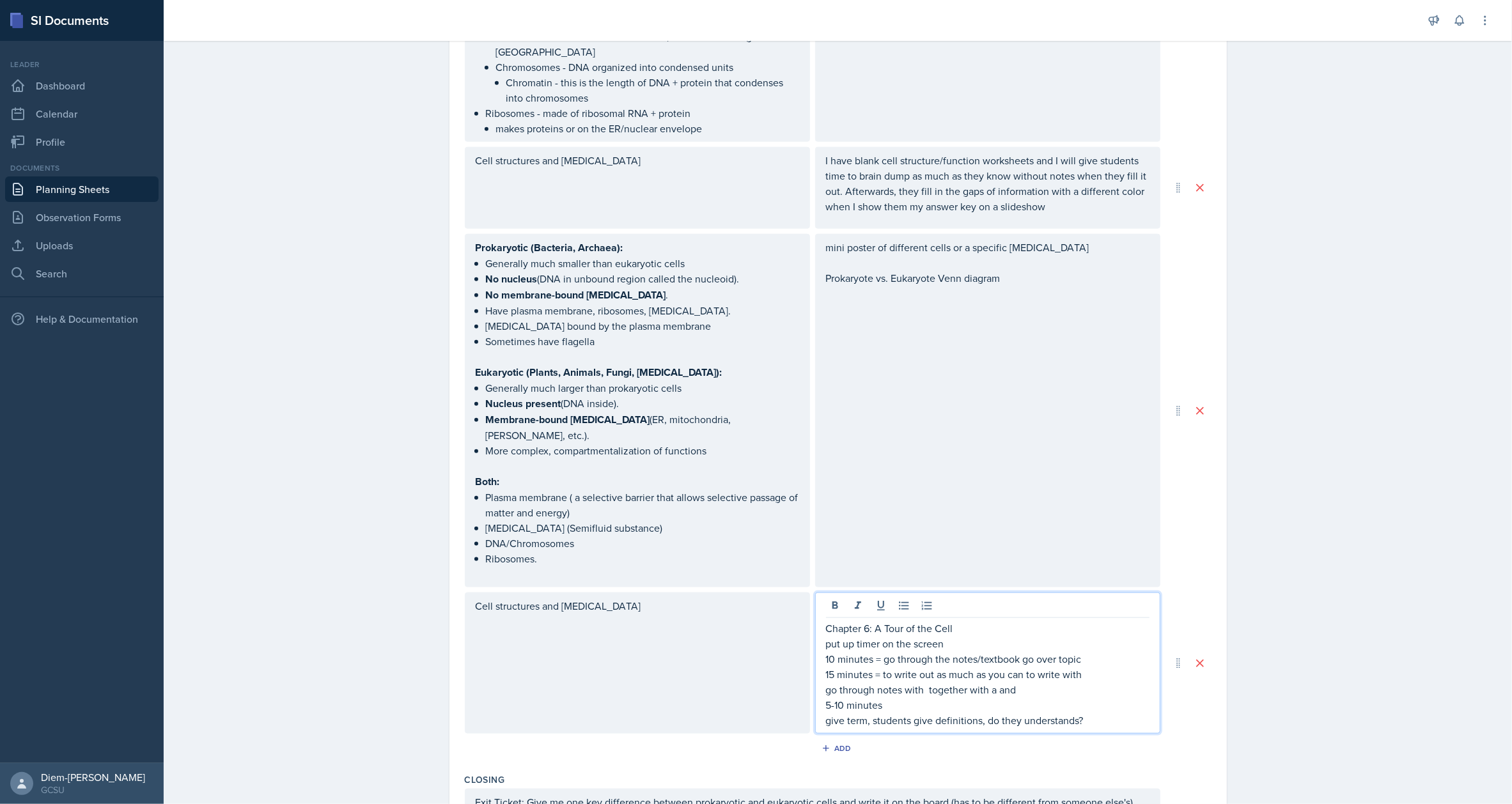
click at [889, 667] on p "15 minutes = to write out as much as you can to write with" at bounding box center [988, 674] width 324 height 15
click at [952, 667] on p "15 minutes = write out as much as you can to write with" at bounding box center [988, 674] width 324 height 15
click at [978, 667] on p "15 minutes = write out as much as you can to write with" at bounding box center [988, 674] width 324 height 15
click at [994, 667] on p "15 minutes = write out as much as you can to write with" at bounding box center [988, 674] width 324 height 15
click at [1011, 667] on p "15 minutes = write out as much as you can to write with" at bounding box center [988, 674] width 324 height 15
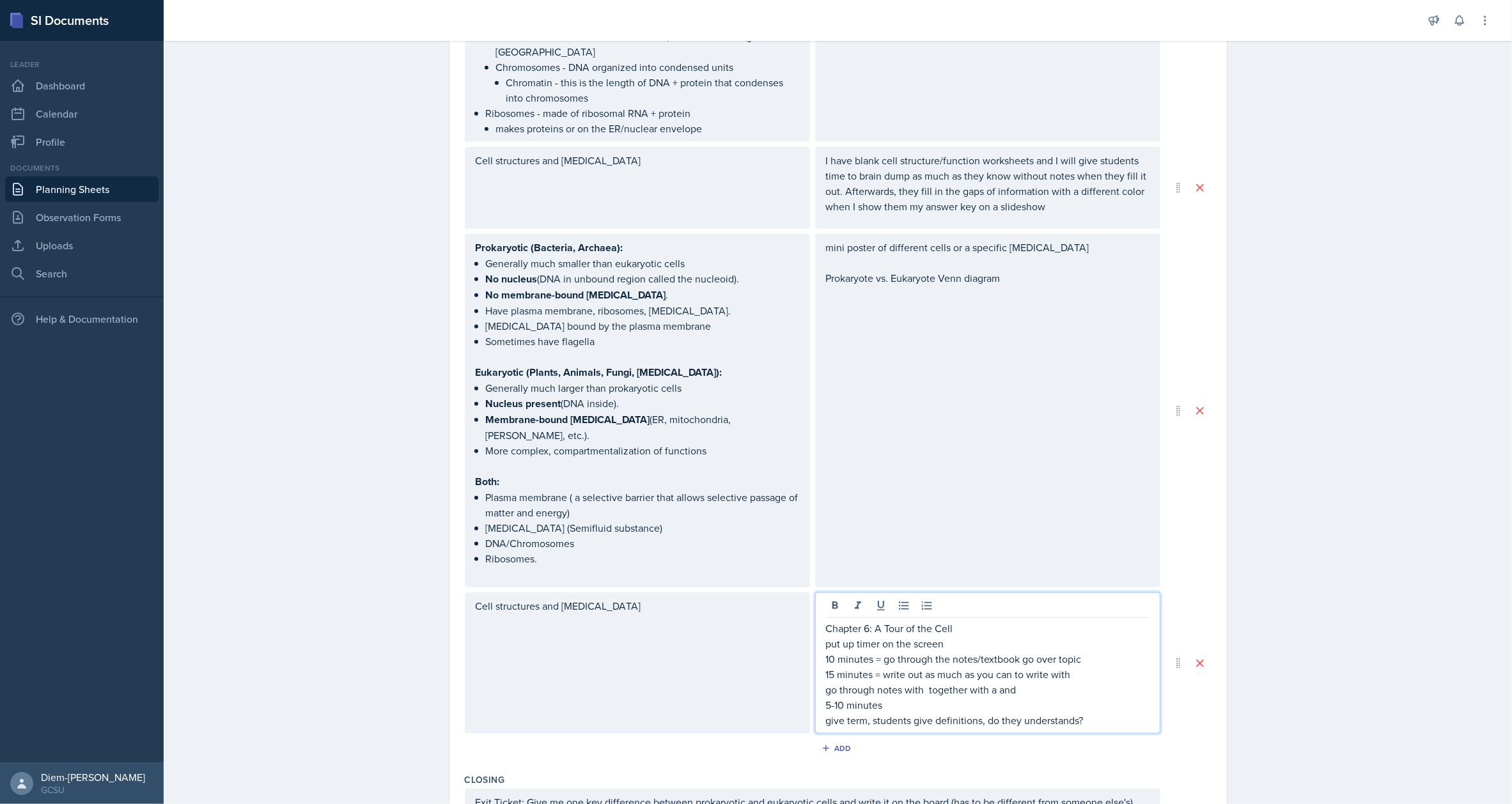
click at [885, 652] on p "10 minutes = go through the notes/textbook go over topic" at bounding box center [988, 659] width 324 height 15
click at [1036, 652] on p "10 minutes = go through the notes/textbook go over topic" at bounding box center [988, 659] width 324 height 15
click at [1067, 652] on p "10 minutes = go through the notes/textbook go over topic" at bounding box center [988, 659] width 324 height 15
click at [1084, 652] on p "10 minutes = go through the notes/textbook go over topic" at bounding box center [988, 659] width 324 height 15
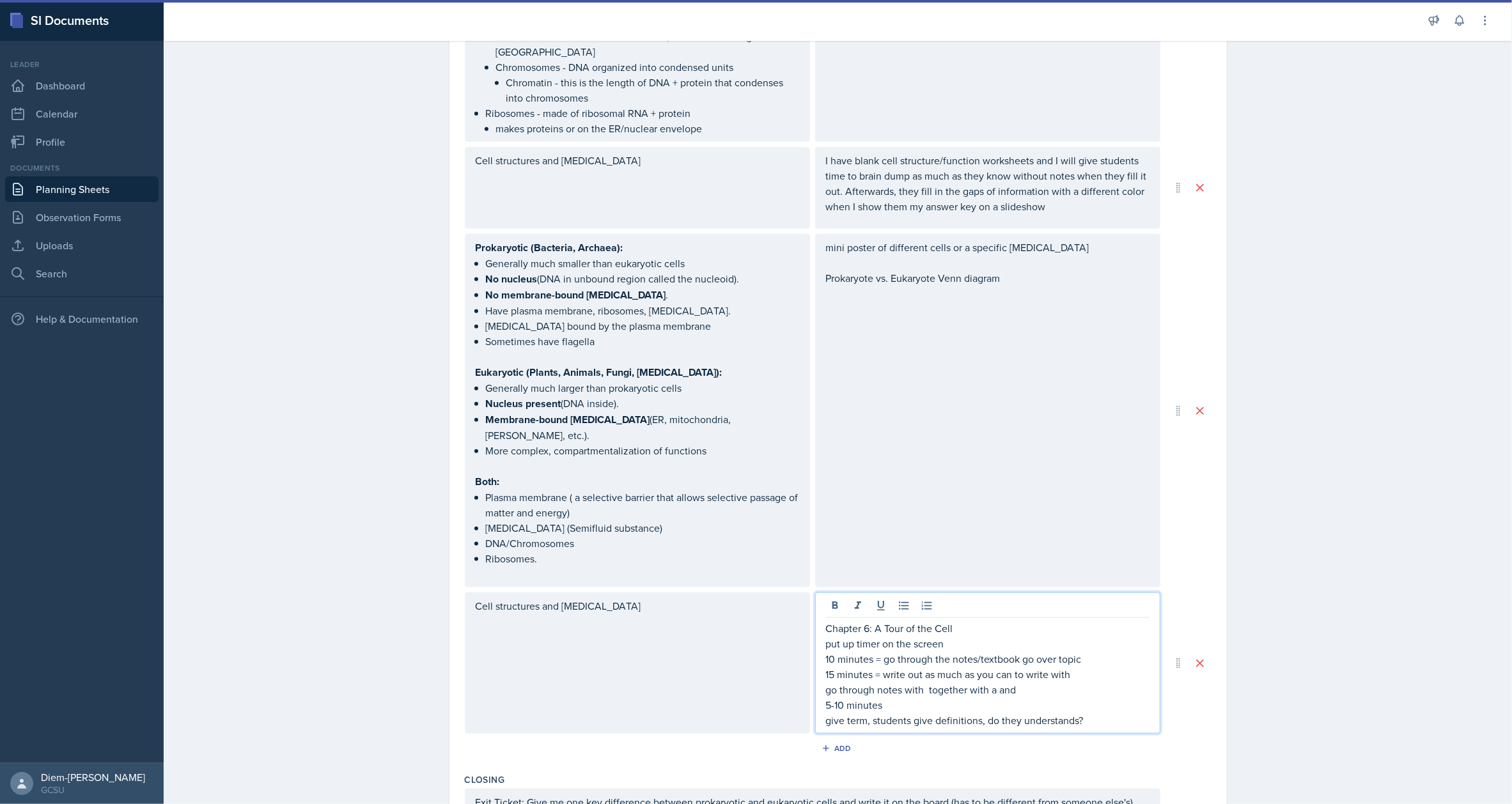
click at [1077, 652] on p "10 minutes = go through the notes/textbook go over topic" at bounding box center [988, 659] width 324 height 15
click at [888, 697] on p "5-10 minutes" at bounding box center [988, 705] width 324 height 15
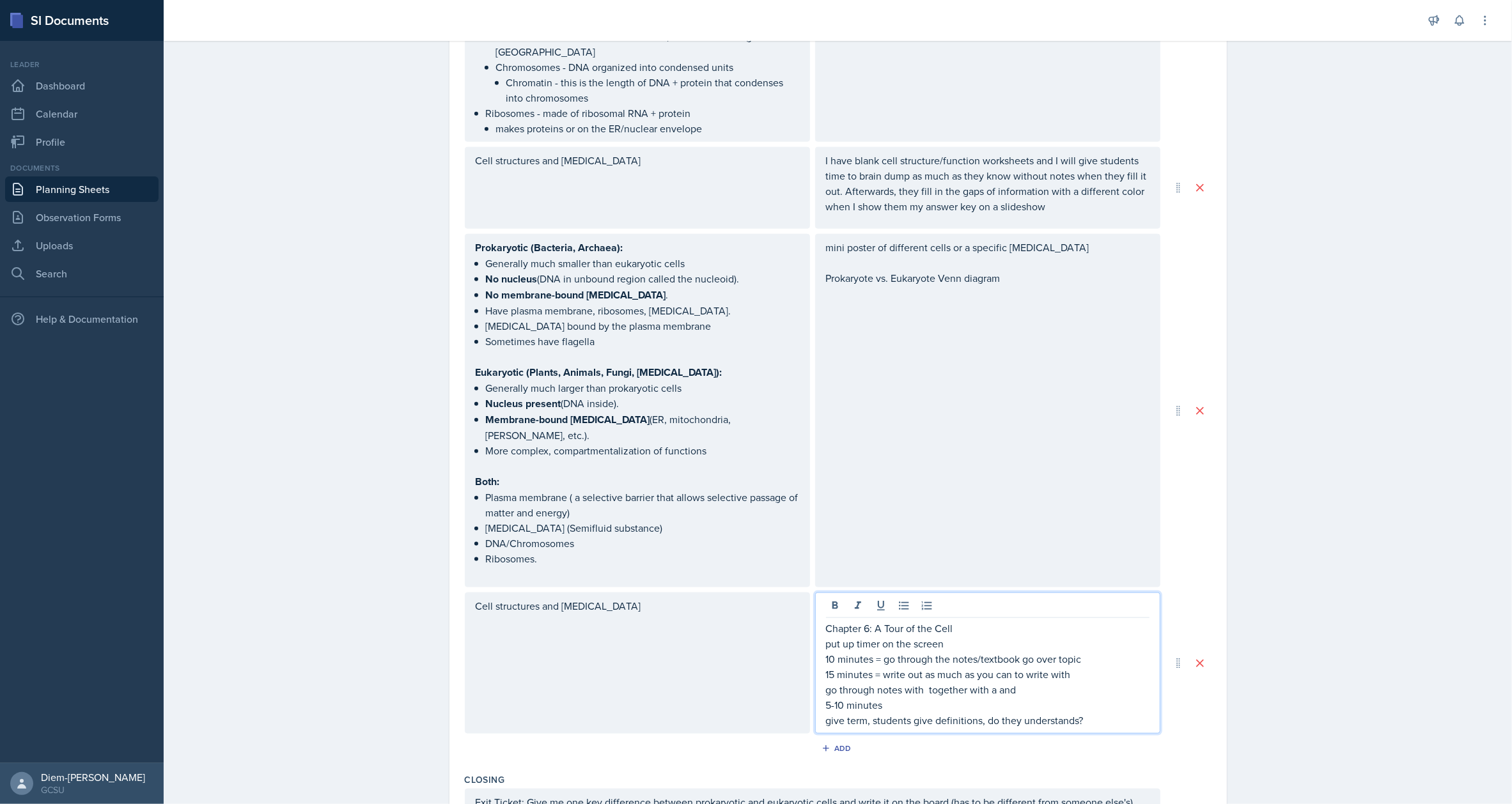
click at [834, 667] on p "15 minutes = write out as much as you can to write with" at bounding box center [988, 674] width 324 height 15
click at [876, 682] on p "go through notes with together with a and" at bounding box center [988, 690] width 324 height 15
click at [937, 667] on p "15 minutes = write out as much as you can to write with" at bounding box center [988, 674] width 324 height 15
click at [1026, 667] on p "15 minutes = write out as much as you can to write with" at bounding box center [988, 674] width 324 height 15
click at [971, 667] on p "15 minutes = write out as much as you can to write with" at bounding box center [988, 674] width 324 height 15
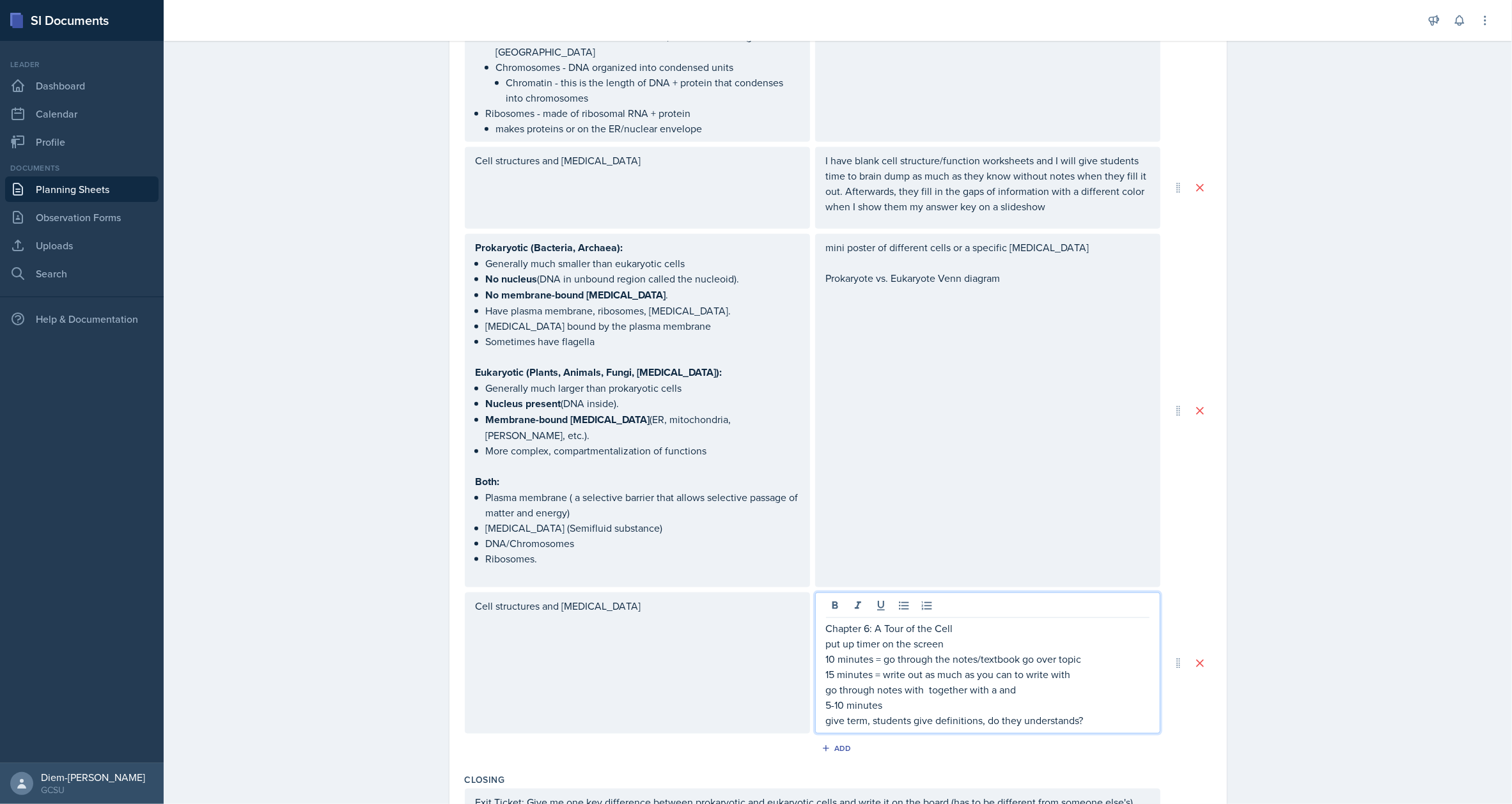
click at [1023, 667] on p "15 minutes = write out as much as you can to write with" at bounding box center [988, 674] width 324 height 15
click at [1051, 667] on p "15 minutes = write out as much as you can to write with" at bounding box center [988, 674] width 324 height 15
click at [1049, 667] on p "15 minutes = write out as much as you can to write with" at bounding box center [988, 674] width 324 height 15
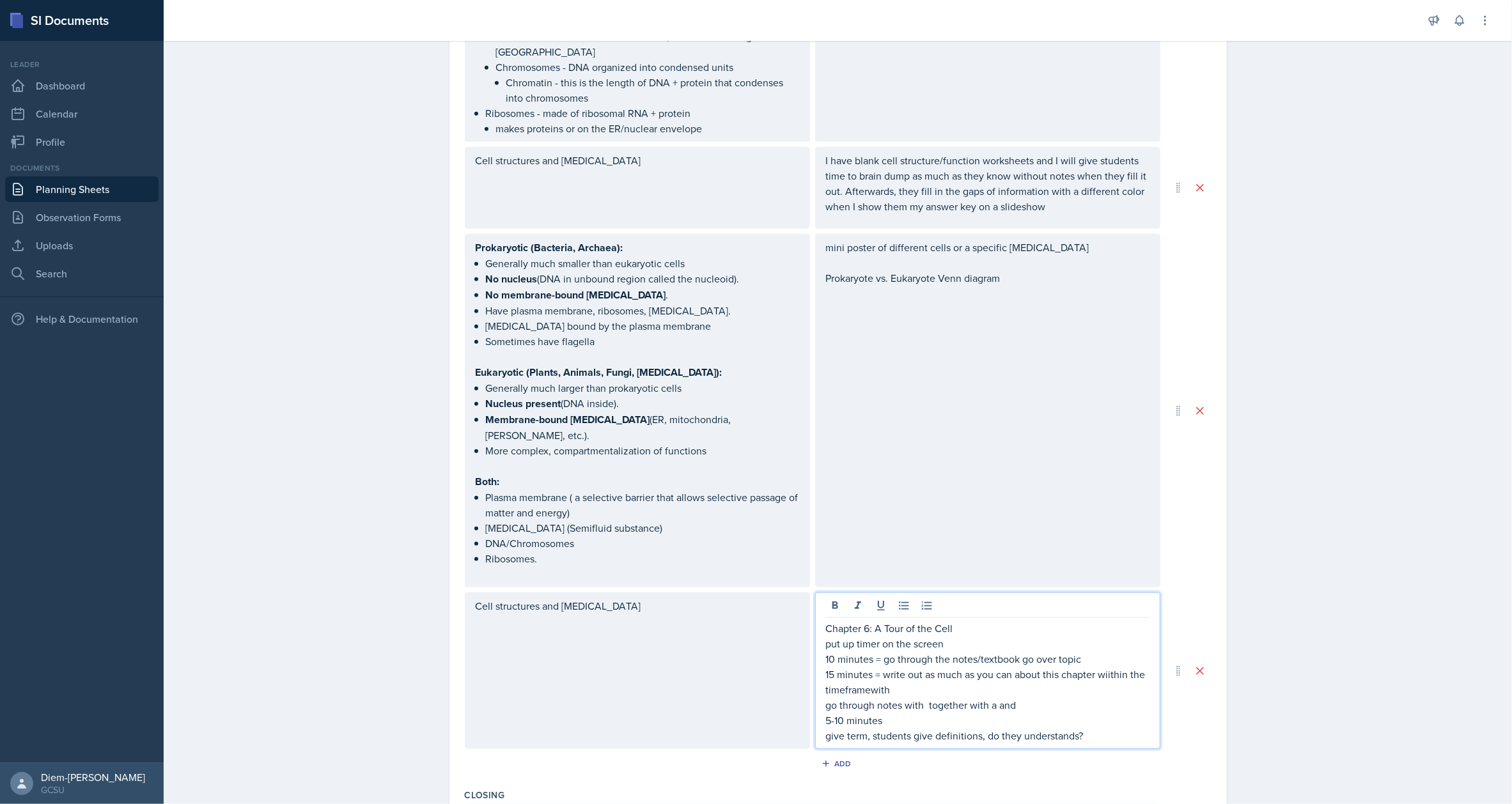
click at [1113, 667] on p "15 minutes = write out as much as you can about this chapter wiithin the timefr…" at bounding box center [988, 682] width 324 height 30
click at [1107, 667] on p "15 minutes = write out as much as you can about this chapter wiithin the timefr…" at bounding box center [988, 682] width 324 height 30
click at [854, 667] on p "15 minutes = write out as much as you can about this chapter within the timefra…" at bounding box center [988, 682] width 324 height 30
click at [856, 667] on p "15 minutes = write out as much as you can about this chapter within the timefra…" at bounding box center [988, 682] width 324 height 30
click at [867, 667] on p "15 minutes = write out as much as you can about this chapter within the timefra…" at bounding box center [988, 682] width 324 height 30
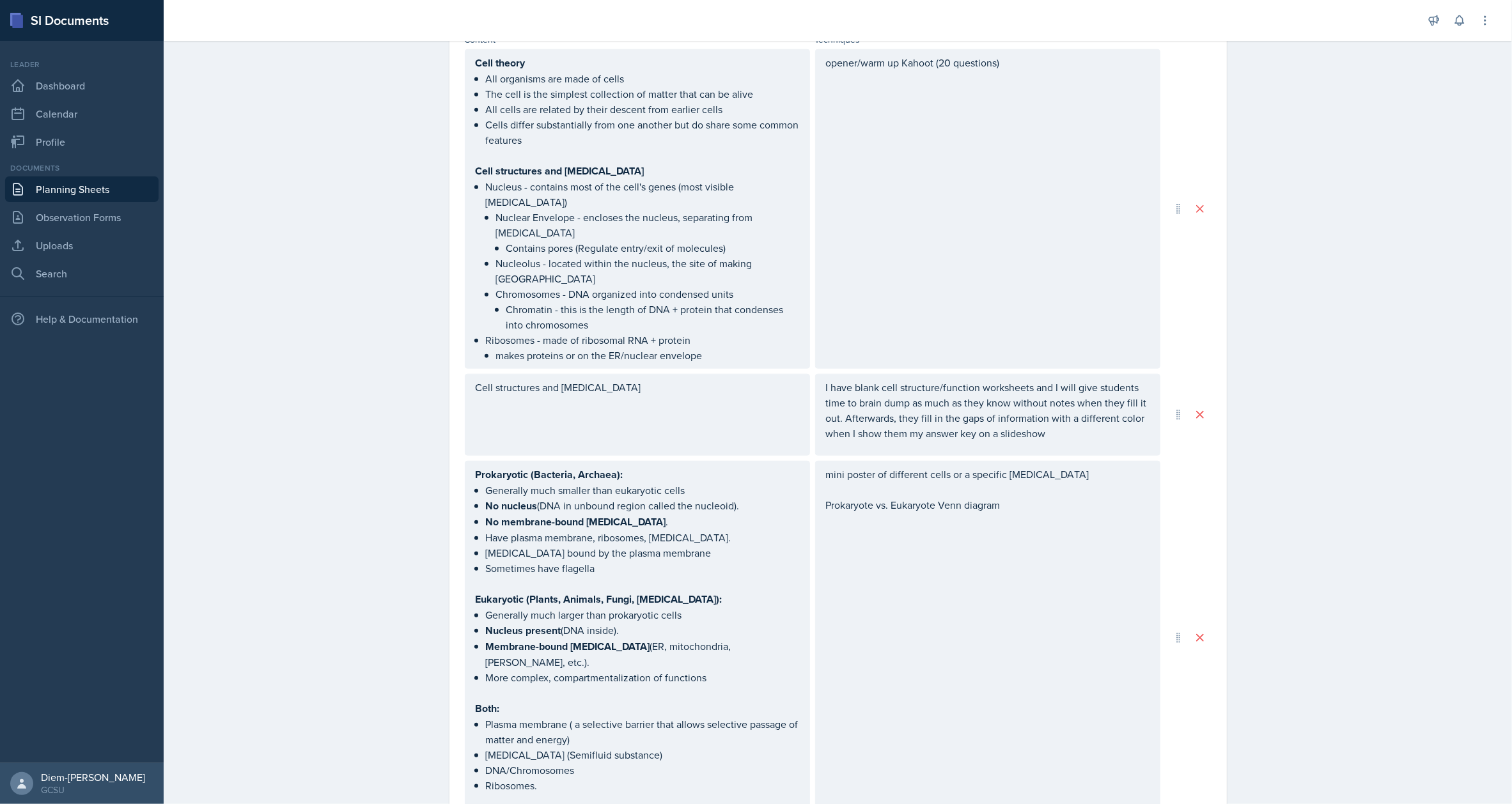
scroll to position [955, 0]
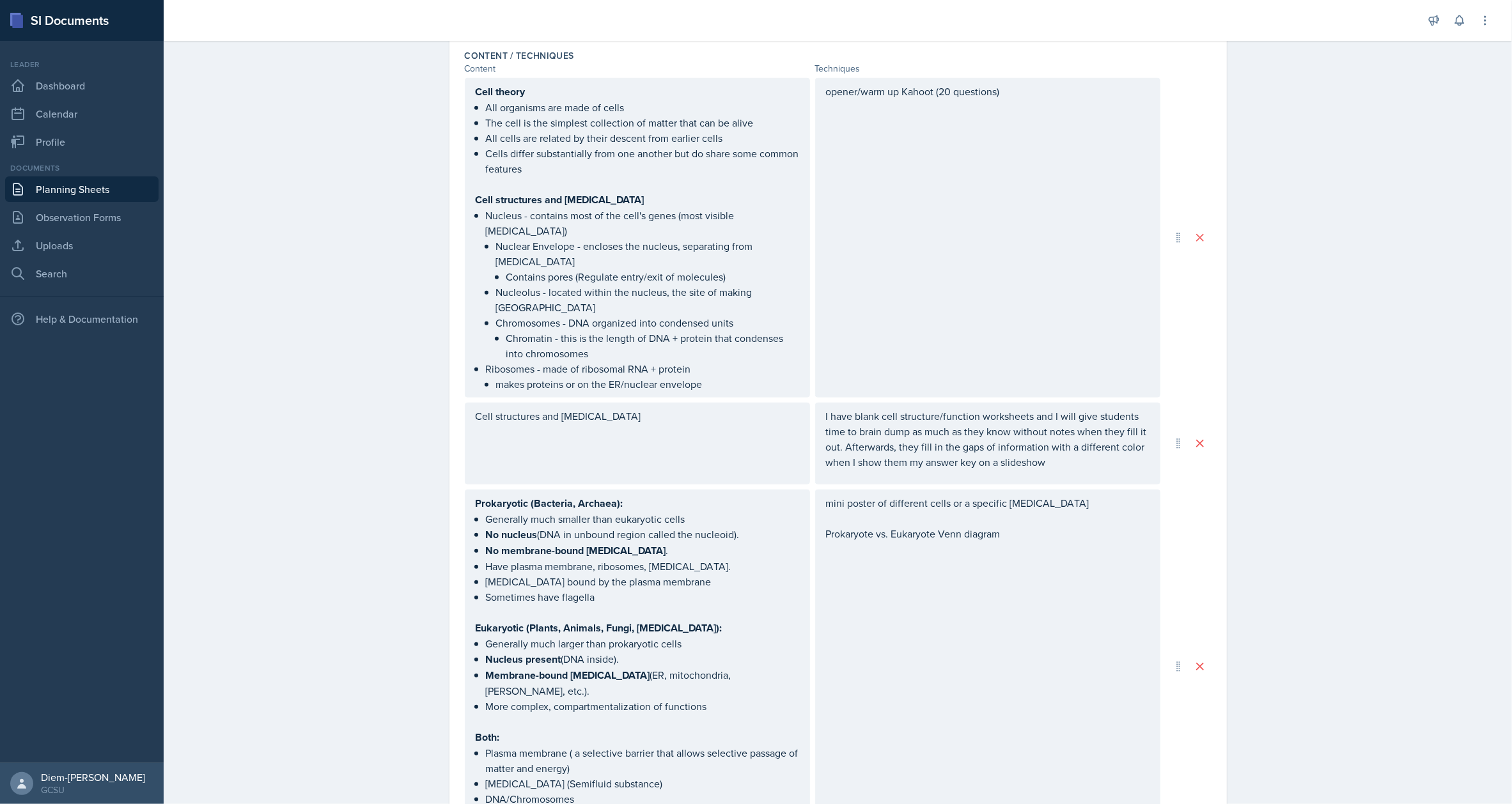
click at [579, 668] on strong "Membrane-bound organelles" at bounding box center [568, 675] width 164 height 14
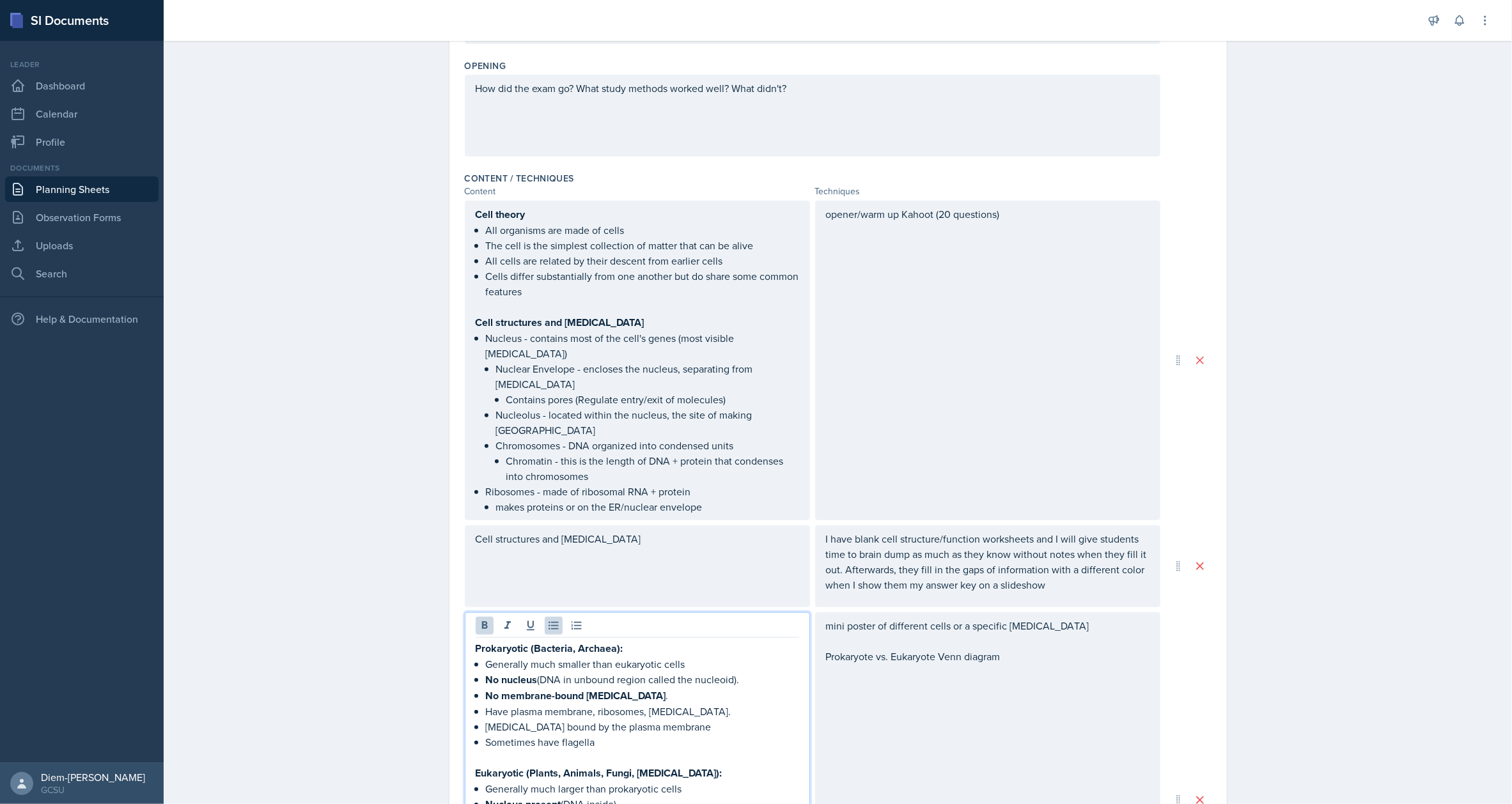
scroll to position [807, 0]
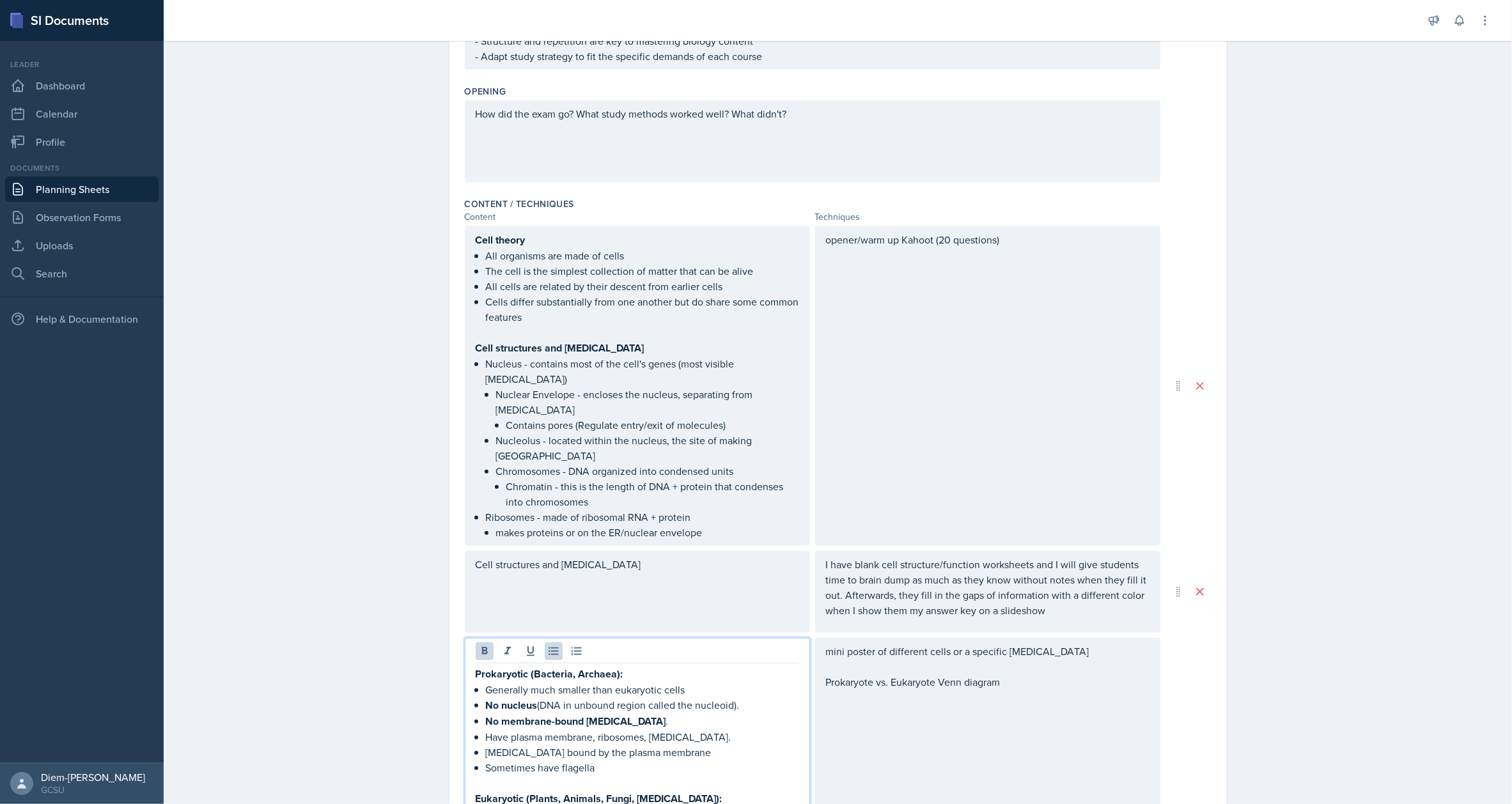
click at [656, 552] on div "Cell structures and organelles" at bounding box center [638, 592] width 346 height 82
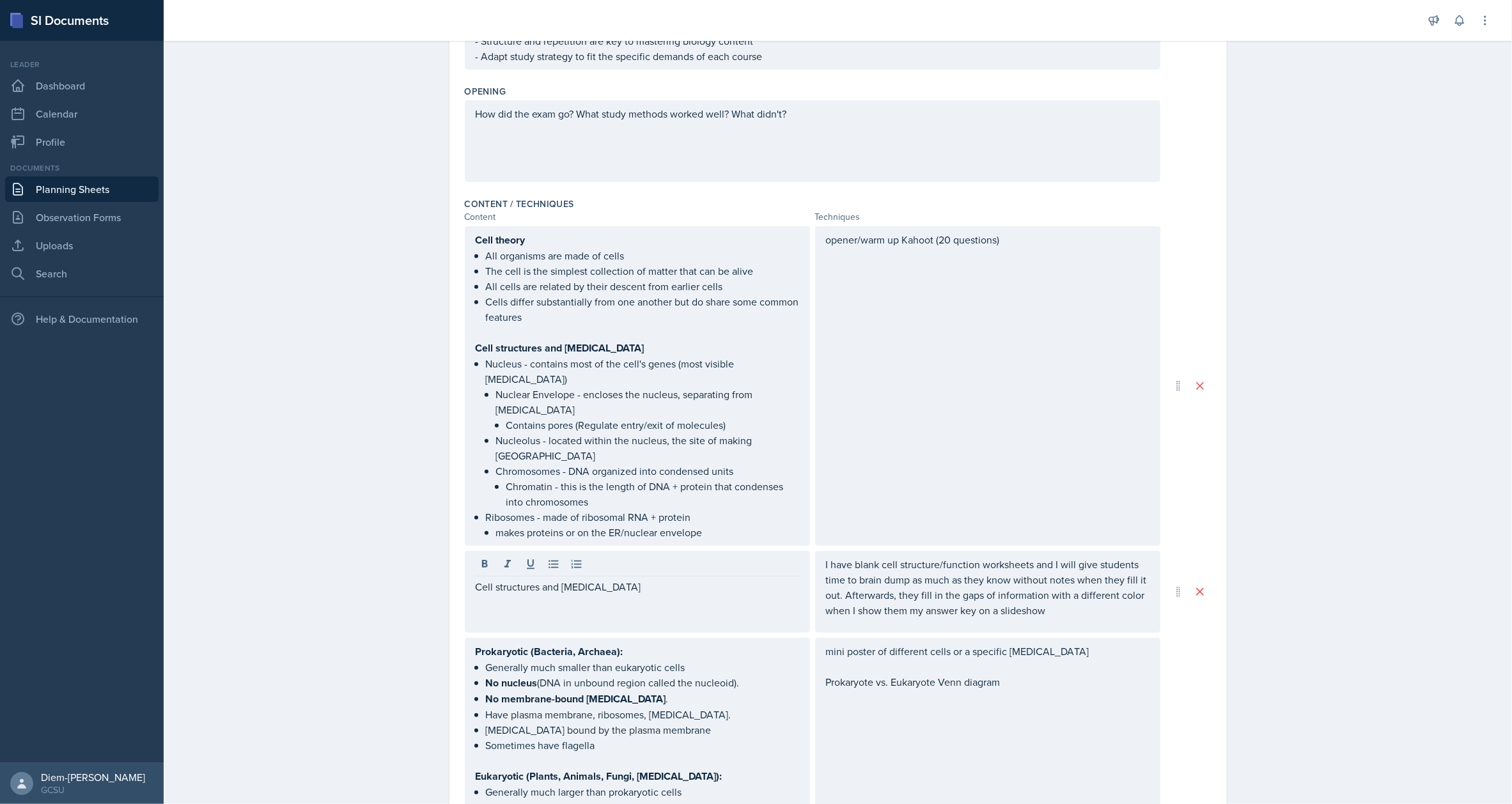
drag, startPoint x: 648, startPoint y: 555, endPoint x: 501, endPoint y: 565, distance: 147.3
click at [407, 560] on div "Planning Sheets Sep 23rd, 2025 Planning Sheet Date September 23rd, 2025 Septemb…" at bounding box center [838, 337] width 1349 height 2219
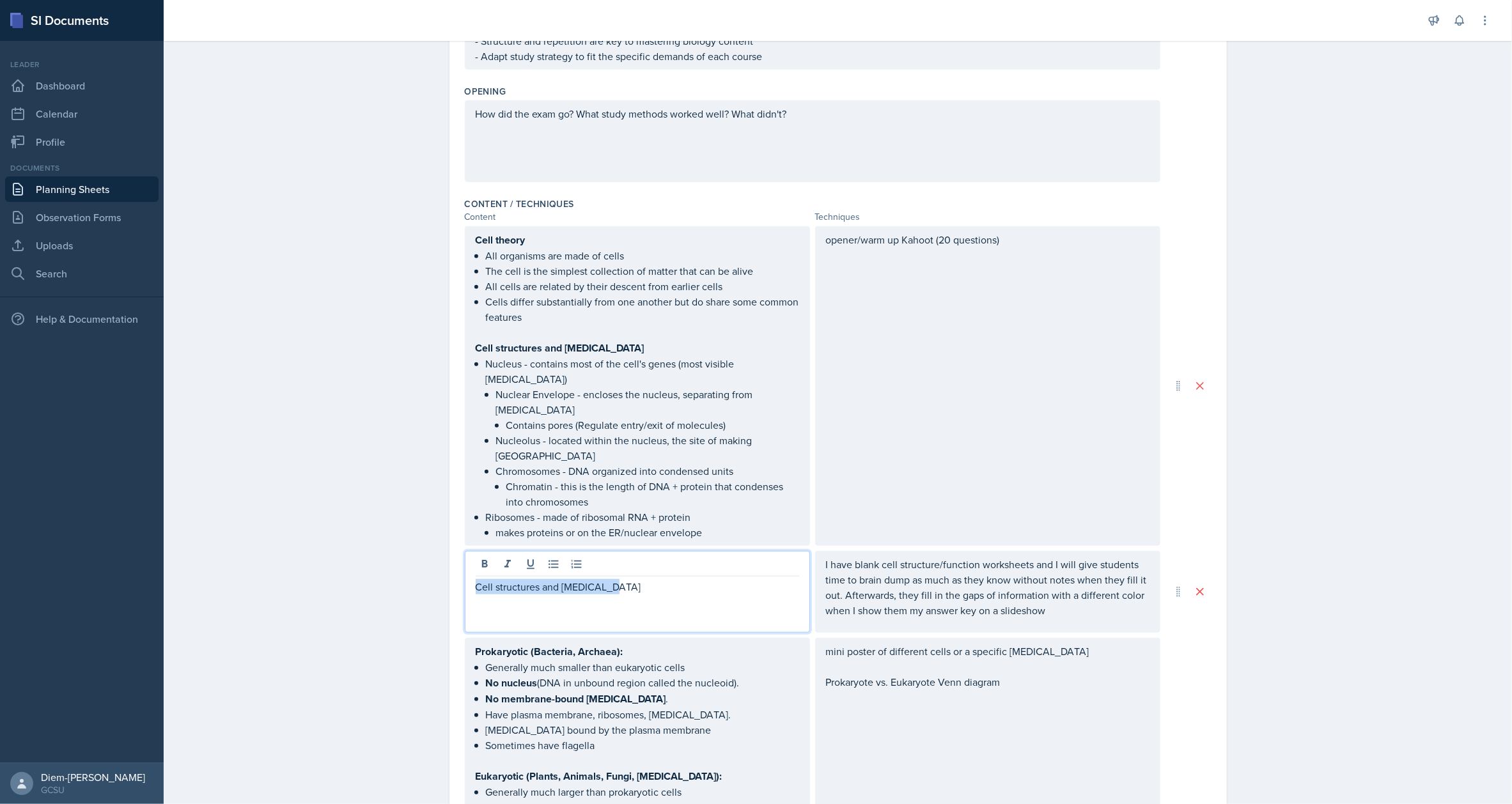
drag, startPoint x: 629, startPoint y: 552, endPoint x: 415, endPoint y: 568, distance: 214.6
click at [415, 568] on div "Planning Sheets Sep 23rd, 2025 Planning Sheet Date September 23rd, 2025 Septemb…" at bounding box center [838, 337] width 1349 height 2219
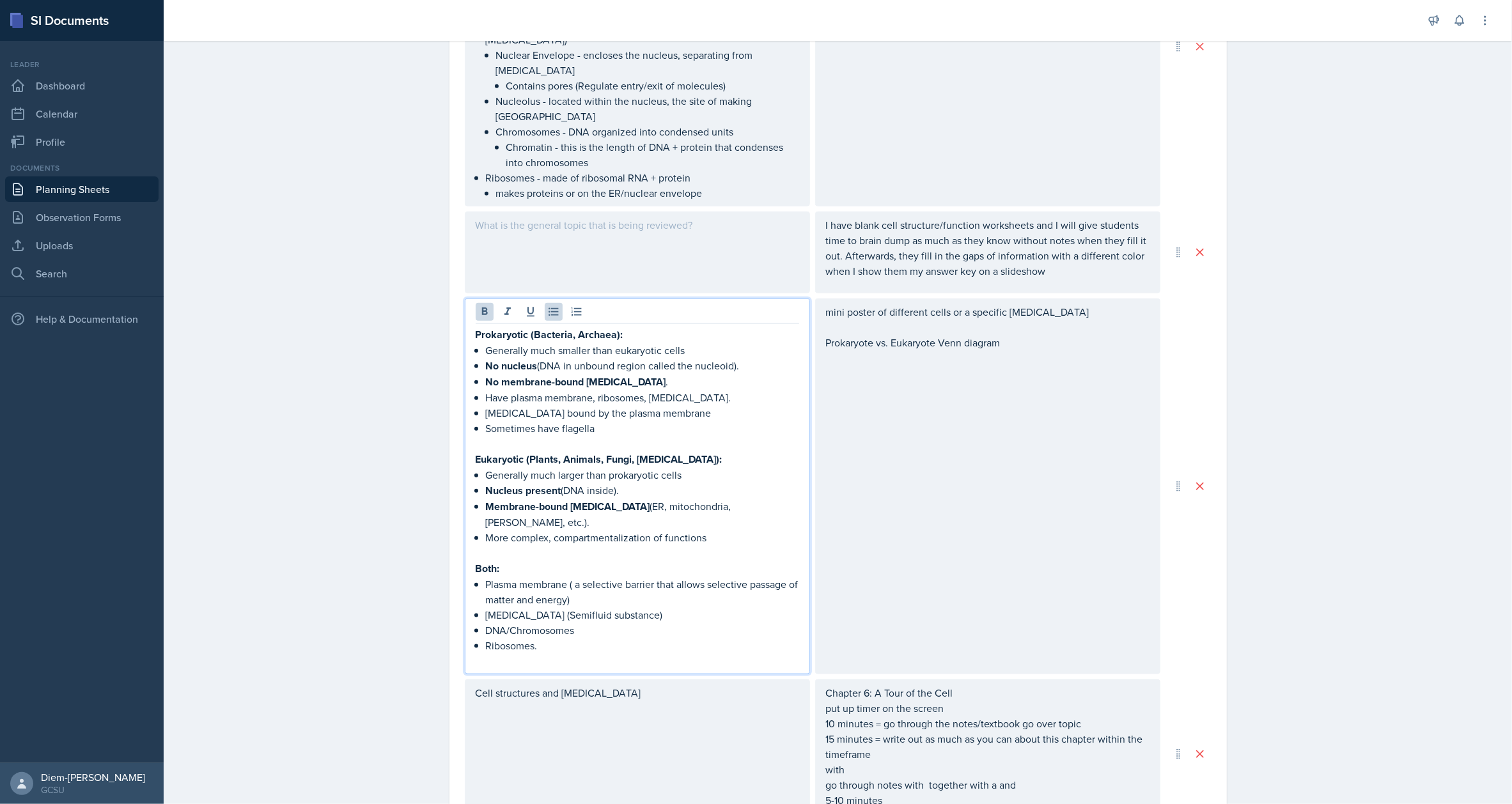
scroll to position [1147, 0]
click at [695, 622] on p "DNA/Chromosomes" at bounding box center [643, 629] width 313 height 15
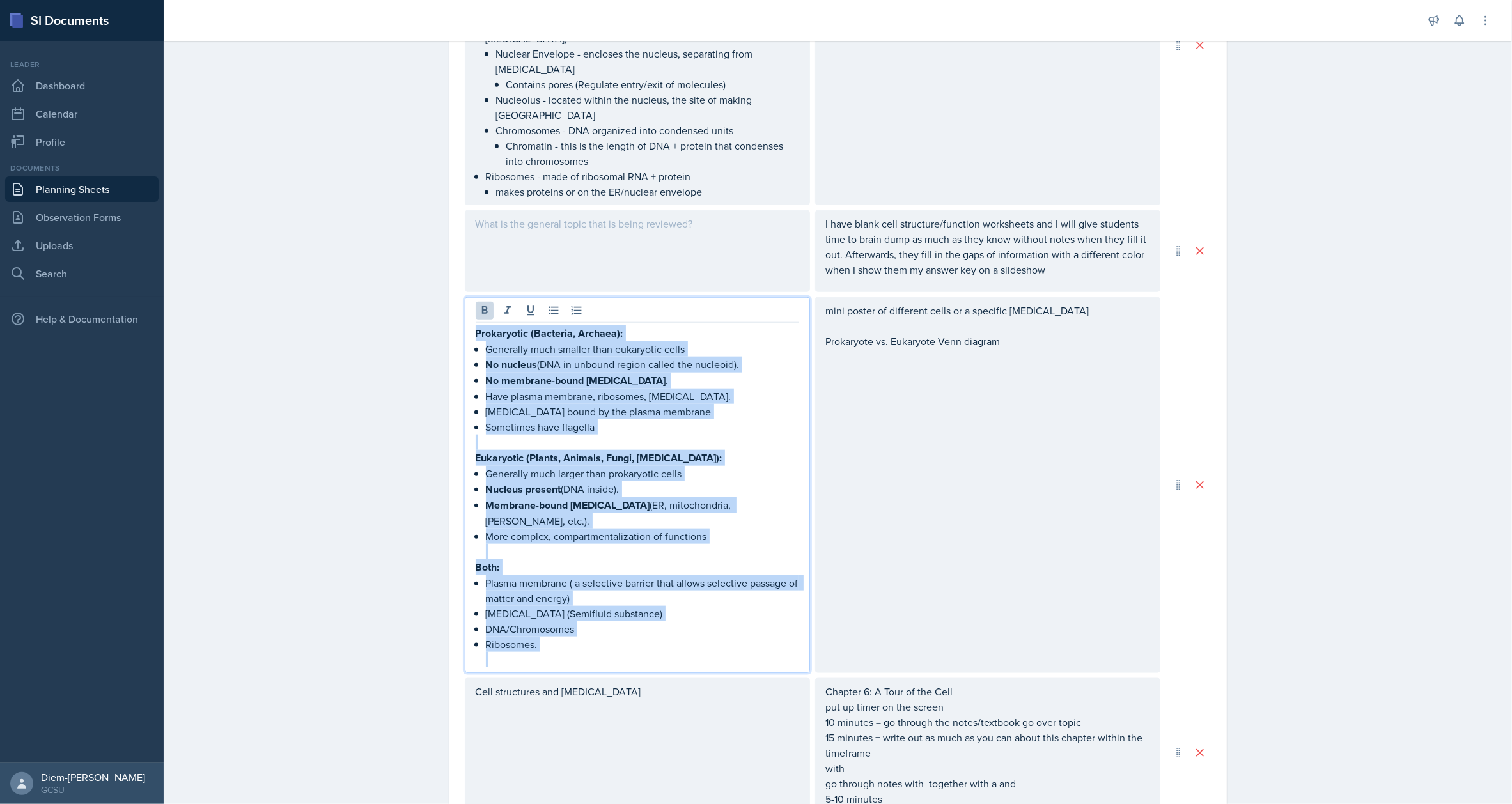
drag, startPoint x: 562, startPoint y: 614, endPoint x: 413, endPoint y: 308, distance: 340.3
click at [413, 308] on div "Planning Sheets Sep 23rd, 2025 Planning Sheet Date September 23rd, 2025 Septemb…" at bounding box center [838, 8] width 1349 height 2241
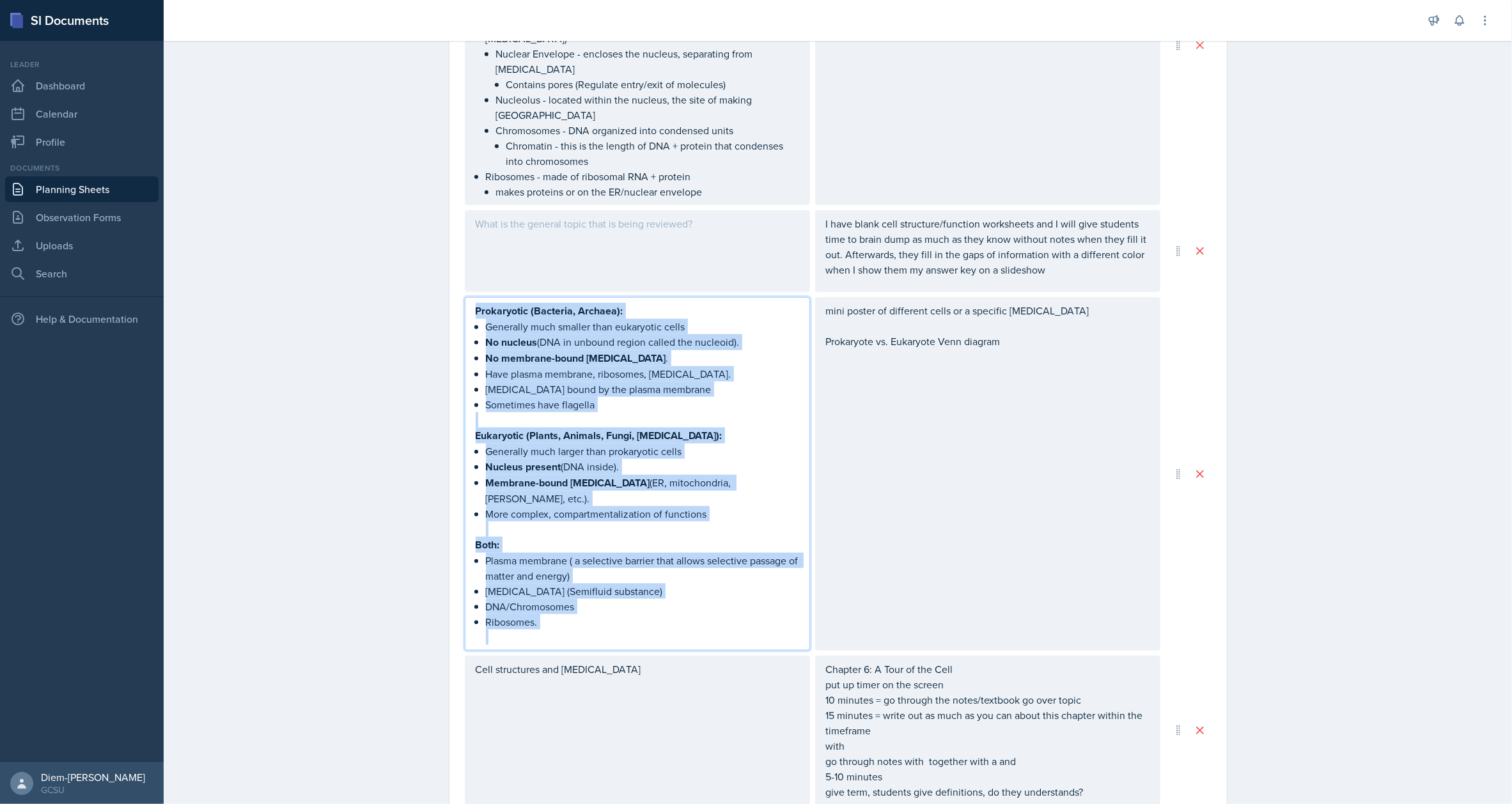
scroll to position [1125, 0]
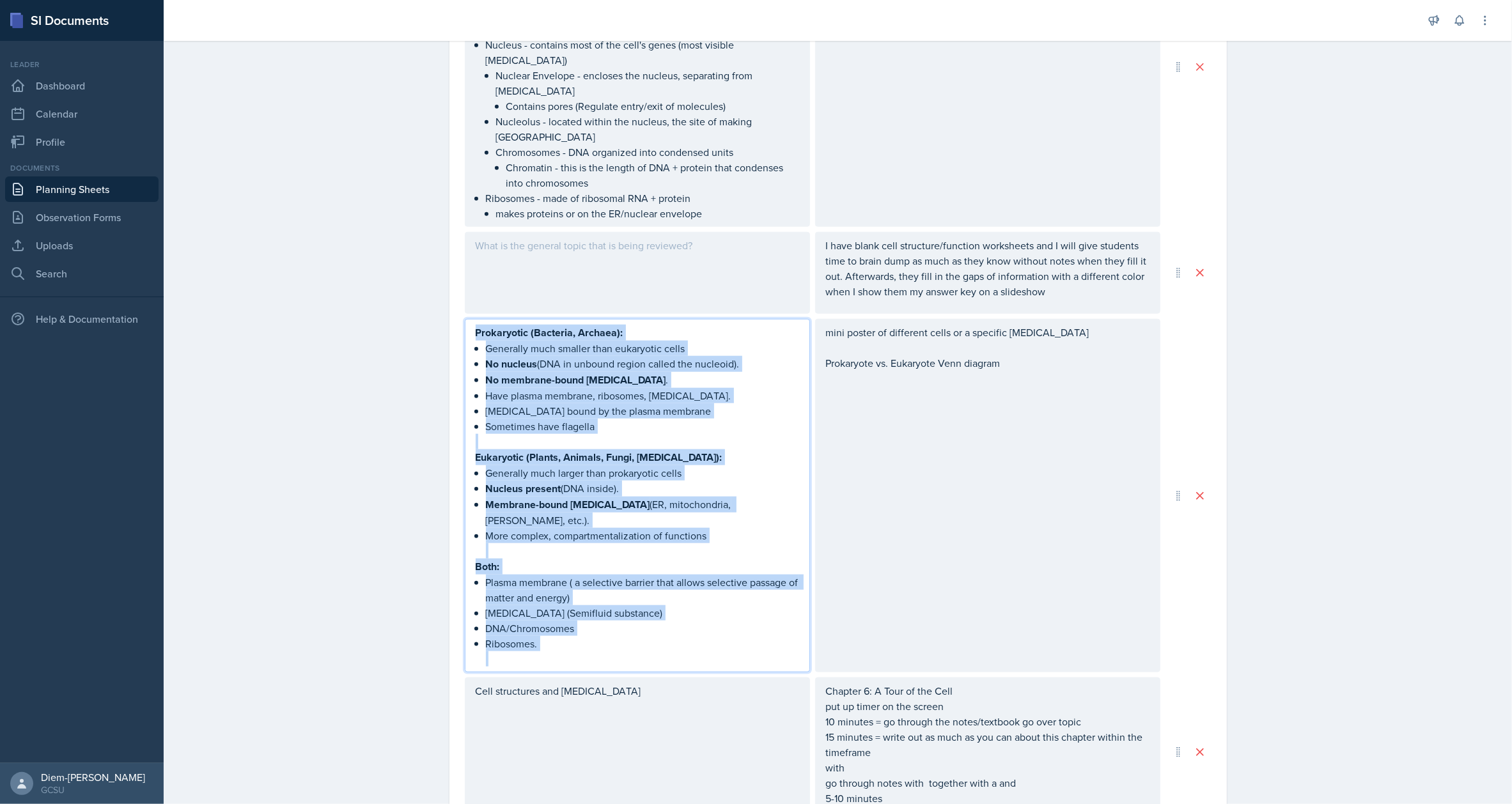
copy div "Prokaryotic (Bacteria, Archaea): Generally much smaller than eukaryotic cells N…"
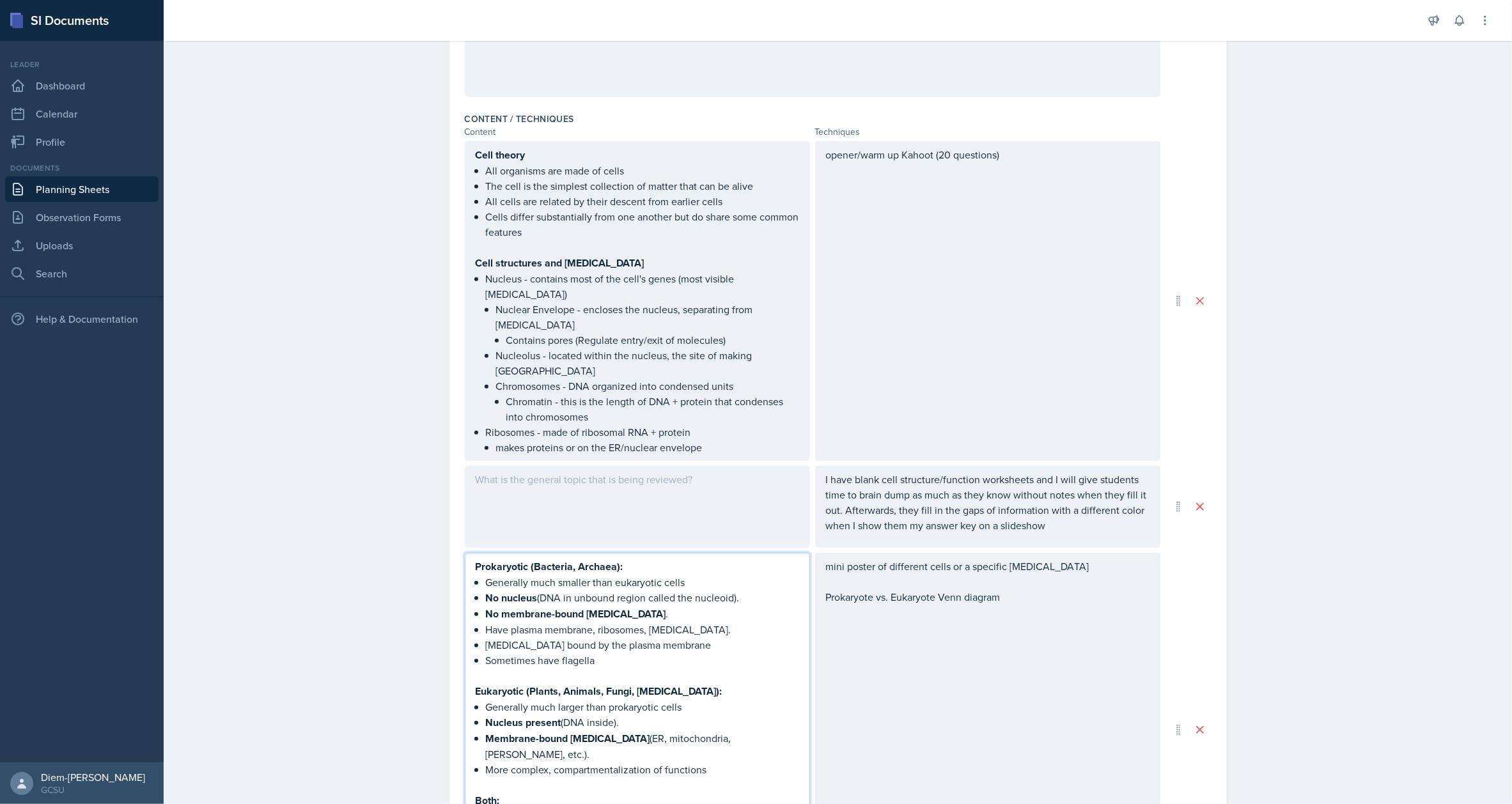
click at [653, 502] on p at bounding box center [638, 495] width 324 height 15
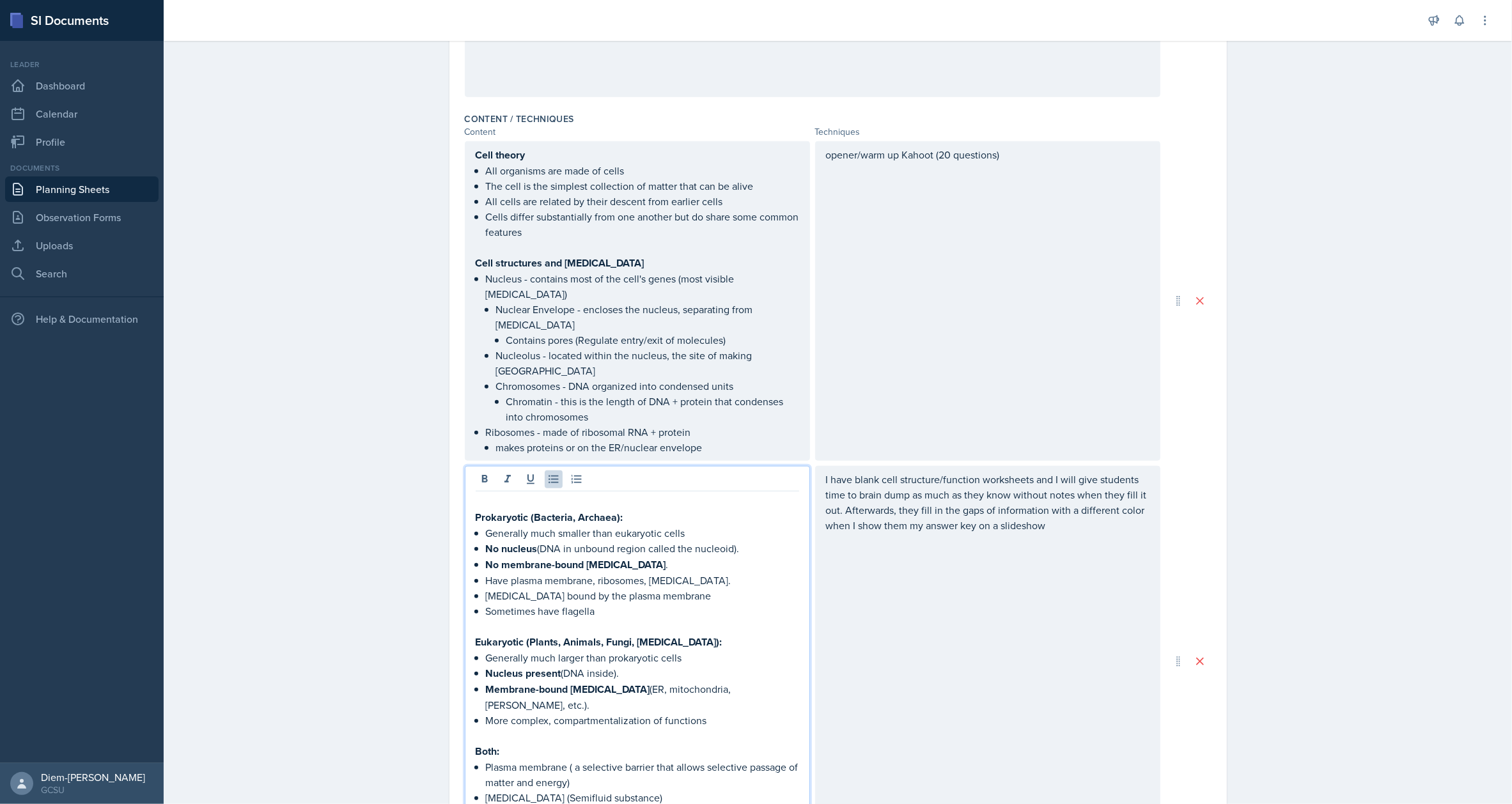
scroll to position [903, 0]
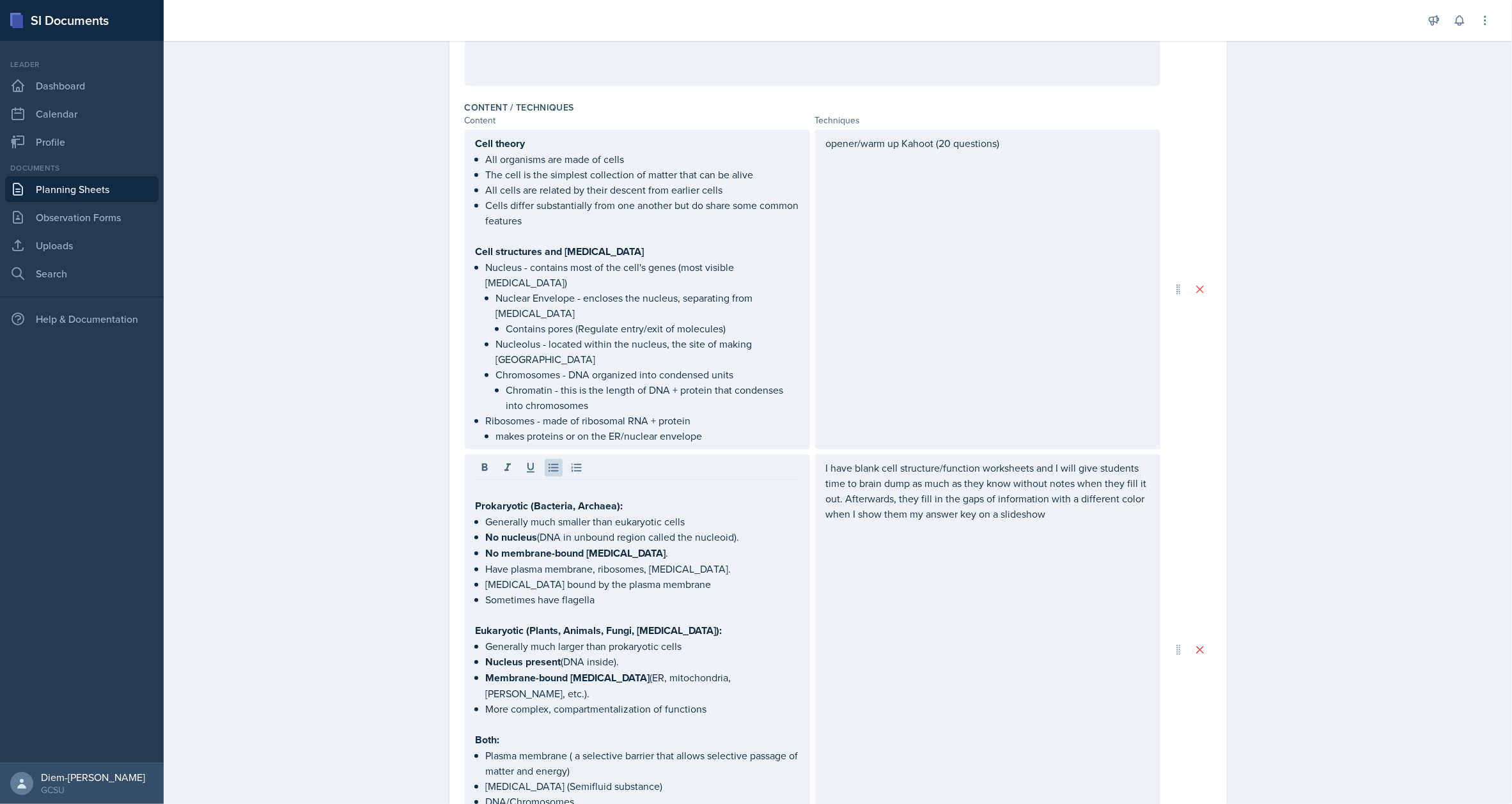
click at [465, 486] on div "Prokaryotic (Bacteria, Archaea): Generally much smaller than eukaryotic cells N…" at bounding box center [638, 651] width 346 height 391
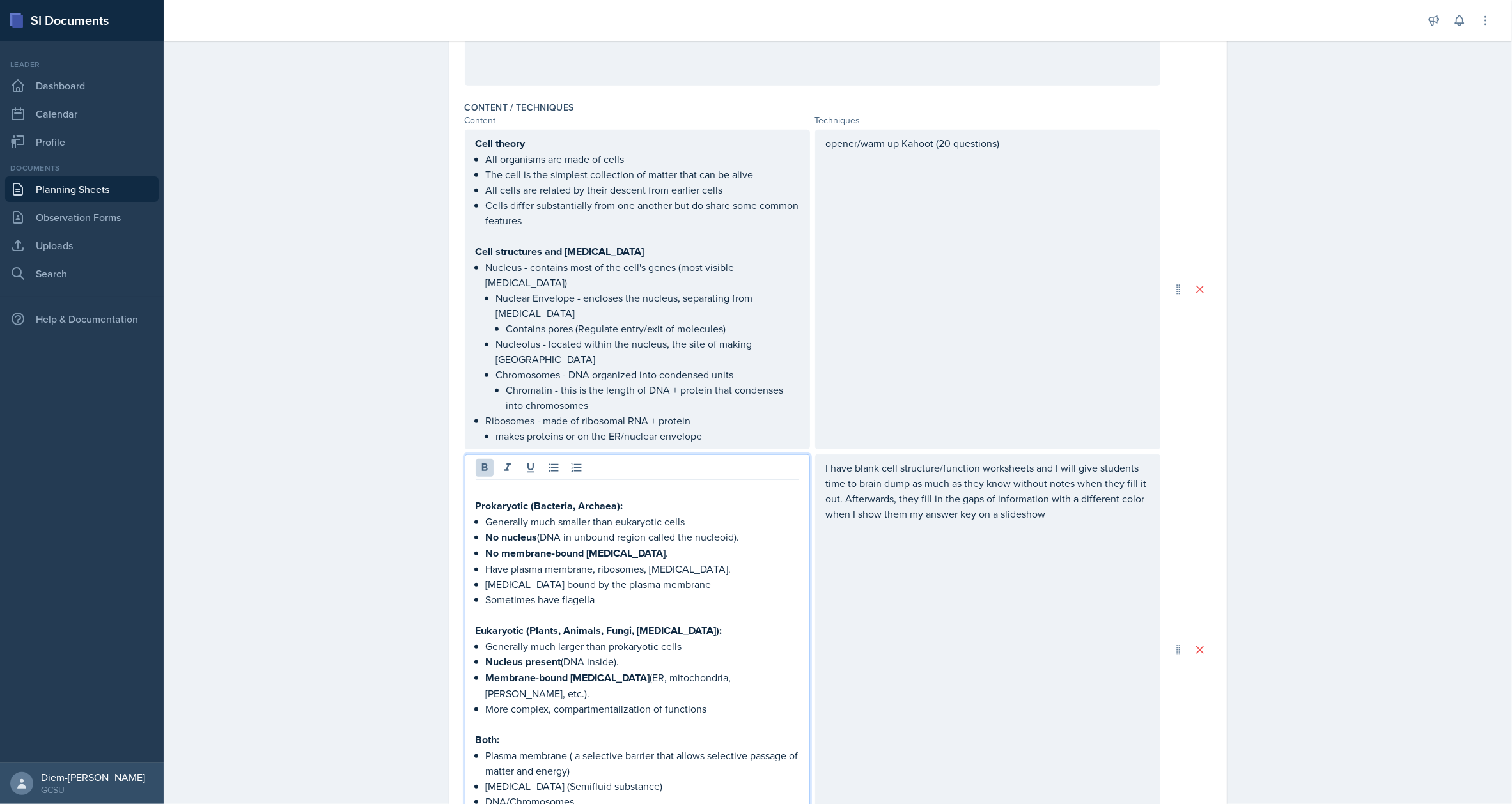
click at [476, 499] on strong "Prokaryotic (Bacteria, Archaea):" at bounding box center [550, 506] width 147 height 14
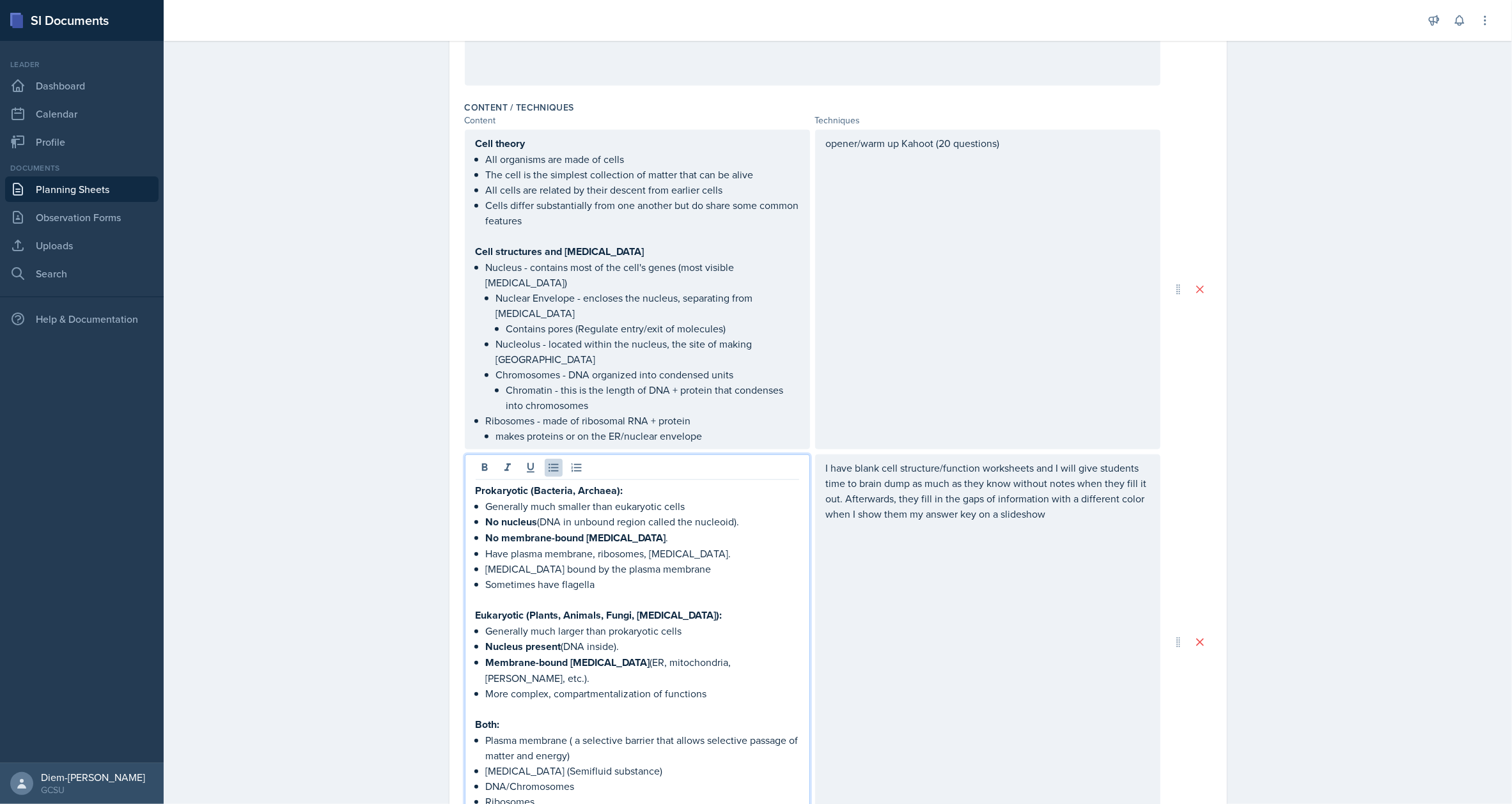
click at [567, 562] on p "Cytoplasm bound by the plasma membrane" at bounding box center [643, 569] width 313 height 15
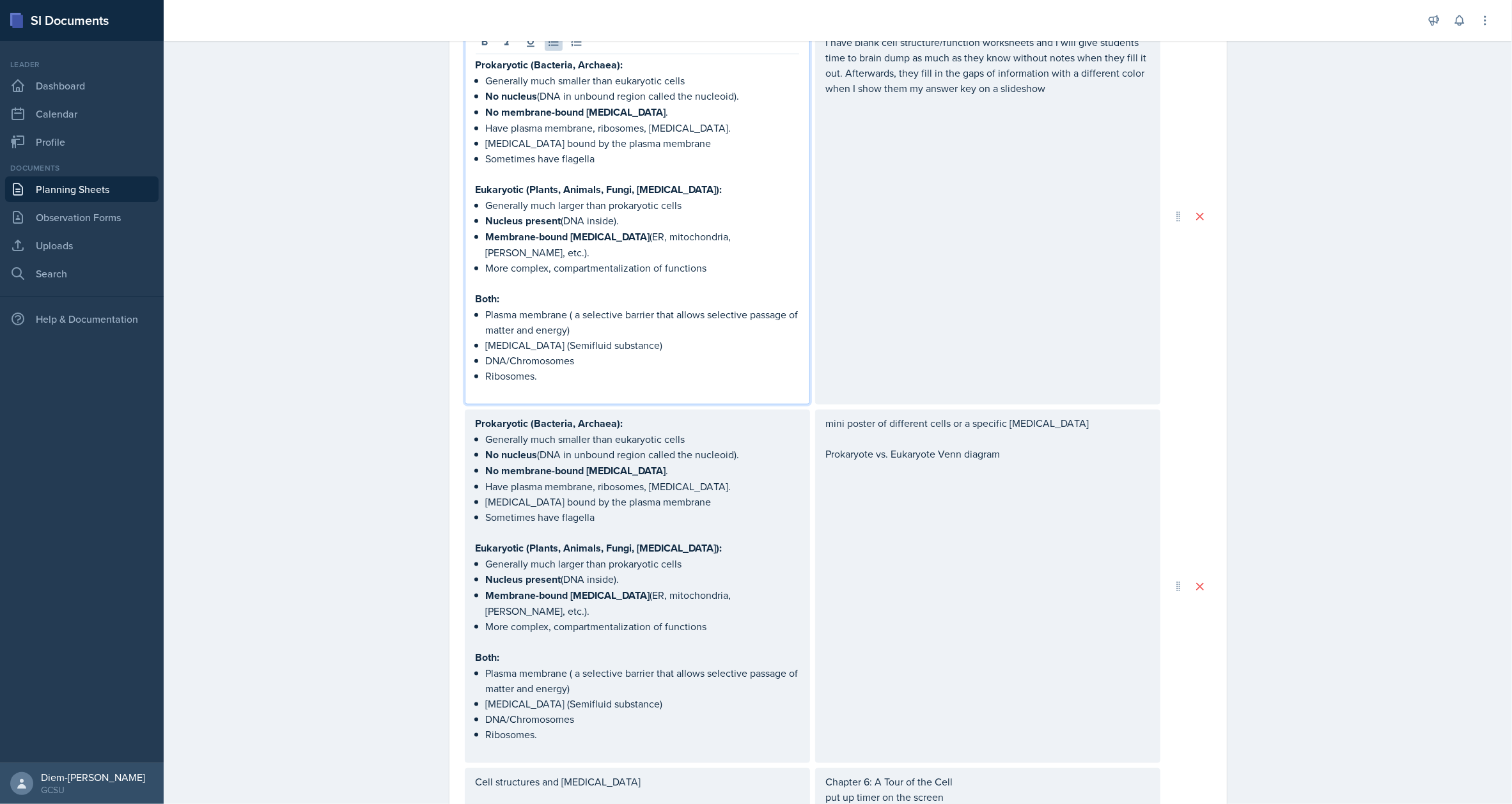
click at [591, 572] on p "Nucleus present (DNA inside)." at bounding box center [643, 579] width 313 height 16
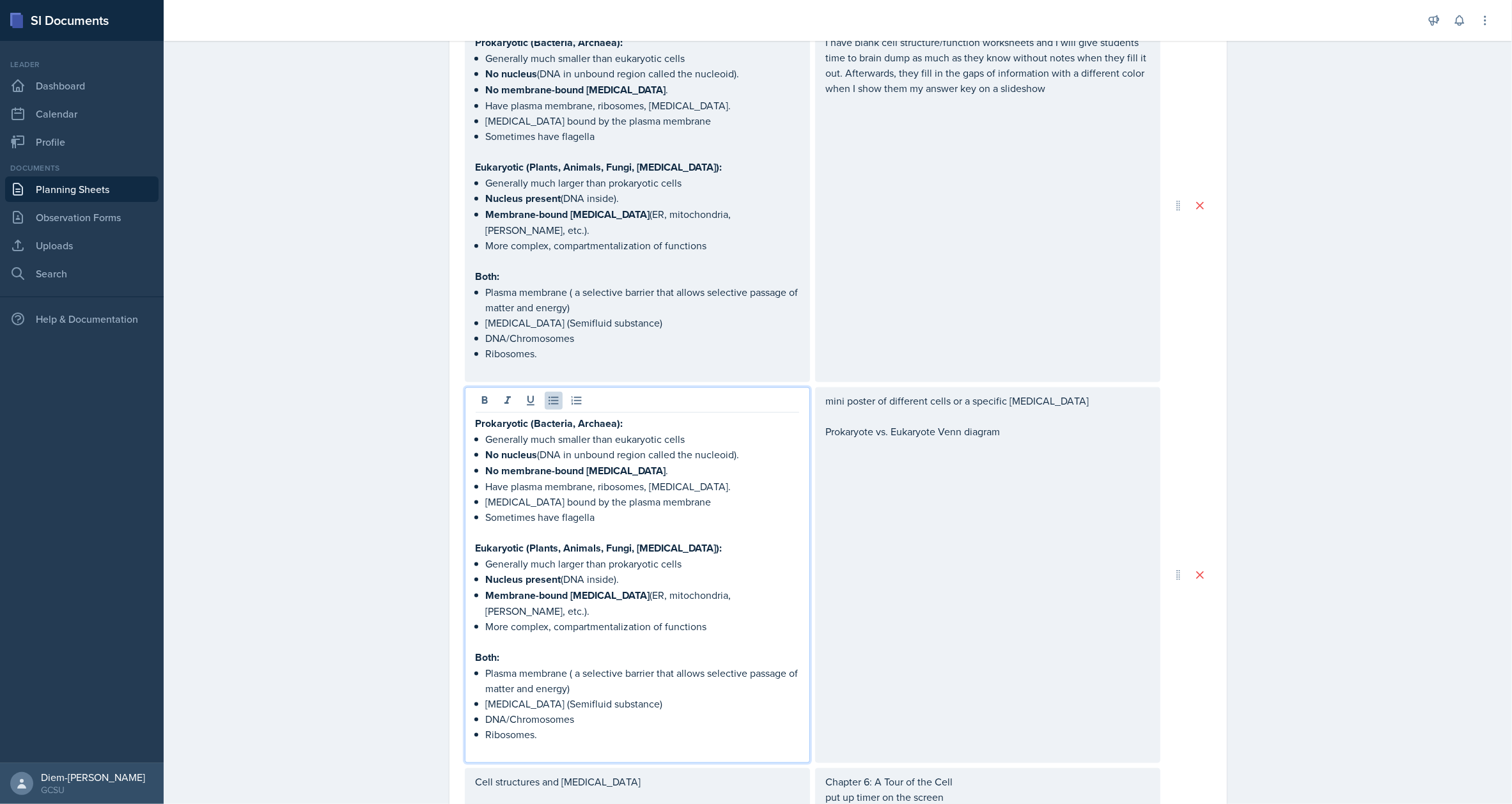
scroll to position [1328, 0]
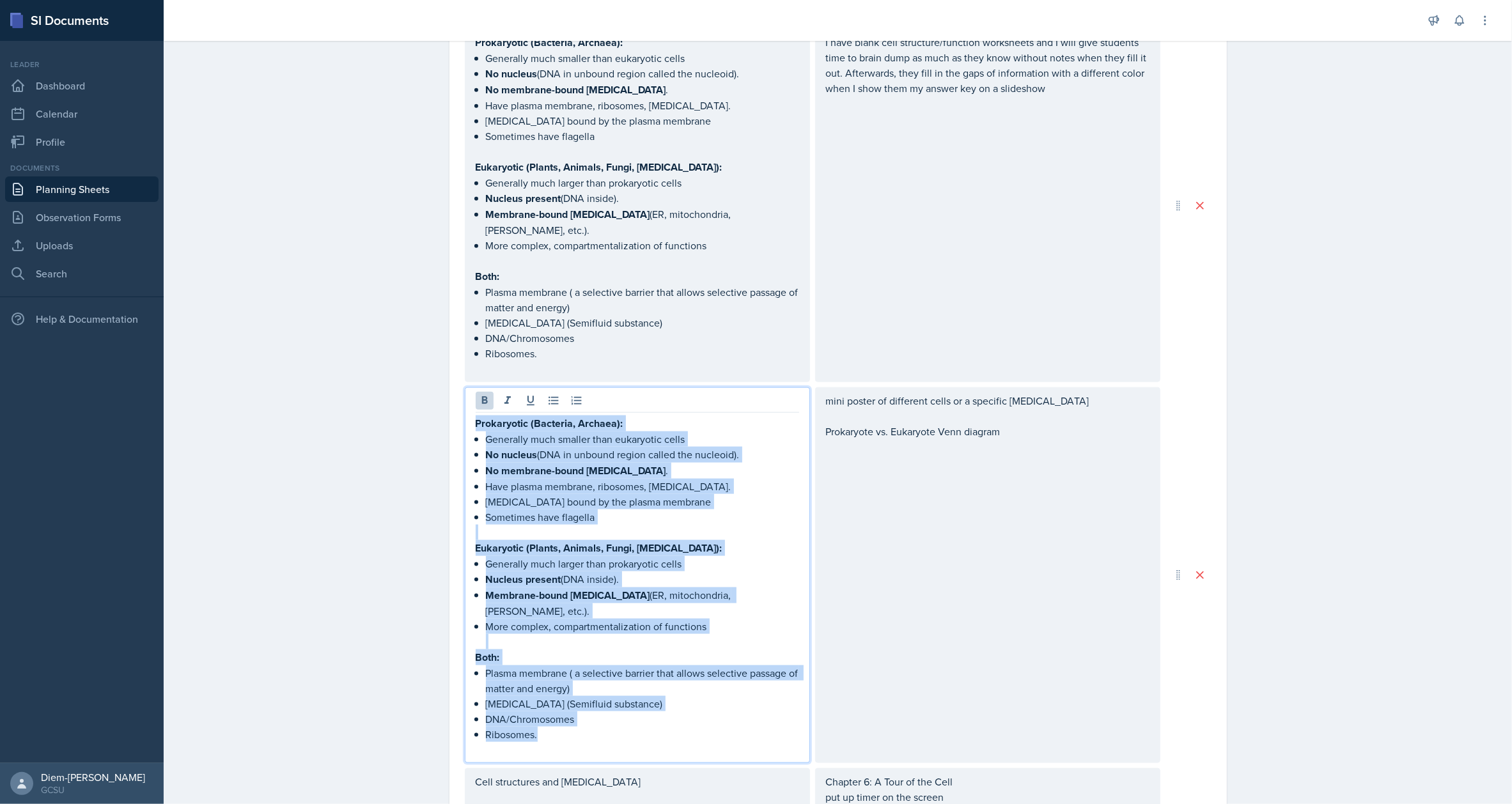
drag, startPoint x: 571, startPoint y: 677, endPoint x: 456, endPoint y: 379, distance: 319.4
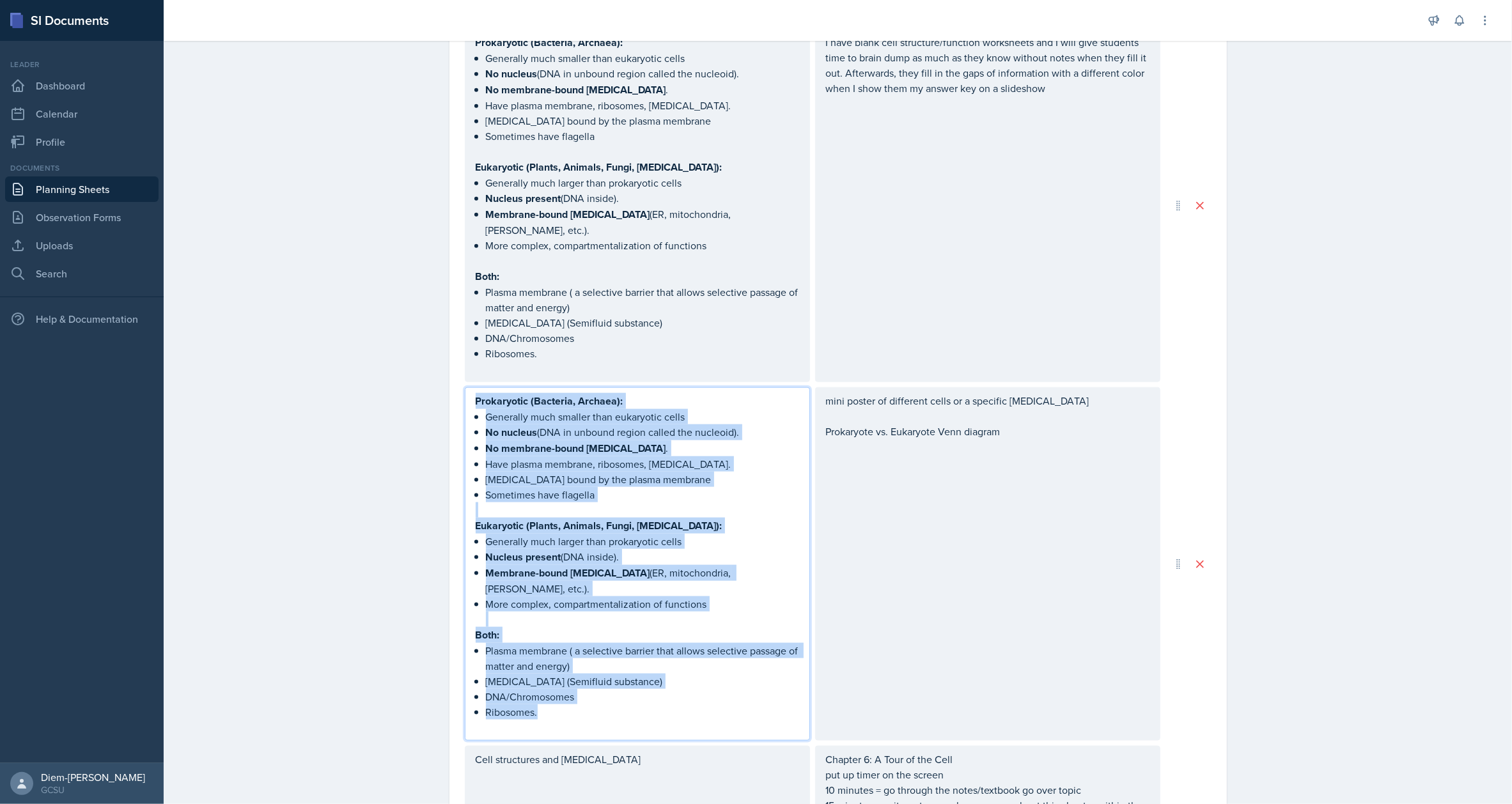
scroll to position [1307, 0]
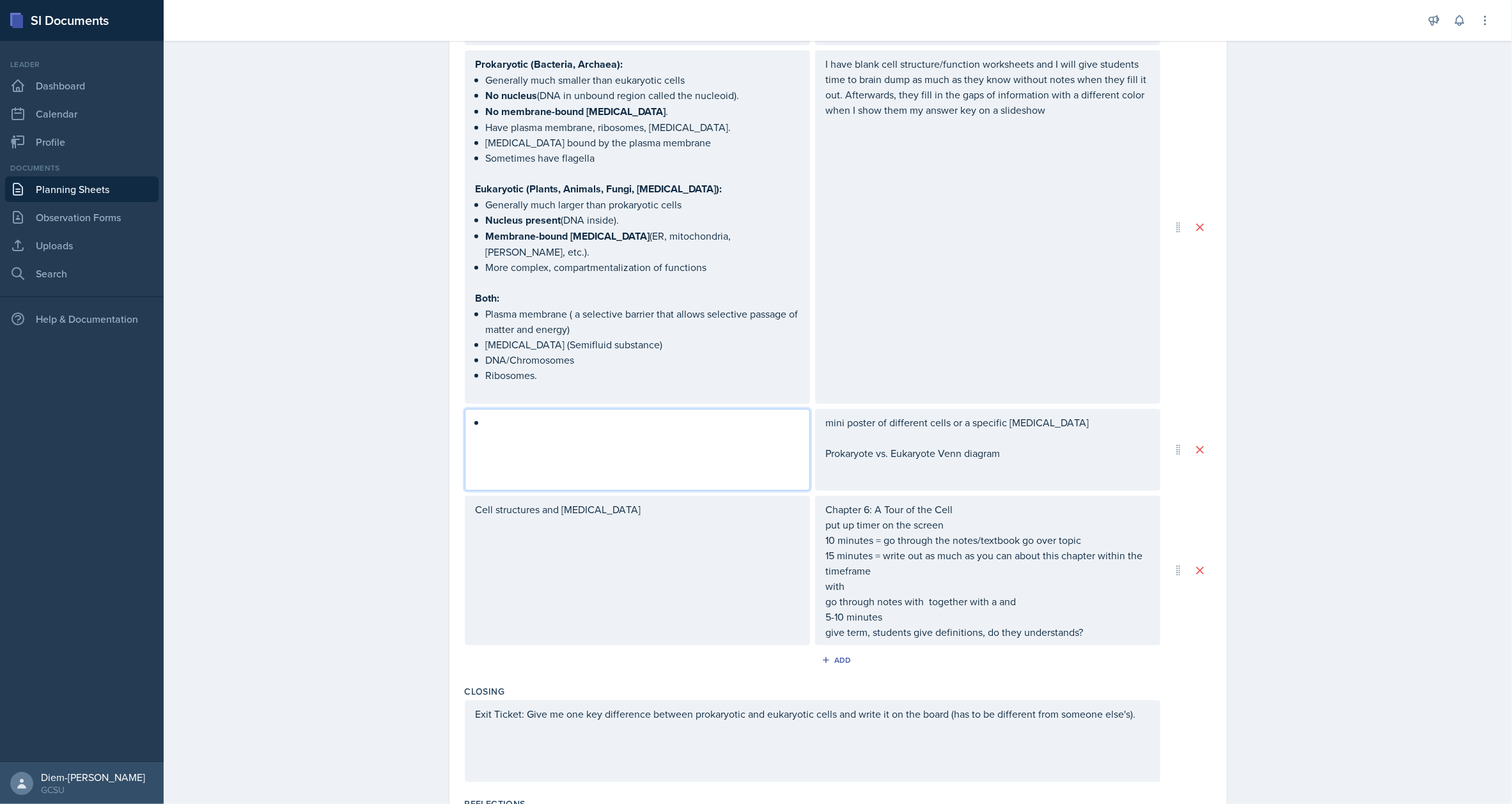
click at [595, 496] on div "Cell structures and organelles" at bounding box center [638, 571] width 346 height 150
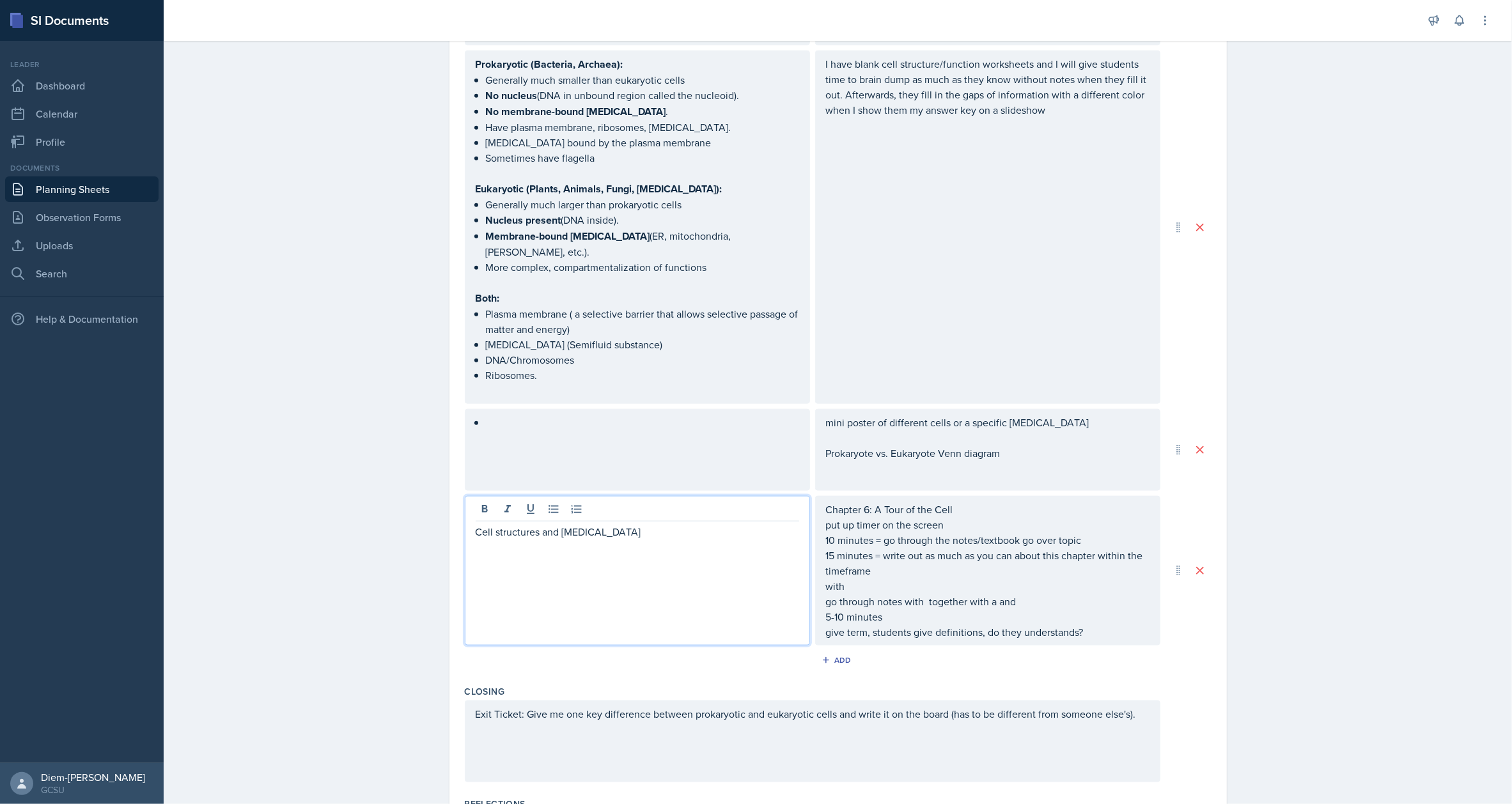
click at [911, 430] on p at bounding box center [988, 438] width 324 height 15
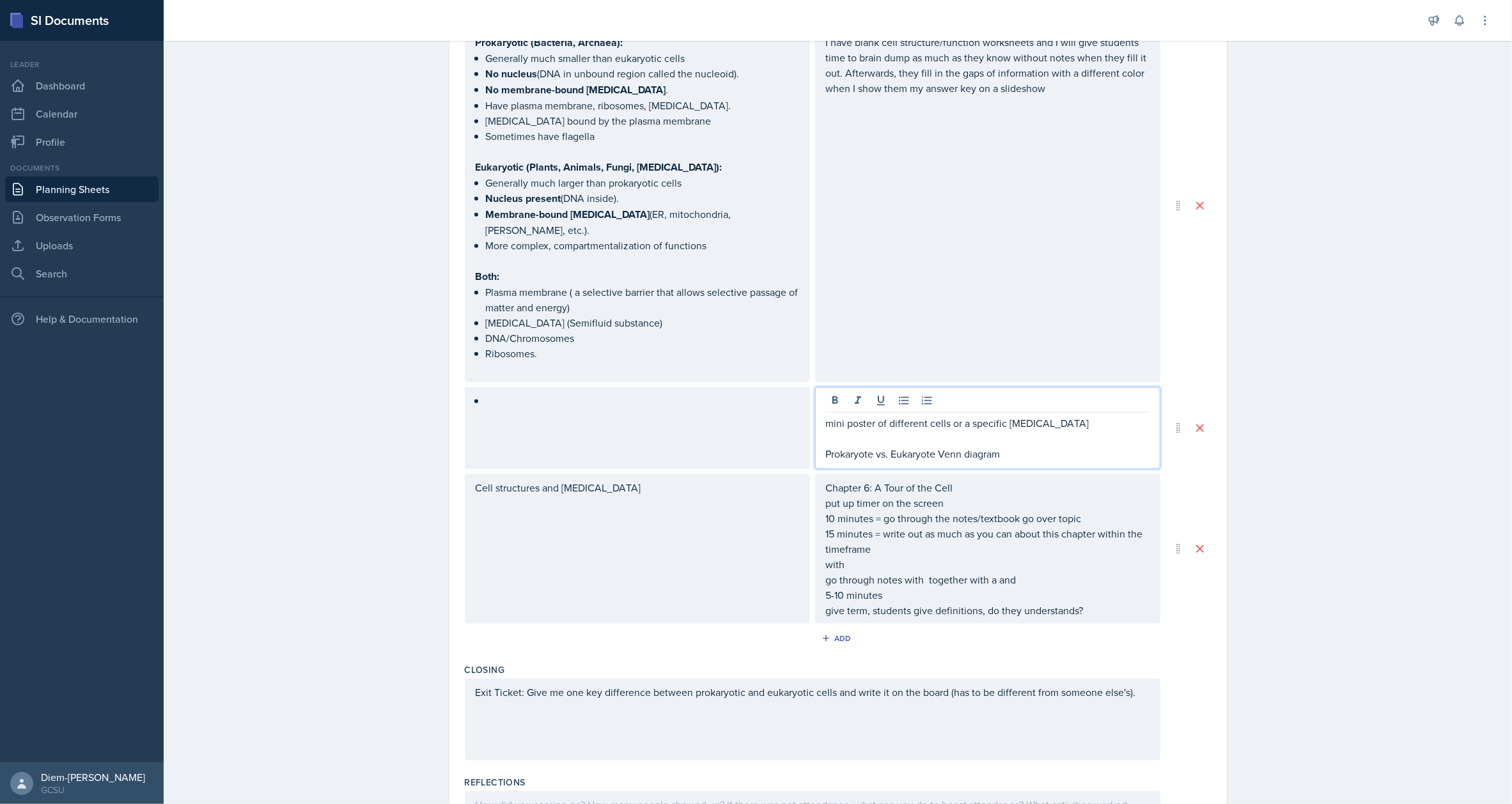
click at [1013, 446] on p "Prokaryote vs. Eukaryote Venn diagram" at bounding box center [988, 454] width 324 height 15
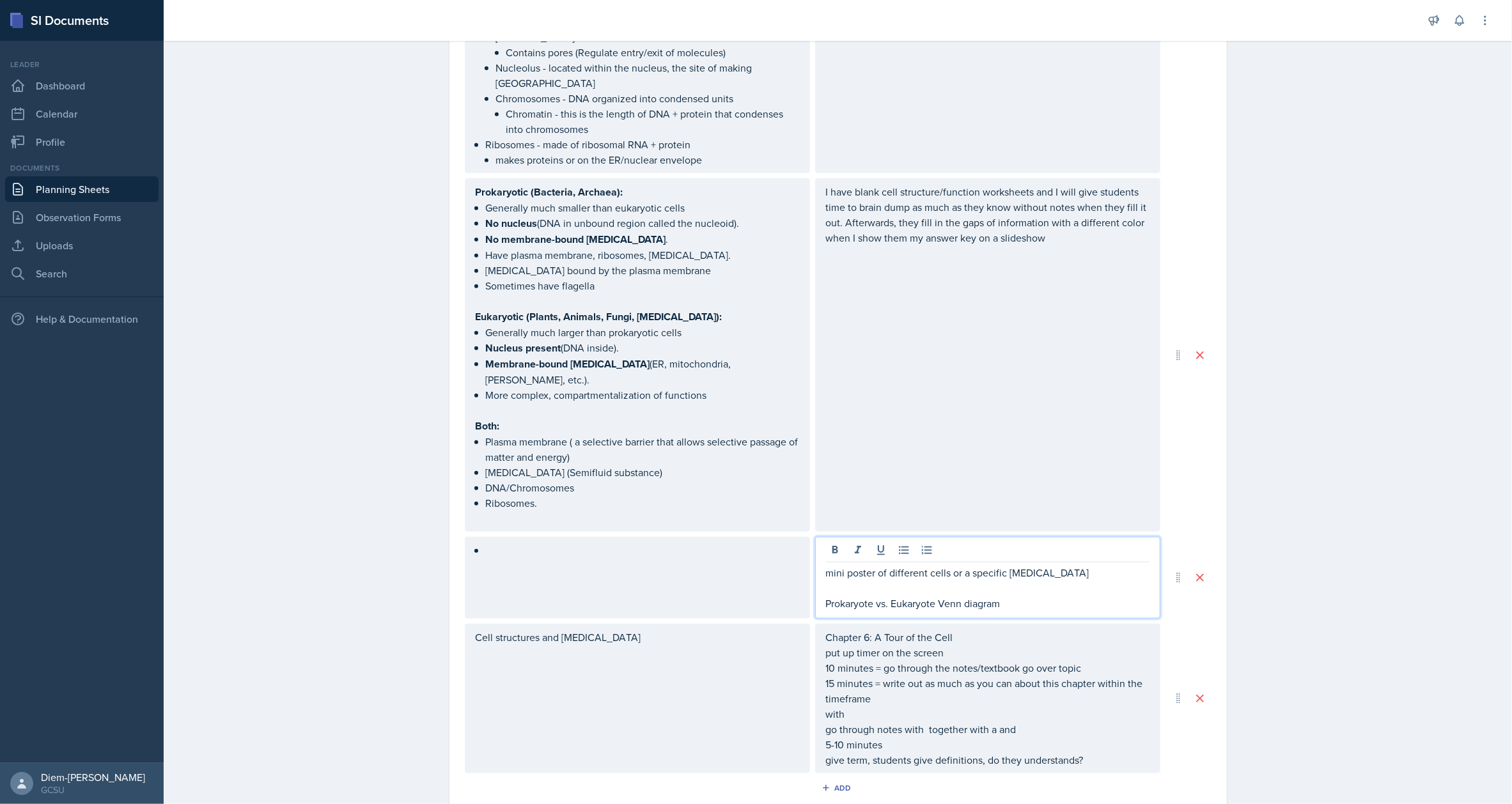
scroll to position [1159, 0]
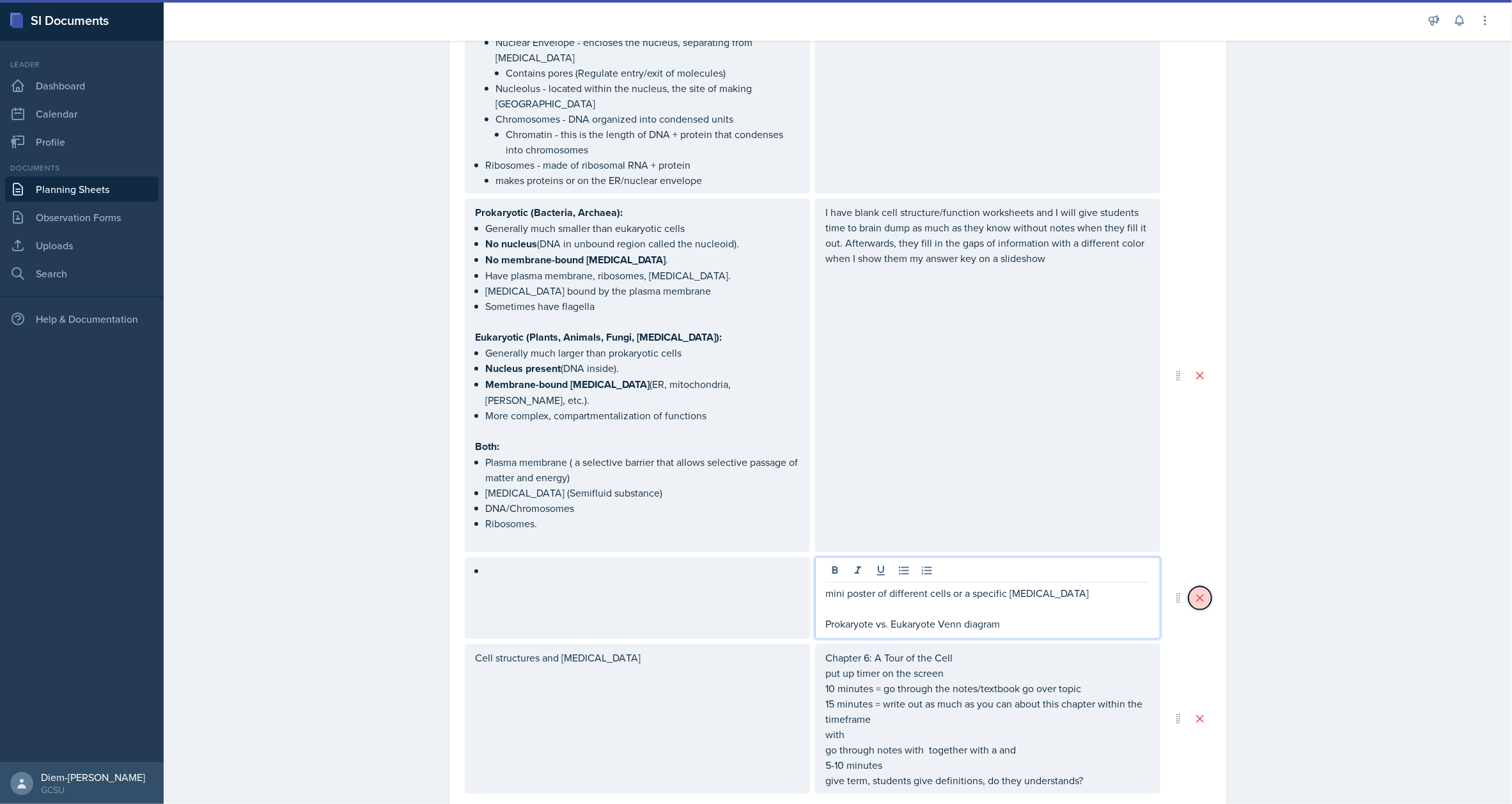
click at [1194, 592] on icon at bounding box center [1199, 598] width 13 height 13
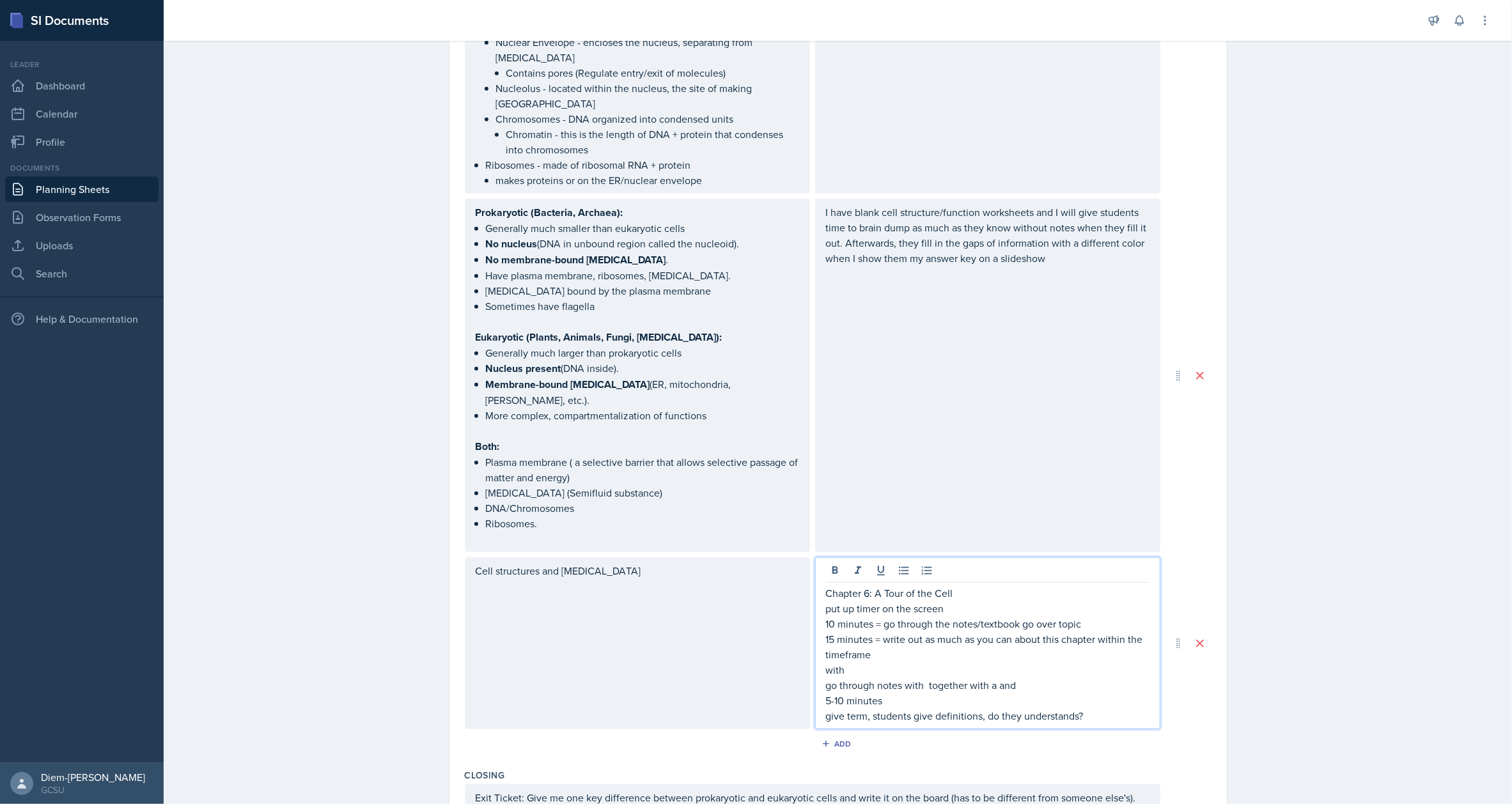
click at [983, 585] on div "Chapter 6: A Tour of the Cell put up timer on the screen 10 minutes = go throug…" at bounding box center [988, 654] width 324 height 138
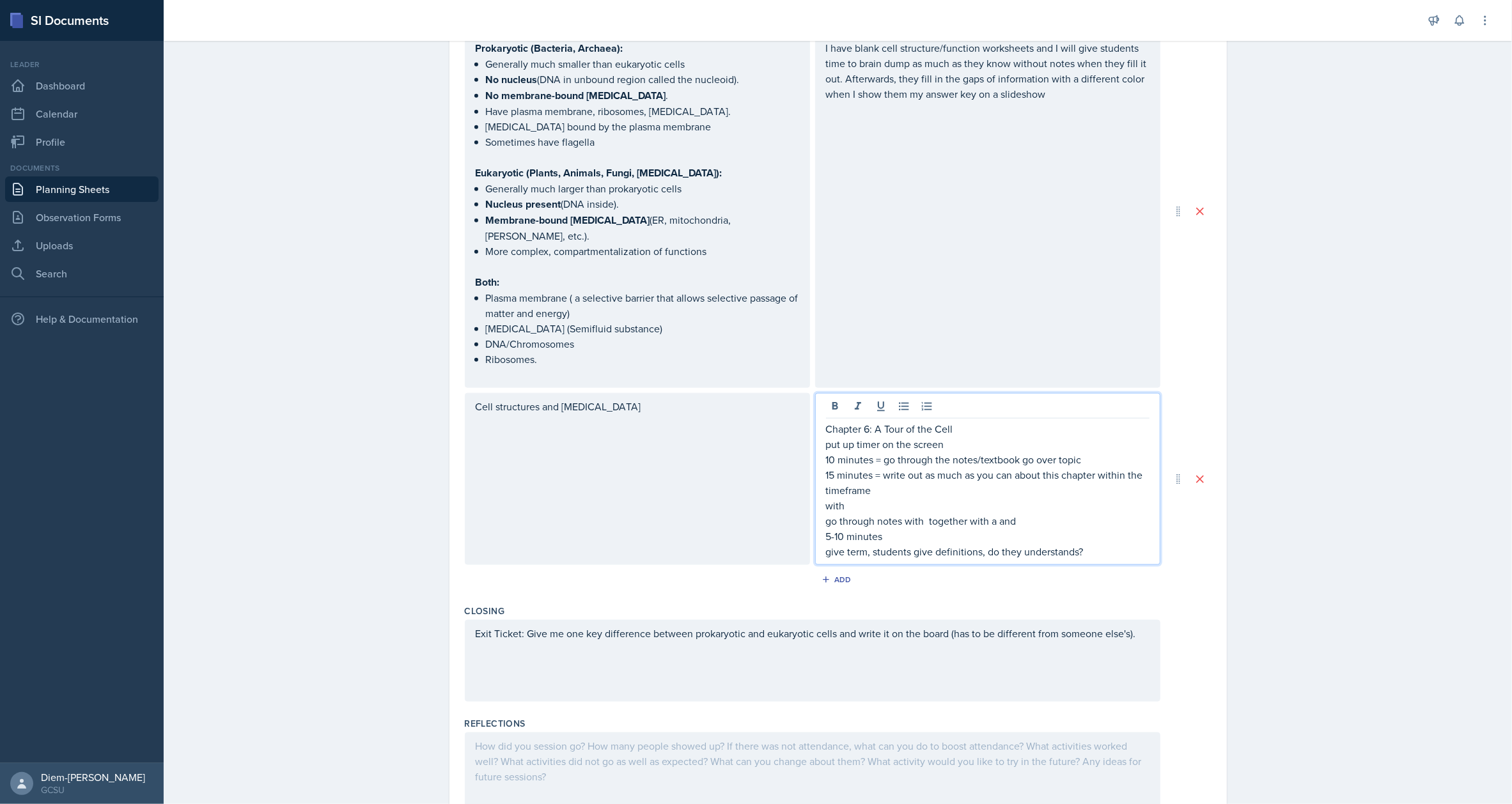
scroll to position [1328, 0]
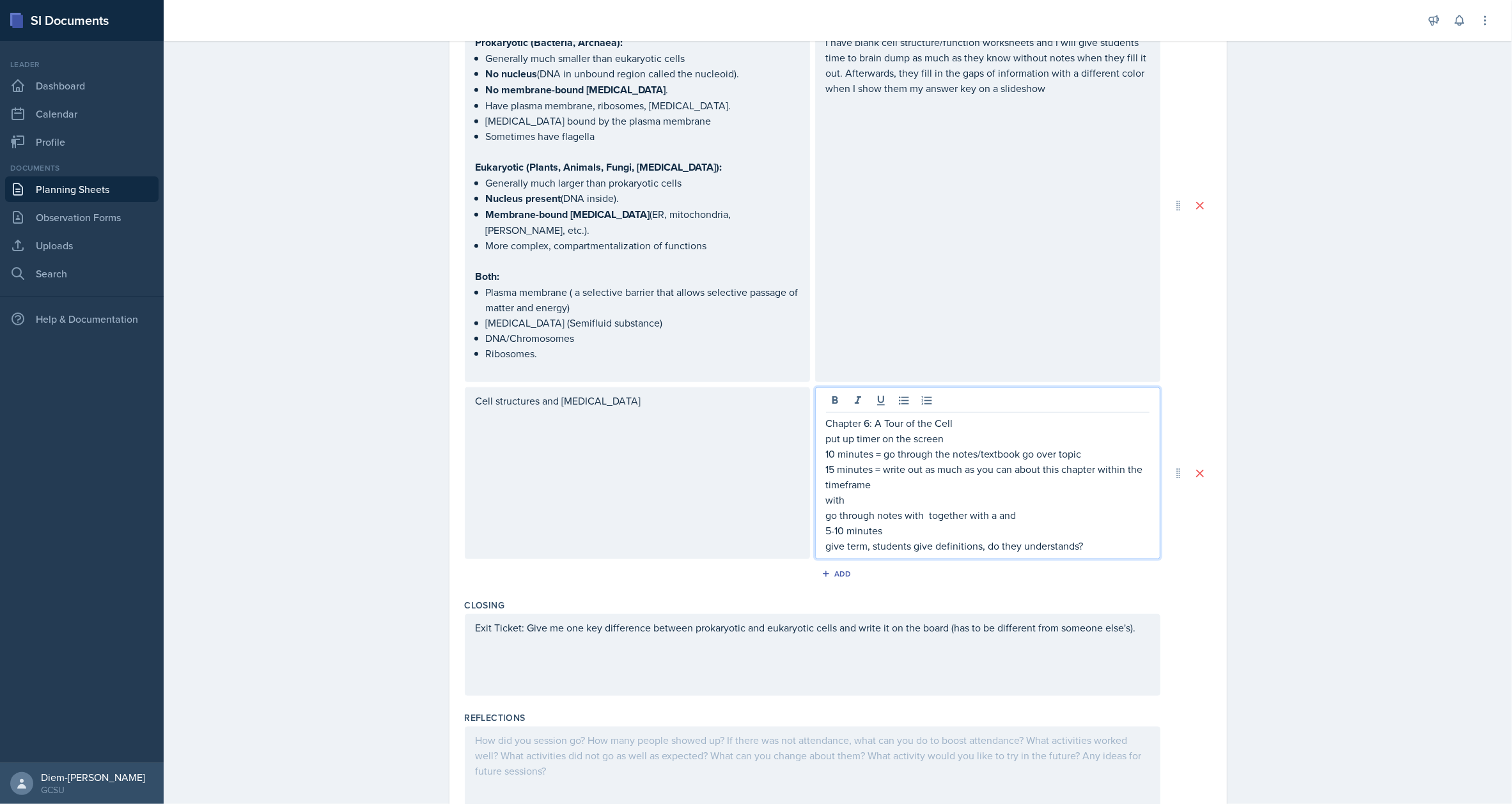
click at [880, 507] on p "go through notes with together with a and" at bounding box center [988, 515] width 324 height 15
click at [876, 492] on p "with" at bounding box center [988, 500] width 324 height 15
click at [826, 492] on p "with" at bounding box center [988, 500] width 324 height 15
drag, startPoint x: 844, startPoint y: 466, endPoint x: 822, endPoint y: 466, distance: 22.0
click at [826, 492] on p "with" at bounding box center [988, 500] width 324 height 15
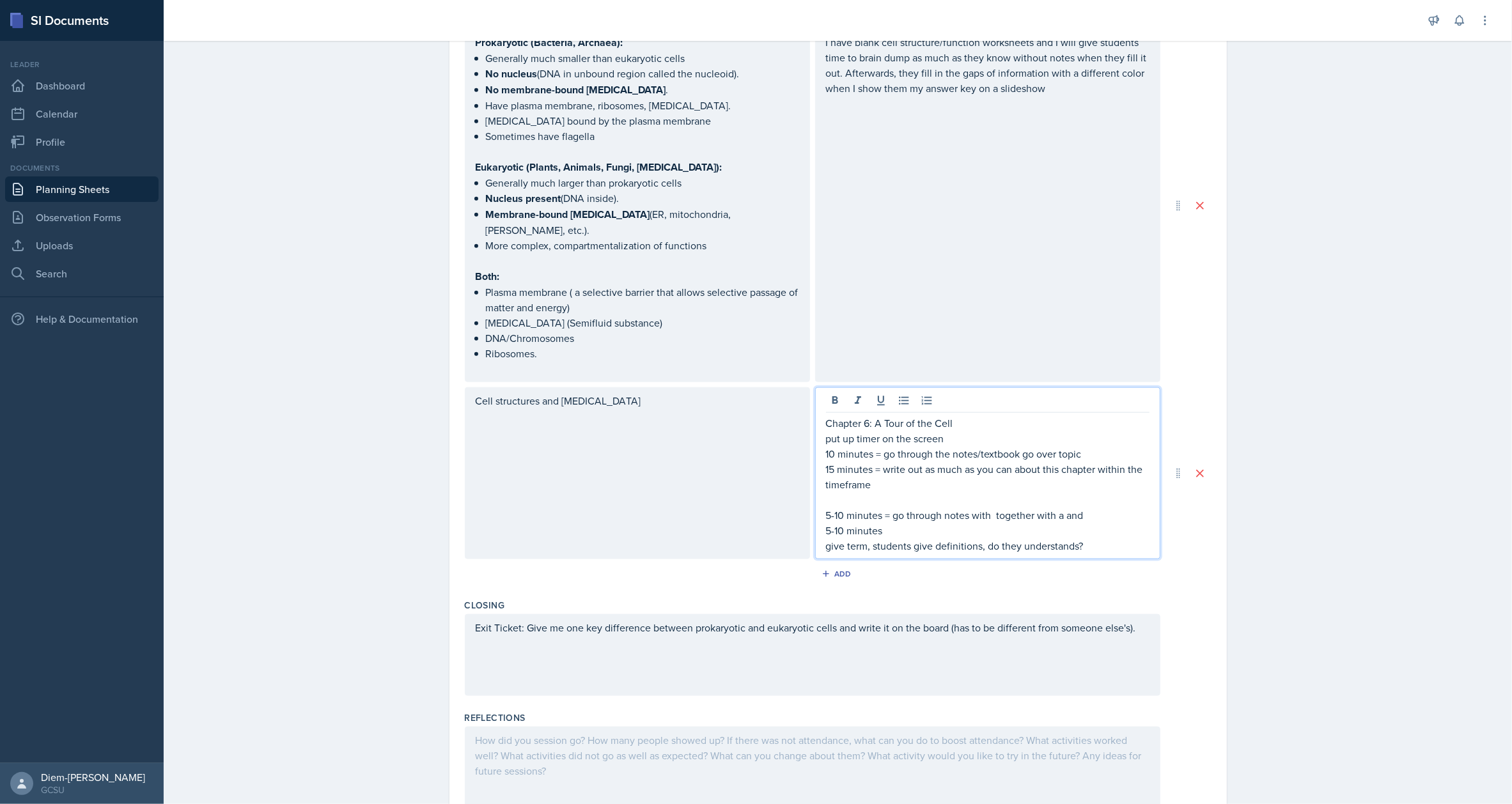
click at [826, 492] on p at bounding box center [988, 500] width 324 height 15
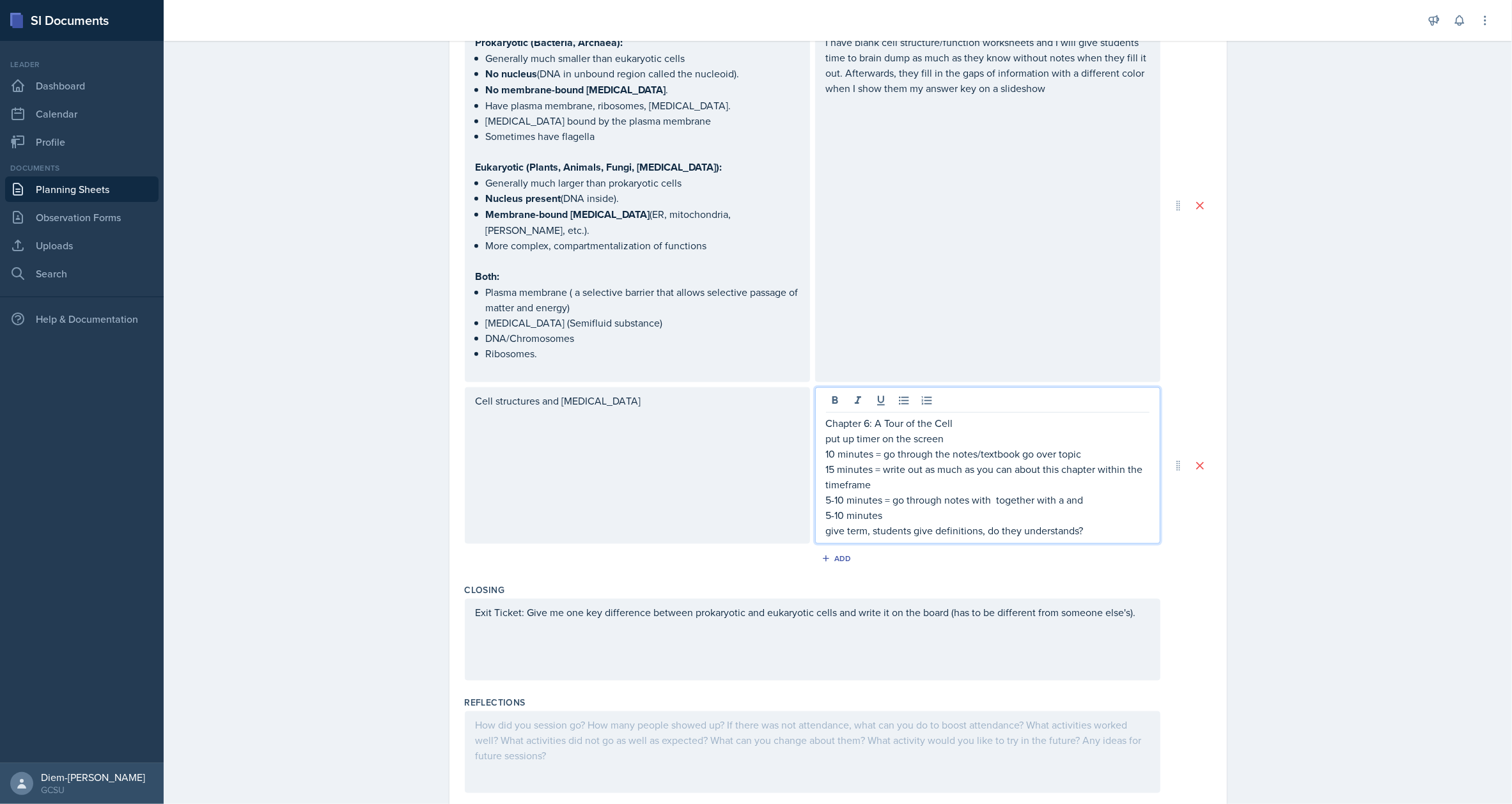
click at [929, 507] on p "5-10 minutes" at bounding box center [988, 515] width 324 height 15
click at [990, 492] on p "5-10 minutes = go through notes with together with a and" at bounding box center [988, 500] width 324 height 15
click at [1061, 492] on p "5-10 minutes = go through notes with together with a and" at bounding box center [988, 500] width 324 height 15
click at [1011, 523] on p "give term, students give definitions, do they understands?" at bounding box center [988, 530] width 324 height 15
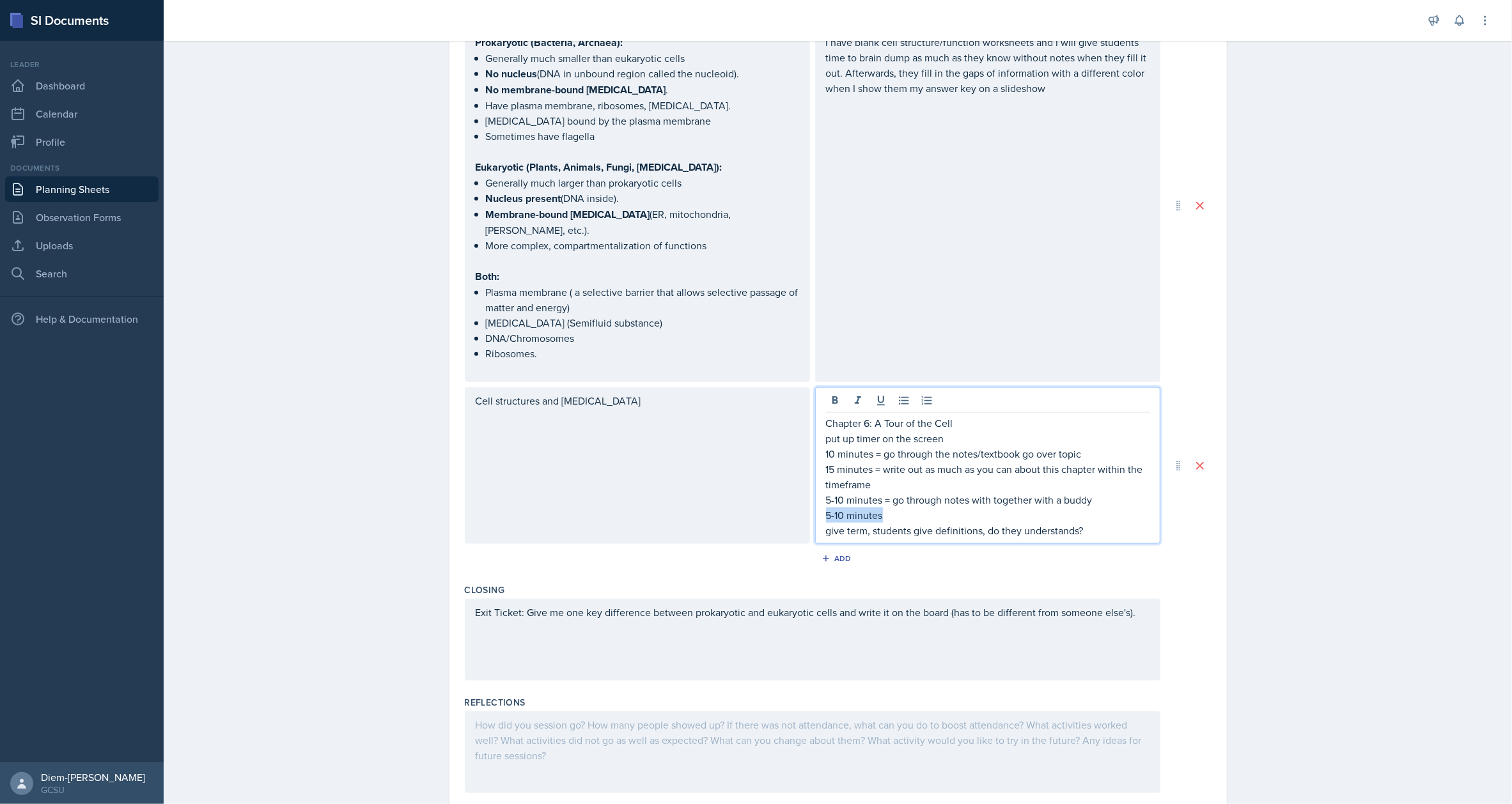
drag, startPoint x: 893, startPoint y: 474, endPoint x: 809, endPoint y: 476, distance: 84.0
click at [815, 476] on div "Chapter 6: A Tour of the Cell put up timer on the screen 10 minutes = go throug…" at bounding box center [988, 465] width 346 height 157
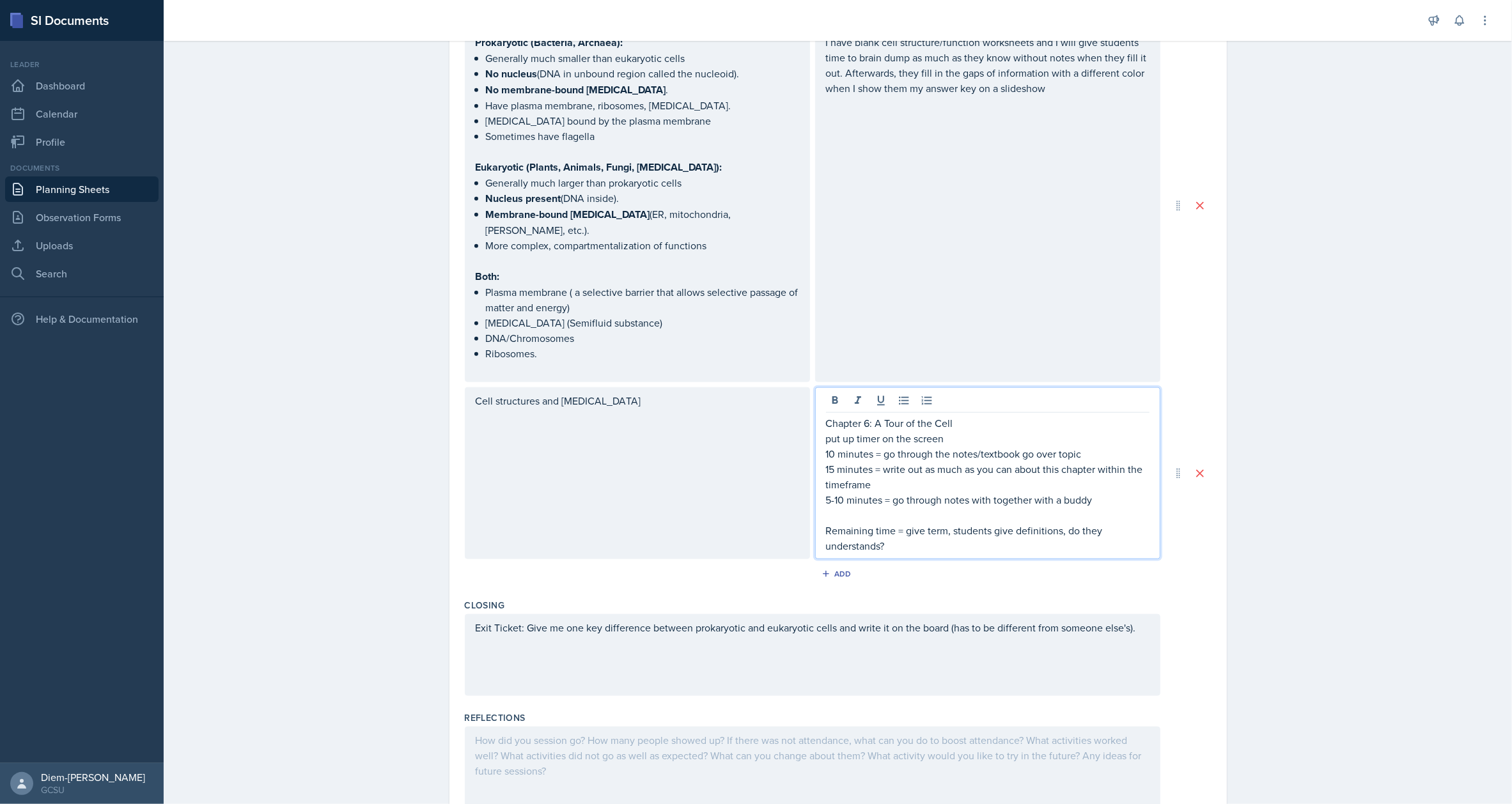
click at [859, 507] on p at bounding box center [988, 515] width 324 height 15
click at [870, 462] on p "15 minutes = write out as much as you can about this chapter within the timefra…" at bounding box center [988, 477] width 324 height 30
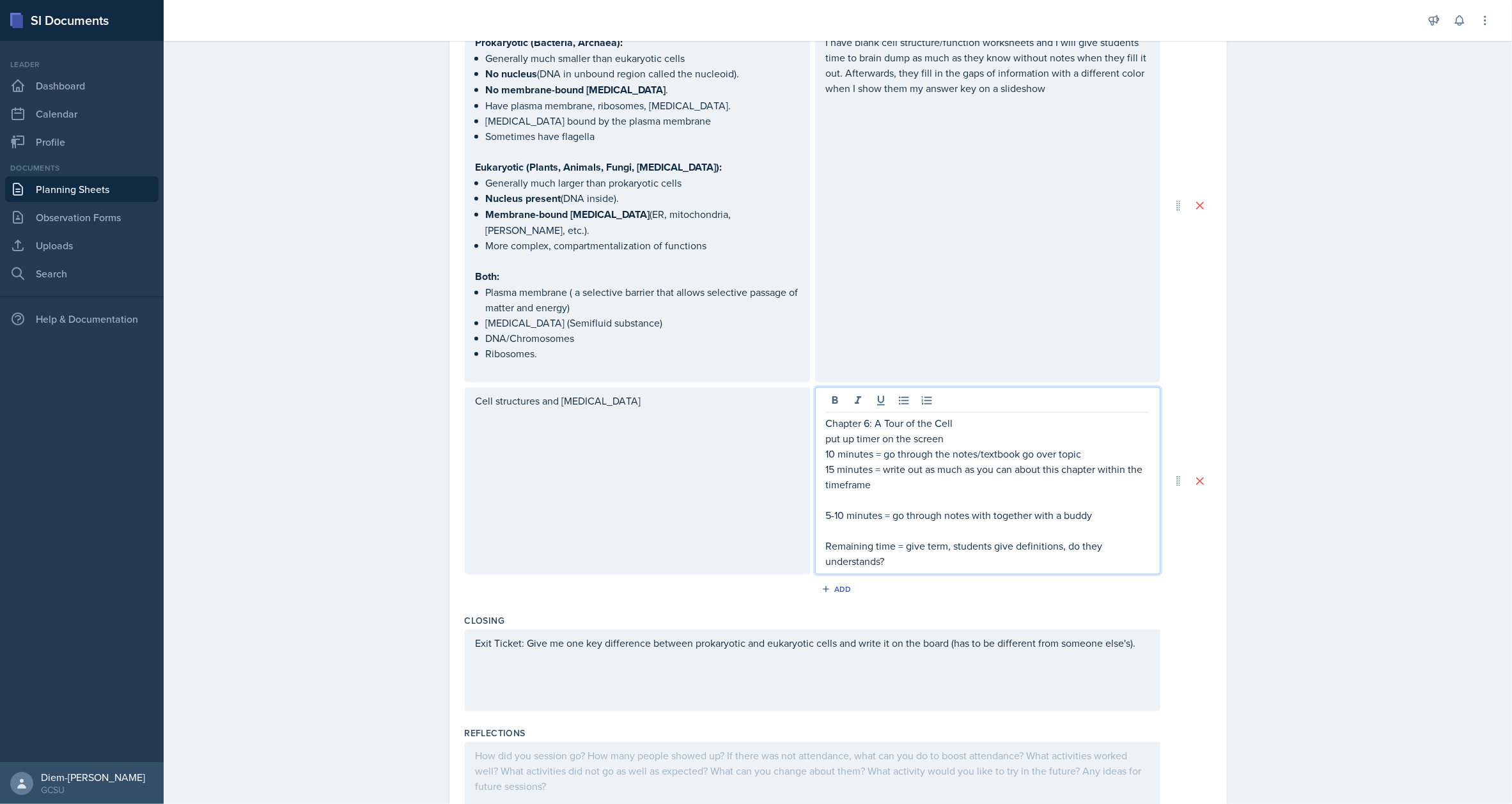
click at [1099, 446] on p "10 minutes = go through the notes/textbook go over topic" at bounding box center [988, 454] width 324 height 15
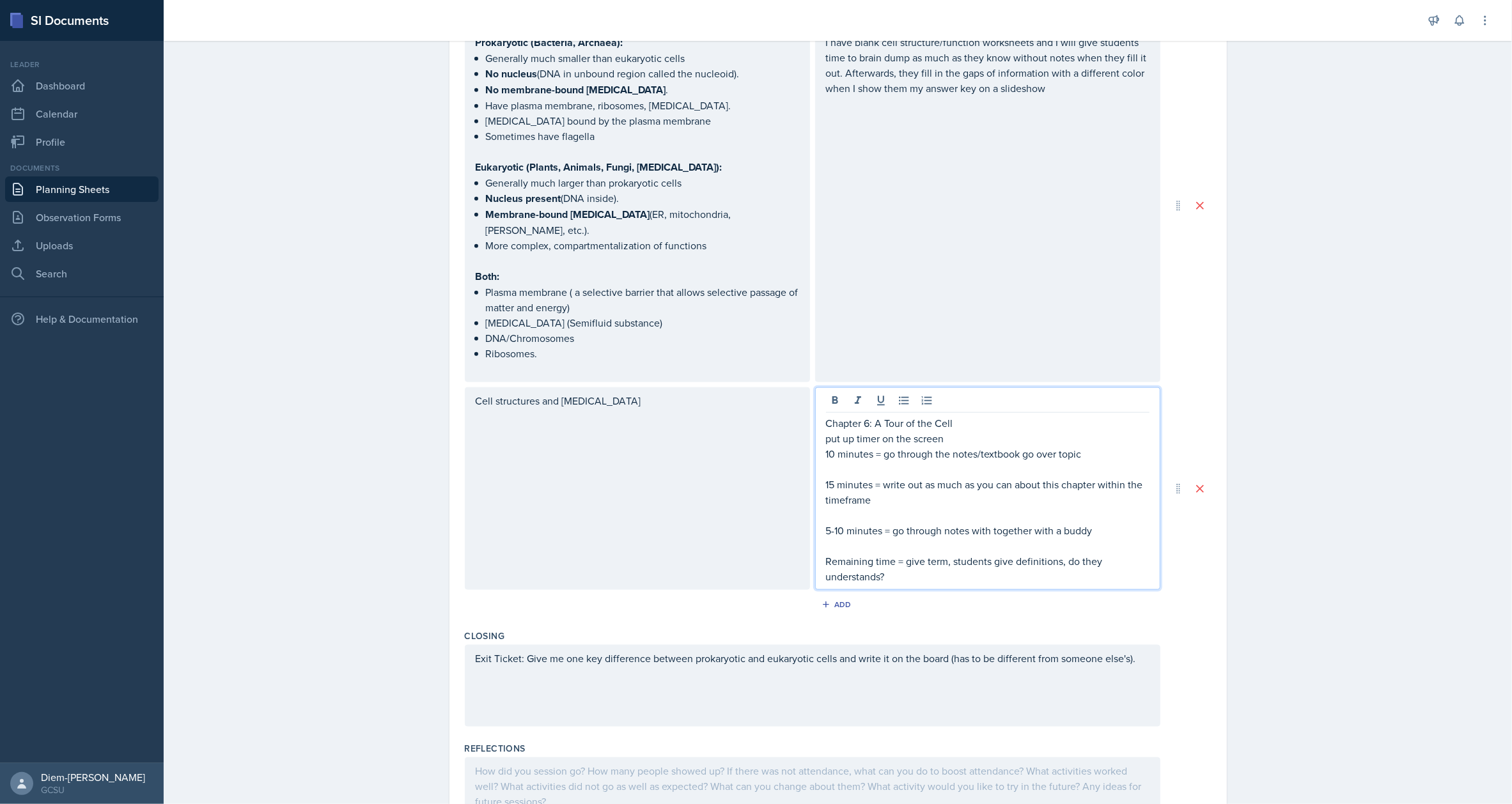
click at [965, 431] on p "put up timer on the screen" at bounding box center [988, 439] width 324 height 15
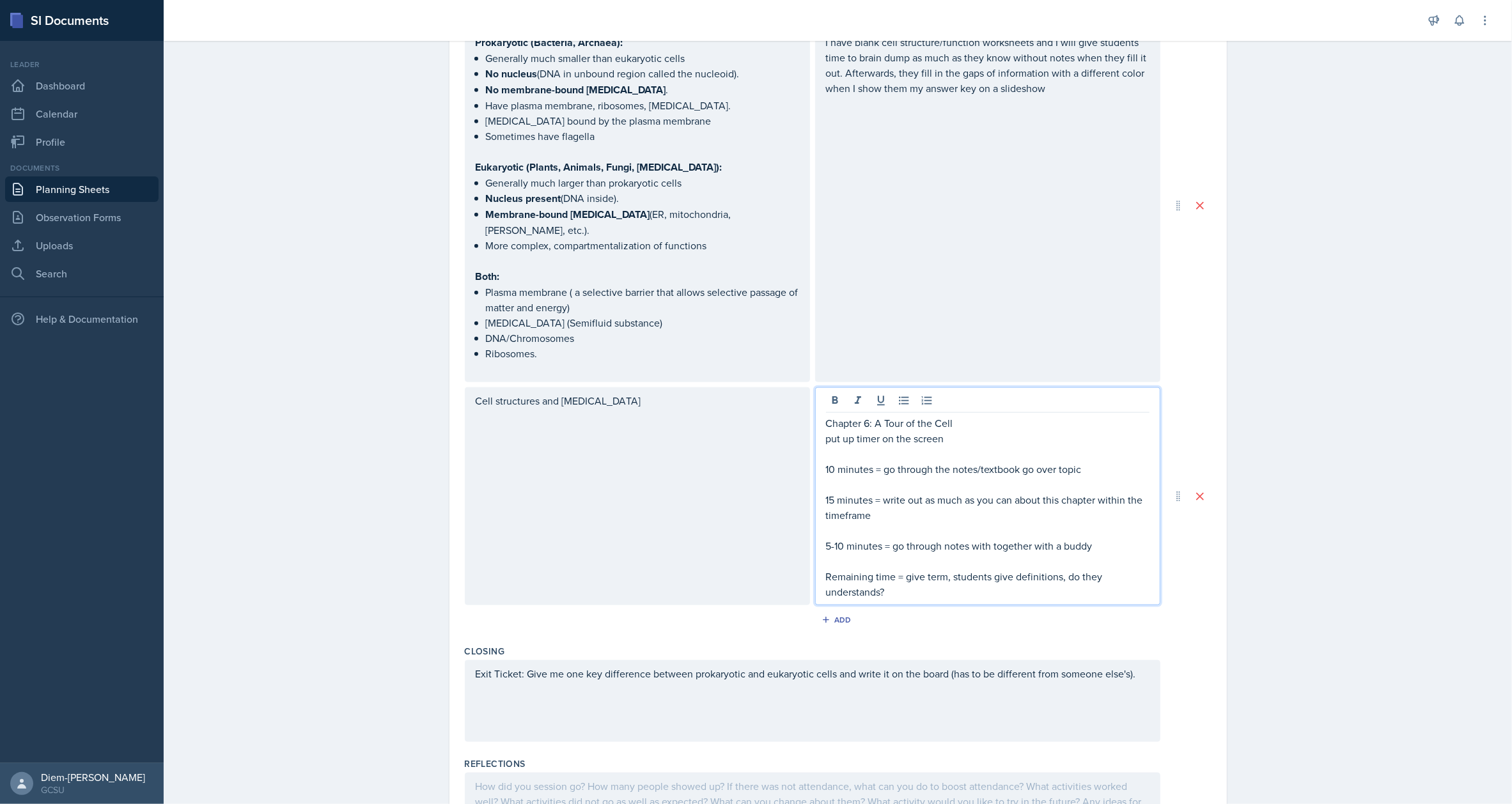
click at [943, 431] on p "put up timer on the screen" at bounding box center [988, 439] width 324 height 15
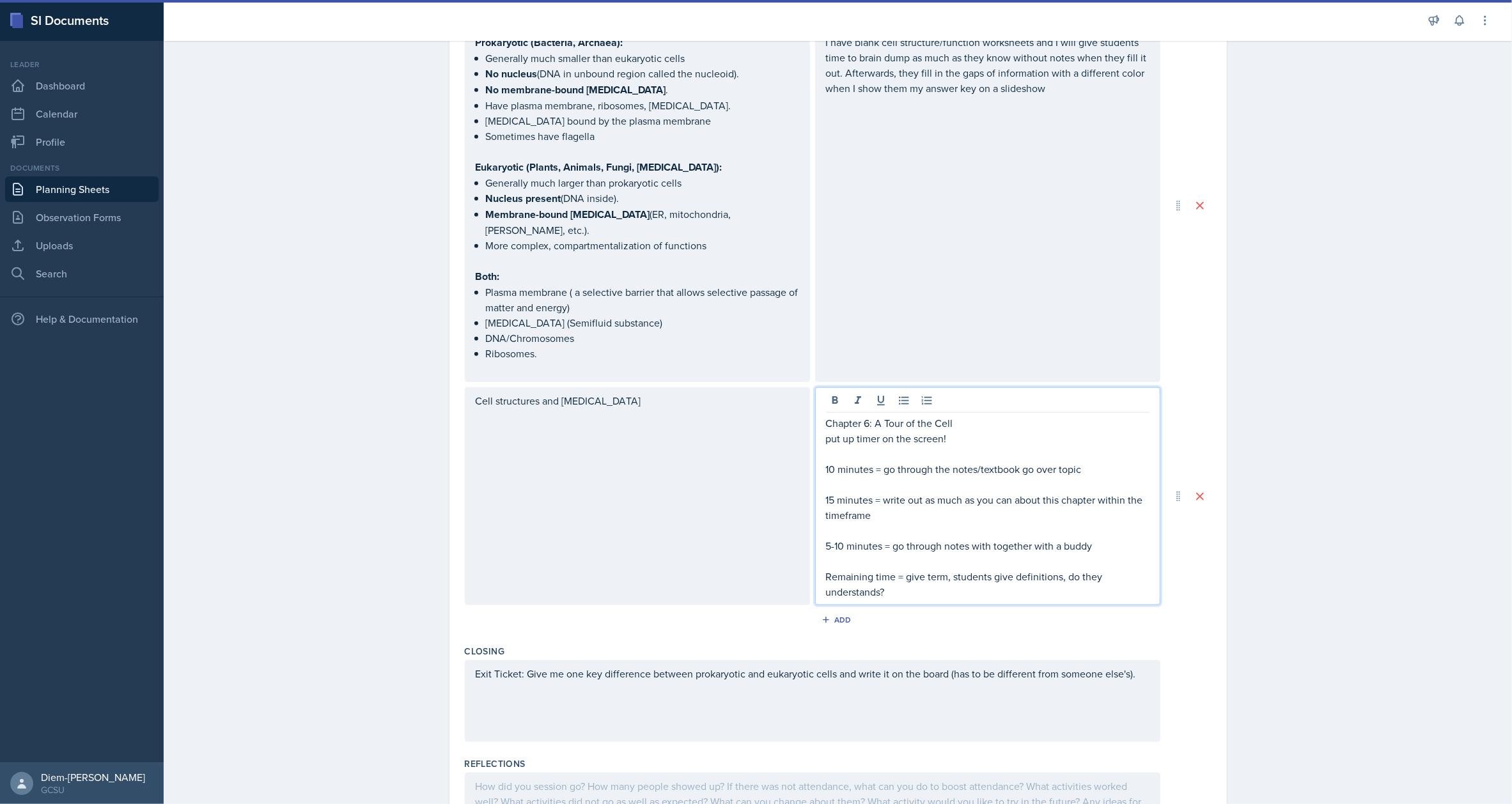
click at [914, 492] on p "15 minutes = write out as much as you can about this chapter within the timefra…" at bounding box center [988, 507] width 324 height 30
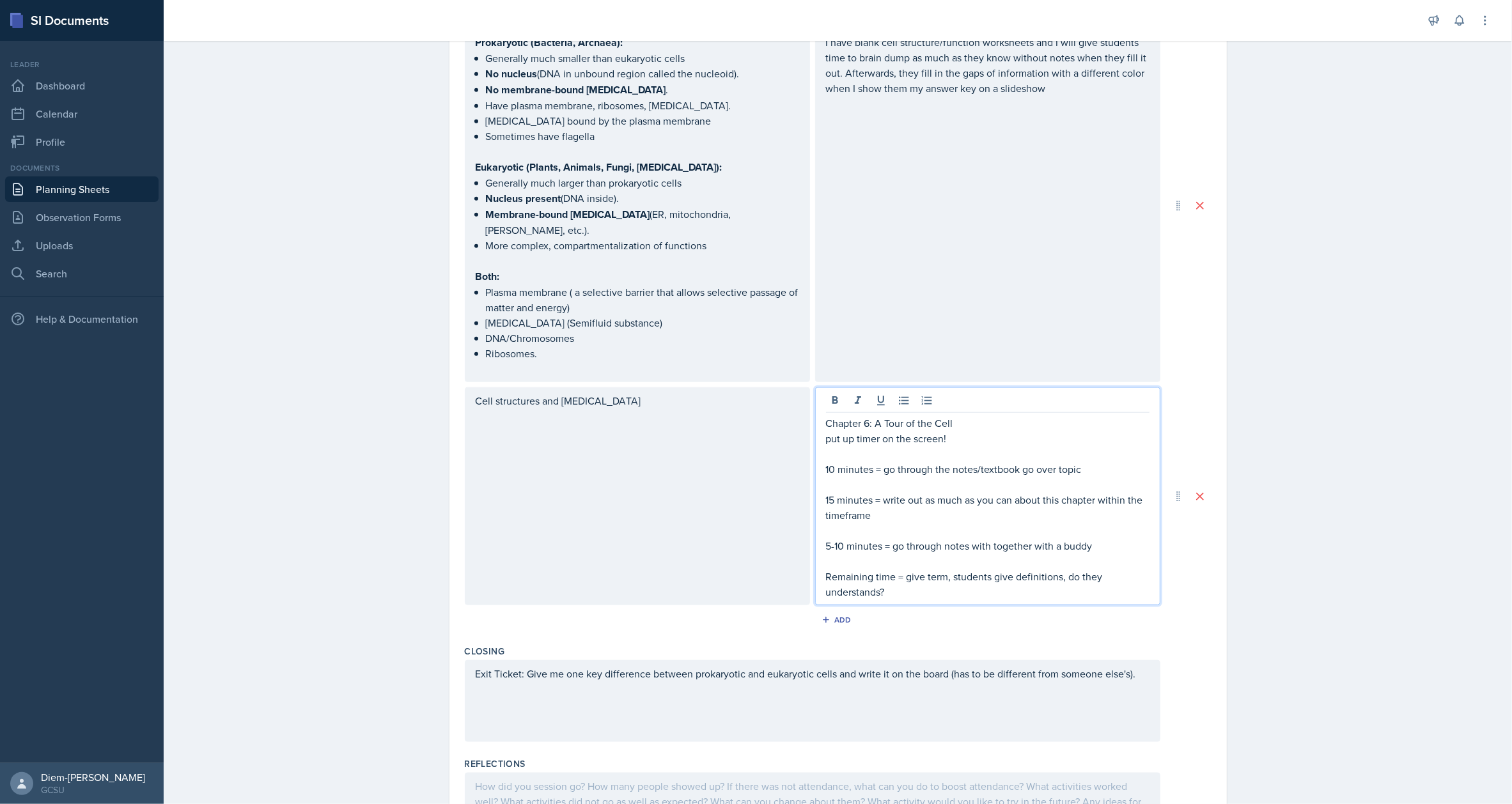
click at [1042, 462] on p "10 minutes = go through the notes/textbook go over topic" at bounding box center [988, 469] width 324 height 15
click at [1099, 462] on p "10 minutes = go through the notes/textbook go over topic" at bounding box center [988, 469] width 324 height 15
click at [949, 492] on p "15 minutes = write out as much as you can about this chapter within the timefra…" at bounding box center [988, 507] width 324 height 30
click at [955, 523] on p at bounding box center [988, 530] width 324 height 15
click at [924, 492] on p "15 minutes = write out as much as you can about this chapter within the timefra…" at bounding box center [988, 507] width 324 height 30
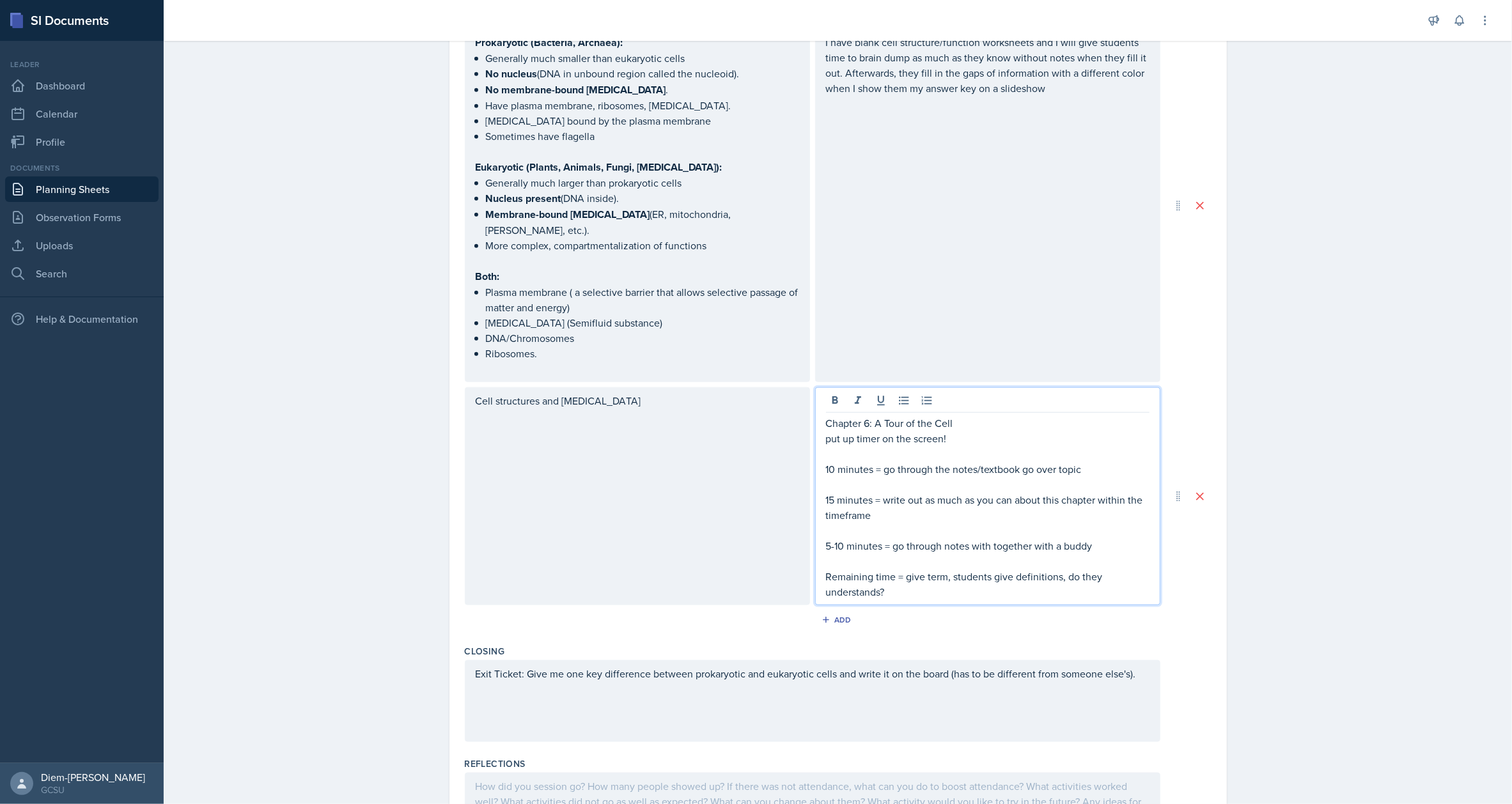
click at [1046, 462] on p "10 minutes = go through the notes/textbook go over topic" at bounding box center [988, 469] width 324 height 15
click at [1116, 446] on p at bounding box center [988, 454] width 324 height 15
click at [1099, 462] on p "10 minutes = go through the notes/textbook go over topic" at bounding box center [988, 469] width 324 height 15
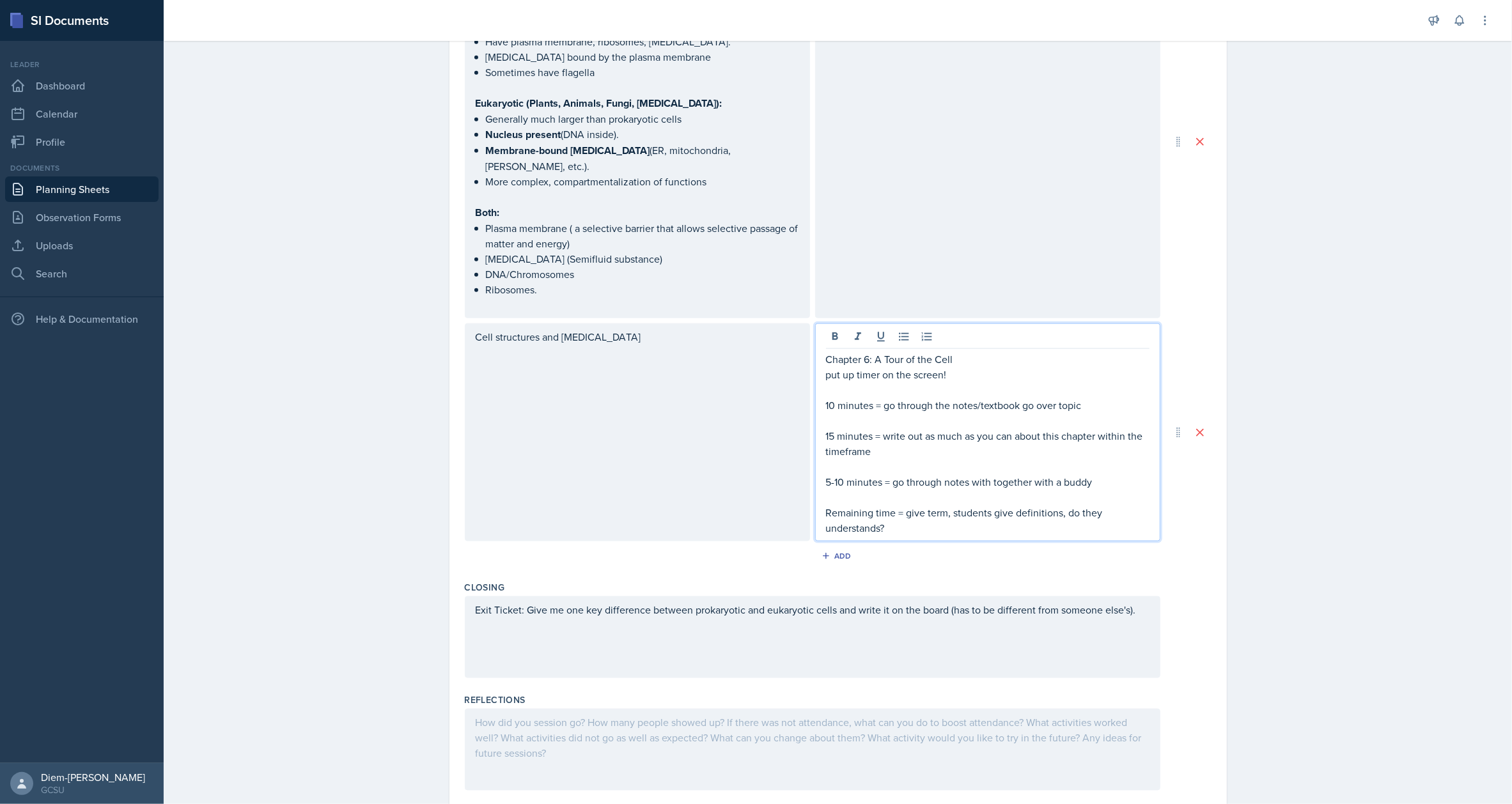
click at [1060, 505] on p "Remaining time = give term, students give definitions, do they understands?" at bounding box center [988, 520] width 324 height 30
click at [1066, 505] on p "Remaining time = give term, students give definitions, do they understands?" at bounding box center [988, 520] width 324 height 30
click at [964, 505] on p "Remaining time = give term, students give definitions, do they understands?" at bounding box center [988, 520] width 324 height 30
click at [873, 505] on p "Remaining time = give term, students give definitions, do they understands?" at bounding box center [988, 520] width 324 height 30
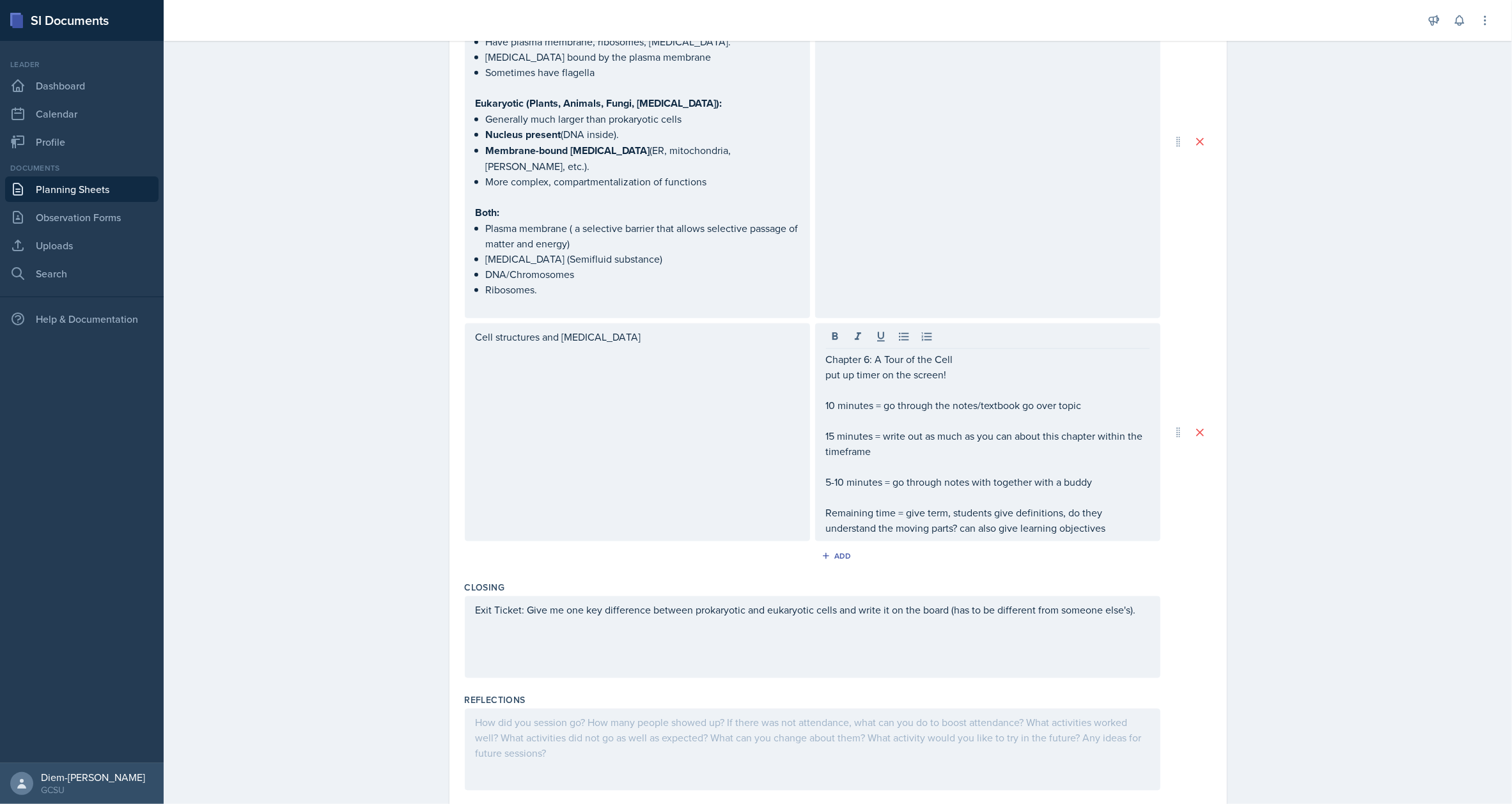
click at [975, 596] on div "Exit Ticket: Give me one key difference between prokaryotic and eukaryotic cell…" at bounding box center [812, 637] width 695 height 82
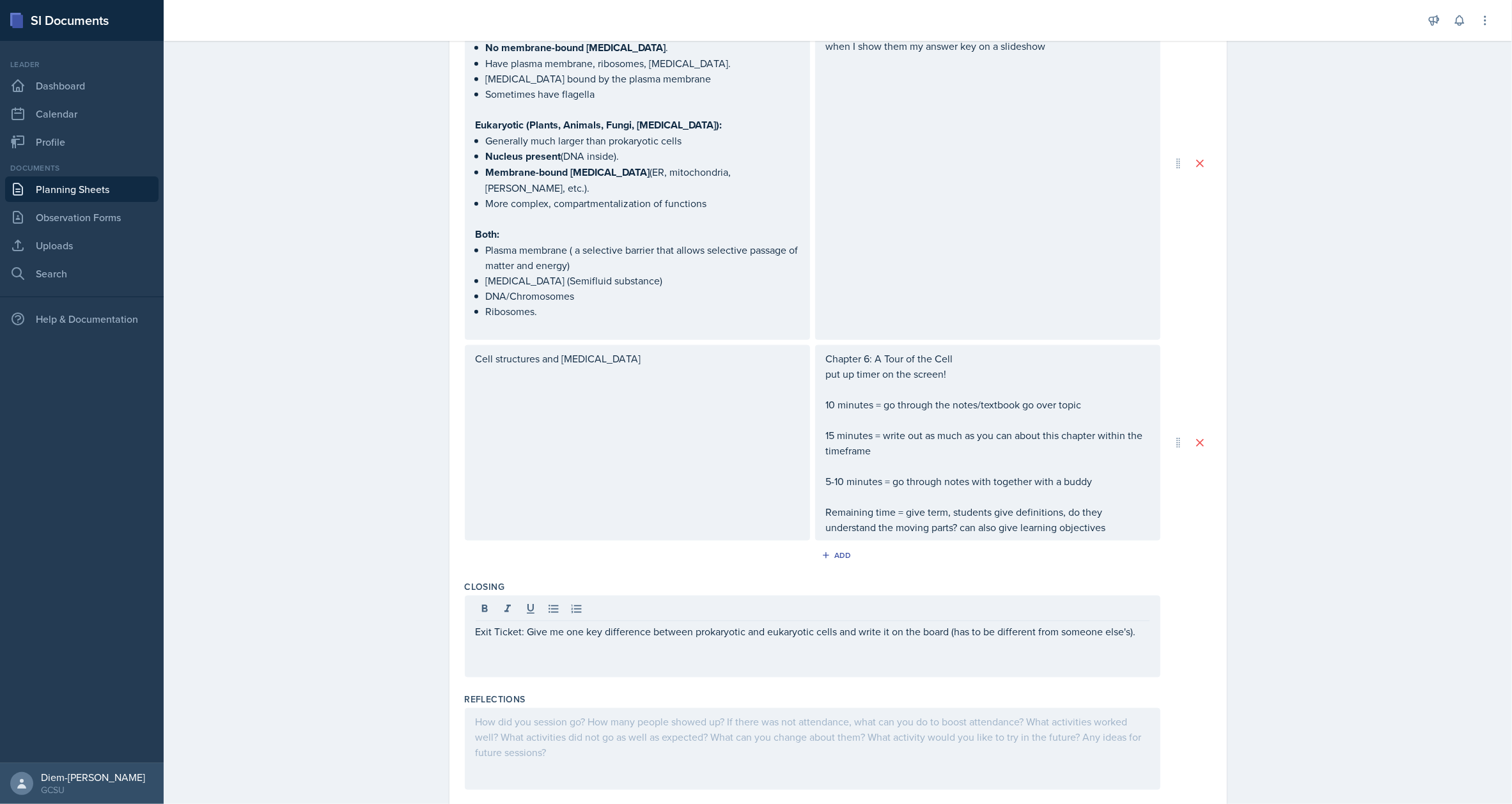
click at [1008, 635] on div "Exit Ticket: Give me one key difference between prokaryotic and eukaryotic cell…" at bounding box center [812, 636] width 695 height 82
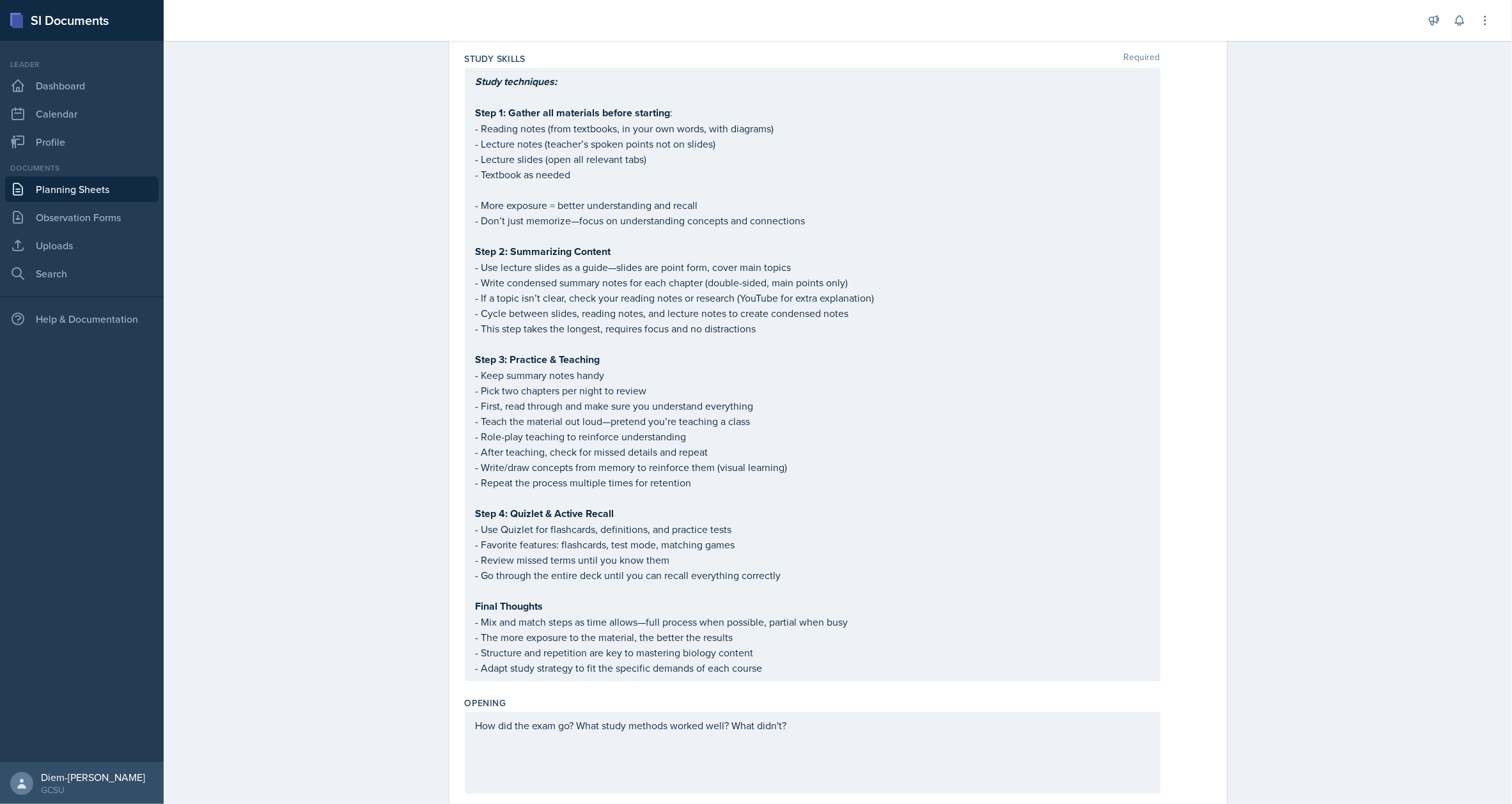
scroll to position [0, 0]
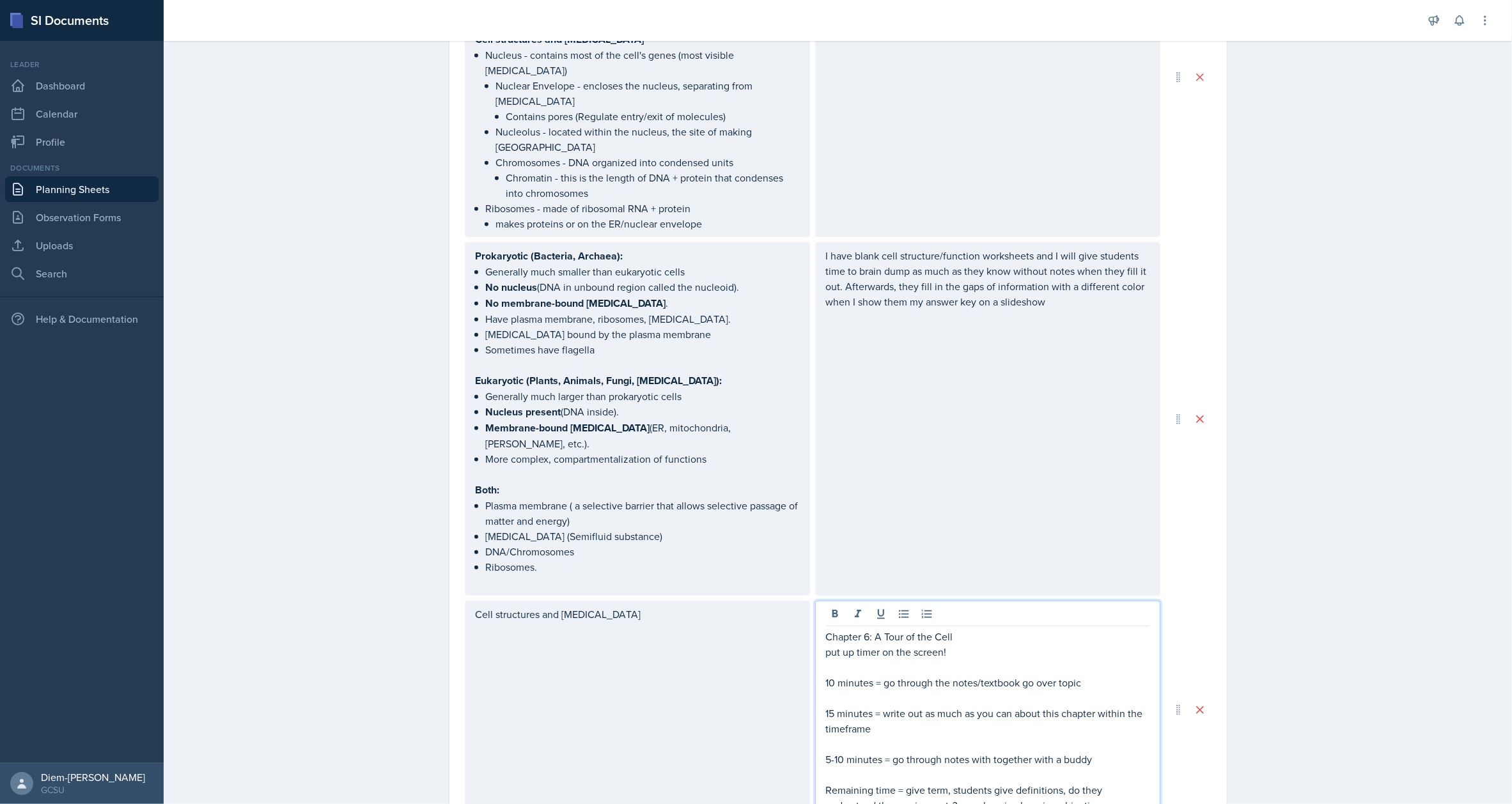
click at [972, 706] on p "15 minutes = write out as much as you can about this chapter within the timefra…" at bounding box center [988, 721] width 324 height 30
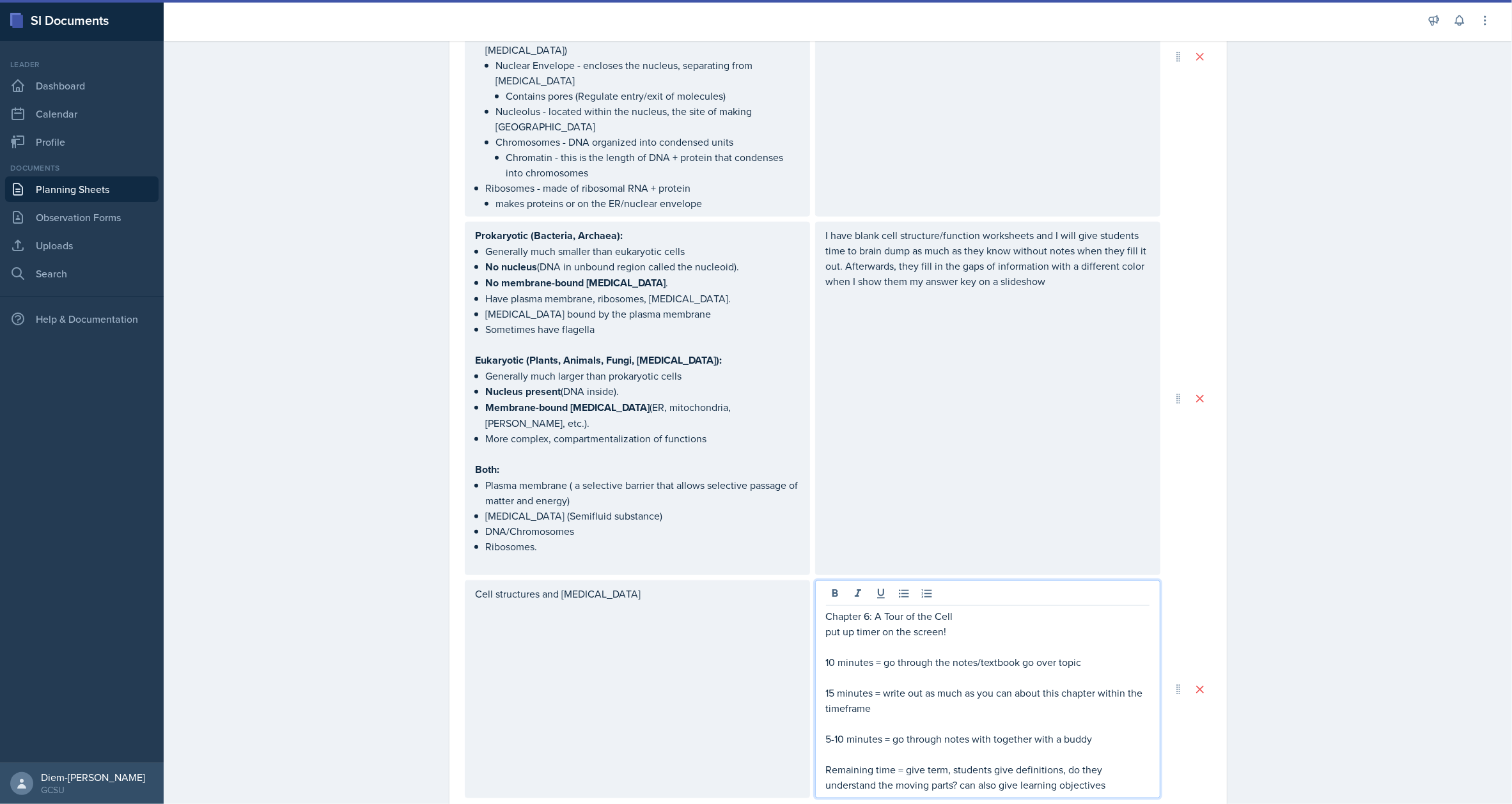
scroll to position [1137, 0]
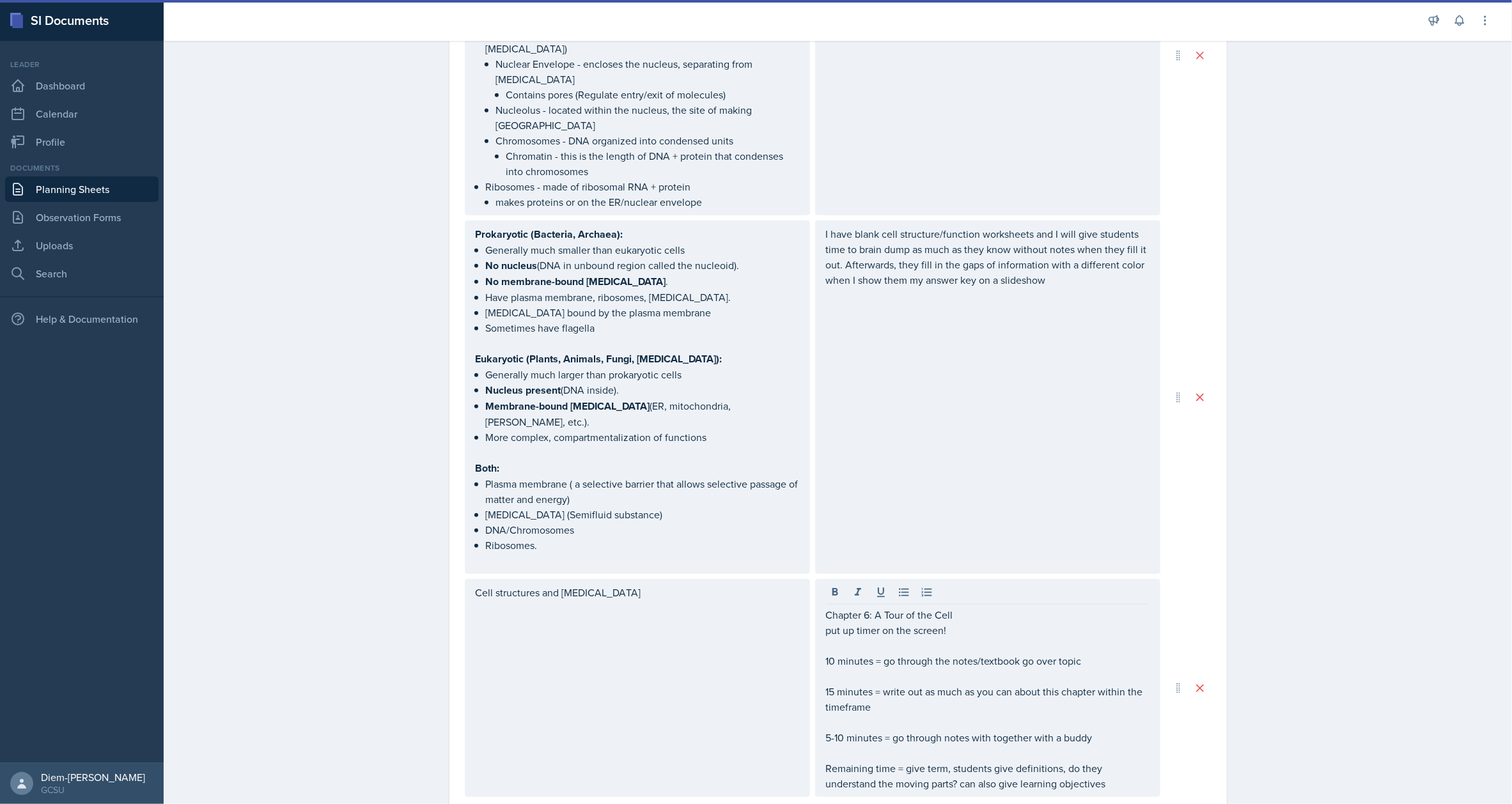
click at [689, 540] on div "Cell theory All organisms are made of cells The cell is the simplest collection…" at bounding box center [839, 347] width 747 height 901
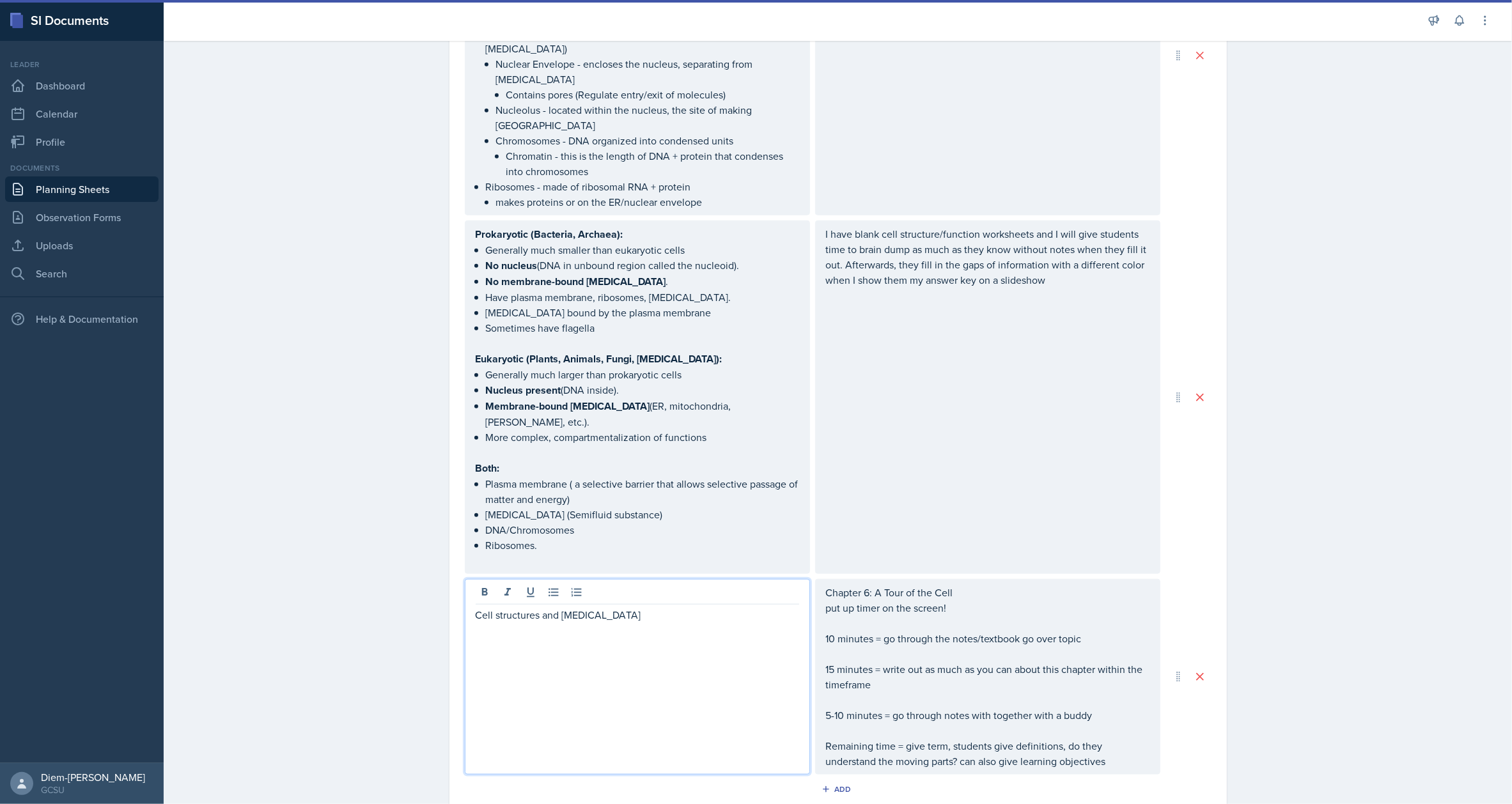
click at [663, 607] on div "Cell structures and organelles" at bounding box center [638, 623] width 324 height 30
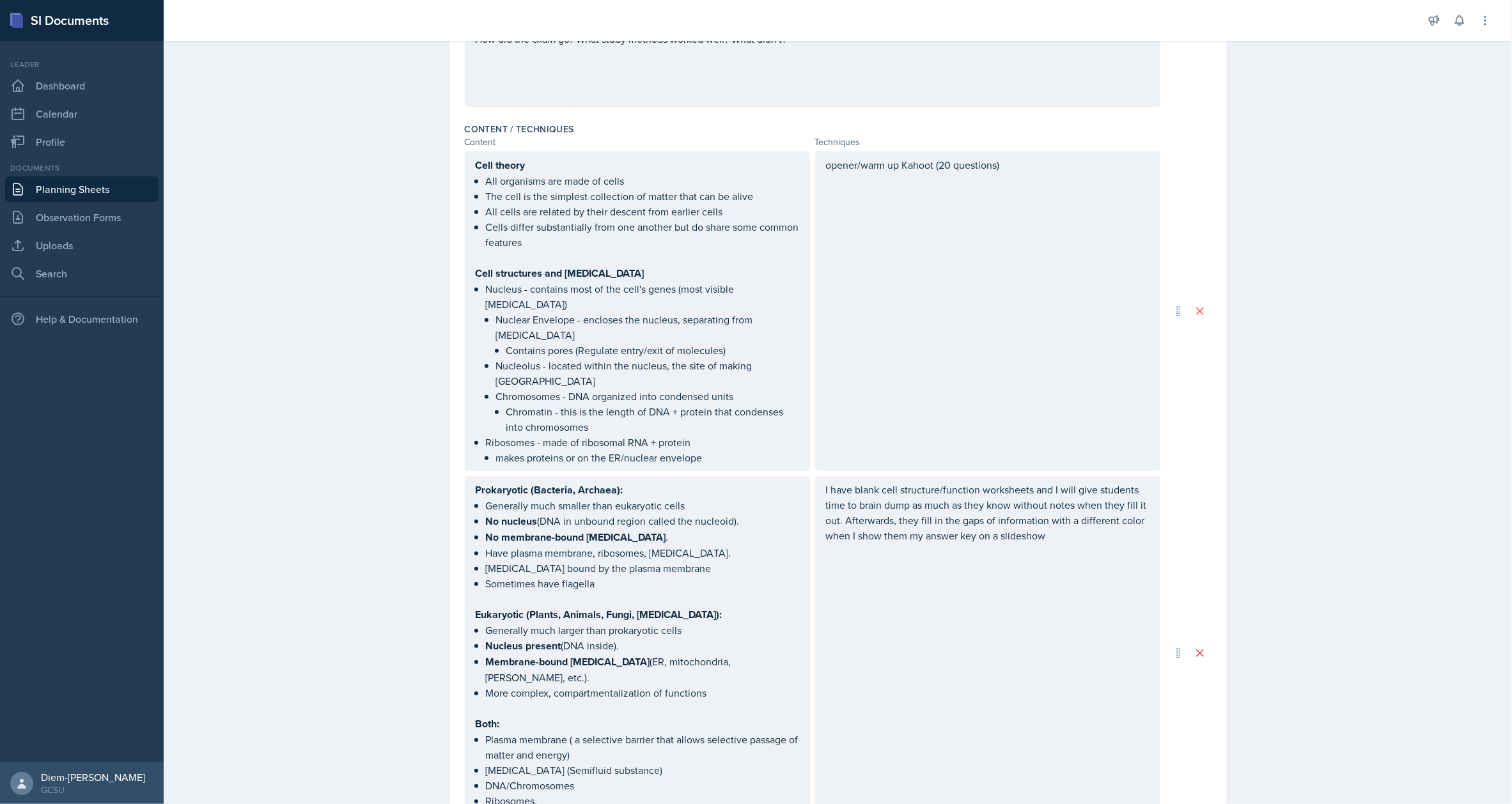
click at [1000, 527] on div "I have blank cell structure/function worksheets and I will give students time t…" at bounding box center [988, 652] width 346 height 353
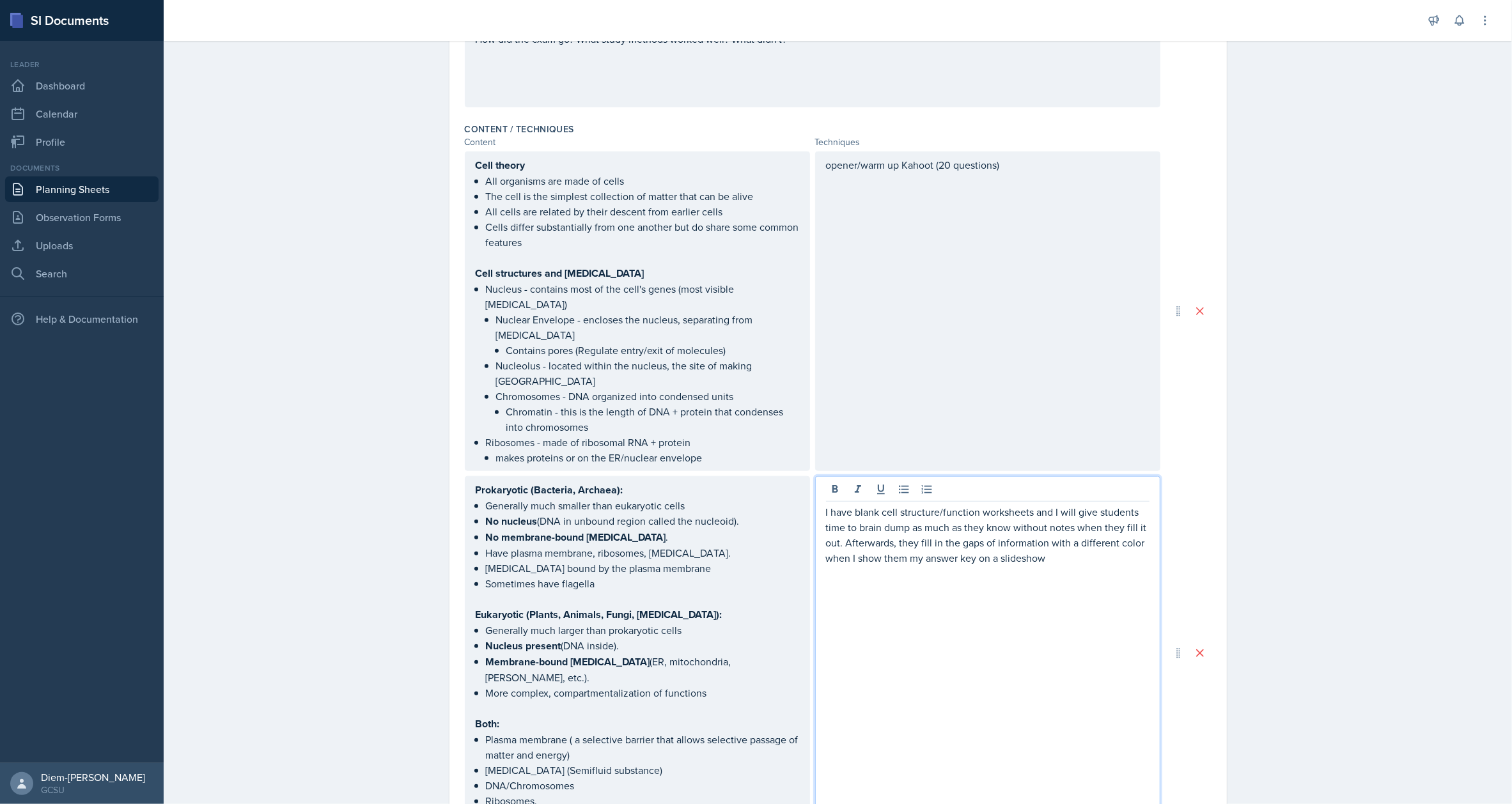
scroll to position [903, 0]
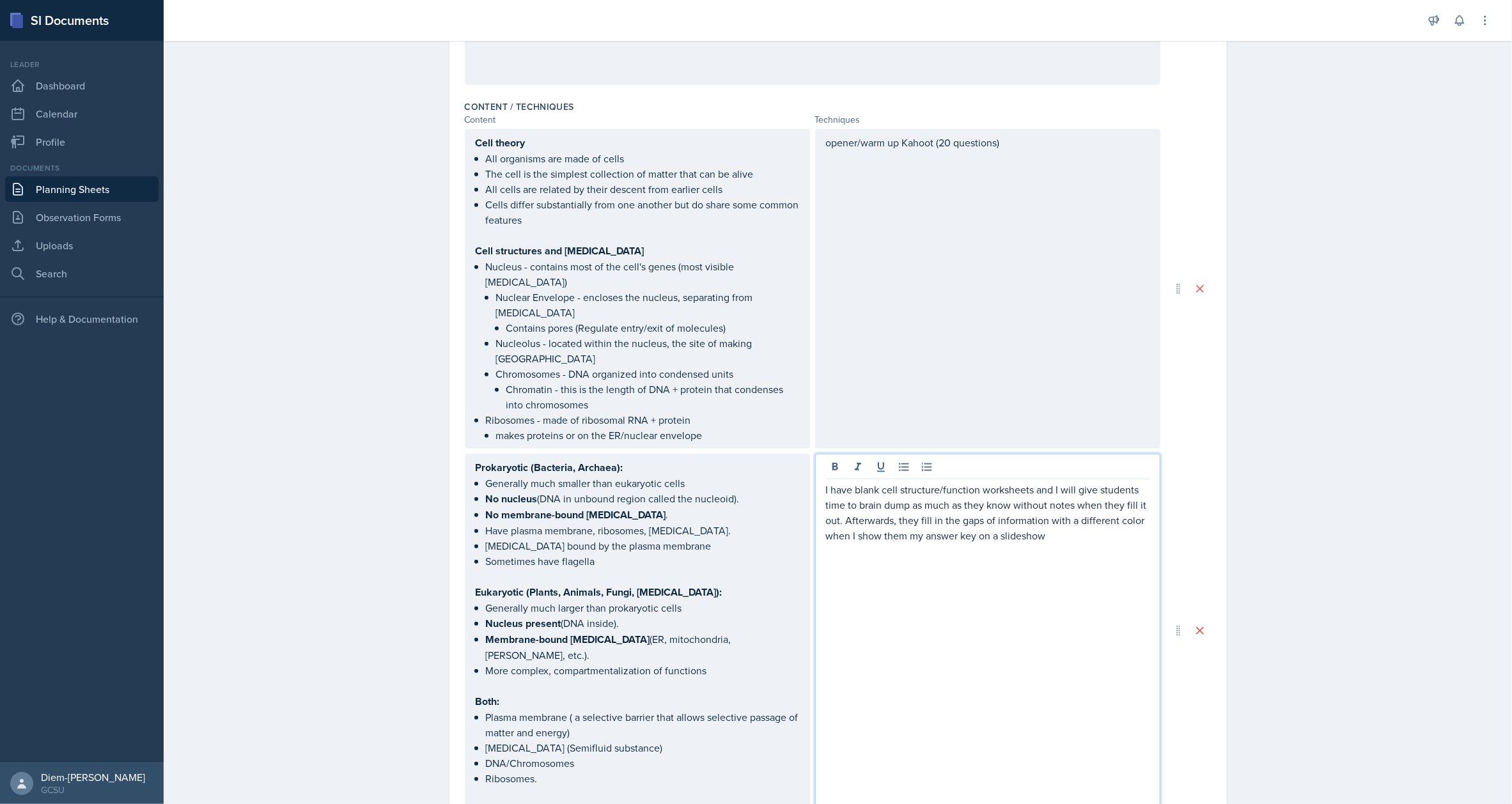
click at [1039, 512] on p "I have blank cell structure/function worksheets and I will give students time t…" at bounding box center [988, 513] width 324 height 61
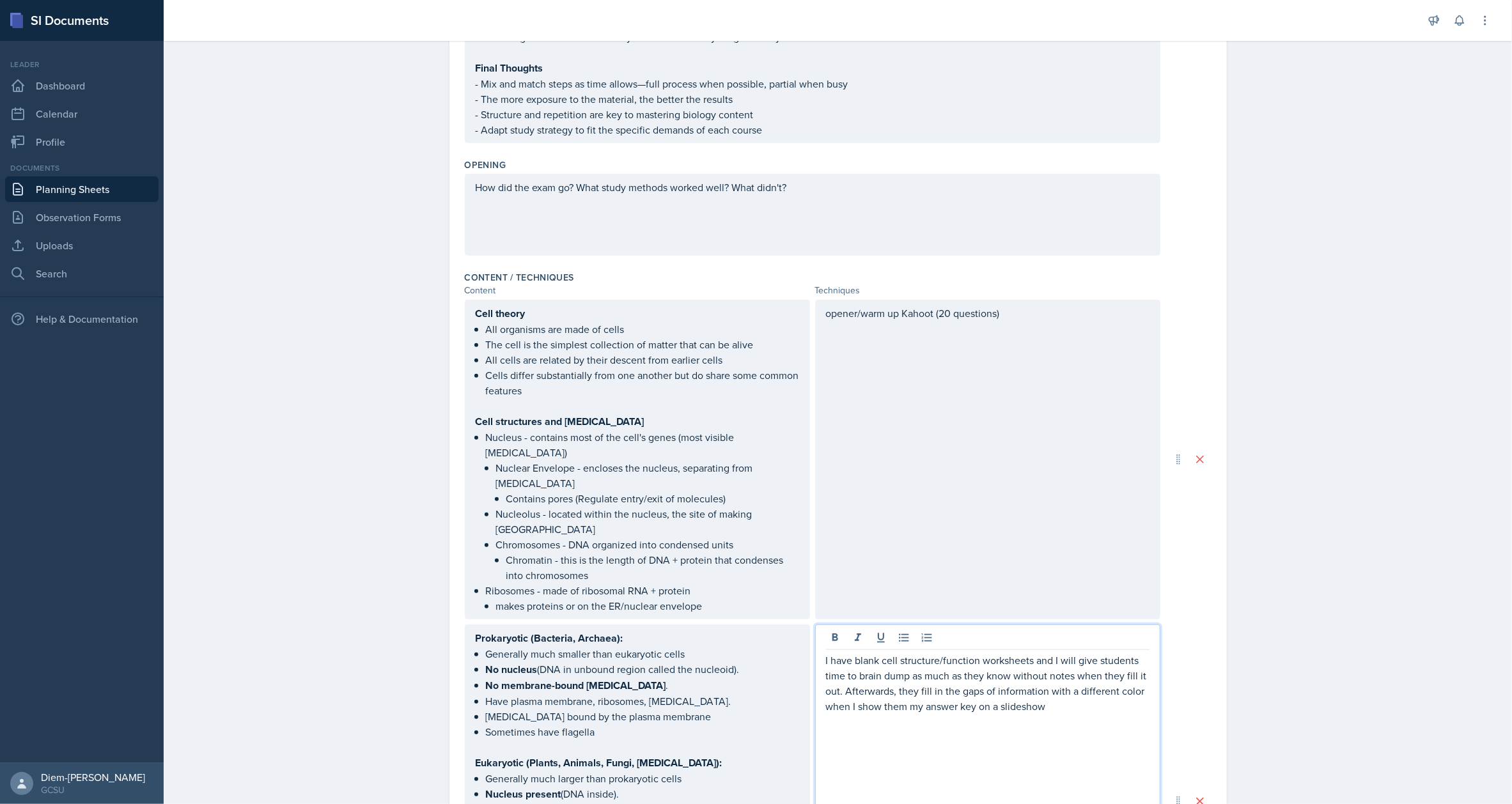
click at [1028, 462] on div "opener/warm up Kahoot (20 questions)" at bounding box center [988, 459] width 346 height 319
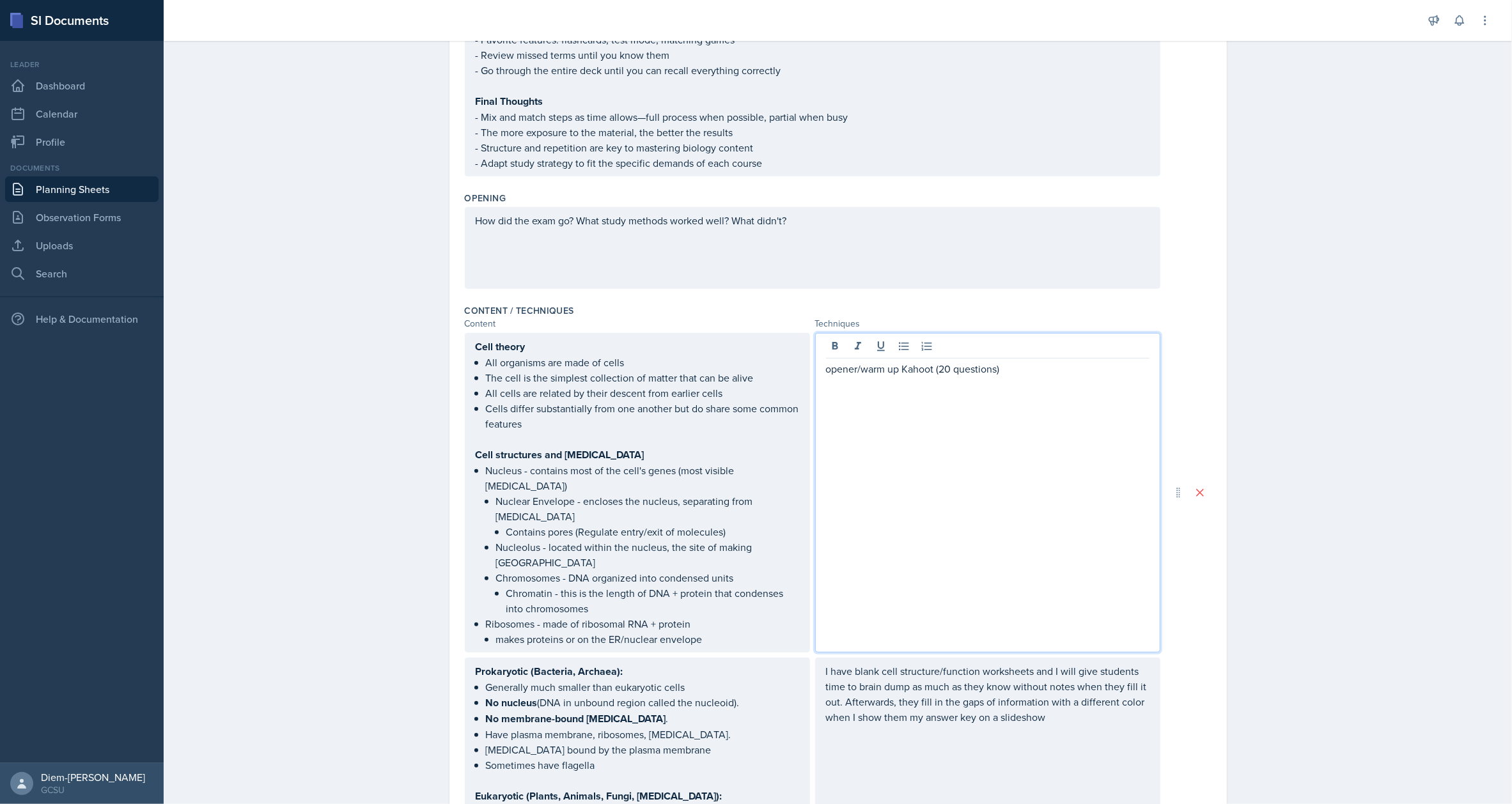
scroll to position [670, 0]
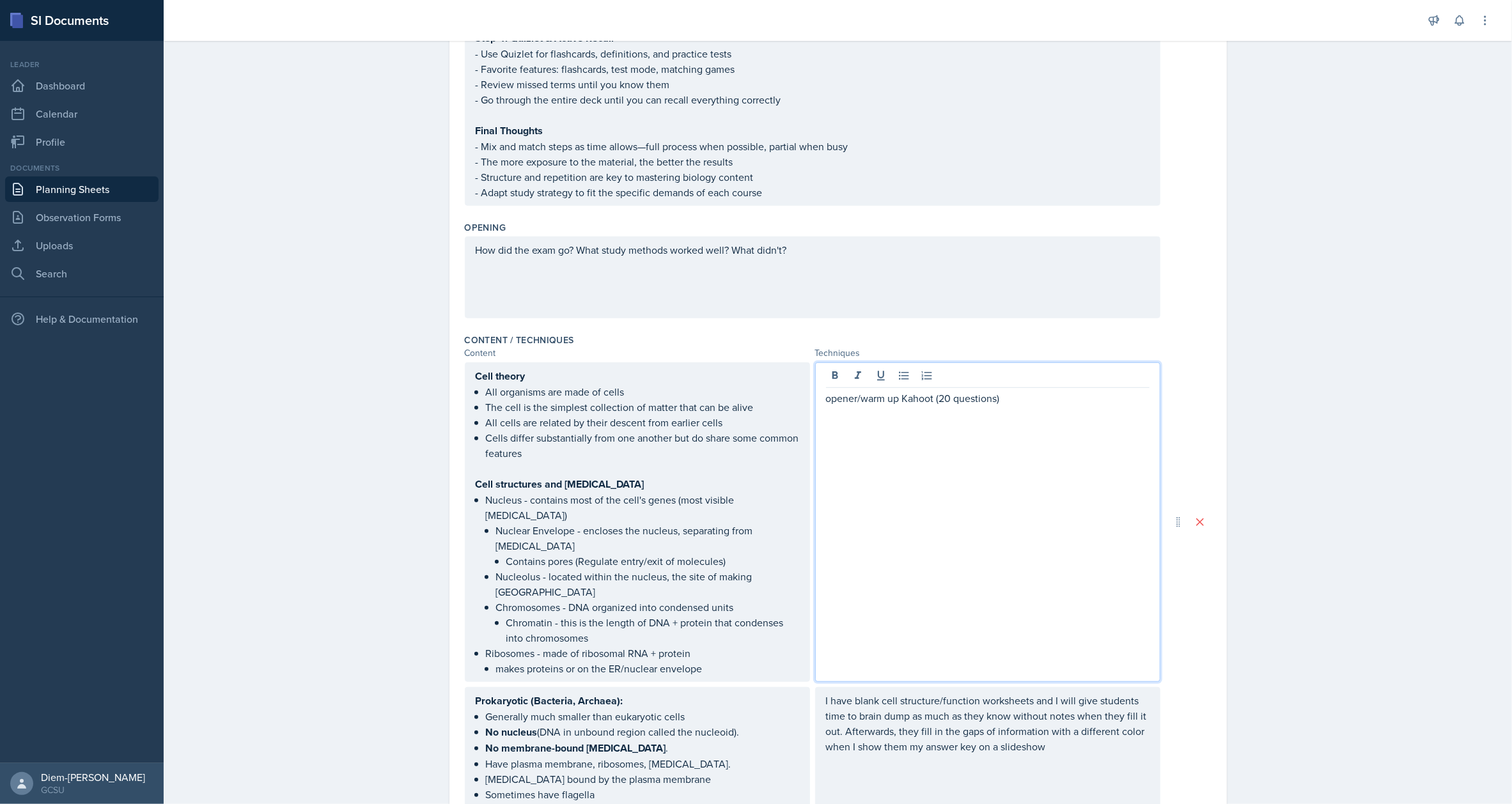
click at [826, 400] on p "opener/warm up Kahoot (20 questions)" at bounding box center [988, 398] width 324 height 15
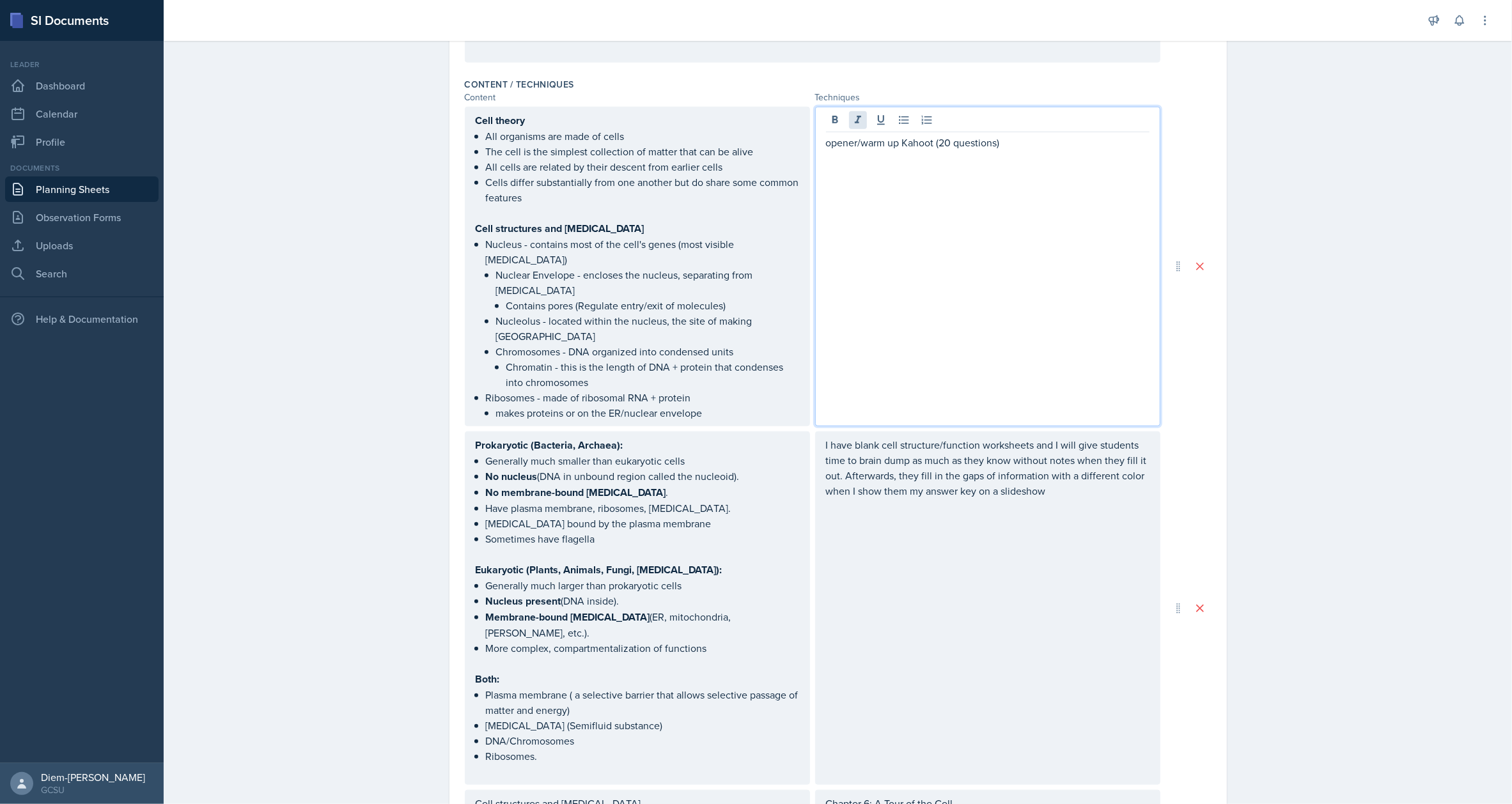
scroll to position [1371, 0]
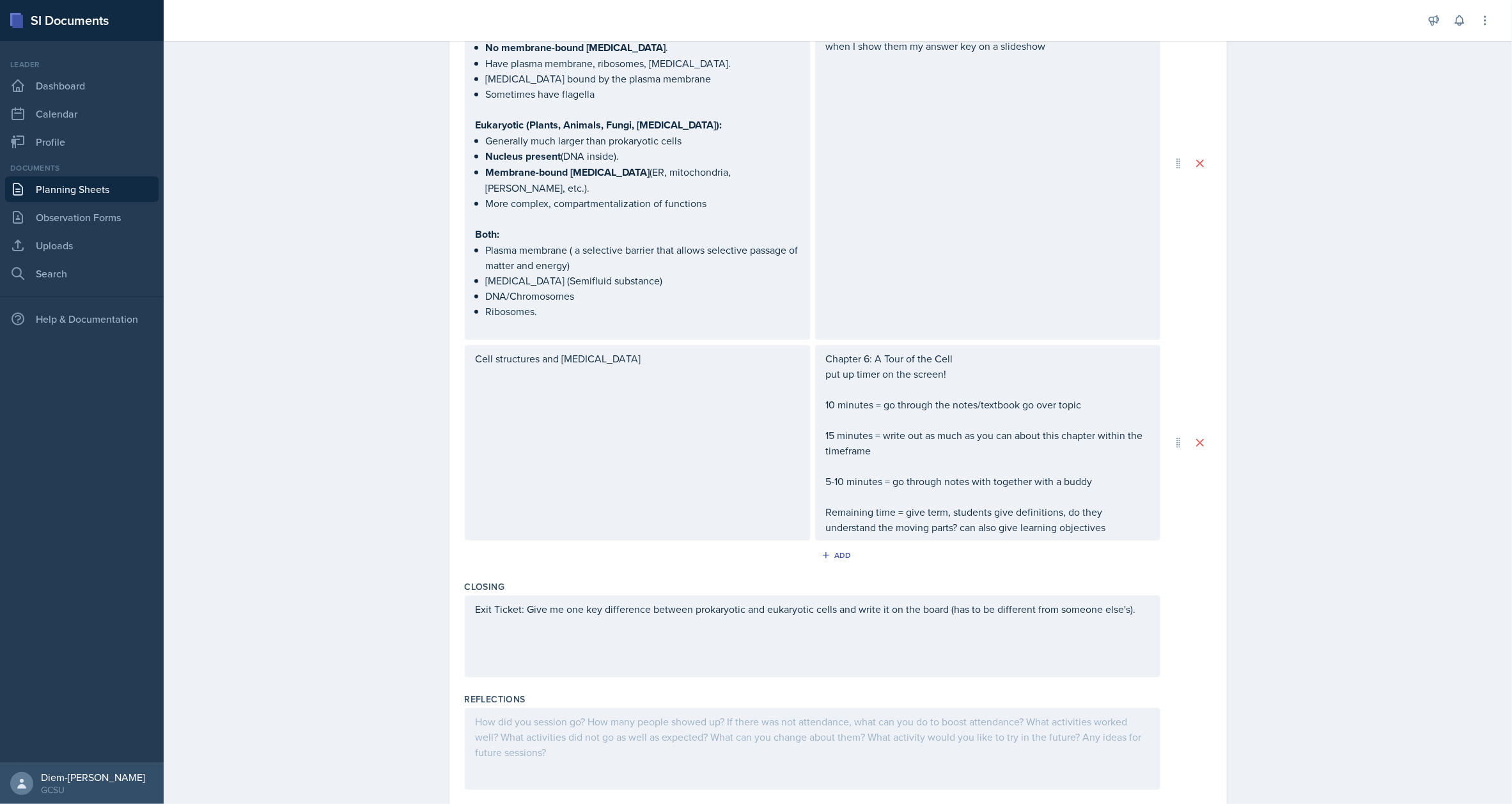
click at [934, 458] on p at bounding box center [988, 466] width 324 height 15
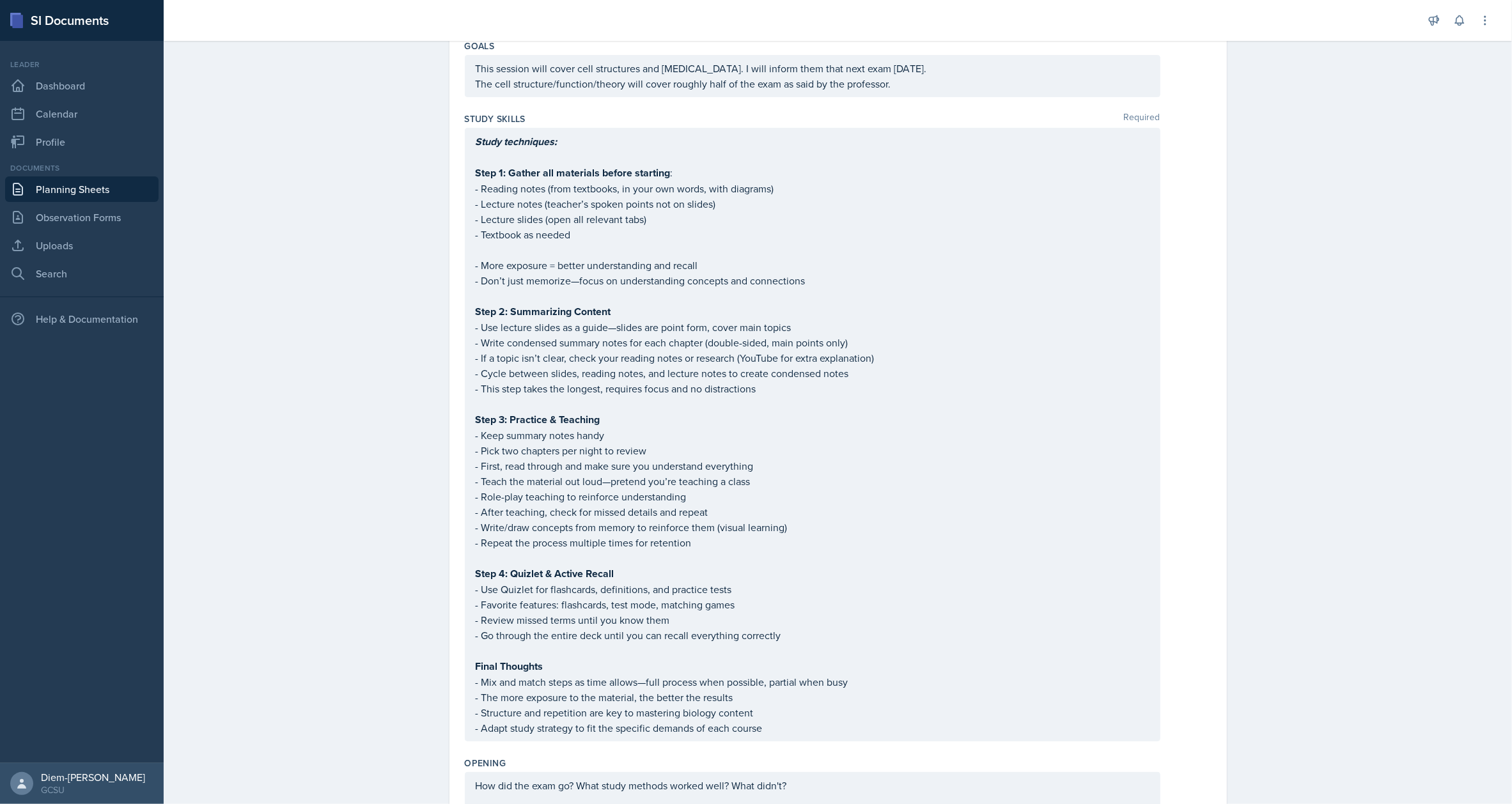
scroll to position [0, 0]
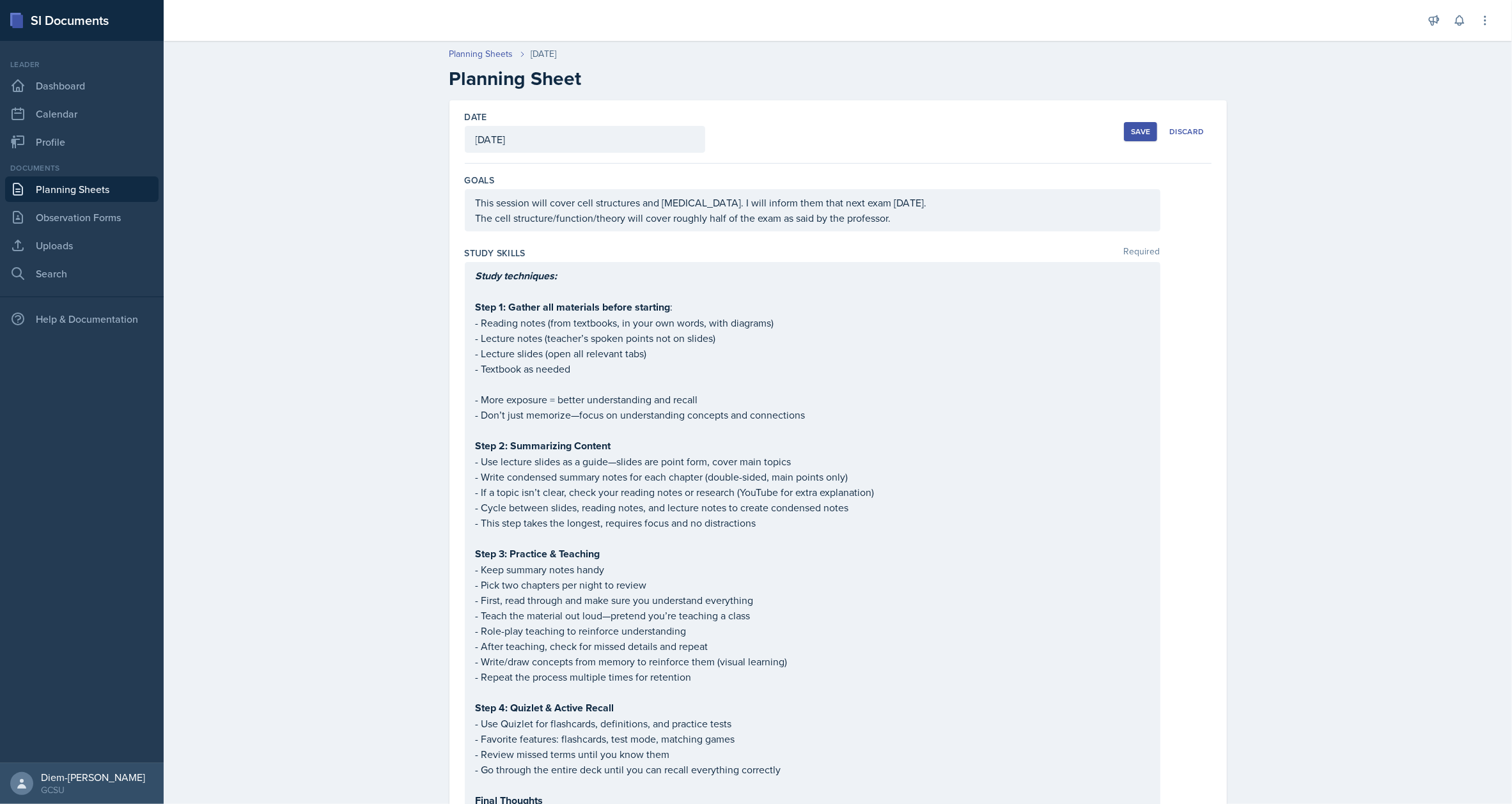
click at [1133, 129] on div "Save" at bounding box center [1140, 131] width 19 height 10
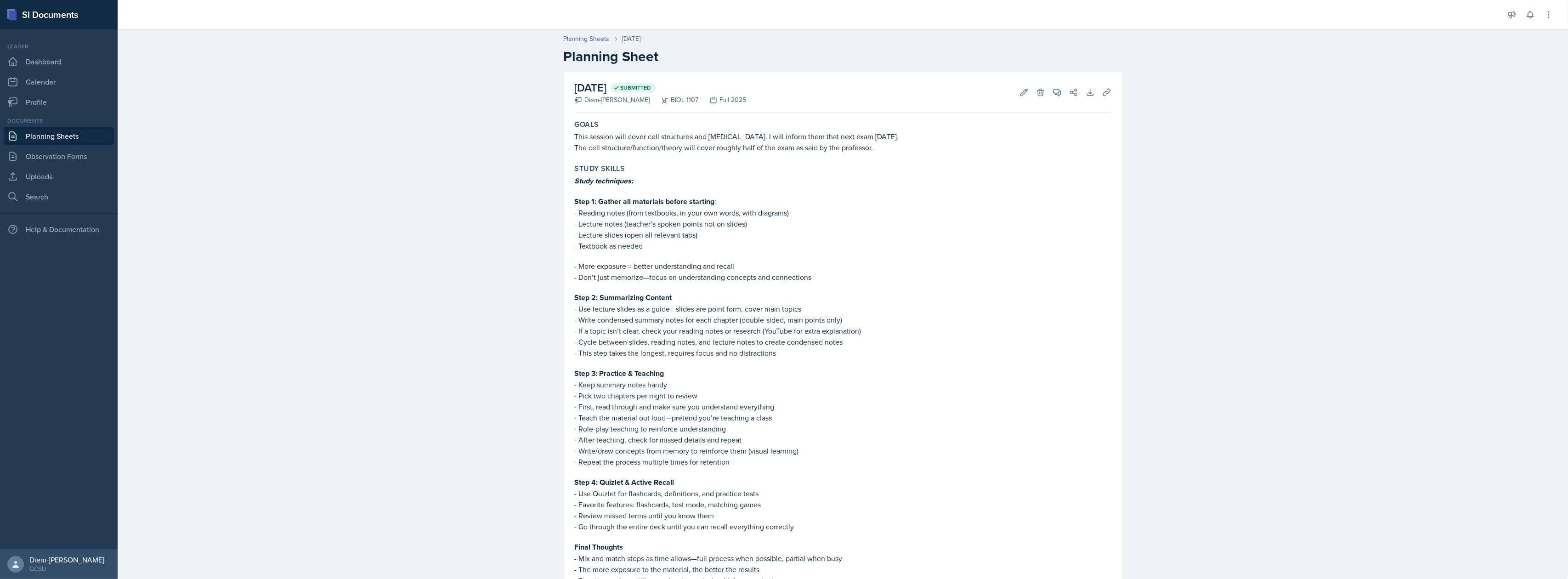
click at [609, 219] on p "- Lecture notes (teacher’s spoken points not on slides)" at bounding box center [843, 224] width 537 height 11
drag, startPoint x: 574, startPoint y: 211, endPoint x: 642, endPoint y: 245, distance: 76.0
click at [642, 245] on div "Study techniques: Step 1: Gather all materials before starting : - Reading note…" at bounding box center [843, 386] width 537 height 422
copy div "Reading notes (from textbooks, in your own words, with diagrams) - Lecture note…"
click at [640, 287] on p at bounding box center [843, 287] width 537 height 9
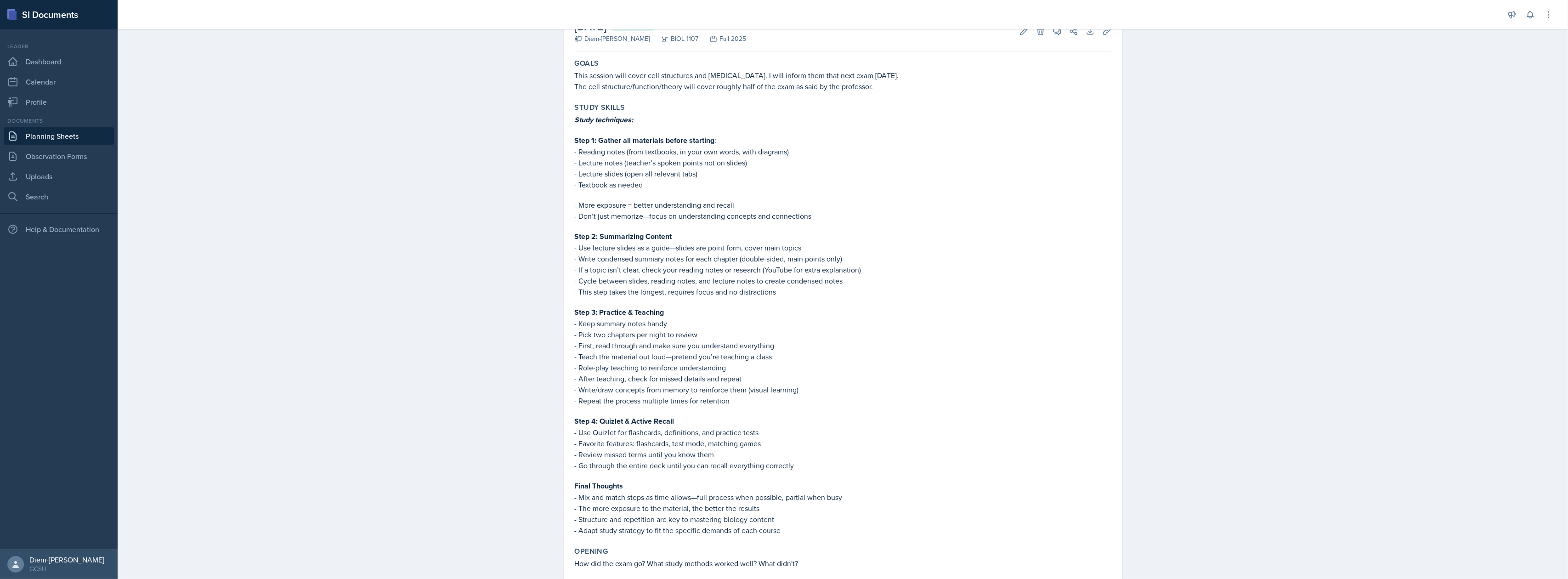
scroll to position [122, 0]
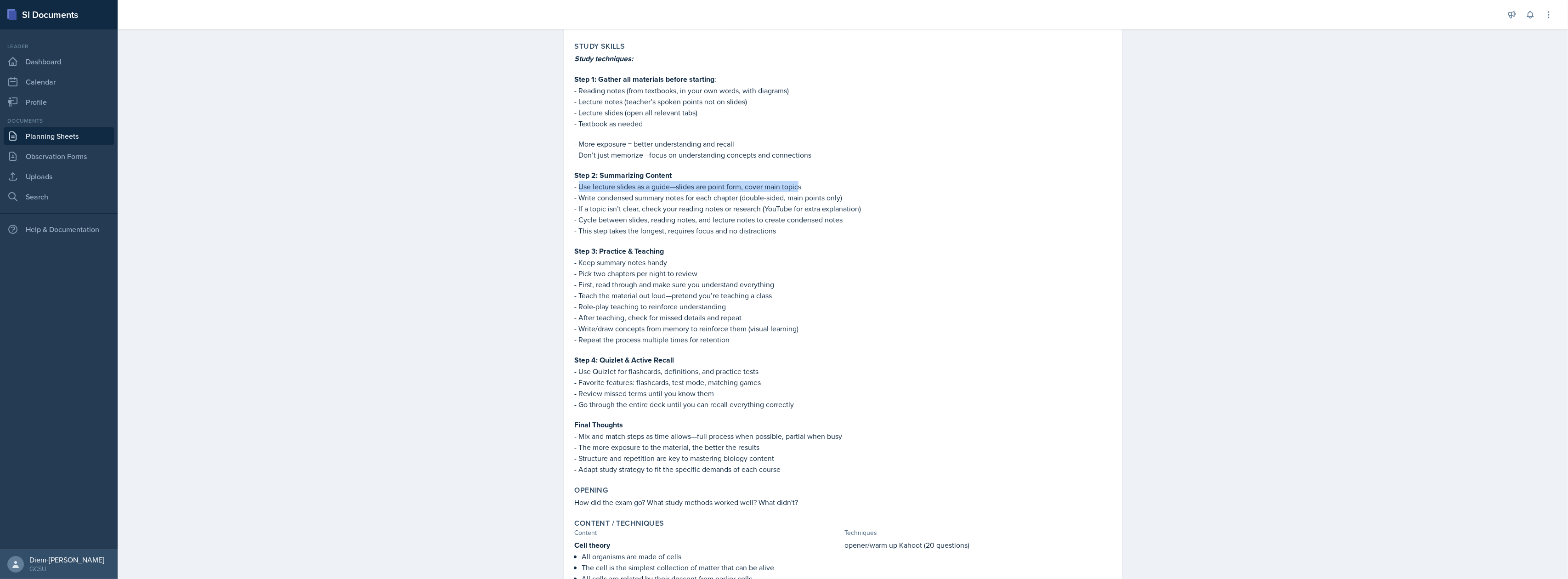
drag, startPoint x: 796, startPoint y: 188, endPoint x: 575, endPoint y: 186, distance: 221.0
click at [575, 186] on p "- Use lecture slides as a guide—slides are point form, cover main topics" at bounding box center [843, 186] width 537 height 11
click at [593, 198] on p "- Write condensed summary notes for each chapter (double-sided, main points onl…" at bounding box center [843, 197] width 537 height 11
drag, startPoint x: 733, startPoint y: 194, endPoint x: 576, endPoint y: 198, distance: 157.1
click at [576, 198] on p "- Write condensed summary notes for each chapter (double-sided, main points onl…" at bounding box center [843, 197] width 537 height 11
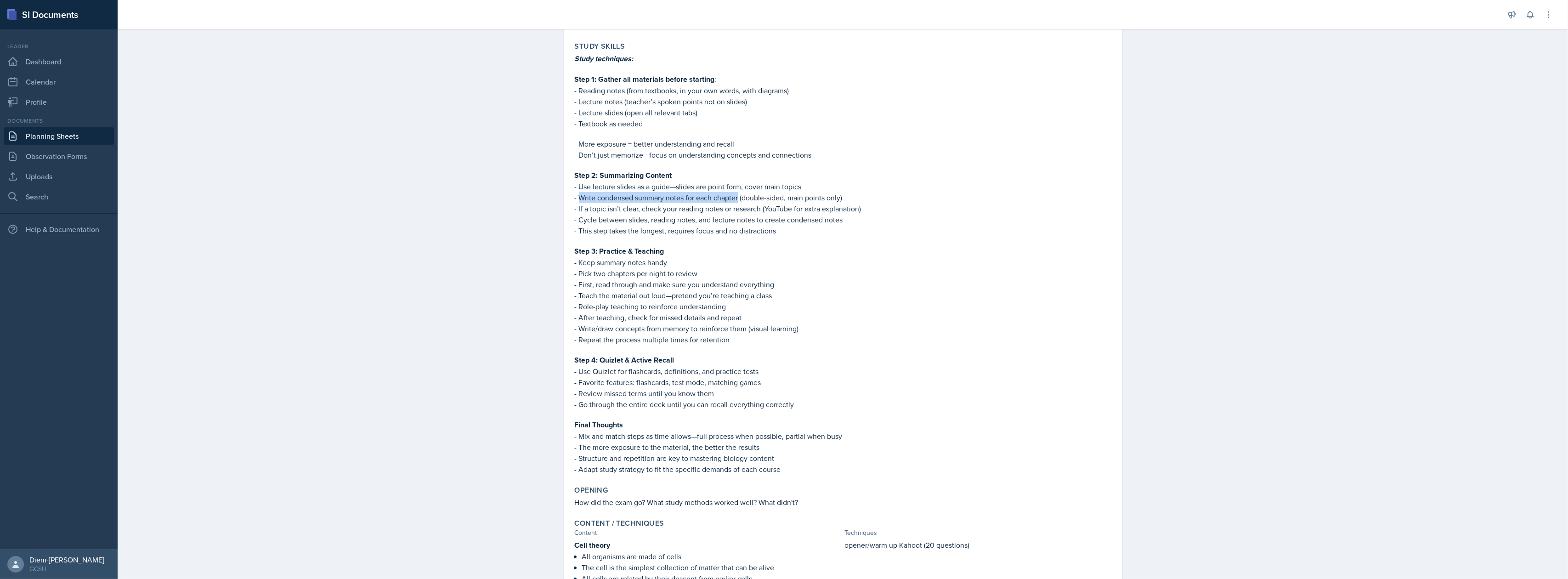
copy p "Write condensed summary notes for each chapter"
click at [705, 214] on p "- Cycle between slides, reading notes, and lecture notes to create condensed no…" at bounding box center [843, 220] width 537 height 11
drag, startPoint x: 575, startPoint y: 219, endPoint x: 840, endPoint y: 219, distance: 265.0
click at [840, 219] on p "- Cycle between slides, reading notes, and lecture notes to create condensed no…" at bounding box center [843, 220] width 537 height 11
copy p "Cycle between slides, reading notes, and lecture notes to create condensed notes"
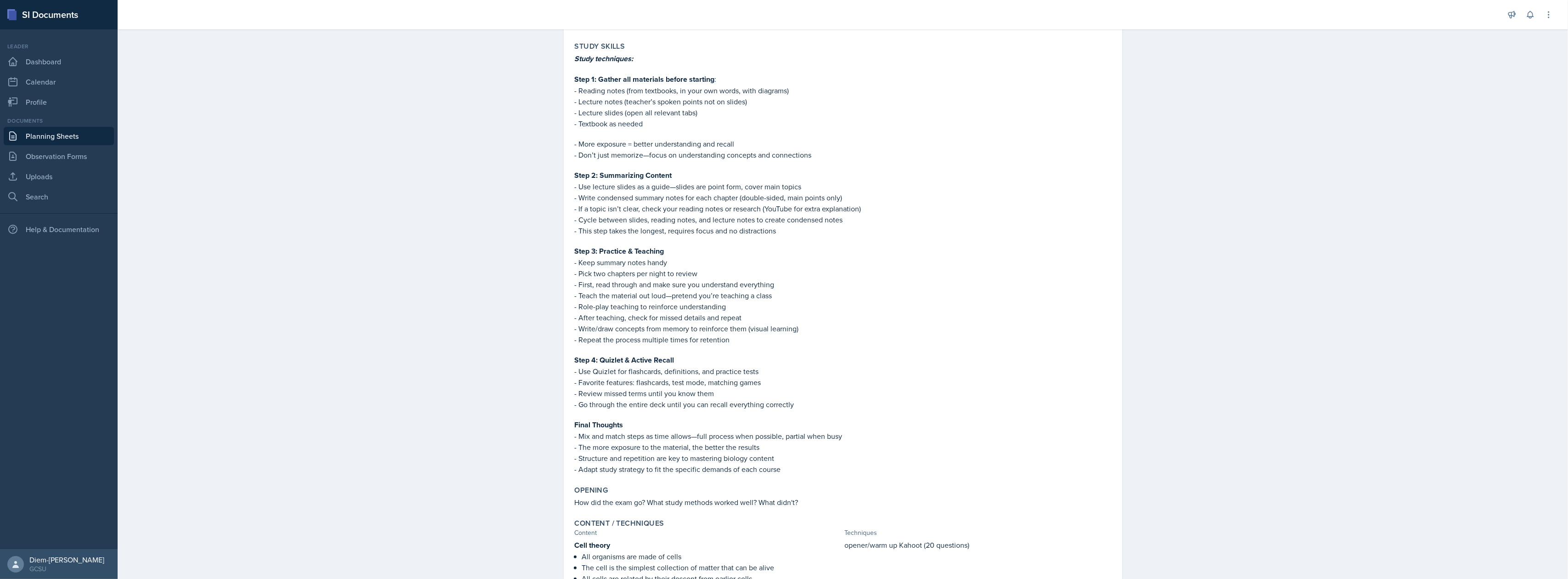
click at [632, 367] on p "- Use Quizlet for flashcards, definitions, and practice tests" at bounding box center [843, 371] width 537 height 11
drag, startPoint x: 574, startPoint y: 293, endPoint x: 768, endPoint y: 295, distance: 194.0
click at [768, 295] on p "- Teach the material out loud—pretend you’re teaching a class" at bounding box center [843, 295] width 537 height 11
copy p "Teach the material out loud—pretend you’re teaching a class"
click at [693, 329] on p "- Write/draw concepts from memory to reinforce them (visual learning)" at bounding box center [843, 329] width 537 height 11
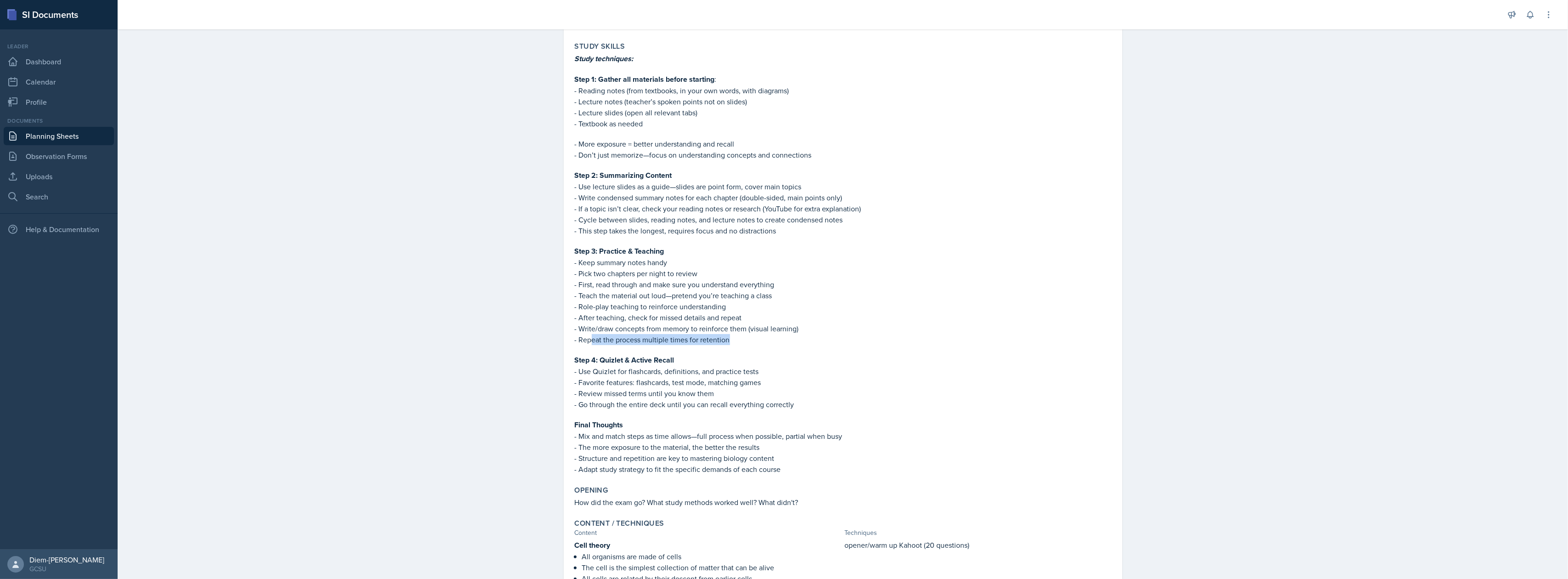
drag, startPoint x: 723, startPoint y: 340, endPoint x: 589, endPoint y: 334, distance: 134.1
click at [589, 334] on p "- Repeat the process multiple times for retention" at bounding box center [843, 340] width 537 height 11
click at [608, 323] on p "- Write/draw concepts from memory to reinforce them (visual learning)" at bounding box center [843, 329] width 537 height 11
drag, startPoint x: 739, startPoint y: 312, endPoint x: 575, endPoint y: 317, distance: 164.1
click at [575, 317] on p "- After teaching, check for missed details and repeat" at bounding box center [843, 317] width 537 height 11
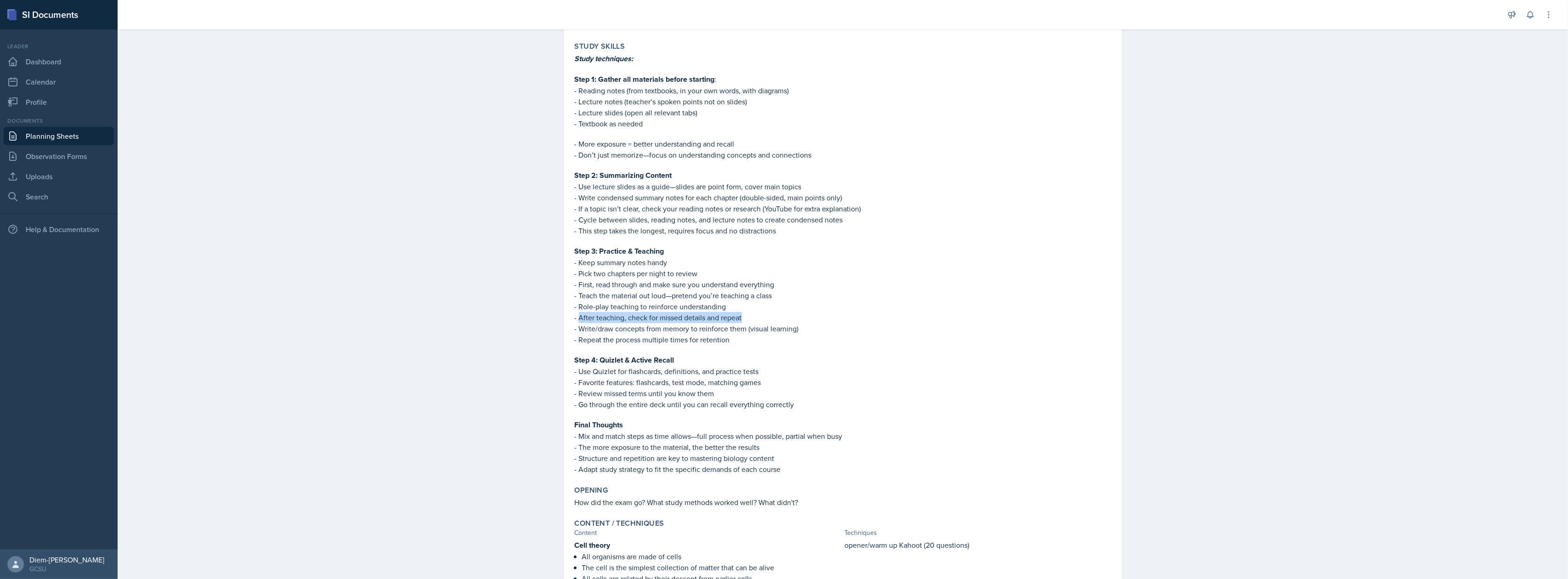
copy p "After teaching, check for missed details and repeat"
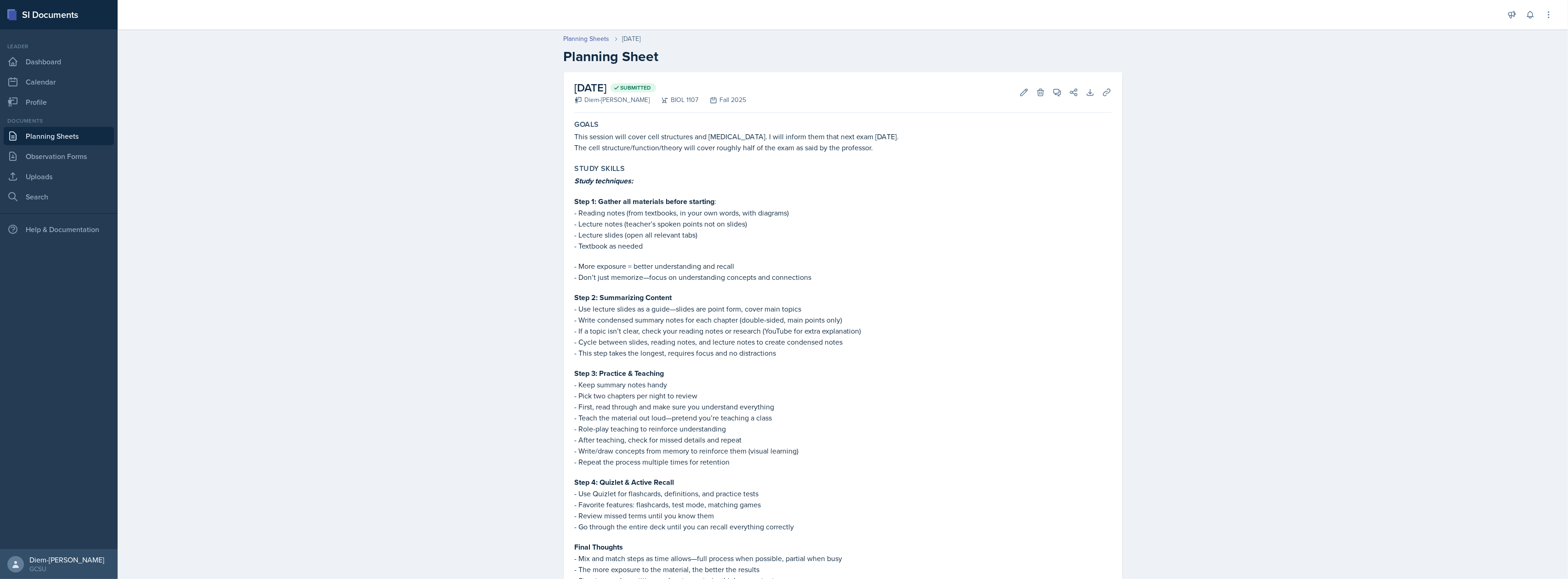
click at [698, 306] on p "- Use lecture slides as a guide—slides are point form, cover main topics" at bounding box center [843, 309] width 537 height 11
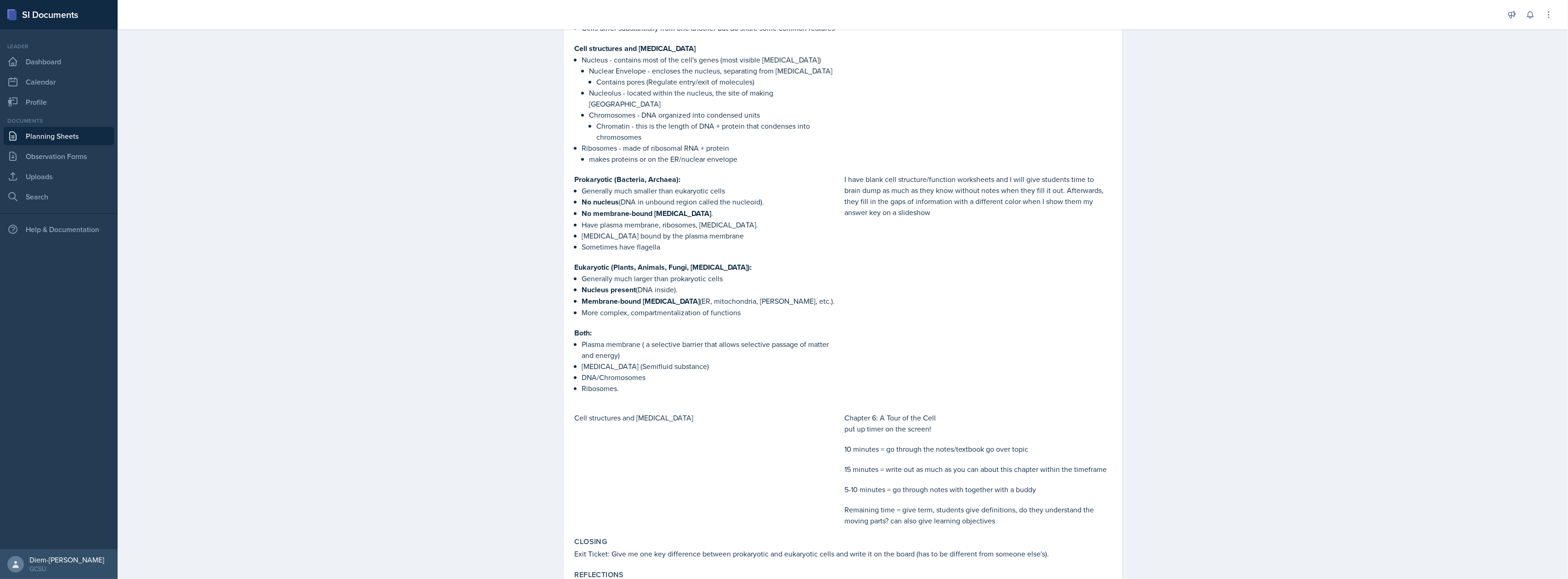
scroll to position [705, 0]
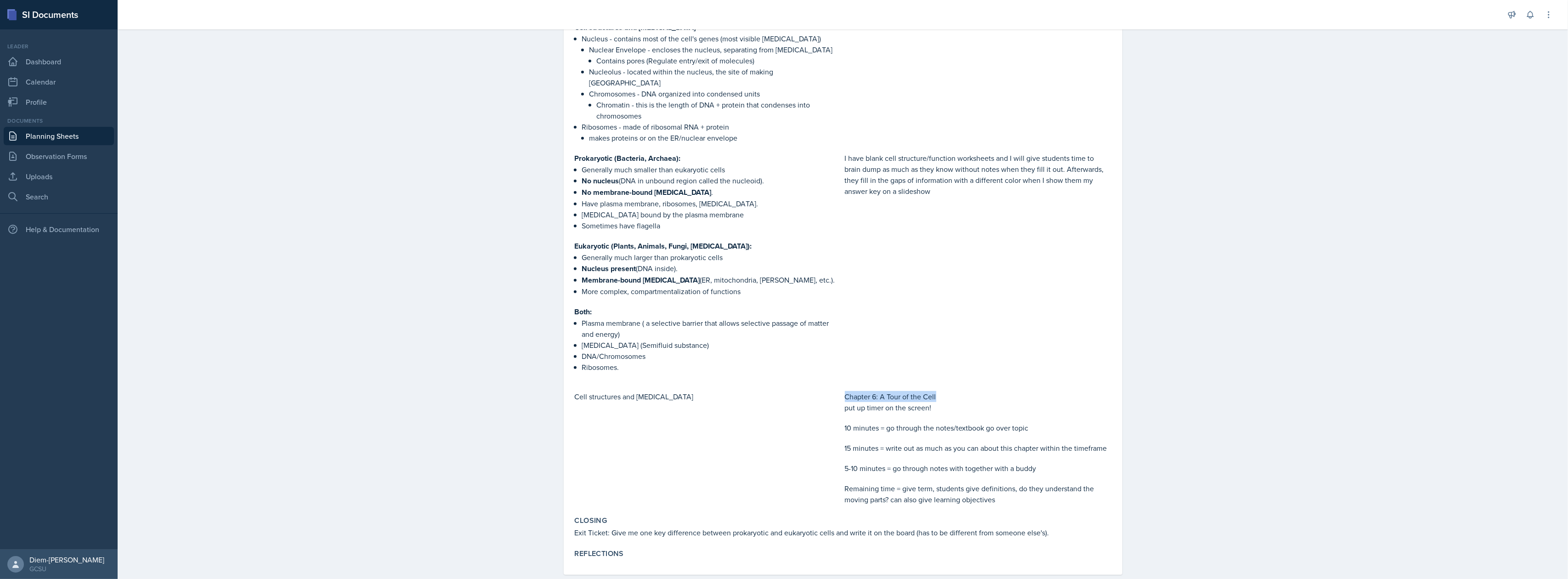
drag, startPoint x: 841, startPoint y: 379, endPoint x: 932, endPoint y: 371, distance: 91.4
click at [932, 371] on div "Cell theory All organisms are made of cells The cell is the simplest collection…" at bounding box center [843, 231] width 537 height 548
copy p "Chapter 6: A Tour of the Cell"
